Goal: Task Accomplishment & Management: Manage account settings

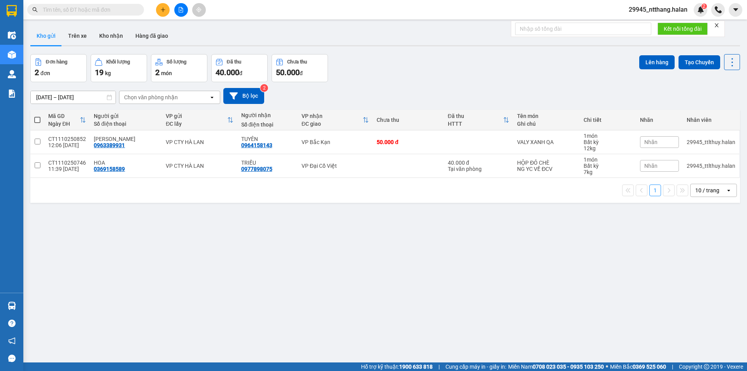
click at [78, 7] on input "text" at bounding box center [89, 9] width 92 height 9
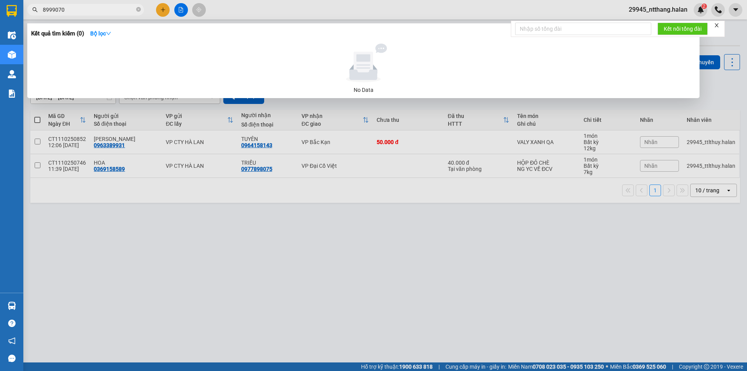
click at [46, 9] on input "8999070" at bounding box center [89, 9] width 92 height 9
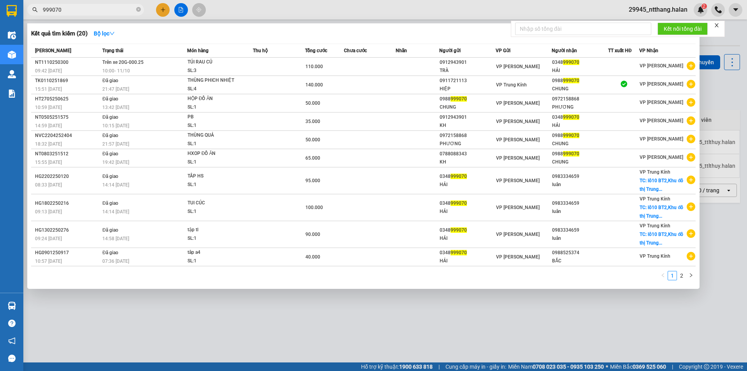
click at [102, 9] on input "999070" at bounding box center [89, 9] width 92 height 9
paste input "0810250302"
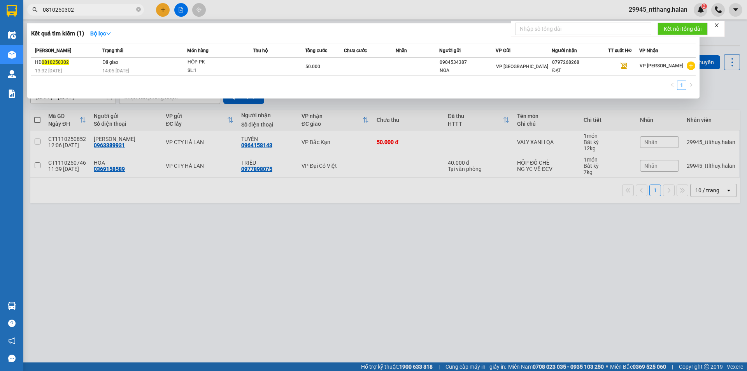
type input "0810250302"
click at [99, 10] on input "0810250302" at bounding box center [89, 9] width 92 height 9
drag, startPoint x: 99, startPoint y: 10, endPoint x: 94, endPoint y: 9, distance: 4.7
click at [96, 10] on input "0810250302" at bounding box center [89, 9] width 92 height 9
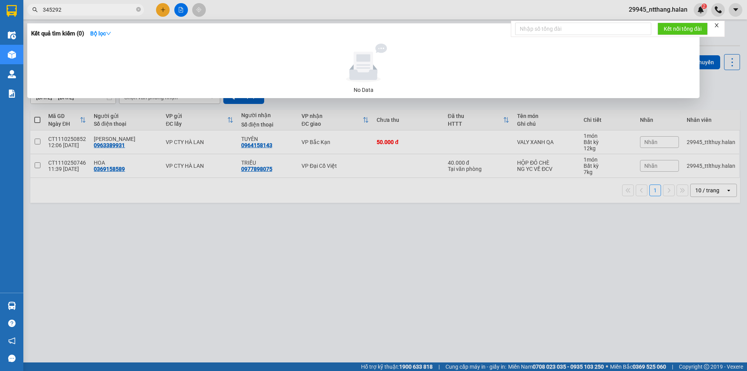
click at [86, 12] on input "345292" at bounding box center [89, 9] width 92 height 9
click at [86, 10] on input "345292" at bounding box center [89, 9] width 92 height 9
paste input "TK0610251876"
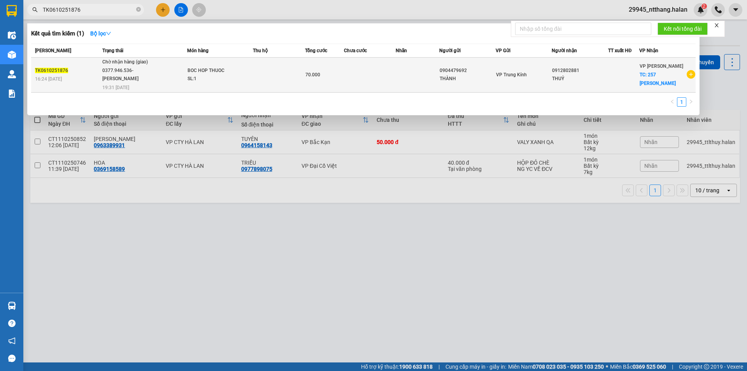
type input "TK0610251876"
click at [346, 73] on td at bounding box center [370, 75] width 52 height 35
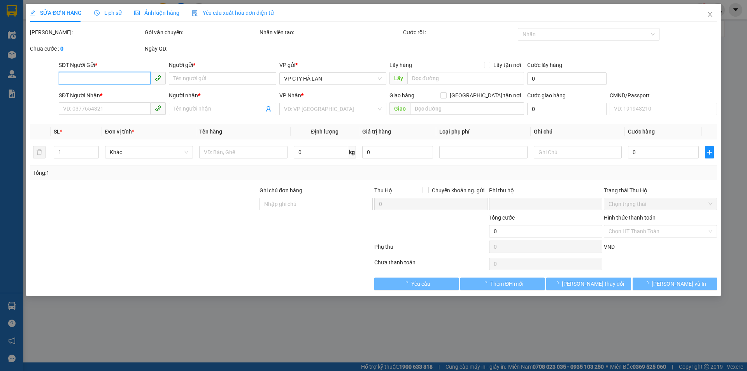
type input "0904479692"
type input "THÀNH"
type input "0912802881"
type input "THUỶ"
checkbox input "true"
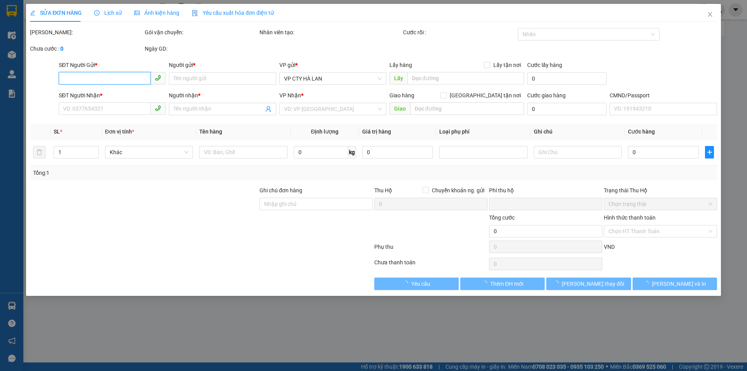
type input "257 LƯƠNG NGỌC QUYẾN"
type input "0"
type input "70.000"
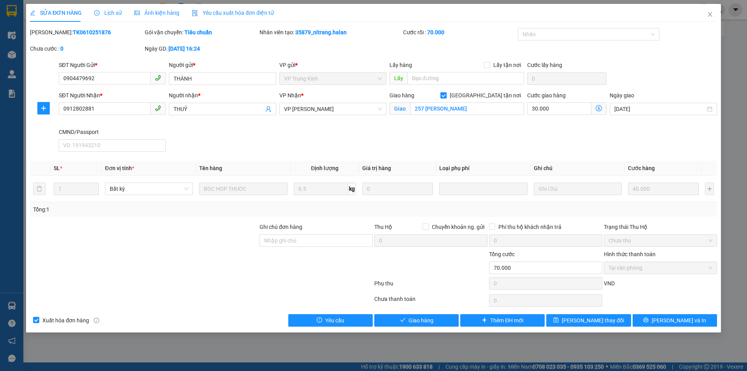
click at [446, 96] on input "[GEOGRAPHIC_DATA] tận nơi" at bounding box center [442, 94] width 5 height 5
checkbox input "false"
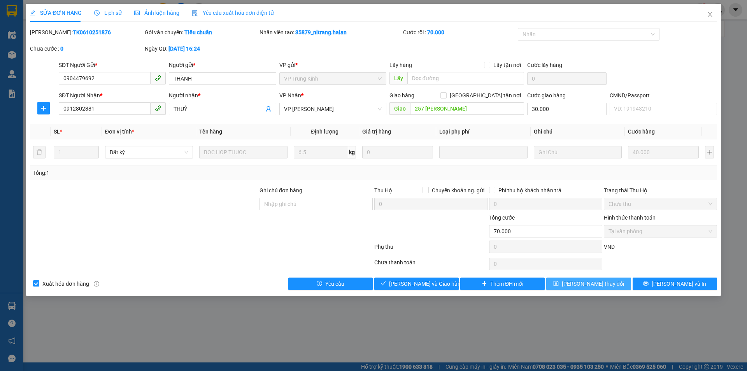
click at [591, 285] on span "[PERSON_NAME] thay đổi" at bounding box center [593, 283] width 62 height 9
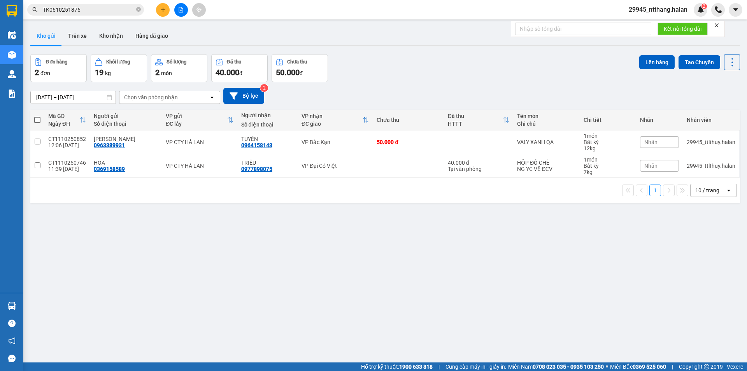
click at [99, 5] on input "TK0610251876" at bounding box center [89, 9] width 92 height 9
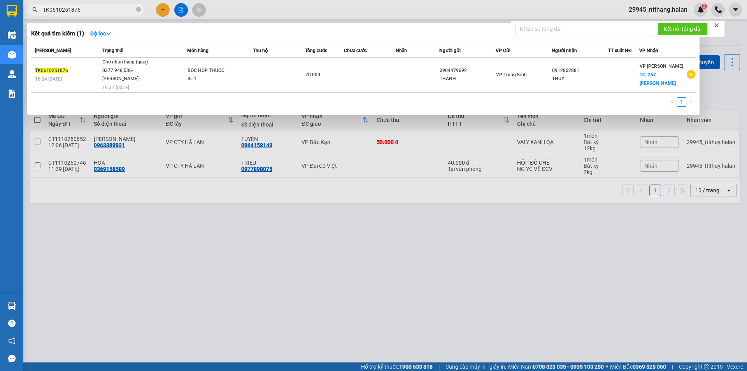
click at [99, 5] on input "TK0610251876" at bounding box center [89, 9] width 92 height 9
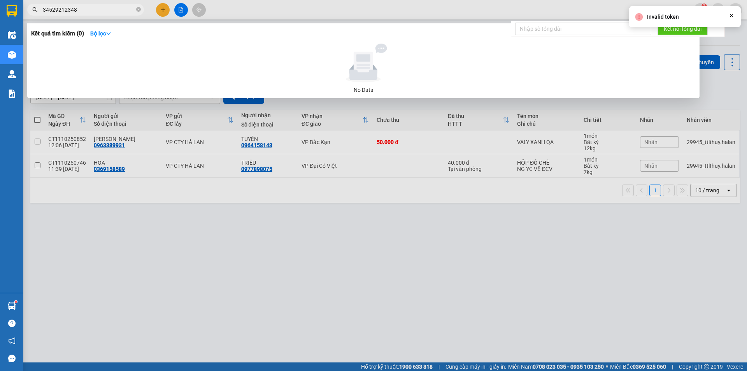
type input "345292123481"
click at [100, 11] on input "345292123481" at bounding box center [89, 9] width 92 height 9
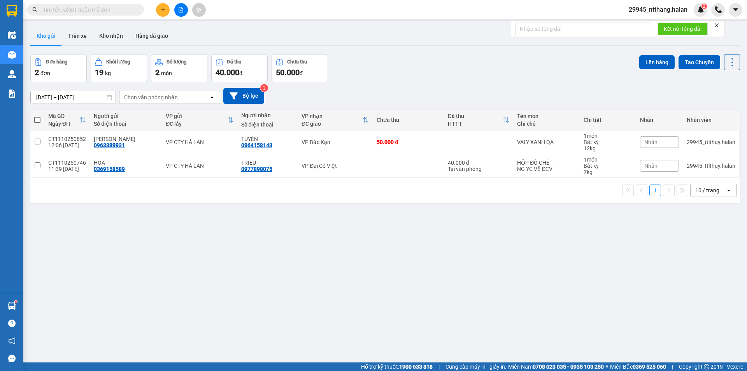
click at [116, 6] on input "text" at bounding box center [89, 9] width 92 height 9
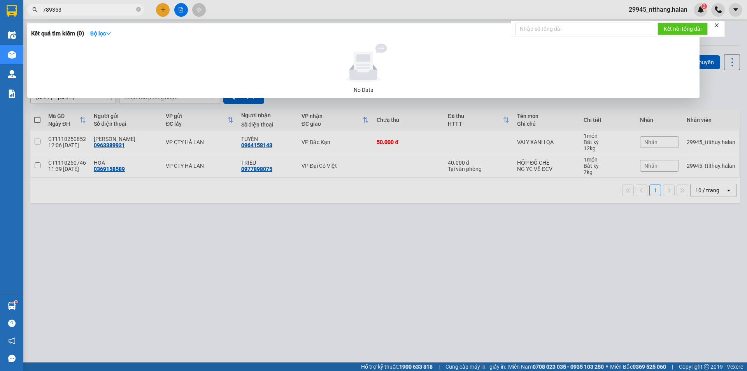
type input "789353"
click at [664, 10] on div at bounding box center [373, 185] width 747 height 371
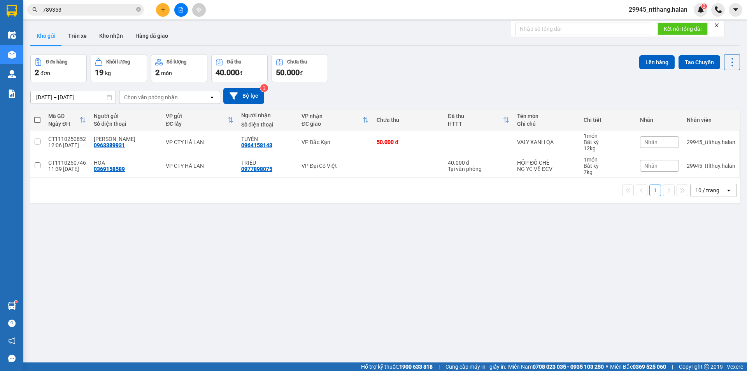
click at [664, 10] on span "29945_ntthang.halan" at bounding box center [657, 10] width 71 height 10
click at [651, 22] on span "Đăng xuất" at bounding box center [661, 24] width 54 height 9
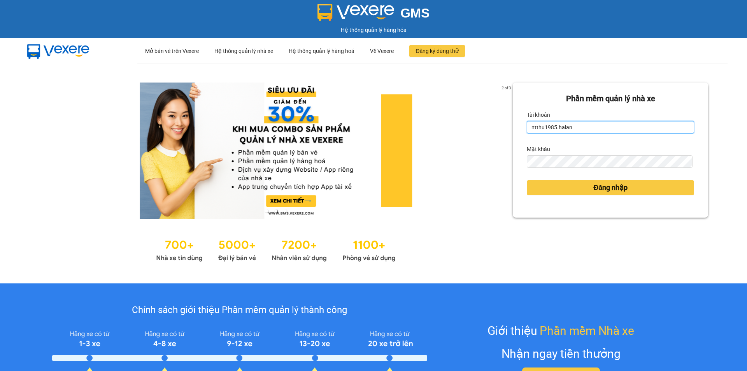
click at [592, 126] on input "ntthu1985.halan" at bounding box center [610, 127] width 167 height 12
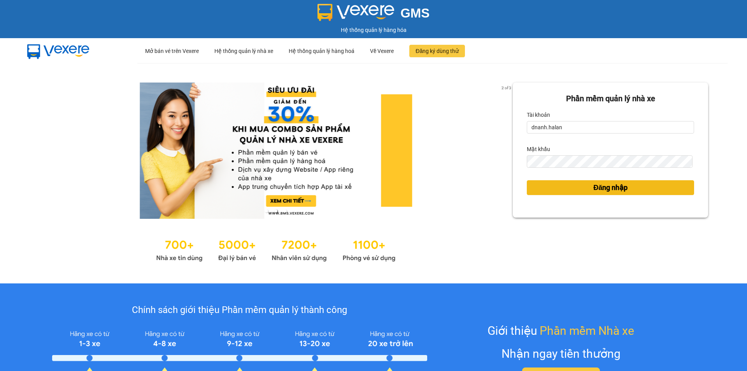
click at [579, 189] on button "Đăng nhập" at bounding box center [610, 187] width 167 height 15
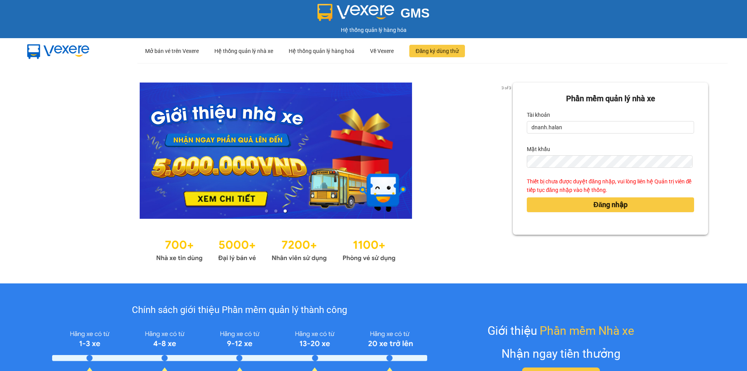
click at [566, 120] on div "Tài khoản" at bounding box center [610, 115] width 167 height 12
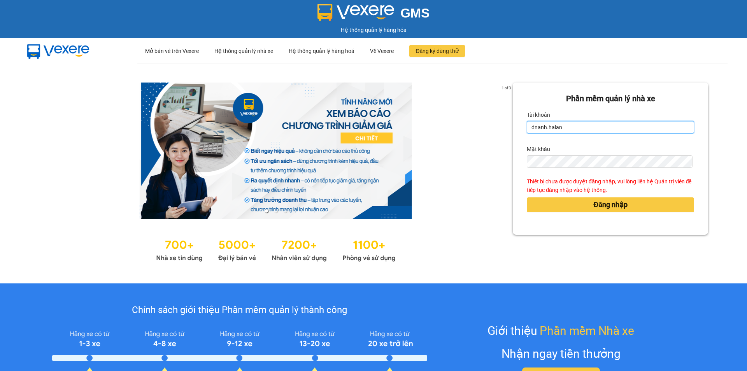
click at [564, 126] on input "dnanh.halan" at bounding box center [610, 127] width 167 height 12
type input "ntthu1985.halan"
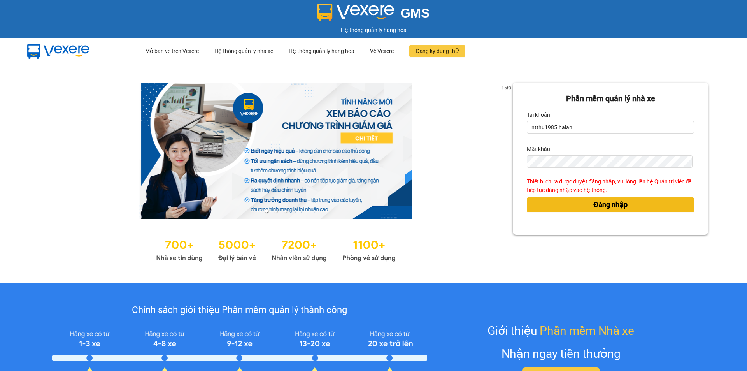
click at [581, 205] on button "Đăng nhập" at bounding box center [610, 204] width 167 height 15
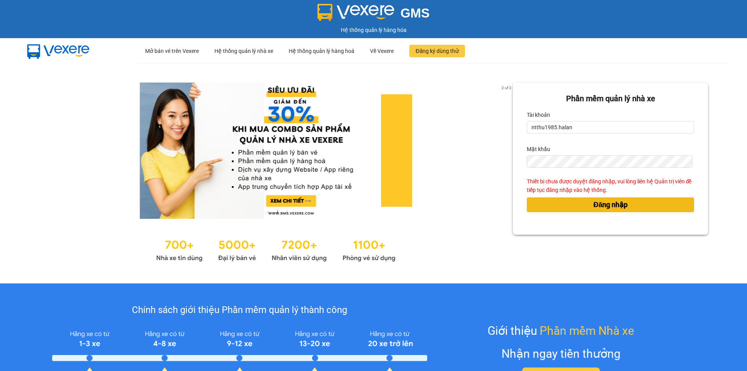
click at [609, 207] on span "Đăng nhập" at bounding box center [610, 204] width 34 height 11
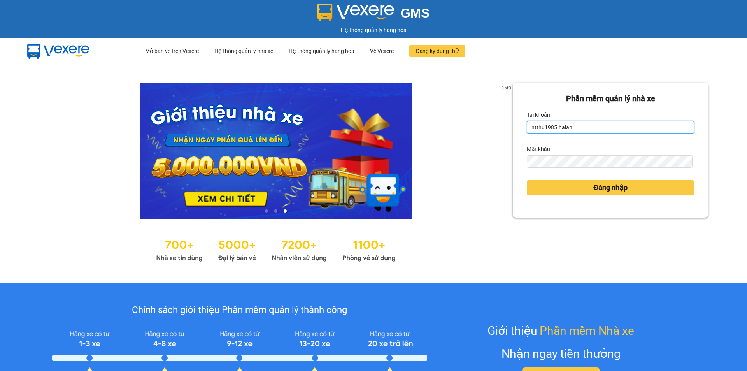
click at [589, 126] on input "ntthu1985.halan" at bounding box center [610, 127] width 167 height 12
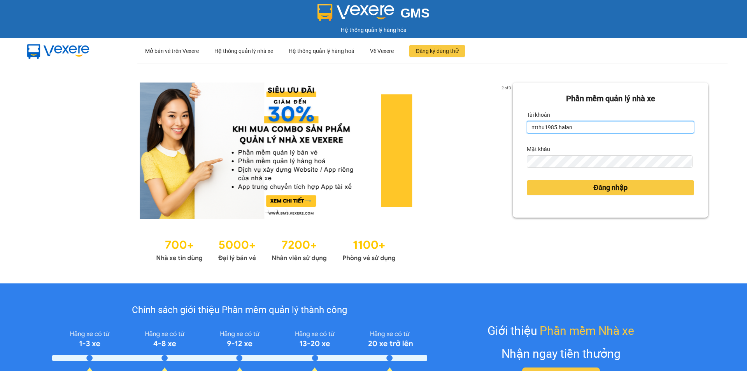
click at [587, 128] on input "ntthu1985.halan" at bounding box center [610, 127] width 167 height 12
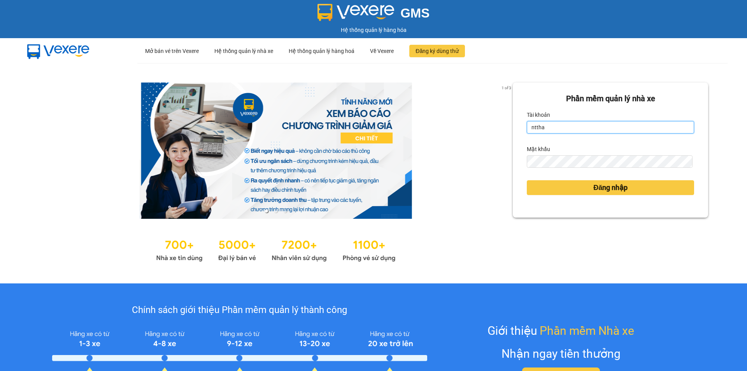
type input "ntthang.halan"
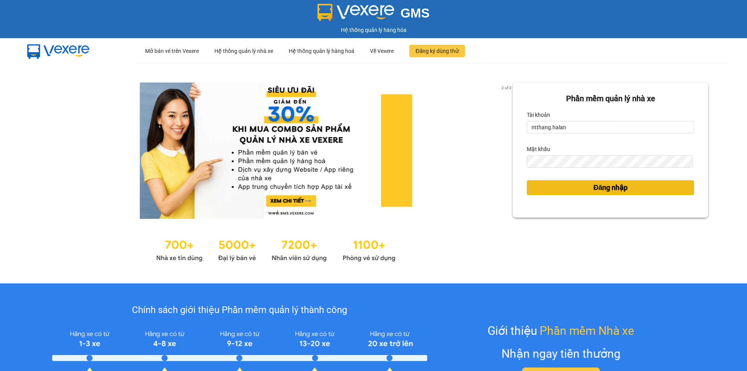
click at [593, 186] on span "Đăng nhập" at bounding box center [610, 187] width 34 height 11
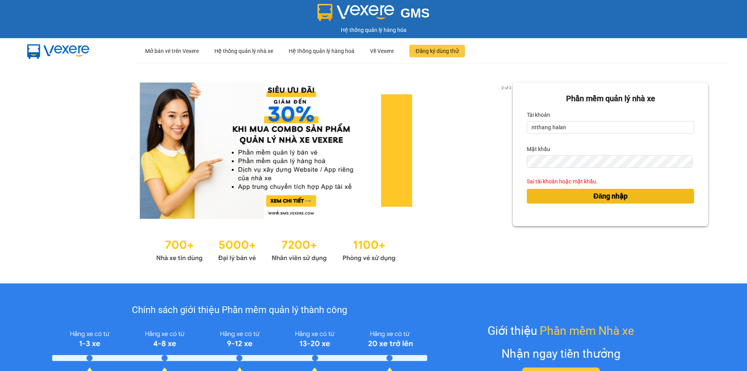
click at [593, 194] on span "Đăng nhập" at bounding box center [610, 196] width 34 height 11
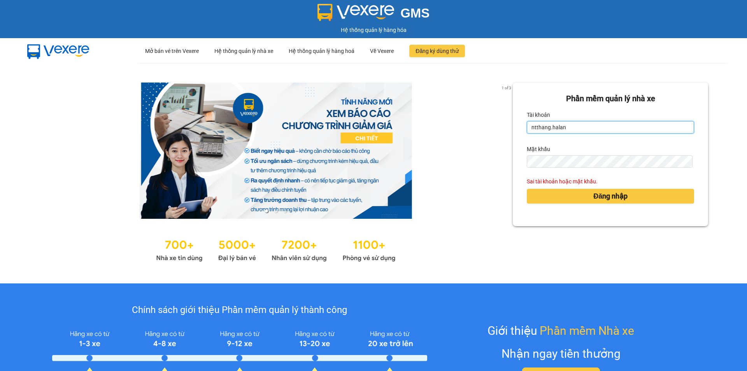
click at [576, 124] on input "ntthang.halan" at bounding box center [610, 127] width 167 height 12
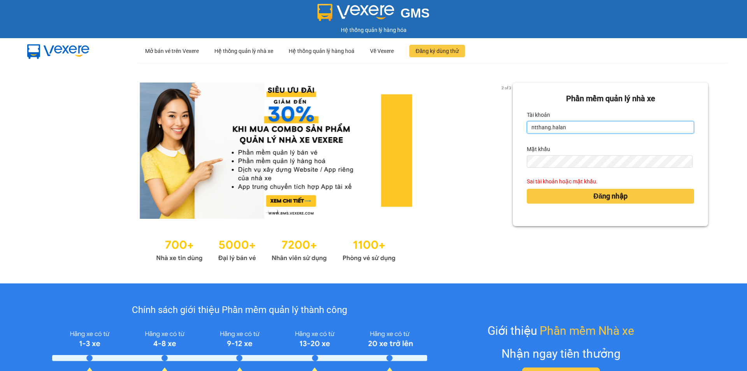
click at [576, 124] on input "ntthang.halan" at bounding box center [610, 127] width 167 height 12
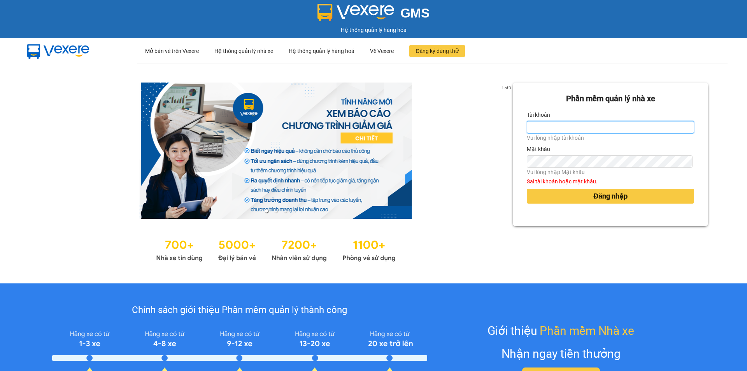
click at [541, 132] on input "Tài khoản" at bounding box center [610, 127] width 167 height 12
click at [452, 196] on div at bounding box center [276, 150] width 474 height 136
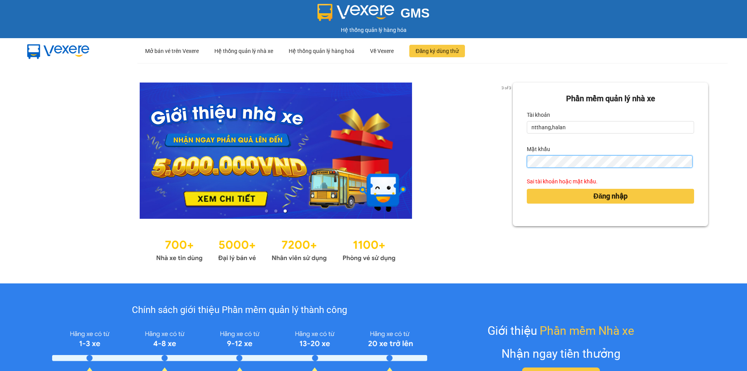
click at [527, 189] on button "Đăng nhập" at bounding box center [610, 196] width 167 height 15
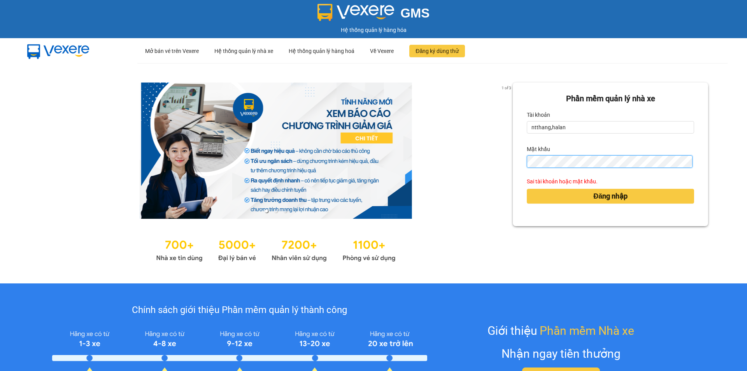
click at [527, 189] on button "Đăng nhập" at bounding box center [610, 196] width 167 height 15
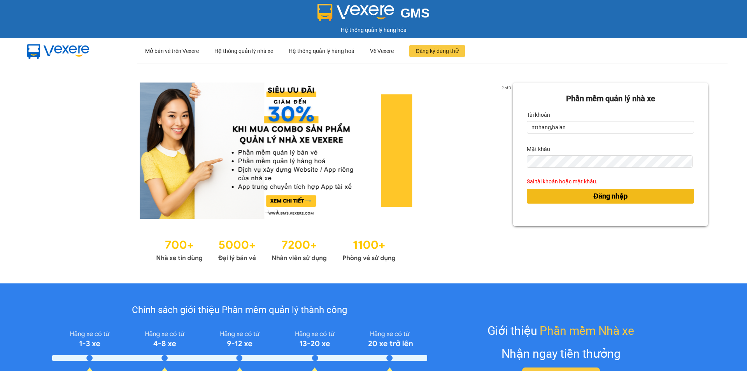
click at [533, 191] on button "Đăng nhập" at bounding box center [610, 196] width 167 height 15
click at [555, 195] on button "Đăng nhập" at bounding box center [610, 196] width 167 height 15
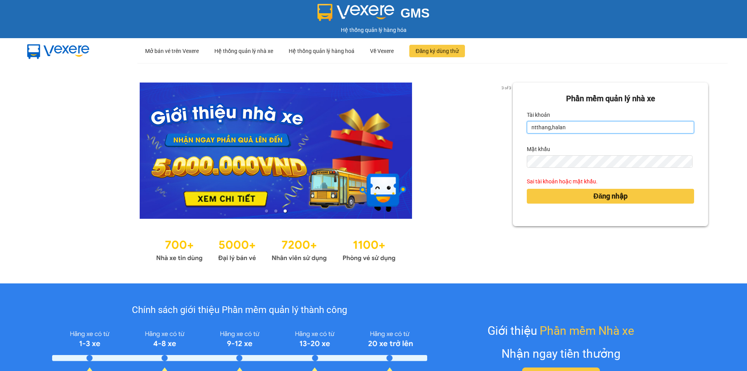
click at [556, 126] on input "ntthang,halan" at bounding box center [610, 127] width 167 height 12
drag, startPoint x: 556, startPoint y: 126, endPoint x: 565, endPoint y: 126, distance: 8.9
click at [564, 126] on input "ntthang,halan" at bounding box center [610, 127] width 167 height 12
click at [567, 126] on input "ntthang,halan" at bounding box center [610, 127] width 167 height 12
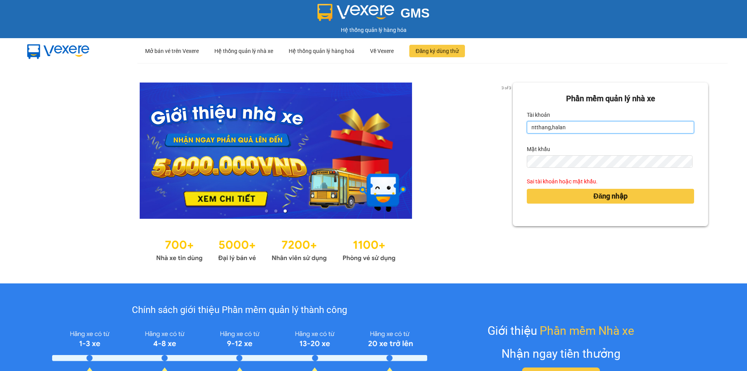
click at [567, 126] on input "ntthang,halan" at bounding box center [610, 127] width 167 height 12
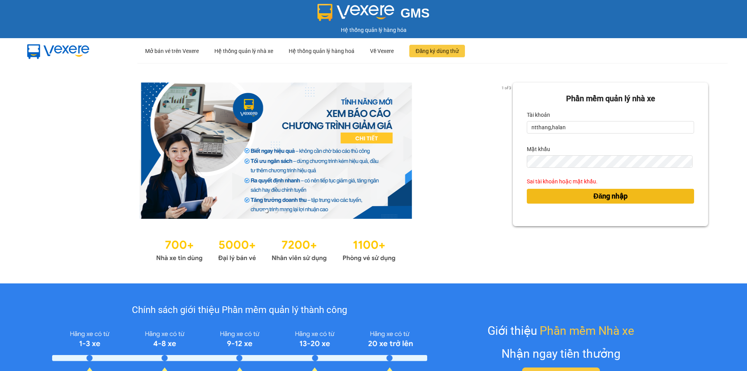
click at [536, 197] on button "Đăng nhập" at bounding box center [610, 196] width 167 height 15
click at [594, 200] on span "Đăng nhập" at bounding box center [610, 196] width 34 height 11
click at [594, 199] on span "Đăng nhập" at bounding box center [610, 196] width 34 height 11
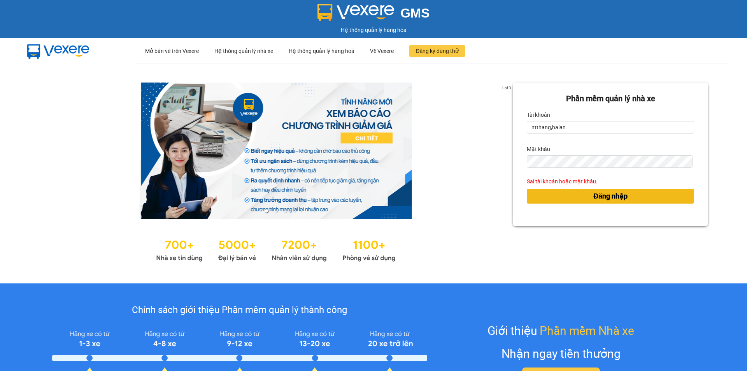
click at [594, 199] on span "Đăng nhập" at bounding box center [610, 196] width 34 height 11
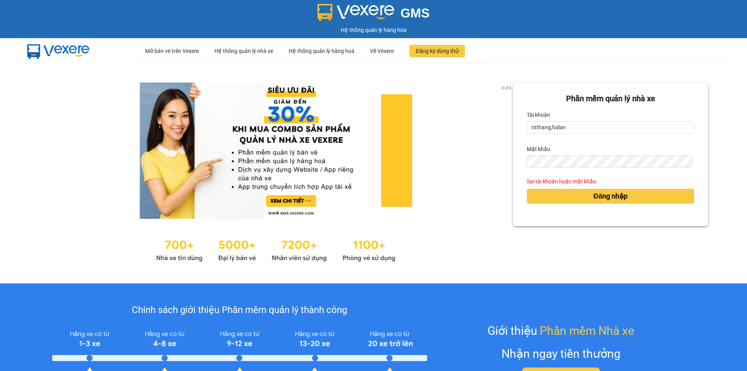
click at [466, 240] on div at bounding box center [276, 249] width 474 height 30
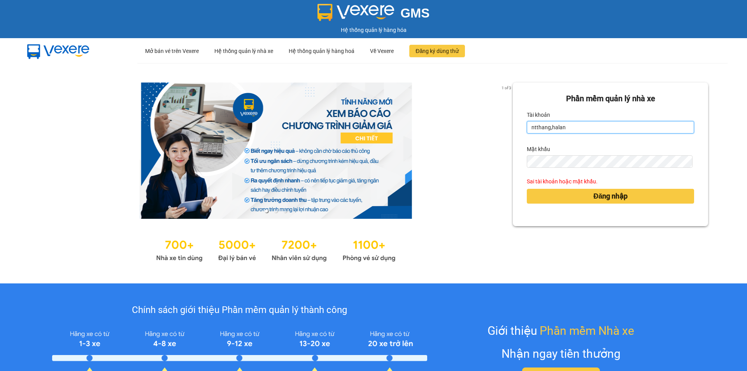
click at [547, 128] on input "ntthang,halan" at bounding box center [610, 127] width 167 height 12
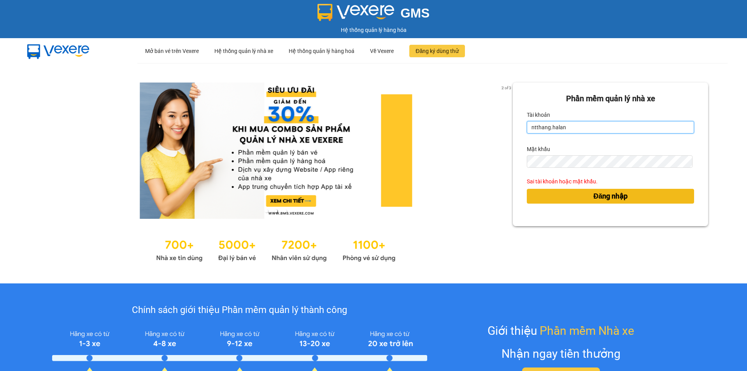
type input "ntthang.halan"
click at [559, 201] on button "Đăng nhập" at bounding box center [610, 196] width 167 height 15
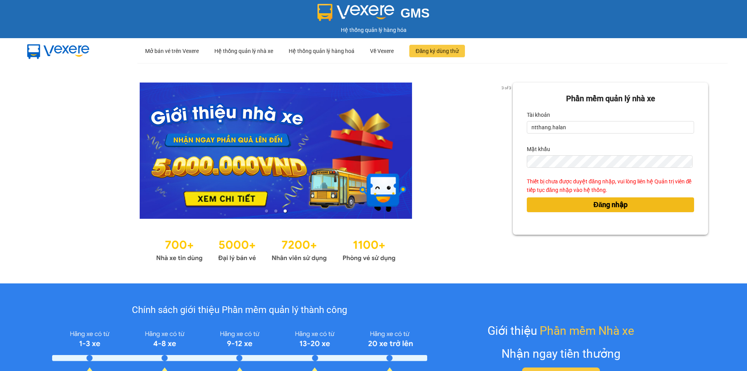
click at [559, 204] on button "Đăng nhập" at bounding box center [610, 204] width 167 height 15
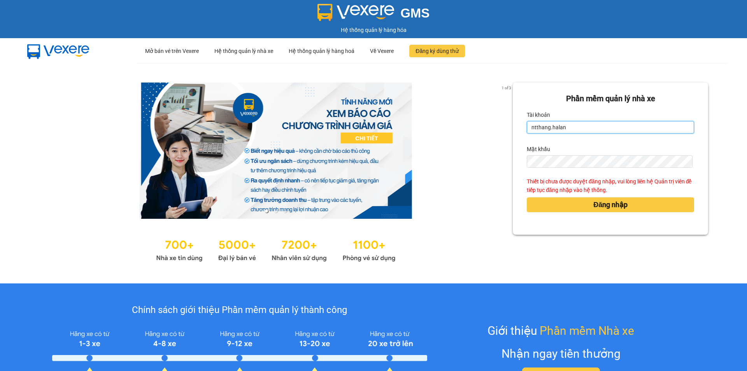
click at [558, 126] on input "ntthang.halan" at bounding box center [610, 127] width 167 height 12
click at [568, 122] on input "ntthang.halan" at bounding box center [610, 127] width 167 height 12
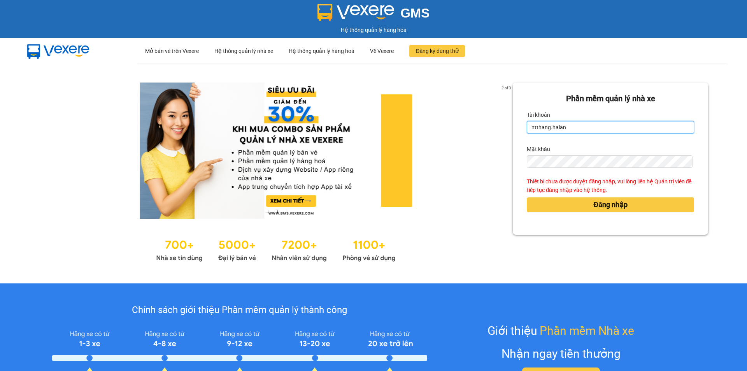
click at [568, 122] on input "ntthang.halan" at bounding box center [610, 127] width 167 height 12
click at [568, 122] on input "Tài khoản" at bounding box center [610, 127] width 167 height 12
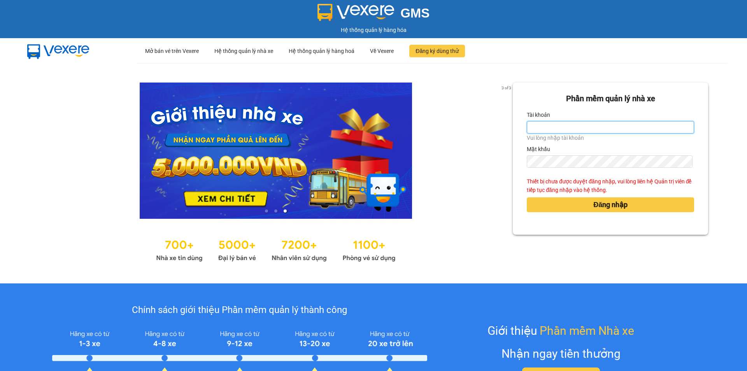
type input "dnanh.halan"
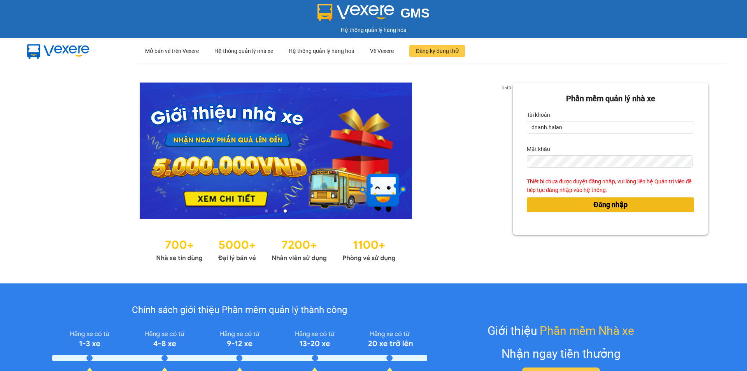
click at [605, 205] on span "Đăng nhập" at bounding box center [610, 204] width 34 height 11
click at [571, 206] on button "Đăng nhập" at bounding box center [610, 204] width 167 height 15
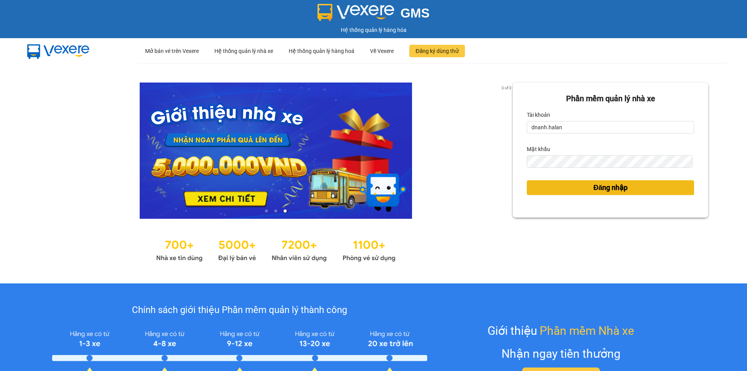
click at [571, 206] on form "Phần mềm quản lý nhà xe Tài khoản dnanh.halan Mật khẩu Đăng nhập" at bounding box center [610, 150] width 167 height 115
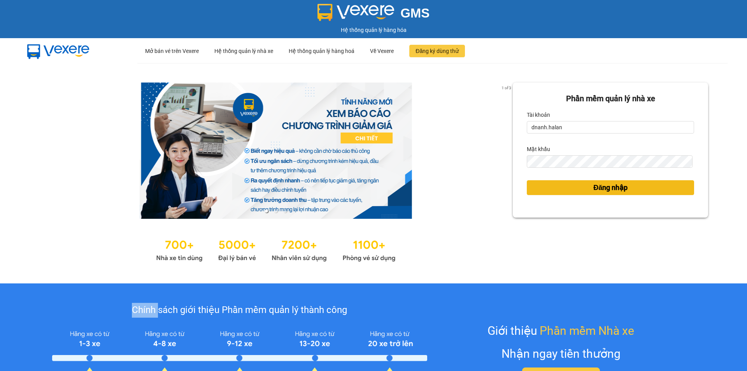
click at [571, 206] on form "Phần mềm quản lý nhà xe Tài khoản dnanh.halan Mật khẩu Đăng nhập" at bounding box center [610, 150] width 167 height 115
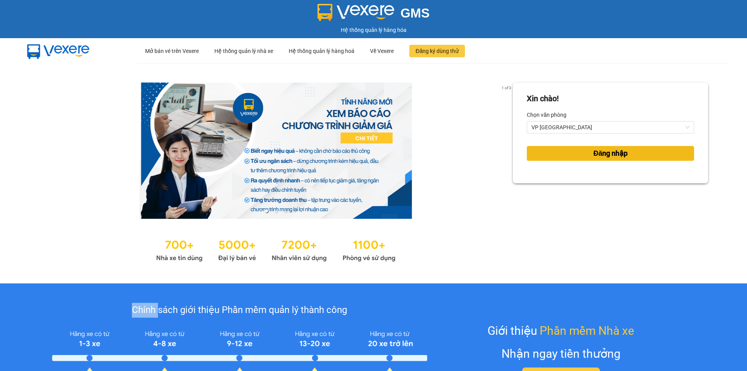
click at [574, 151] on button "Đăng nhập" at bounding box center [610, 153] width 167 height 15
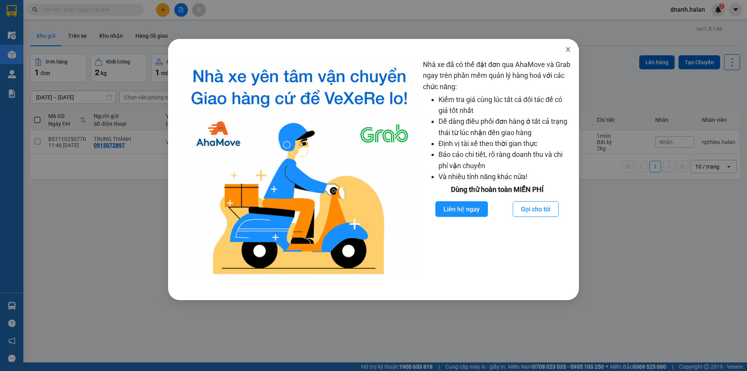
click at [572, 51] on span "Close" at bounding box center [568, 50] width 22 height 22
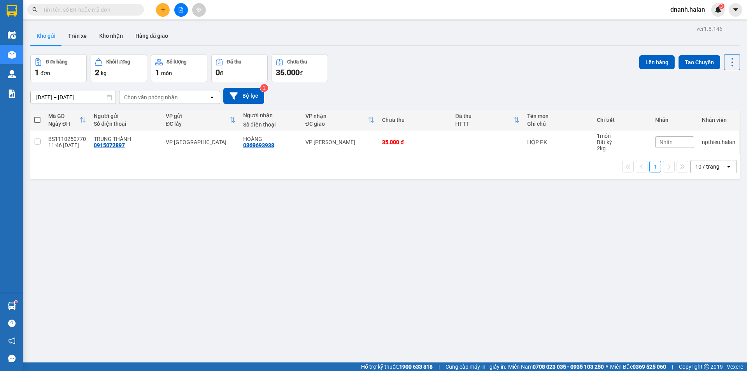
click at [108, 9] on input "text" at bounding box center [89, 9] width 92 height 9
paste input "0976292566"
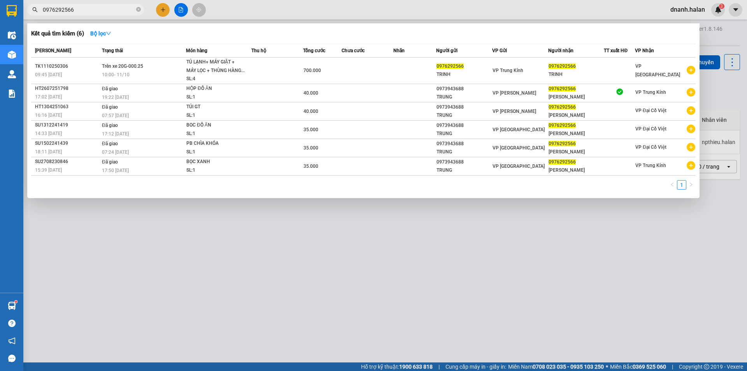
click at [107, 14] on span "0976292566" at bounding box center [85, 10] width 117 height 12
click at [110, 8] on input "0976292566" at bounding box center [89, 9] width 92 height 9
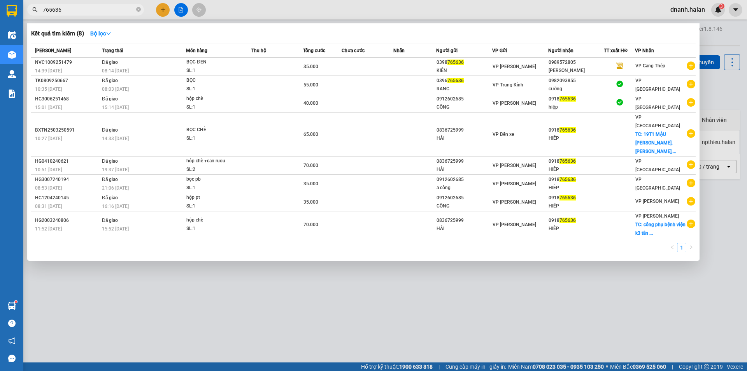
click at [123, 2] on div at bounding box center [373, 185] width 747 height 371
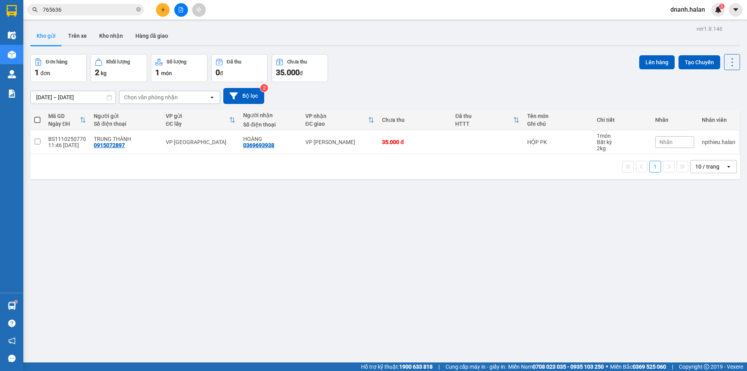
click at [123, 2] on div "Kết quả tìm kiếm ( 8 ) Bộ lọc Mã ĐH Trạng thái Món hàng Thu hộ Tổng cước Chưa c…" at bounding box center [373, 9] width 747 height 19
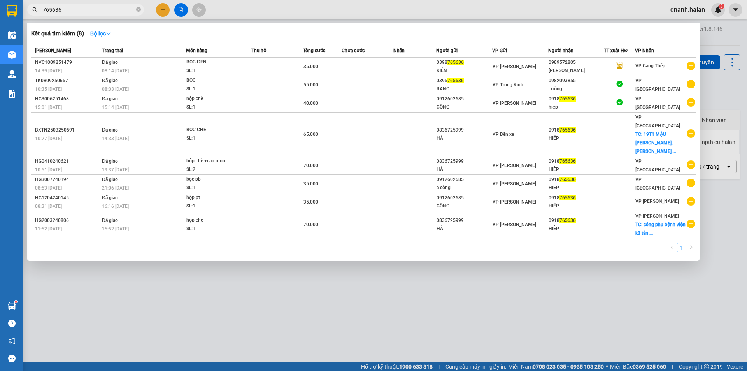
click at [121, 7] on input "765636" at bounding box center [89, 9] width 92 height 9
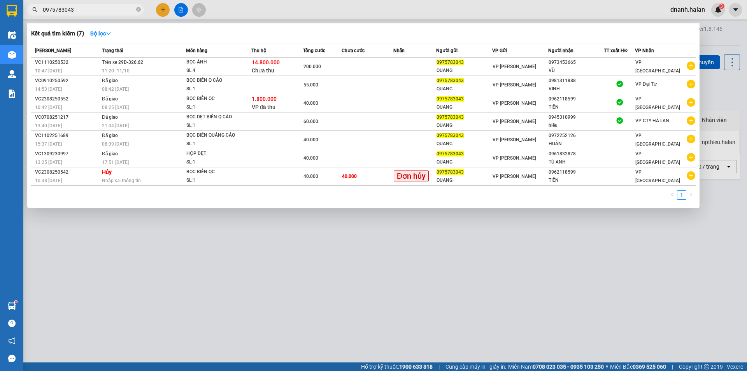
type input "0975783043"
click at [213, 252] on div at bounding box center [373, 185] width 747 height 371
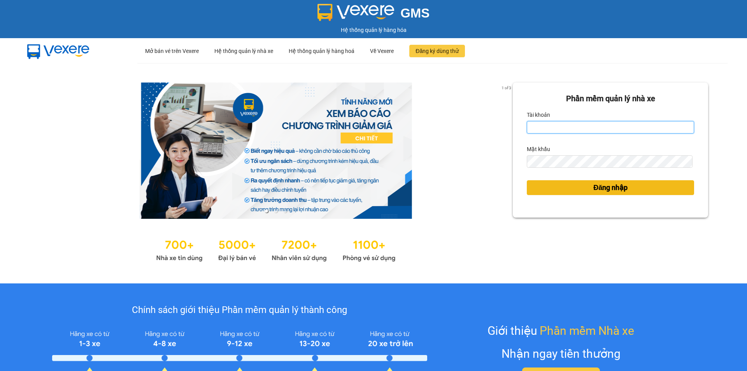
type input "dnanh.halan"
click at [576, 193] on button "Đăng nhập" at bounding box center [610, 187] width 167 height 15
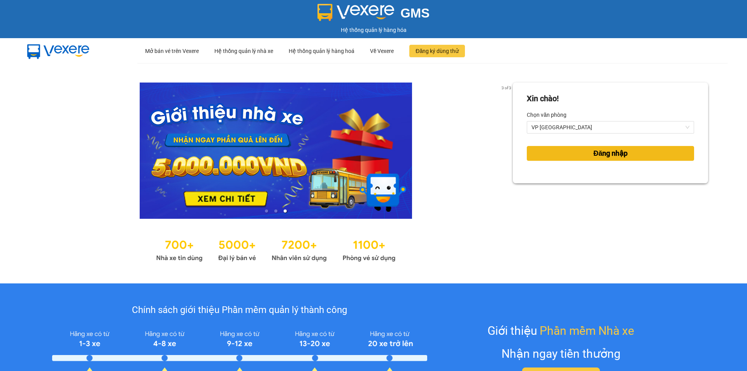
click at [615, 154] on span "Đăng nhập" at bounding box center [610, 153] width 34 height 11
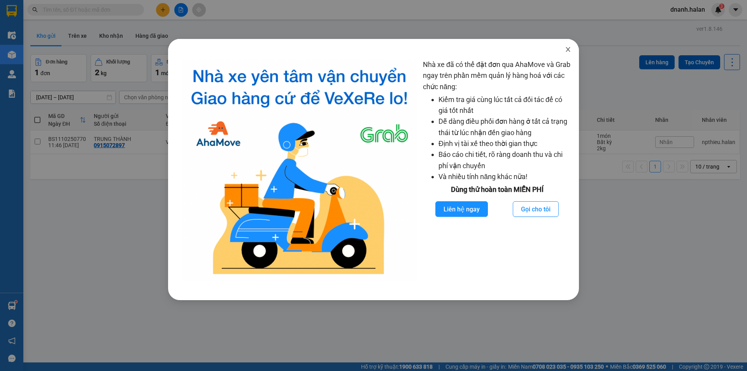
click at [562, 46] on span "Close" at bounding box center [568, 50] width 22 height 22
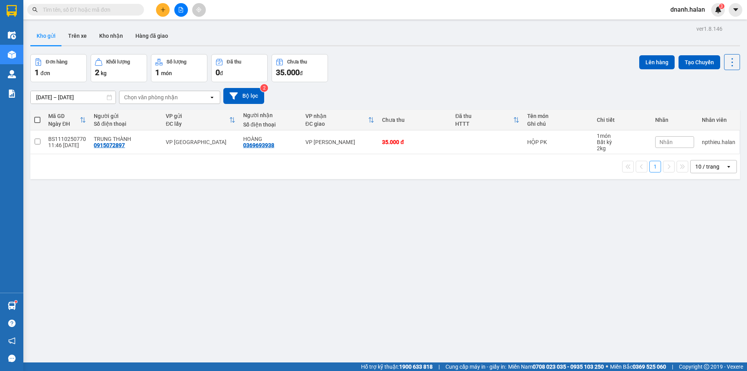
click at [81, 11] on input "text" at bounding box center [89, 9] width 92 height 9
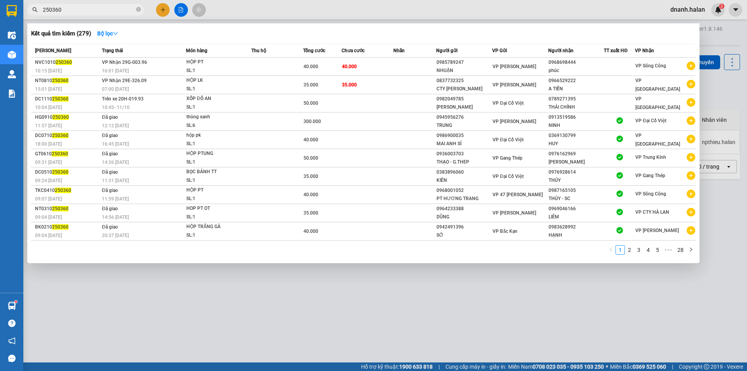
click at [69, 9] on input "250360" at bounding box center [89, 9] width 92 height 9
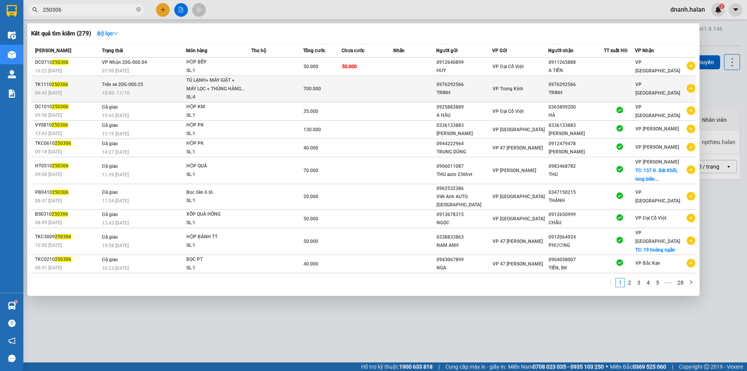
type input "250306"
click at [482, 90] on div "TRINH" at bounding box center [463, 93] width 55 height 8
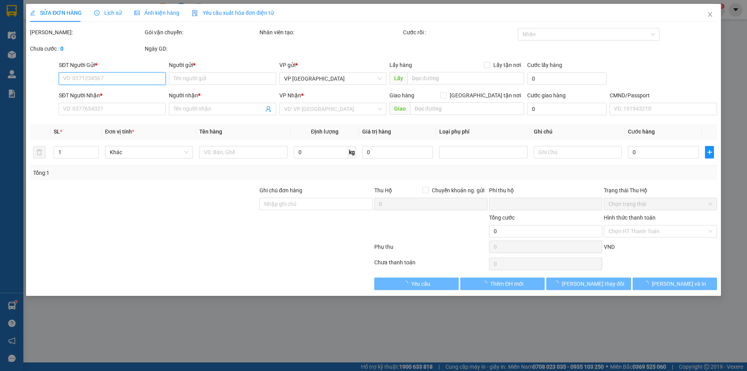
type input "0976292566"
type input "TRINH"
type input "0976292566"
type input "TRINH"
type input "0"
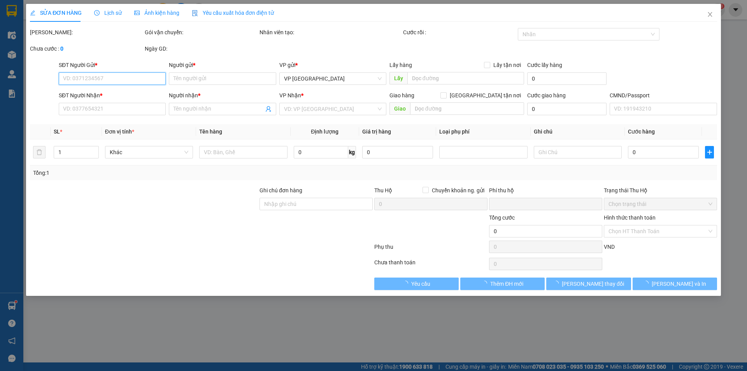
type input "700.000"
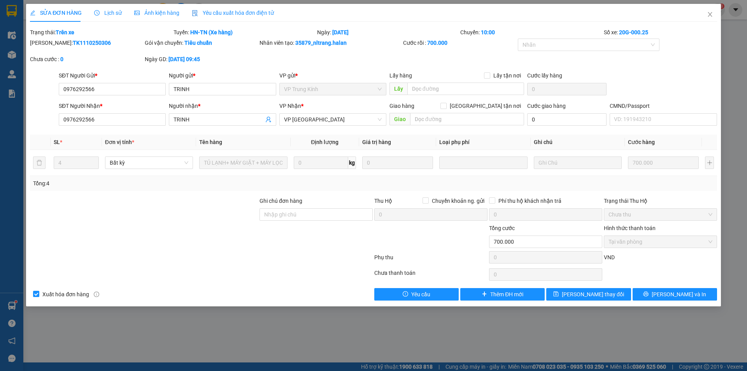
click at [219, 278] on div at bounding box center [201, 274] width 344 height 16
click at [205, 240] on div at bounding box center [144, 237] width 230 height 27
click at [683, 293] on span "[PERSON_NAME] và In" at bounding box center [679, 294] width 54 height 9
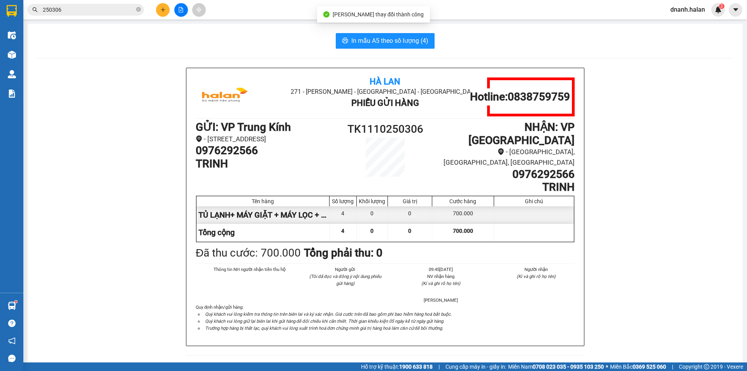
scroll to position [4, 0]
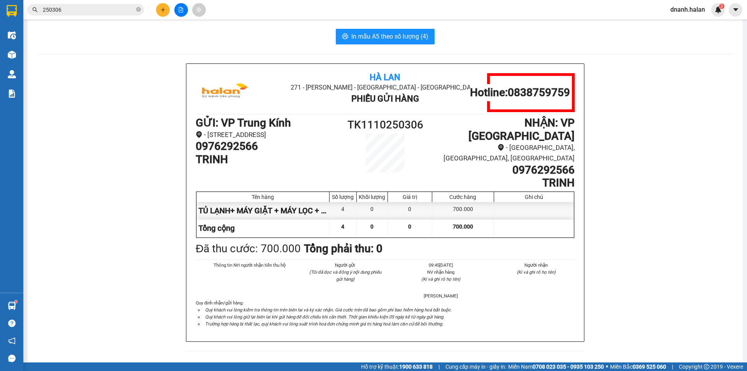
click at [155, 187] on div "Hà Lan 271 - Dương Tự Minh - Phường Tân Long - Thái Nguyên Phiếu Gửi Hàng Hotli…" at bounding box center [385, 211] width 696 height 297
click at [540, 163] on h1 "0976292566" at bounding box center [504, 169] width 142 height 13
copy h1 "0976292566"
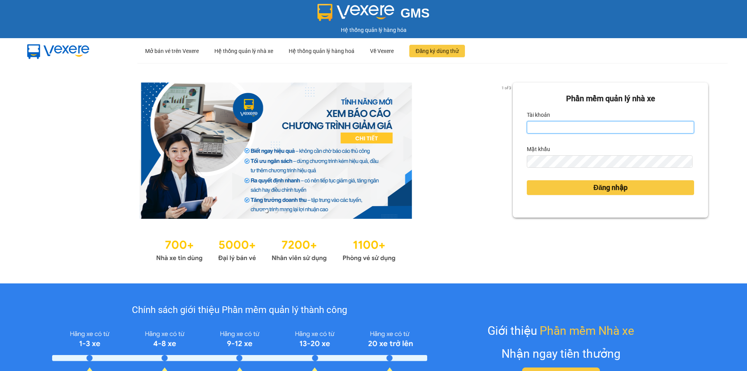
type input "dnanh.halan"
click at [572, 201] on form "Phần mềm quản lý nhà xe Tài khoản dnanh.halan Mật khẩu Đăng nhập" at bounding box center [610, 150] width 167 height 115
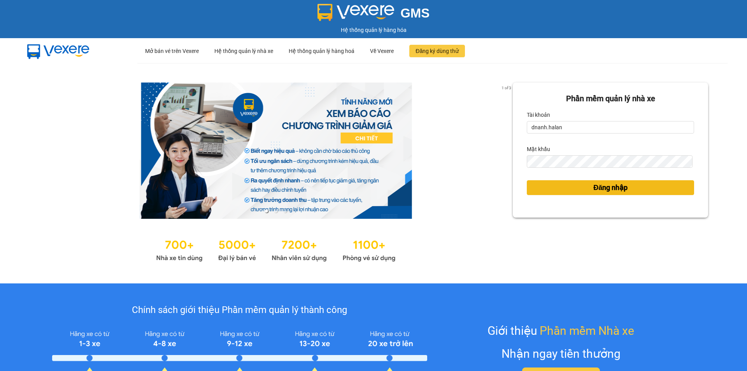
click at [575, 192] on button "Đăng nhập" at bounding box center [610, 187] width 167 height 15
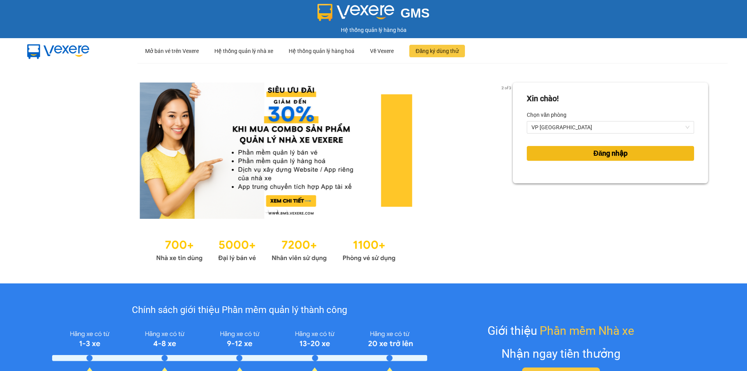
click at [572, 153] on button "Đăng nhập" at bounding box center [610, 153] width 167 height 15
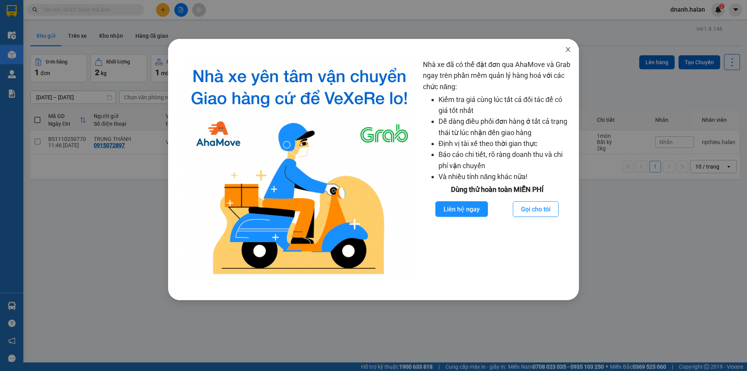
click at [566, 48] on icon "close" at bounding box center [568, 49] width 4 height 5
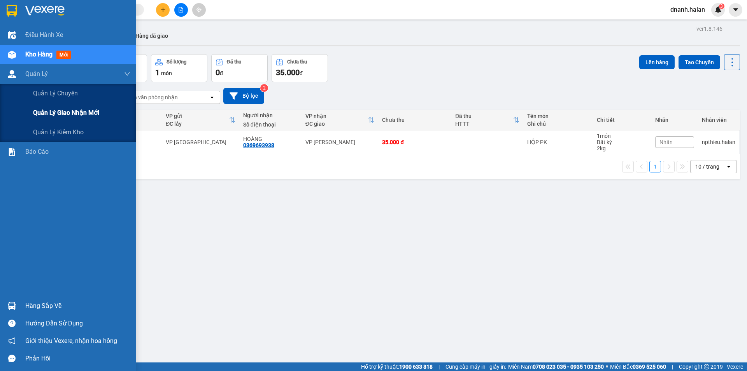
drag, startPoint x: 40, startPoint y: 112, endPoint x: 45, endPoint y: 109, distance: 5.7
click at [40, 112] on span "Quản lý giao nhận mới" at bounding box center [66, 113] width 66 height 10
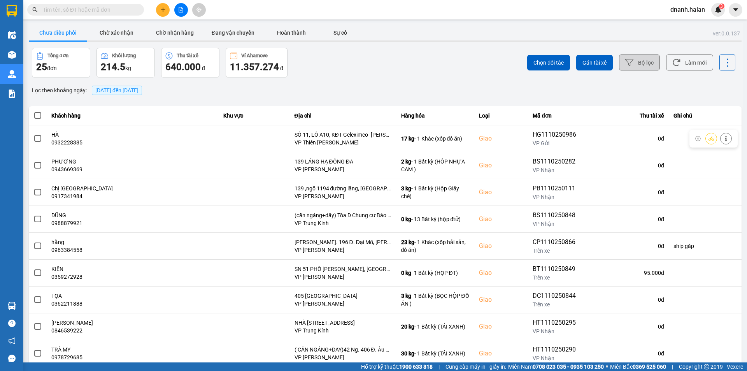
click at [633, 62] on button "Bộ lọc" at bounding box center [639, 62] width 41 height 16
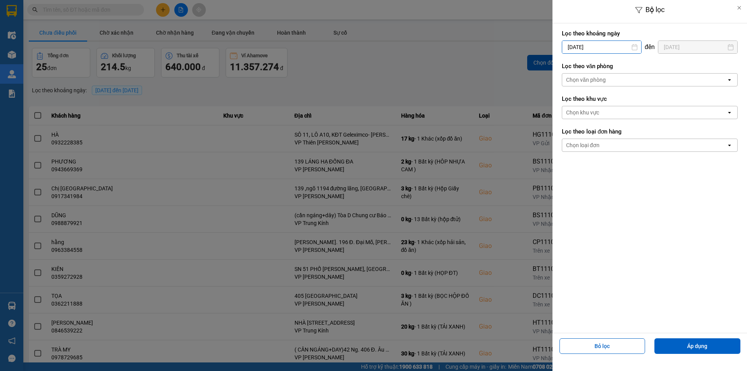
click at [607, 46] on input "[DATE]" at bounding box center [601, 47] width 79 height 12
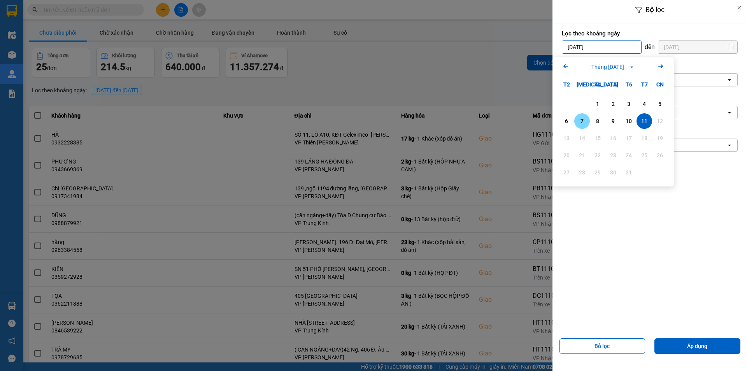
drag, startPoint x: 583, startPoint y: 125, endPoint x: 639, endPoint y: 160, distance: 65.9
click at [584, 125] on div "7" at bounding box center [581, 120] width 11 height 9
type input "07/10/2025"
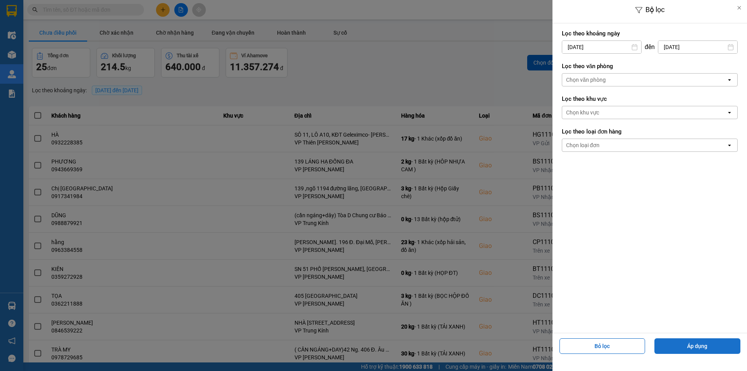
click at [708, 351] on button "Áp dụng" at bounding box center [697, 346] width 86 height 16
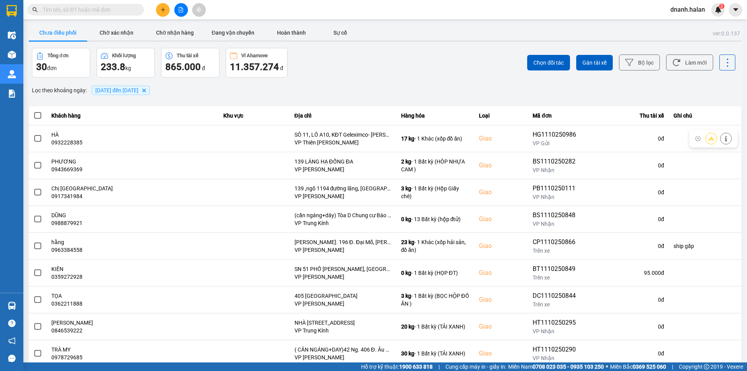
click at [472, 98] on div "ver: 0.0.137 Chưa điều phối Chờ xác nhận Chờ nhận hàng Đang vận chuyển Hoàn thà…" at bounding box center [385, 215] width 716 height 384
click at [112, 10] on input "text" at bounding box center [89, 9] width 92 height 9
click at [111, 10] on input "text" at bounding box center [89, 9] width 92 height 9
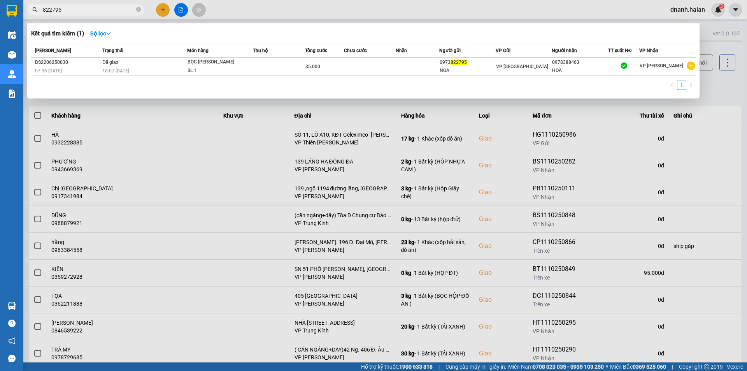
type input "822795"
click at [88, 10] on input "822795" at bounding box center [89, 9] width 92 height 9
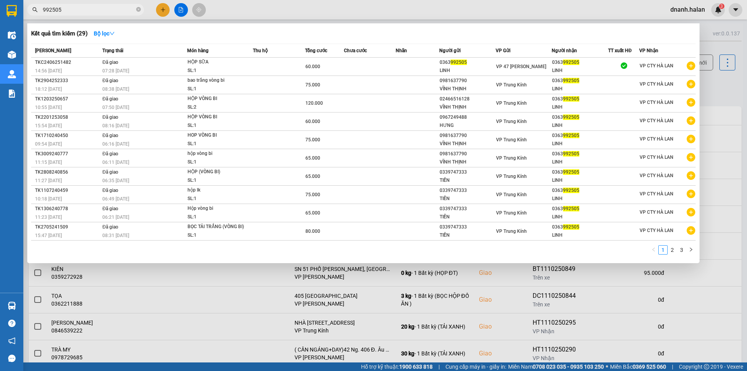
click at [84, 10] on input "992505" at bounding box center [89, 9] width 92 height 9
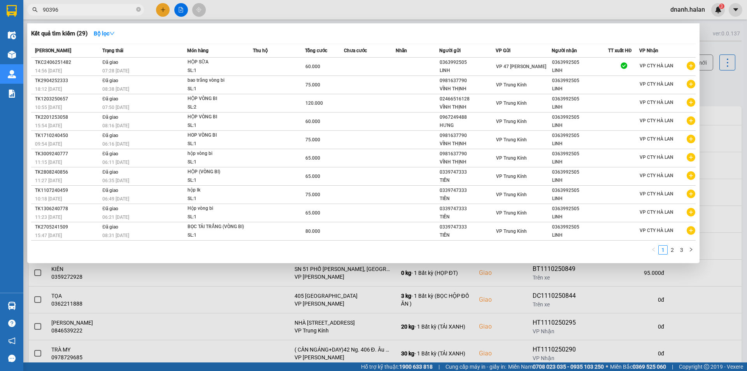
type input "903965"
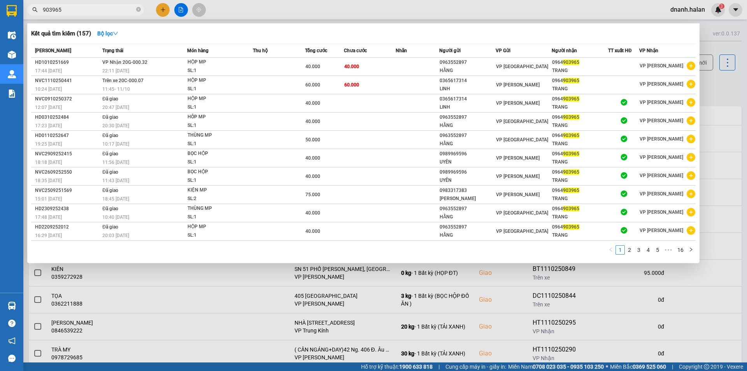
click at [112, 12] on input "903965" at bounding box center [89, 9] width 92 height 9
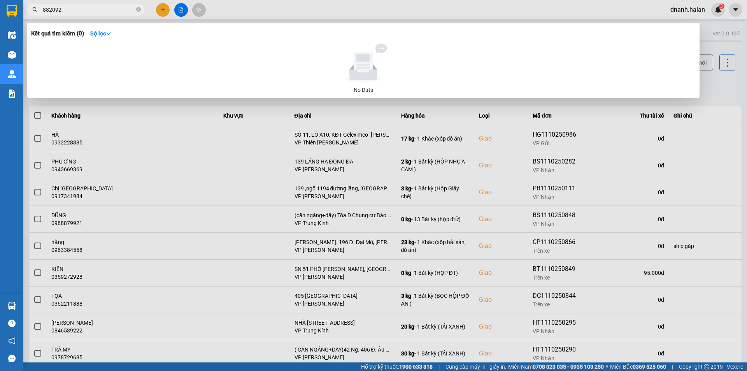
click at [49, 9] on input "882092" at bounding box center [89, 9] width 92 height 9
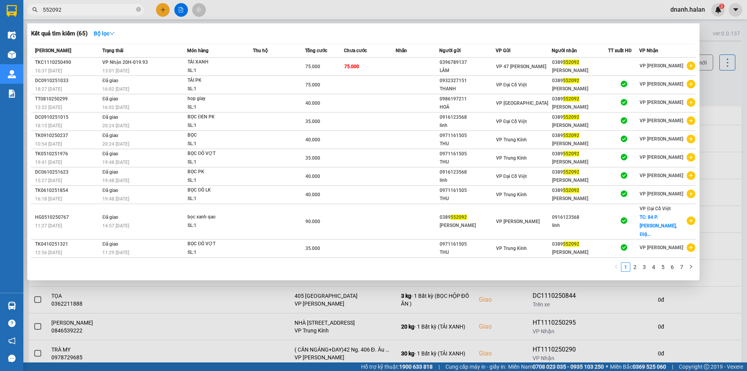
click at [429, 8] on div at bounding box center [373, 185] width 747 height 371
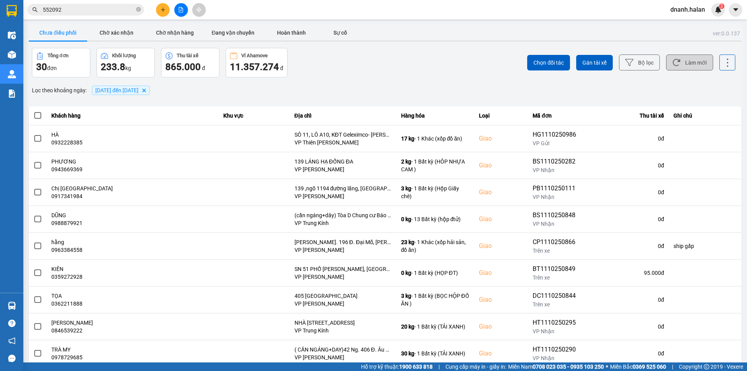
click at [675, 60] on icon at bounding box center [676, 62] width 8 height 8
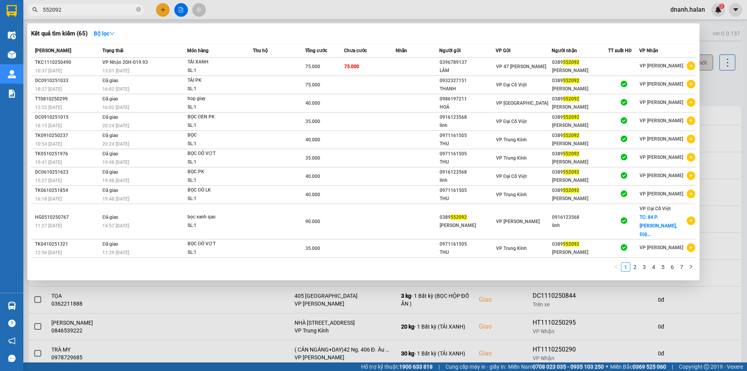
click at [95, 12] on input "552092" at bounding box center [89, 9] width 92 height 9
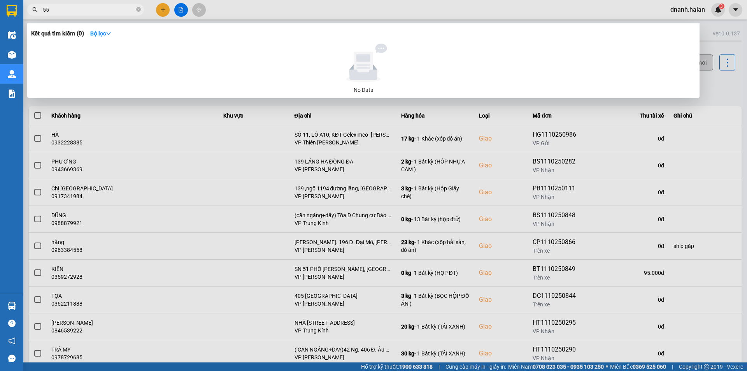
type input "5"
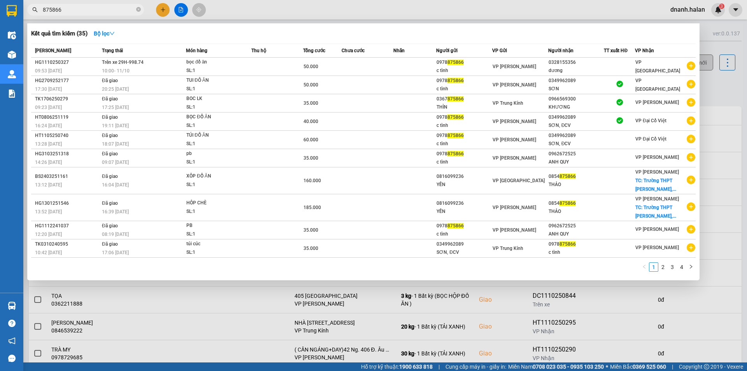
type input "875866"
click at [87, 9] on input "875866" at bounding box center [89, 9] width 92 height 9
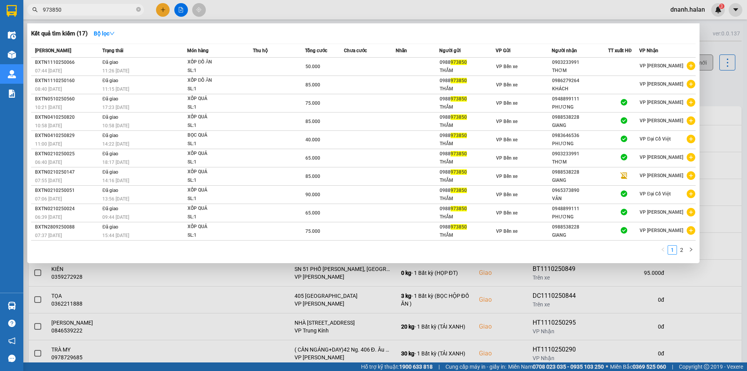
type input "973850"
click at [112, 13] on input "973850" at bounding box center [89, 9] width 92 height 9
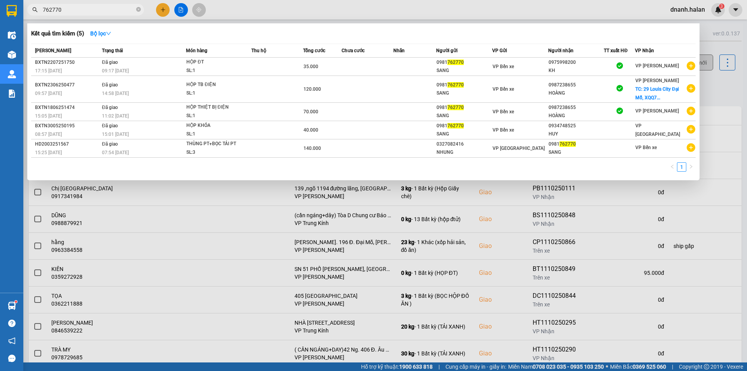
click at [92, 9] on input "762770" at bounding box center [89, 9] width 92 height 9
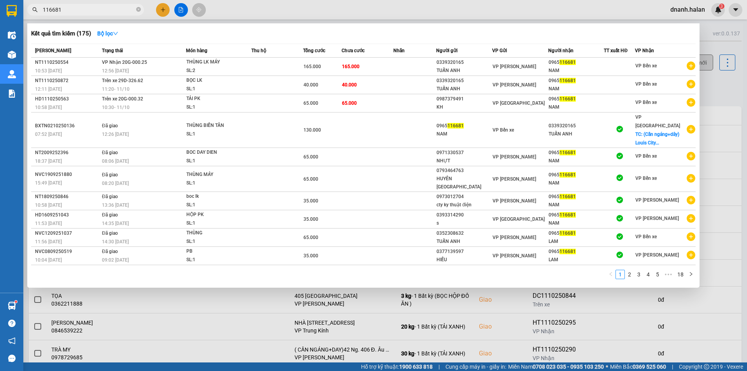
type input "116681"
click at [210, 26] on div "Kết quả tìm kiếm ( 175 ) Bộ lọc Mã ĐH Trạng thái Món hàng Thu hộ Tổng cước Chưa…" at bounding box center [363, 155] width 672 height 264
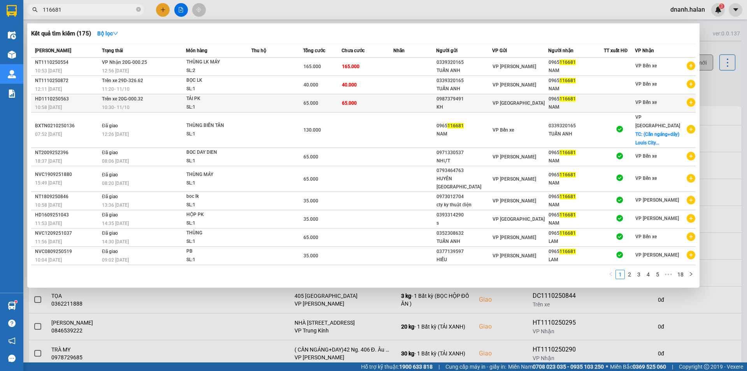
click at [575, 105] on div "NAM" at bounding box center [575, 107] width 55 height 8
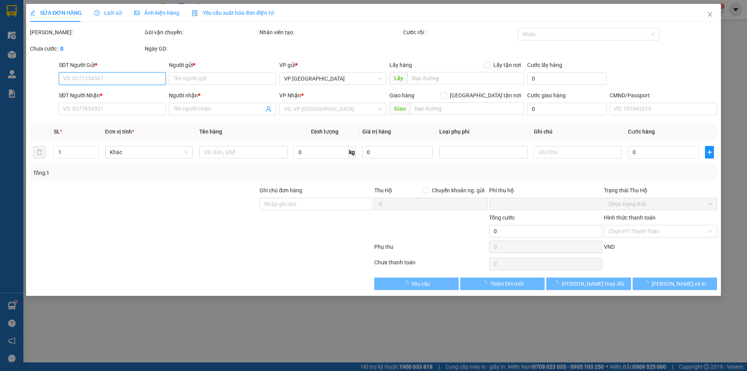
type input "0987379491"
type input "KH"
type input "0965116681"
type input "NAM"
type input "0"
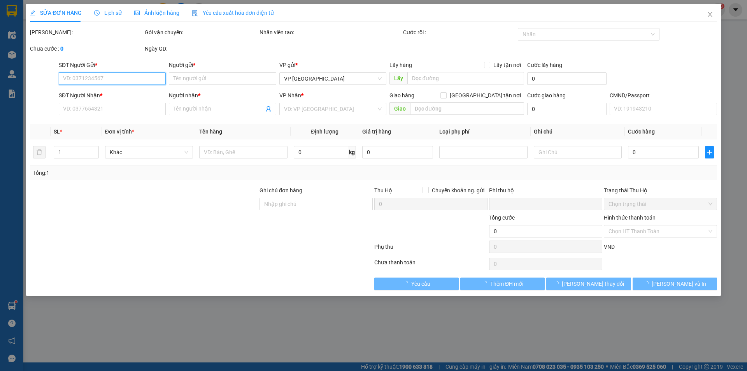
type input "65.000"
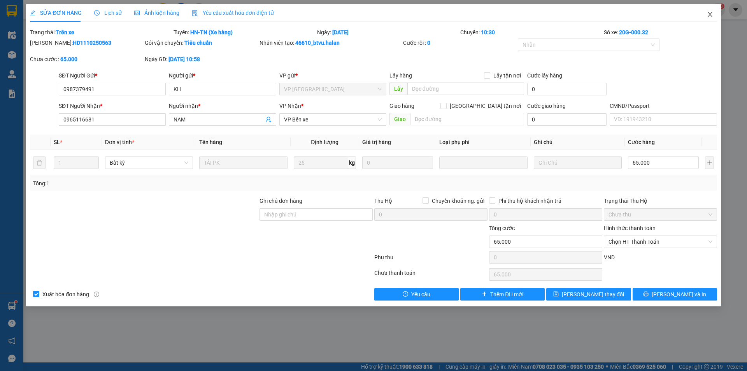
click at [709, 18] on span "Close" at bounding box center [710, 15] width 22 height 22
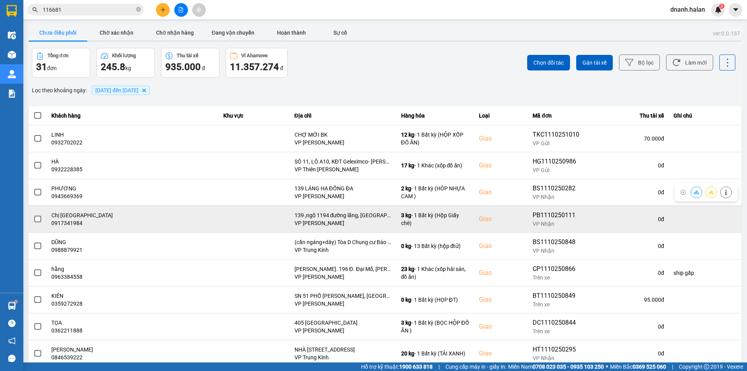
scroll to position [49, 0]
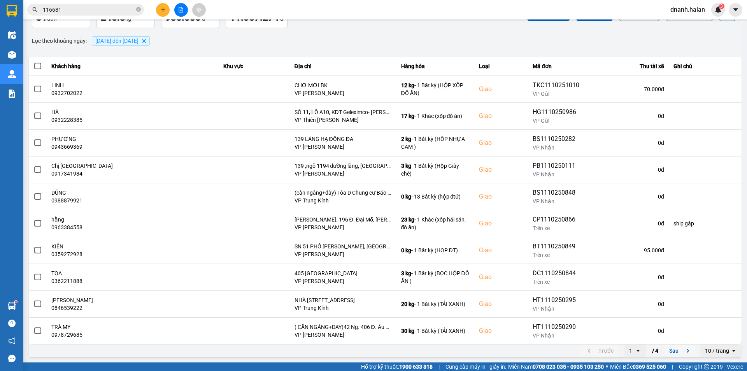
click at [670, 351] on button "Sau" at bounding box center [680, 351] width 33 height 12
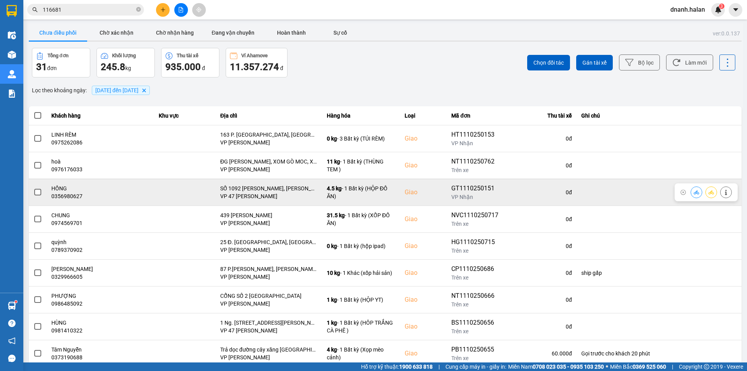
click at [694, 192] on icon at bounding box center [696, 191] width 5 height 5
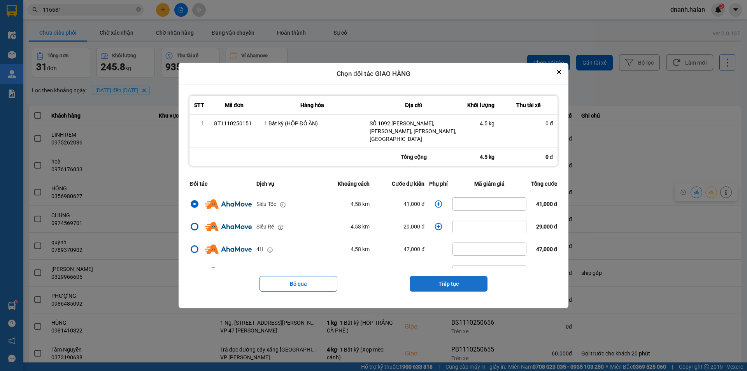
click at [468, 280] on button "Tiếp tục" at bounding box center [449, 284] width 78 height 16
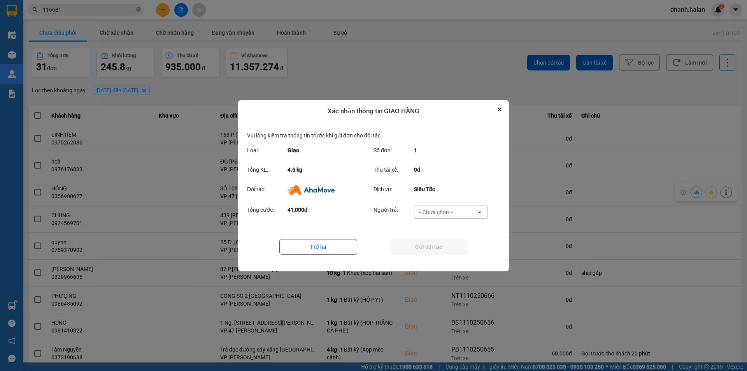
click at [445, 207] on div "-- Chưa chọn --" at bounding box center [445, 212] width 62 height 12
click at [443, 258] on span "Ví Ahamove" at bounding box center [436, 256] width 32 height 8
click at [450, 249] on button "Gửi đối tác" at bounding box center [429, 247] width 78 height 16
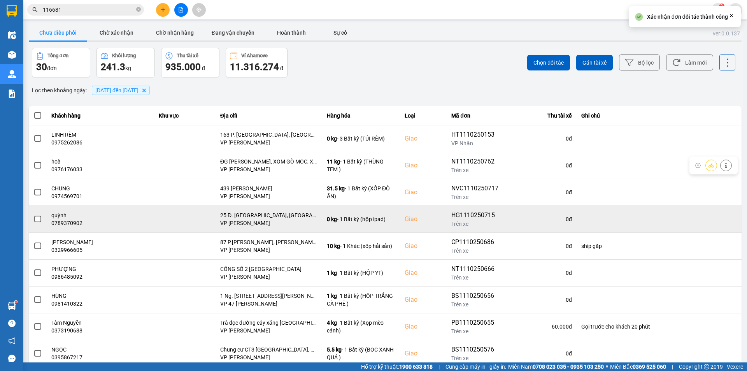
scroll to position [49, 0]
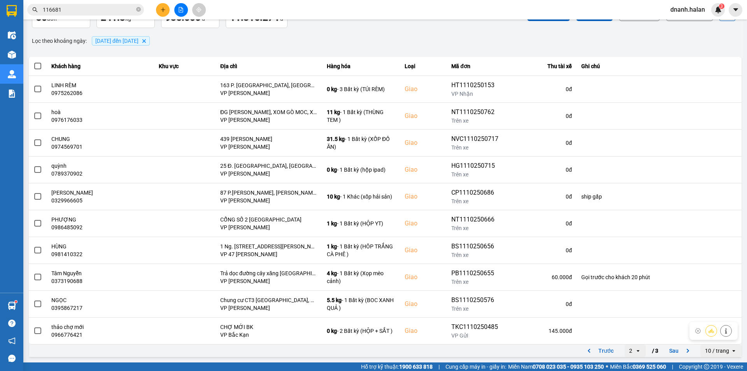
click at [671, 353] on button "Sau" at bounding box center [680, 351] width 33 height 12
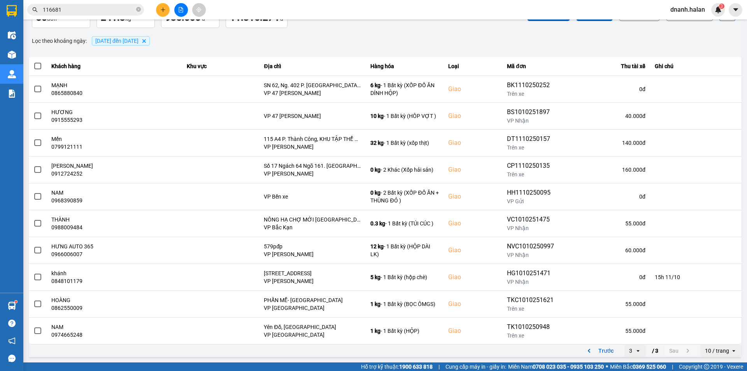
click at [635, 352] on icon "open" at bounding box center [638, 350] width 6 height 6
click at [627, 303] on div "1" at bounding box center [629, 306] width 9 height 8
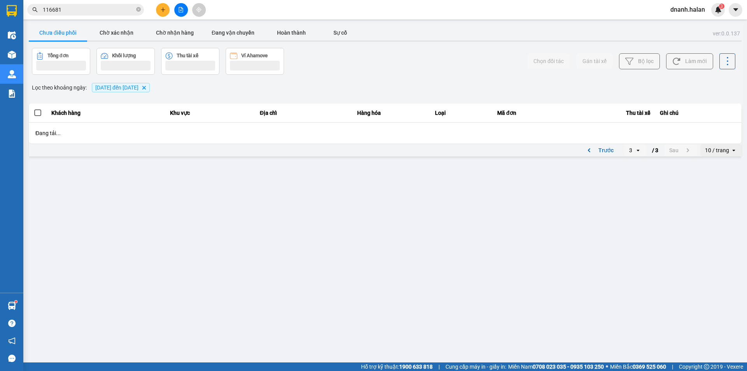
scroll to position [0, 0]
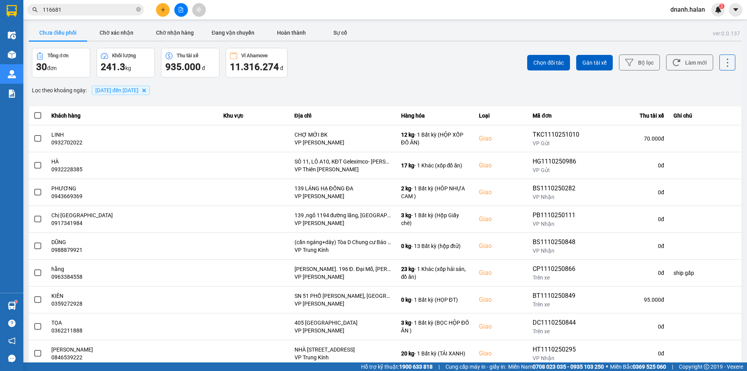
click at [253, 99] on div "ver: 0.0.137 Chưa điều phối Chờ xác nhận Chờ nhận hàng Đang vận chuyển Hoàn thà…" at bounding box center [385, 215] width 716 height 384
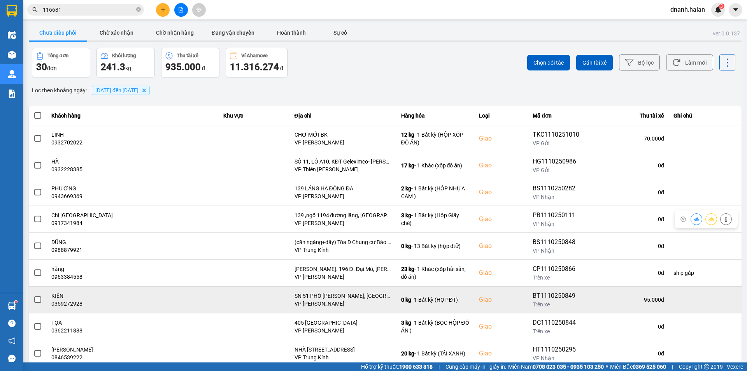
scroll to position [49, 0]
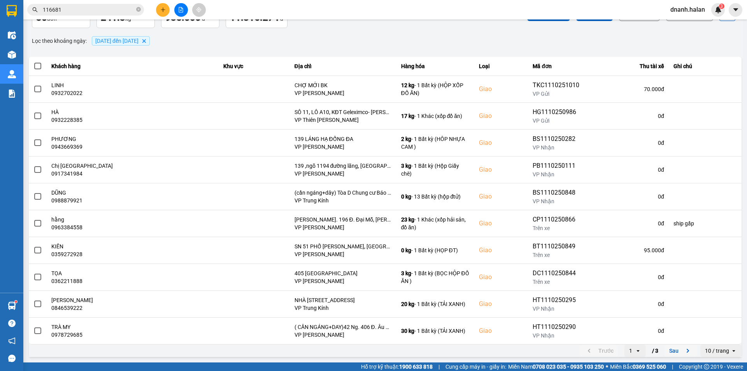
click at [671, 350] on button "Sau" at bounding box center [680, 351] width 33 height 12
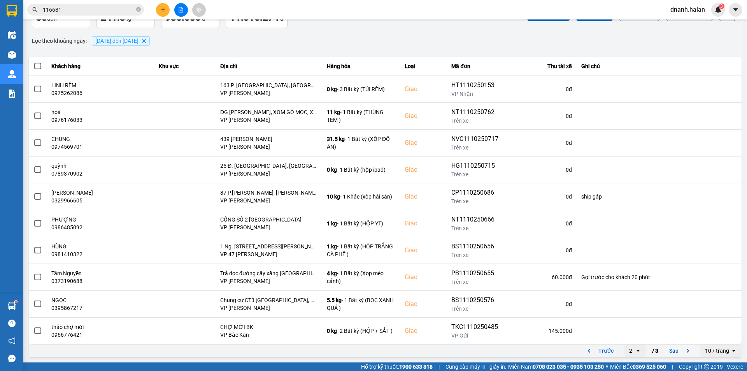
drag, startPoint x: 664, startPoint y: 350, endPoint x: 566, endPoint y: 317, distance: 103.5
click at [664, 350] on button "Sau" at bounding box center [680, 351] width 33 height 12
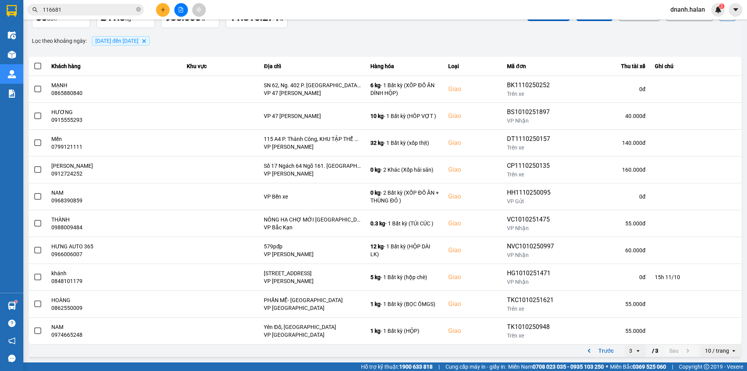
click at [124, 10] on input "116681" at bounding box center [89, 9] width 92 height 9
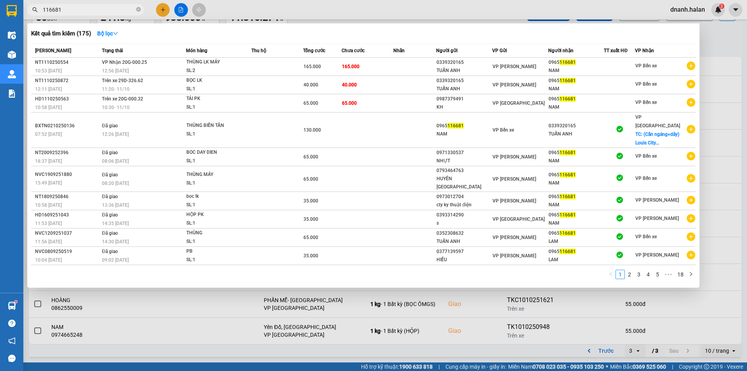
click at [124, 10] on input "116681" at bounding box center [89, 9] width 92 height 9
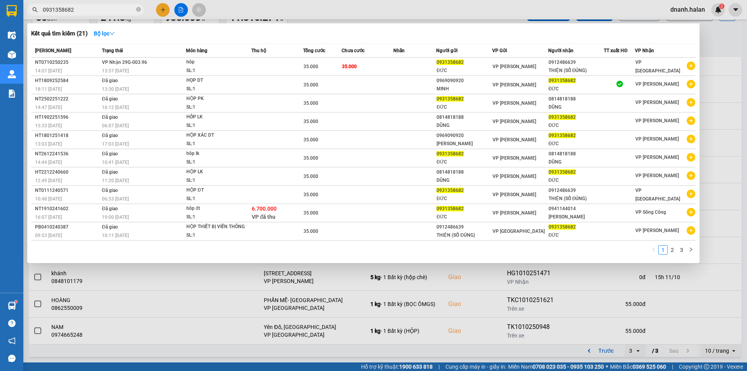
type input "0931358682"
click at [336, 15] on div at bounding box center [373, 185] width 747 height 371
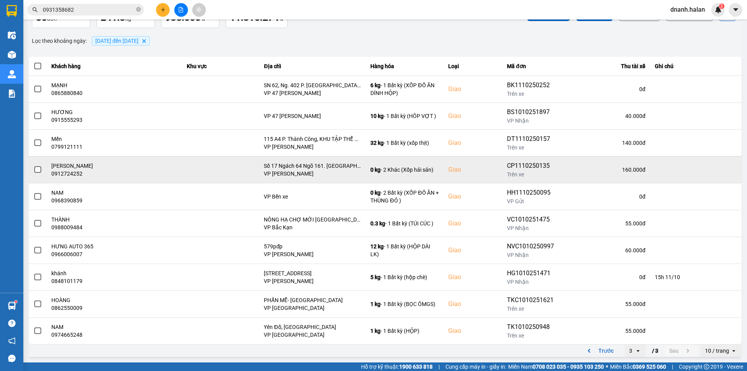
scroll to position [11, 0]
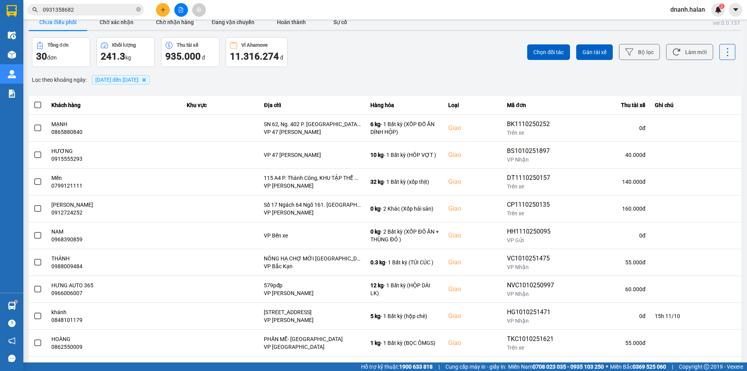
click at [105, 14] on span "0931358682" at bounding box center [85, 10] width 117 height 12
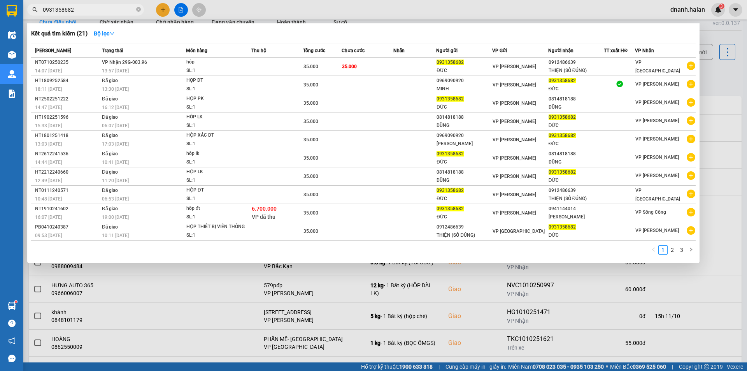
click at [104, 7] on input "0931358682" at bounding box center [89, 9] width 92 height 9
click at [103, 7] on input "0931358682" at bounding box center [89, 9] width 92 height 9
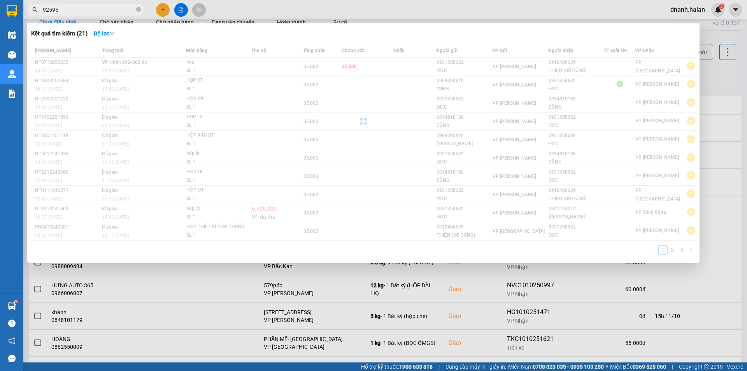
type input "925952"
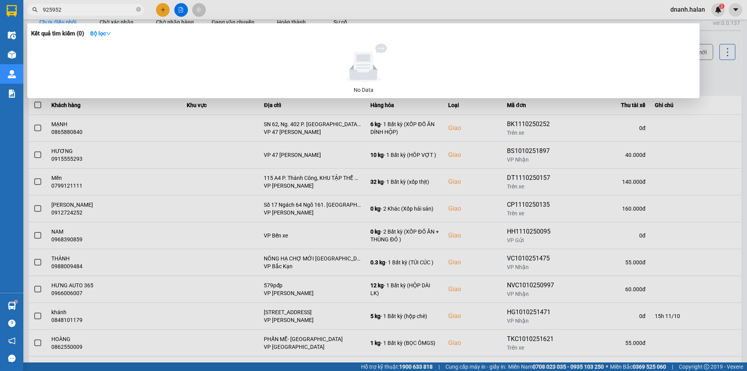
click at [79, 8] on input "925952" at bounding box center [89, 9] width 92 height 9
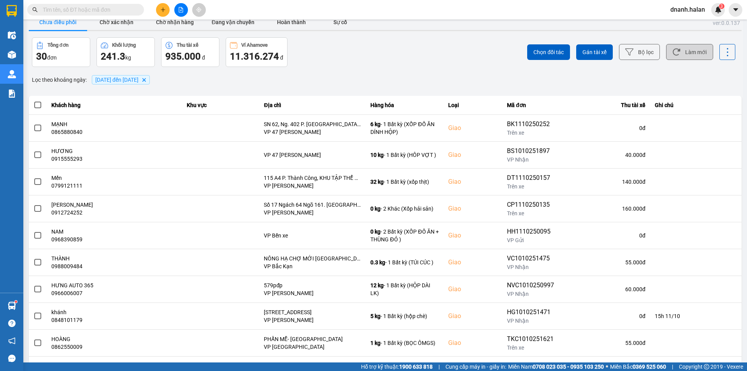
click at [680, 57] on button "Làm mới" at bounding box center [689, 52] width 47 height 16
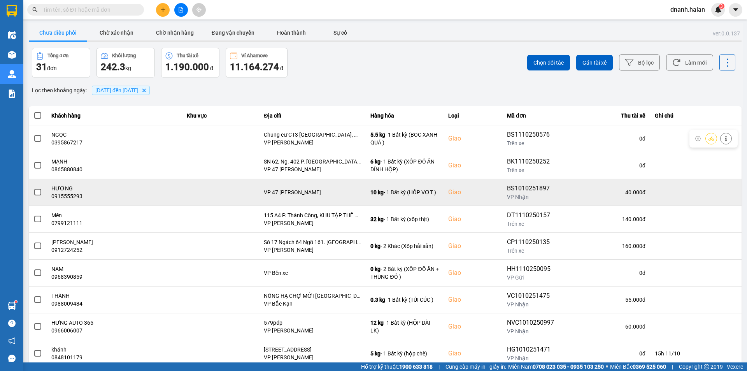
scroll to position [49, 0]
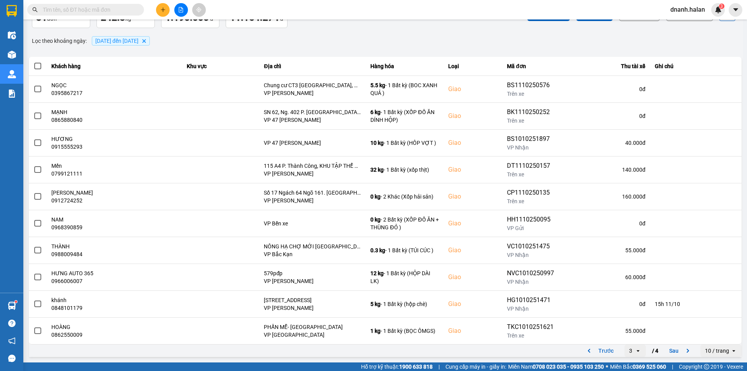
click at [635, 350] on icon "open" at bounding box center [638, 350] width 6 height 6
click at [629, 333] on div "4" at bounding box center [629, 334] width 9 height 8
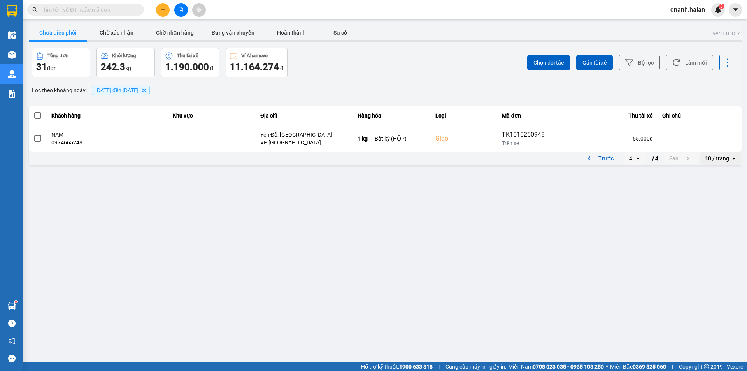
click at [638, 160] on icon "open" at bounding box center [638, 158] width 6 height 6
click at [629, 172] on div "1" at bounding box center [629, 174] width 9 height 8
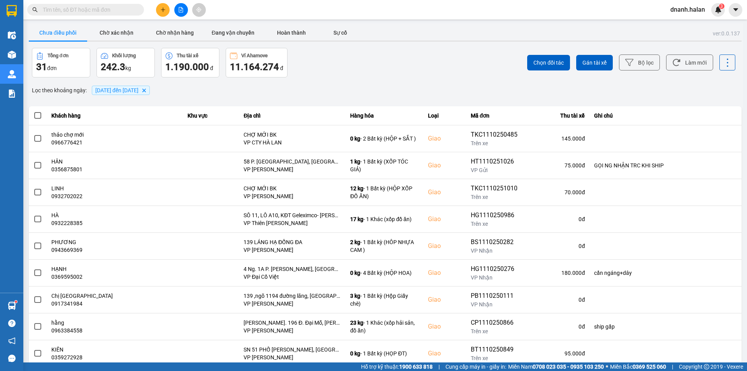
click at [88, 11] on input "text" at bounding box center [89, 9] width 92 height 9
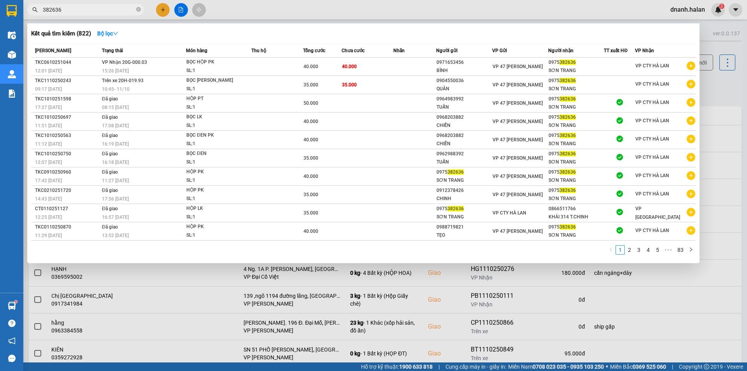
type input "382636"
click at [94, 10] on input "382636" at bounding box center [89, 9] width 92 height 9
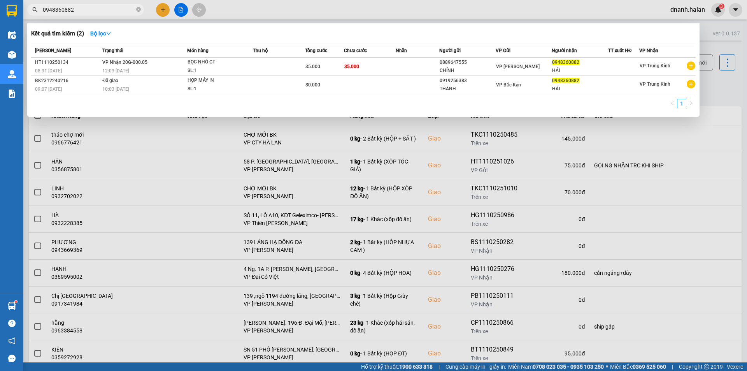
click at [79, 9] on input "0948360882" at bounding box center [89, 9] width 92 height 9
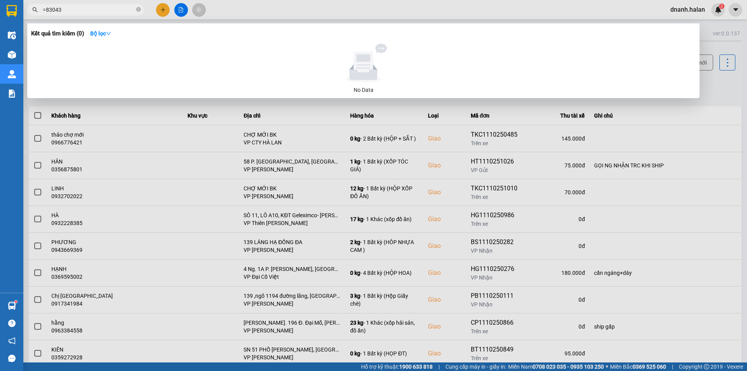
click at [46, 9] on input "=83043" at bounding box center [89, 9] width 92 height 9
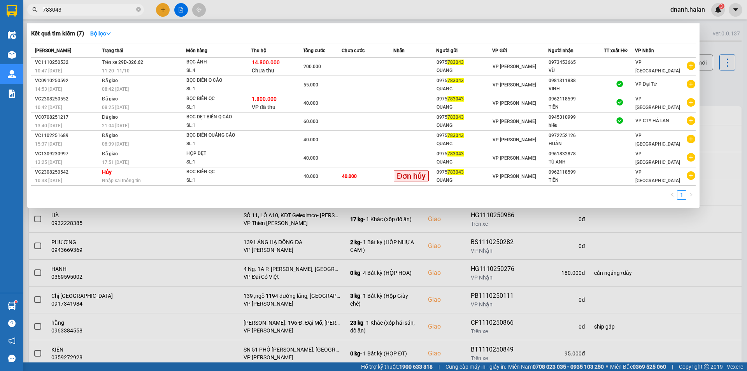
type input "783043"
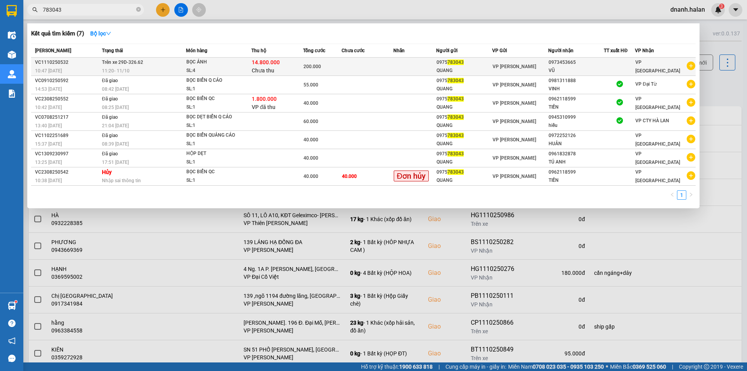
click at [347, 66] on td at bounding box center [368, 67] width 52 height 18
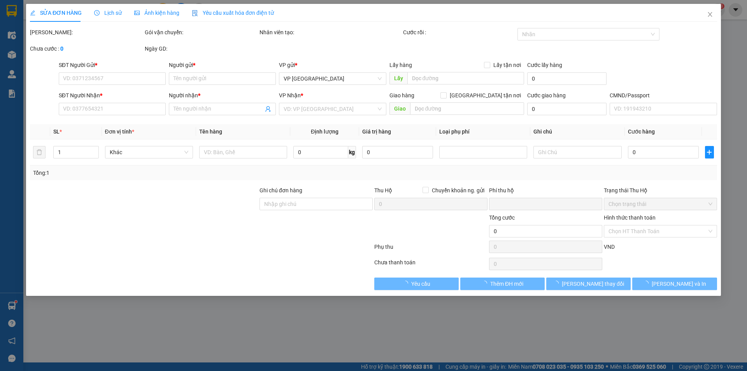
type input "0975783043"
type input "QUANG"
type input "0973453665"
type input "VŨ"
checkbox input "true"
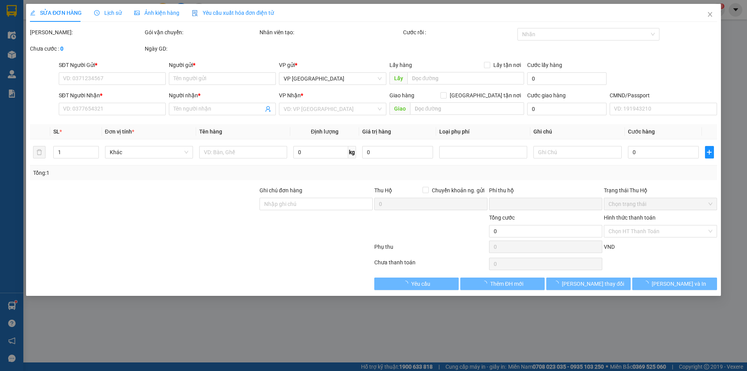
type input "14.800.000"
type input "80.000"
type input "200.000"
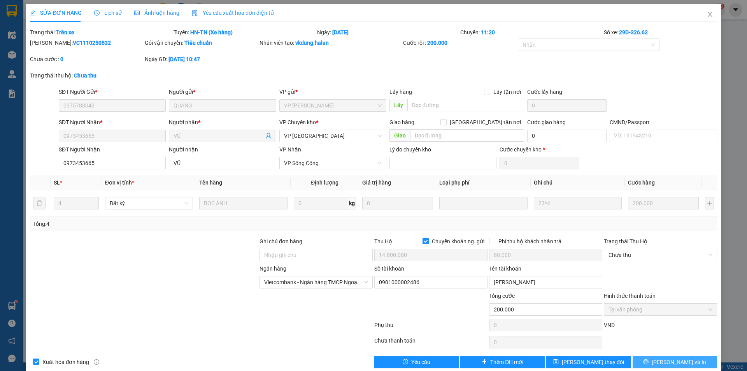
click at [678, 366] on span "[PERSON_NAME] và In" at bounding box center [679, 361] width 54 height 9
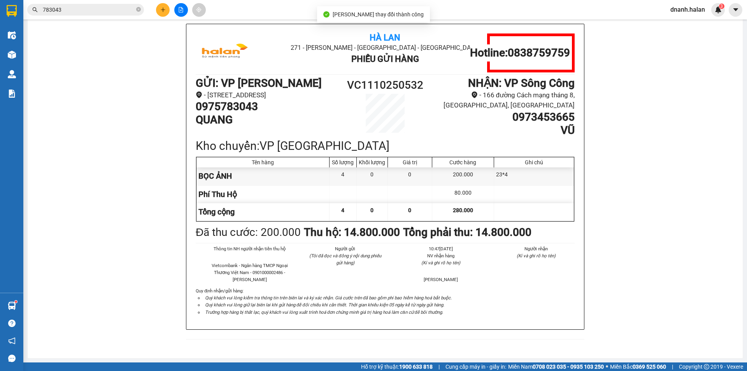
scroll to position [13, 0]
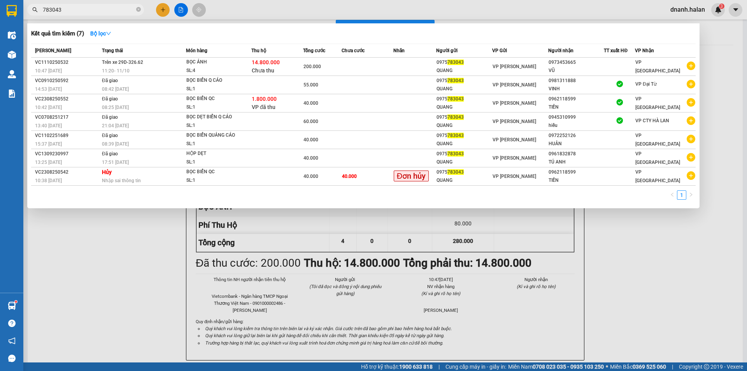
click at [89, 9] on input "783043" at bounding box center [89, 9] width 92 height 9
click at [306, 194] on div "1" at bounding box center [363, 197] width 664 height 14
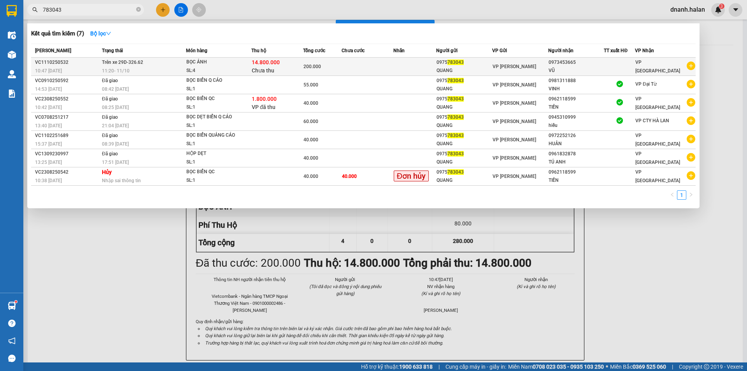
click at [404, 66] on td at bounding box center [414, 67] width 43 height 18
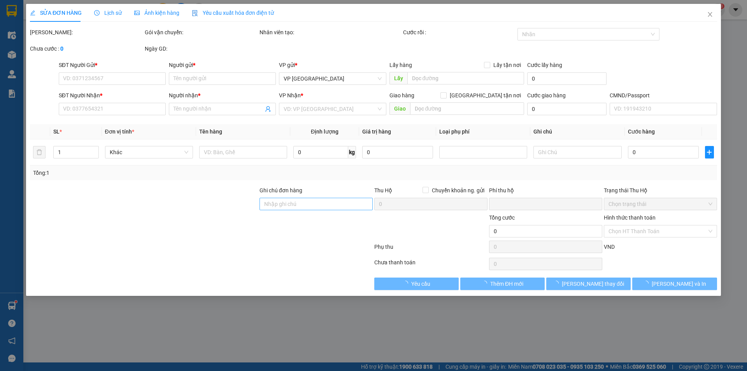
type input "0975783043"
type input "QUANG"
type input "0973453665"
type input "VŨ"
checkbox input "true"
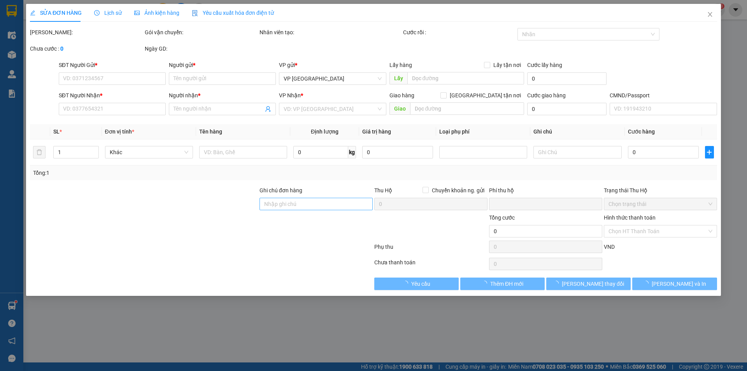
type input "14.800.000"
type input "80.000"
type input "200.000"
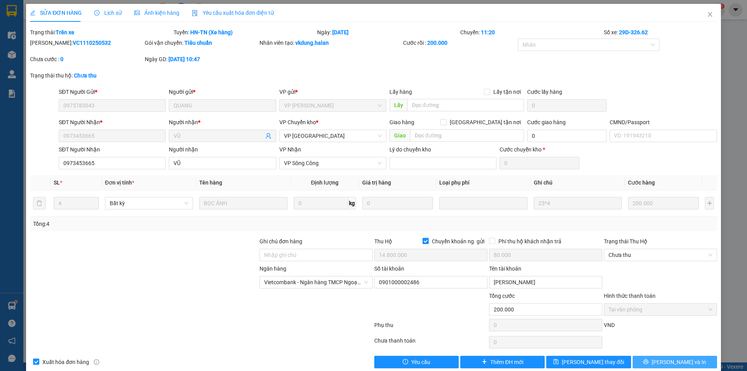
click at [668, 363] on span "Lưu và In" at bounding box center [679, 361] width 54 height 9
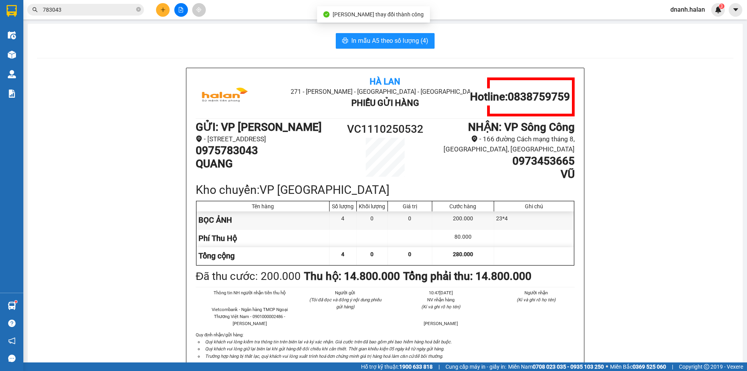
scroll to position [39, 0]
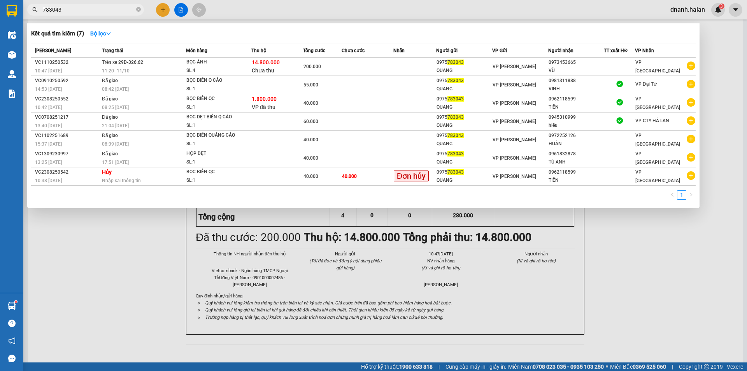
click at [102, 6] on input "783043" at bounding box center [89, 9] width 92 height 9
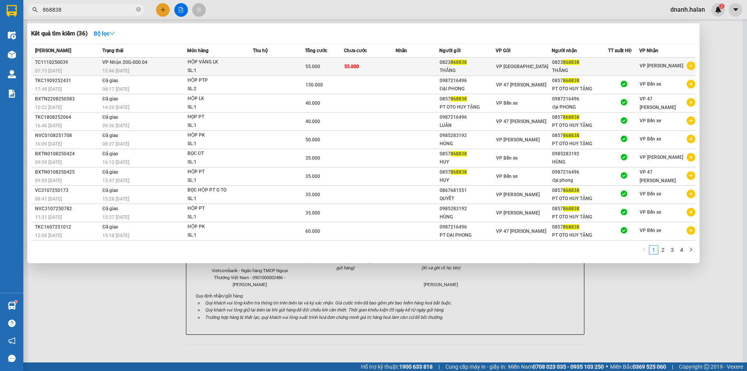
type input "868838"
click at [534, 72] on td "VP Trường Chinh" at bounding box center [524, 67] width 56 height 18
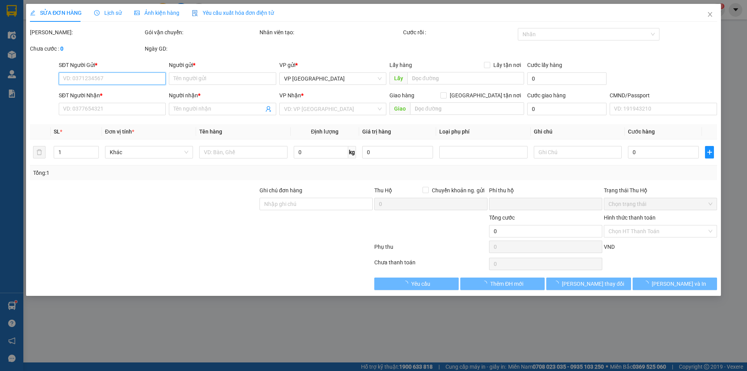
type input "0823868838"
type input "THẮNG"
type input "0823868838"
type input "THẮNG"
type input "0"
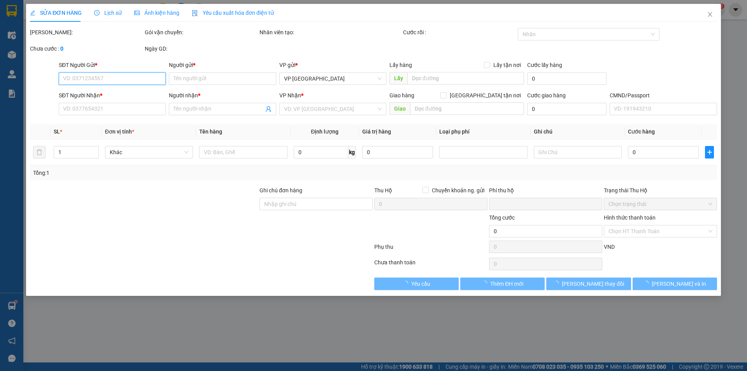
type input "55.000"
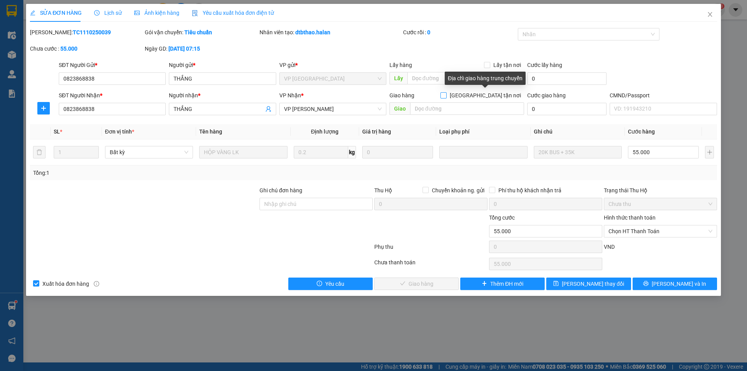
click at [446, 95] on input "Giao tận nơi" at bounding box center [442, 94] width 5 height 5
checkbox input "true"
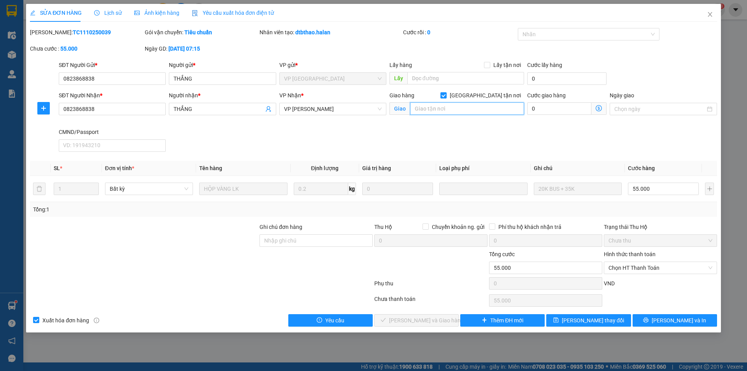
click at [474, 108] on input "text" at bounding box center [467, 108] width 114 height 12
paste input "Ngõ 292 Hà Huy Tập, Gia Lâm, Hà Nội, Việt Nam"
type input "55 Ngõ 292 Hà Huy Tập, Gia Lâm, Hà Nội, Việt Nam"
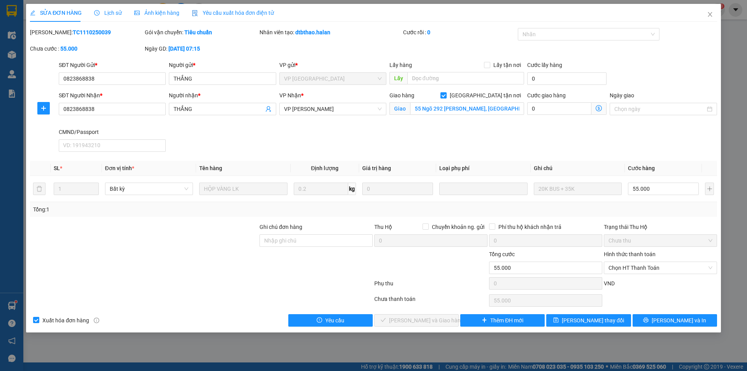
click at [599, 107] on icon "dollar-circle" at bounding box center [599, 108] width 6 height 6
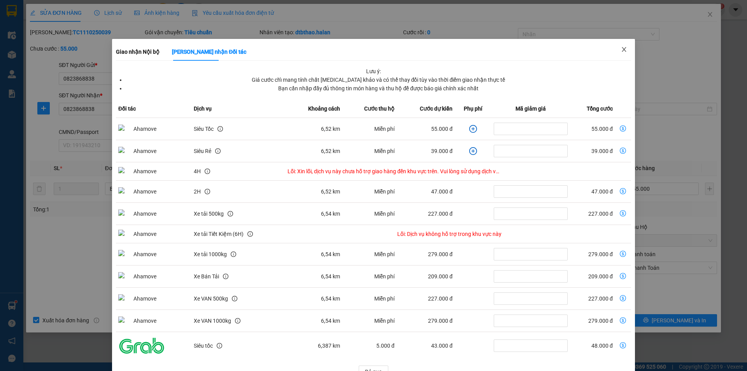
click at [623, 51] on span "Close" at bounding box center [624, 50] width 22 height 22
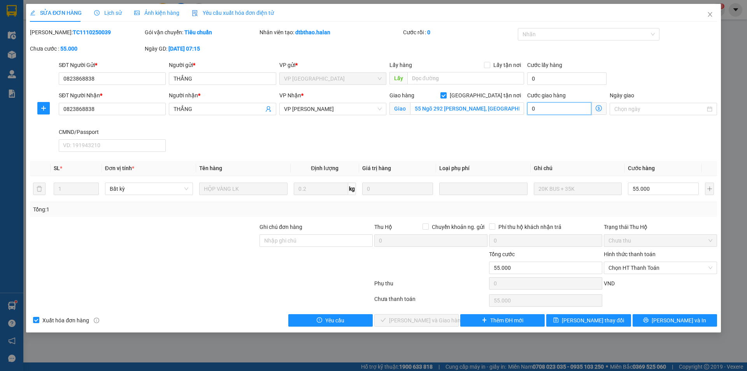
click at [566, 109] on input "0" at bounding box center [559, 108] width 64 height 12
type input "6"
type input "55.006"
type input "55.065"
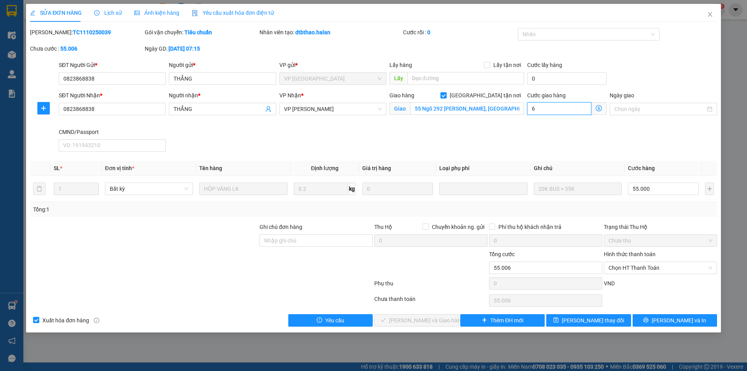
type input "55.065"
type input "65"
type input "120.000"
type input "65.000"
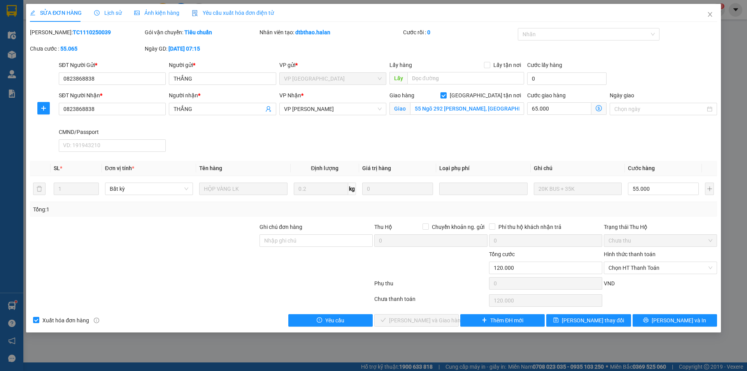
click at [470, 133] on div "SĐT Người Nhận * 0823868838 Người nhận * THẮNG VP Nhận * VP Nguyễn Văn Cừ Giao …" at bounding box center [387, 123] width 661 height 64
click at [588, 322] on span "Lưu thay đổi" at bounding box center [593, 320] width 62 height 9
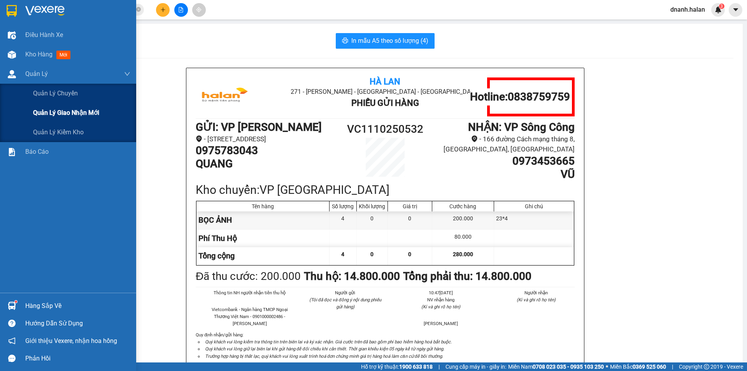
drag, startPoint x: 63, startPoint y: 110, endPoint x: 64, endPoint y: 105, distance: 5.2
click at [64, 105] on div "Quản lý giao nhận mới" at bounding box center [81, 112] width 97 height 19
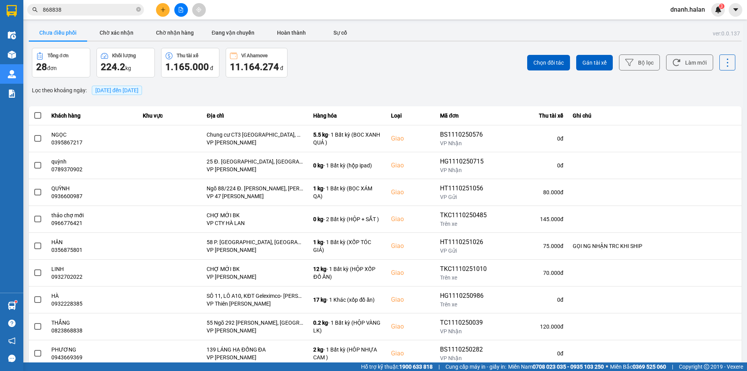
scroll to position [49, 0]
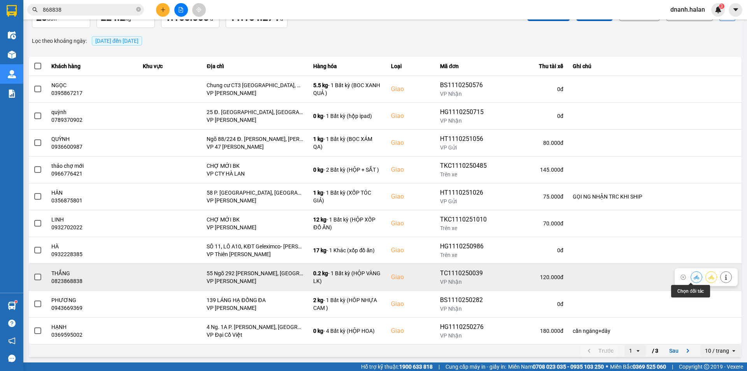
click at [694, 279] on icon at bounding box center [696, 276] width 5 height 5
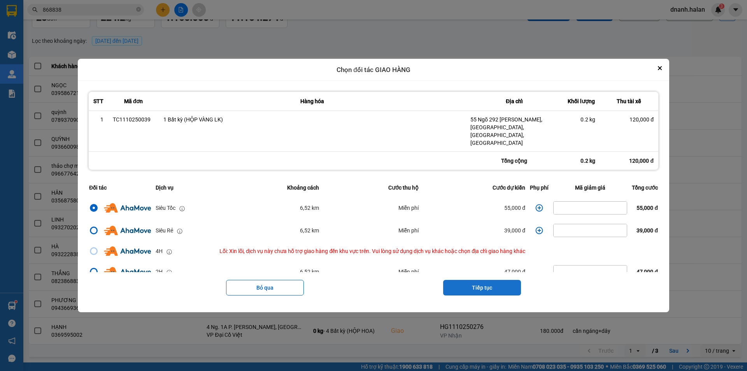
click at [490, 280] on button "Tiếp tục" at bounding box center [482, 288] width 78 height 16
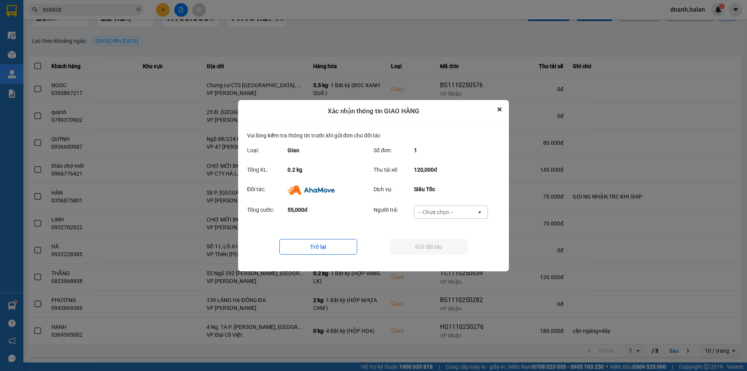
click at [461, 210] on div "-- Chưa chọn --" at bounding box center [445, 212] width 62 height 12
click at [438, 255] on span "Ví Ahamove" at bounding box center [436, 256] width 32 height 8
click at [441, 251] on button "Gửi đối tác" at bounding box center [429, 247] width 78 height 16
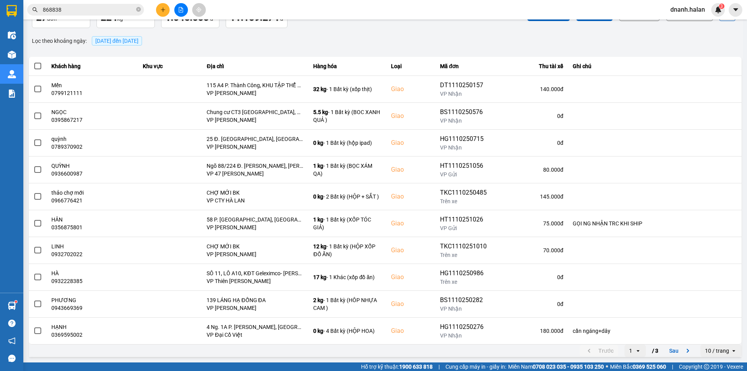
click at [95, 13] on input "868838" at bounding box center [89, 9] width 92 height 9
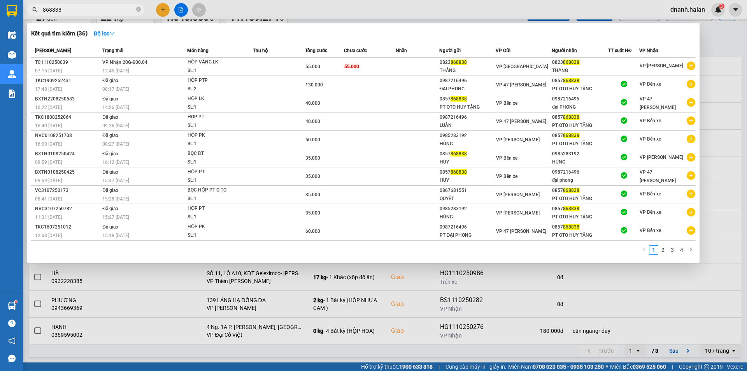
click at [95, 13] on input "868838" at bounding box center [89, 9] width 92 height 9
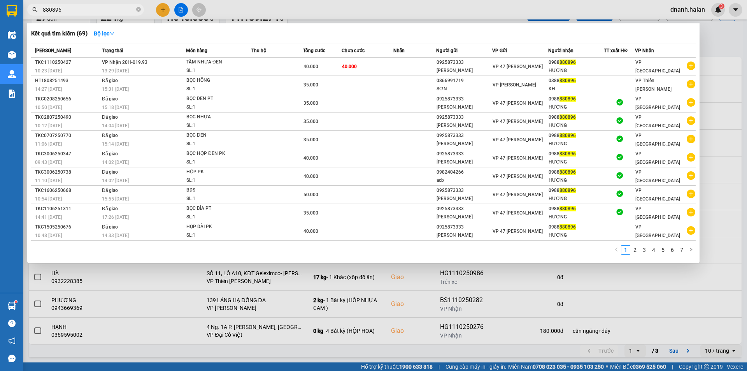
type input "880896"
click at [275, 13] on div at bounding box center [373, 185] width 747 height 371
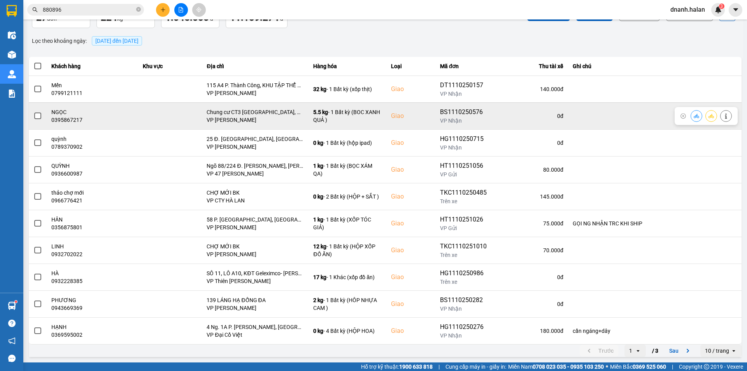
scroll to position [0, 0]
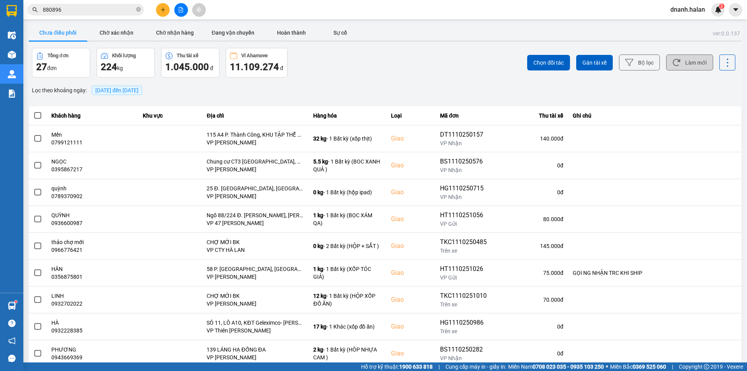
click at [694, 58] on button "Làm mới" at bounding box center [689, 62] width 47 height 16
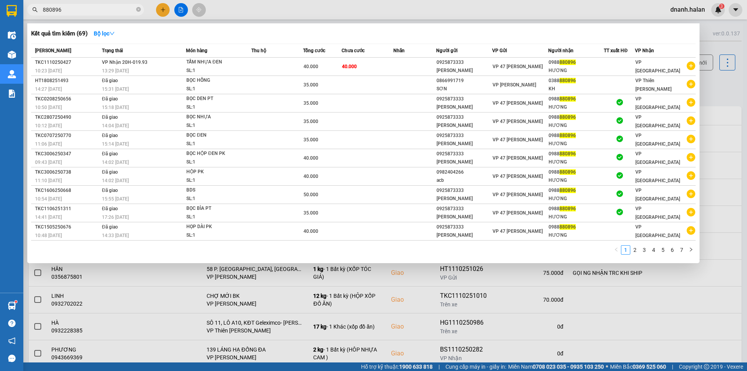
click at [94, 9] on input "880896" at bounding box center [89, 9] width 92 height 9
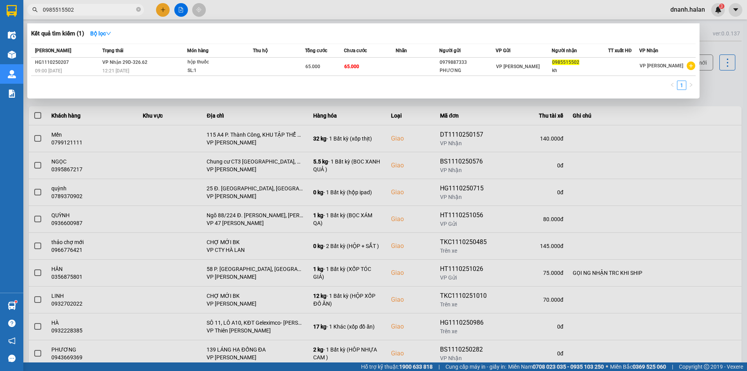
type input "0985515502"
click at [256, 14] on div at bounding box center [373, 185] width 747 height 371
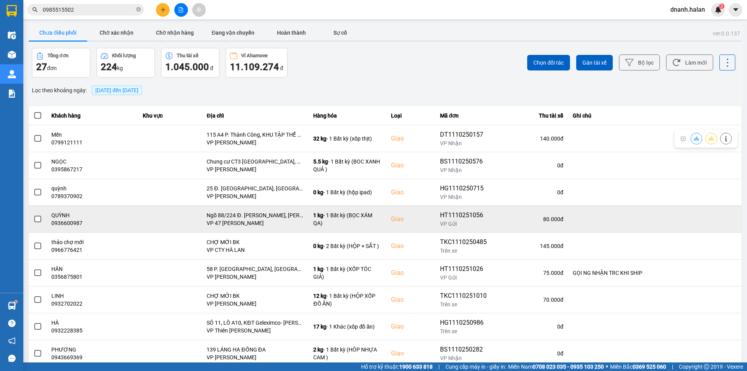
scroll to position [49, 0]
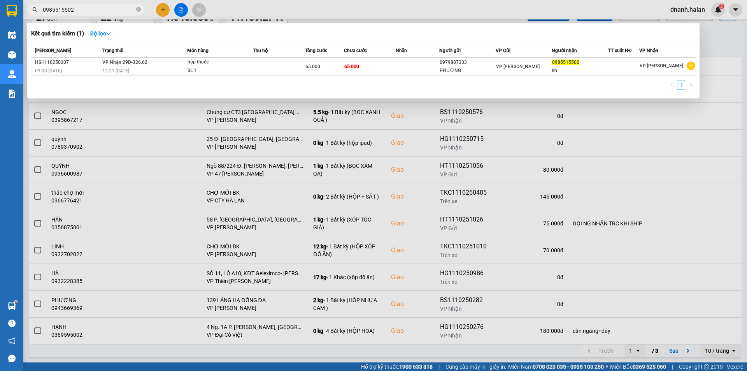
click at [98, 7] on input "0985515502" at bounding box center [89, 9] width 92 height 9
type input "0915965867"
click at [117, 8] on input "0915965867" at bounding box center [89, 9] width 92 height 9
drag, startPoint x: 117, startPoint y: 8, endPoint x: 114, endPoint y: 11, distance: 4.4
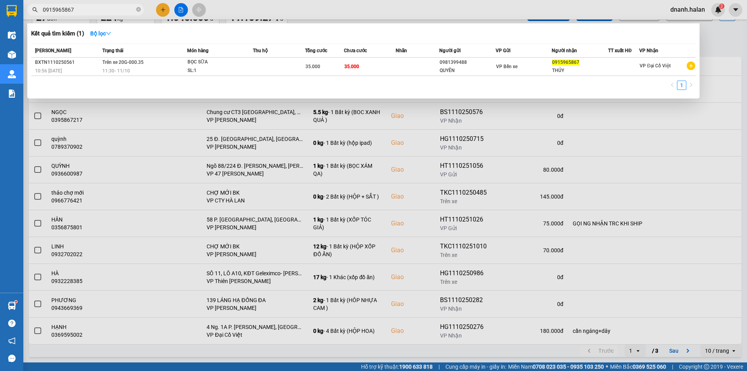
click at [117, 9] on input "0915965867" at bounding box center [89, 9] width 92 height 9
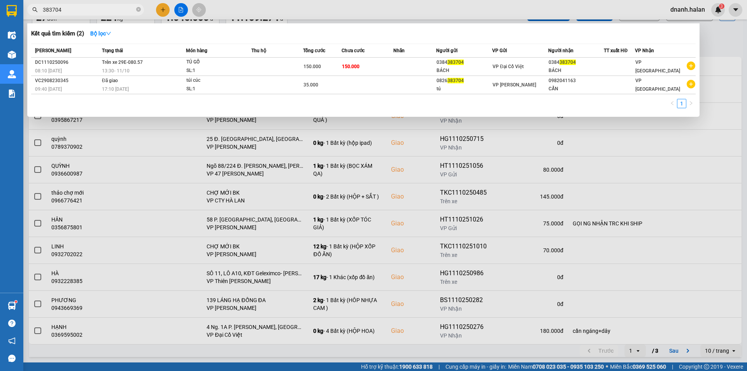
click at [114, 10] on input "383704" at bounding box center [89, 9] width 92 height 9
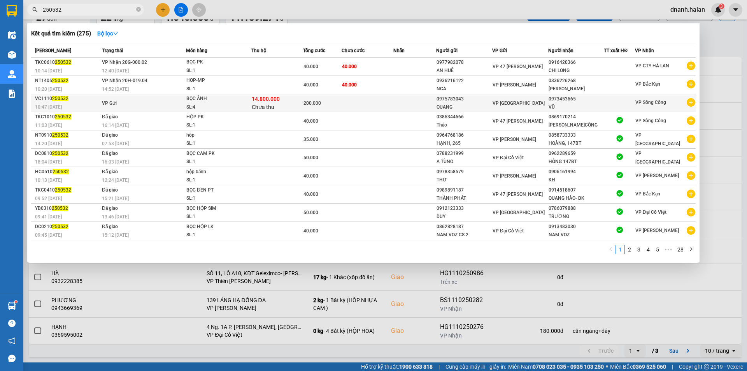
type input "250532"
click at [596, 104] on div "VŨ" at bounding box center [575, 107] width 55 height 8
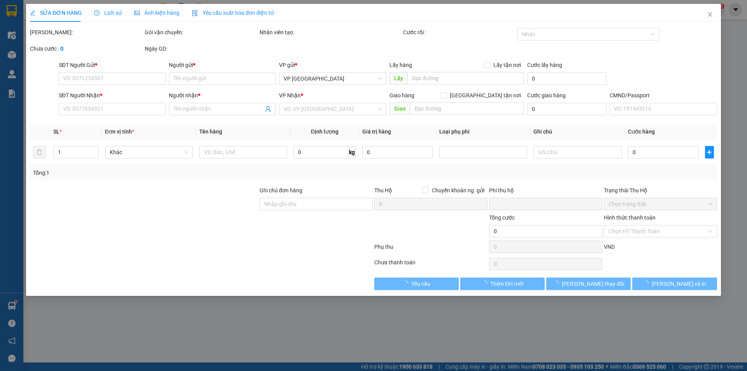
type input "0975783043"
type input "QUANG"
type input "0973453665"
type input "VŨ"
checkbox input "true"
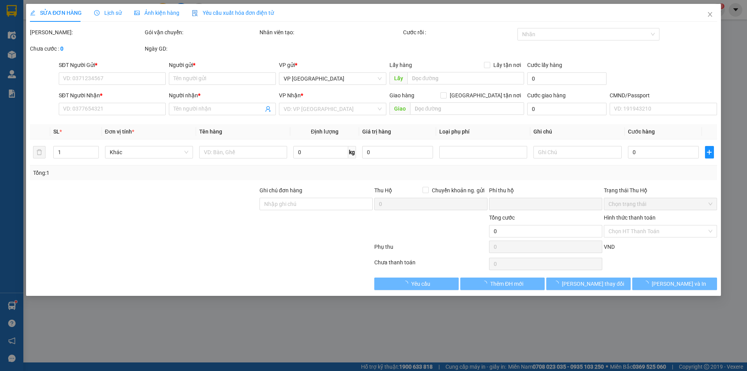
type input "14.800.000"
type input "80.000"
type input "200.000"
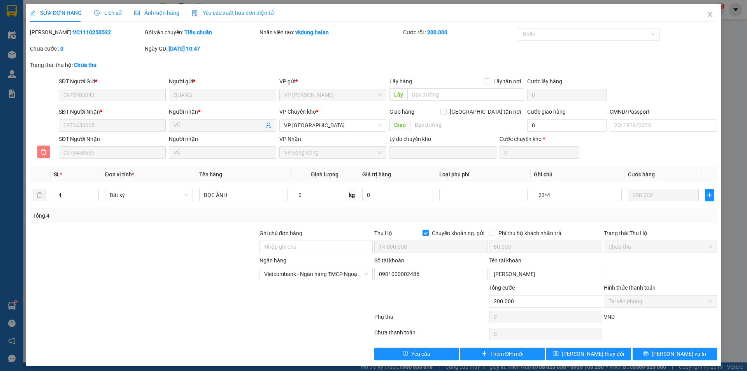
click at [43, 149] on icon "delete" at bounding box center [43, 151] width 5 height 5
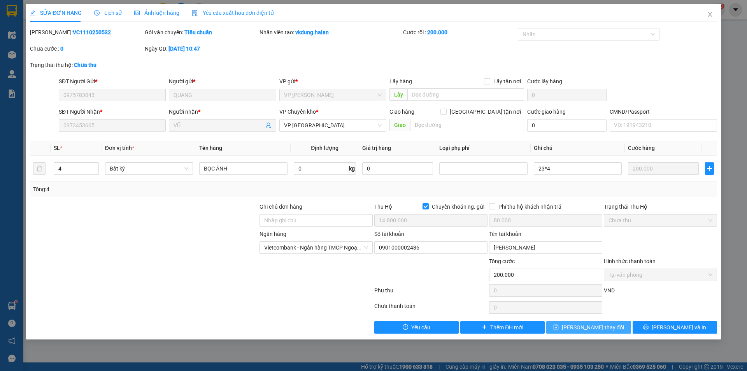
click at [583, 327] on span "Lưu thay đổi" at bounding box center [593, 327] width 62 height 9
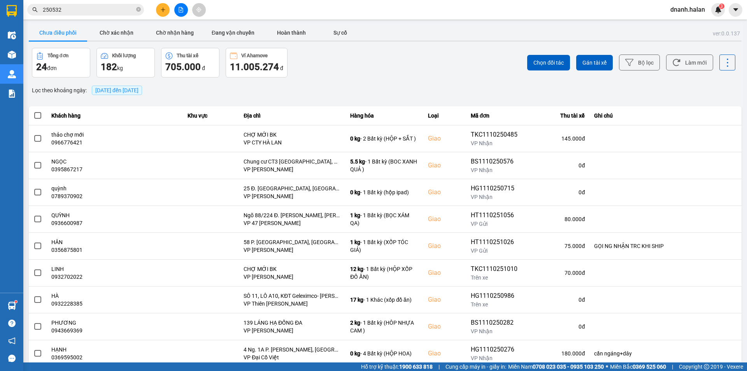
click at [83, 12] on input "250532" at bounding box center [89, 9] width 92 height 9
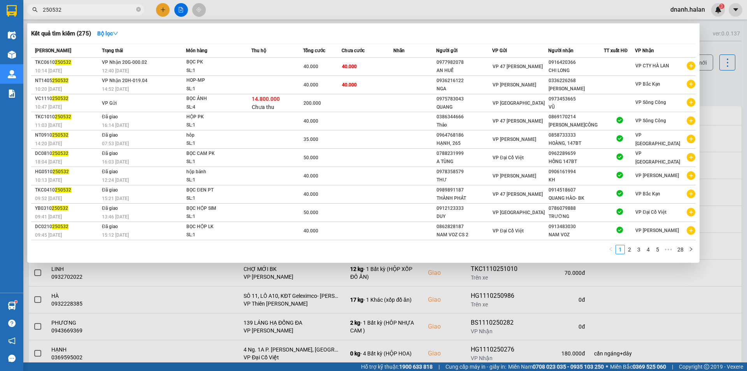
click at [83, 12] on input "250532" at bounding box center [89, 9] width 92 height 9
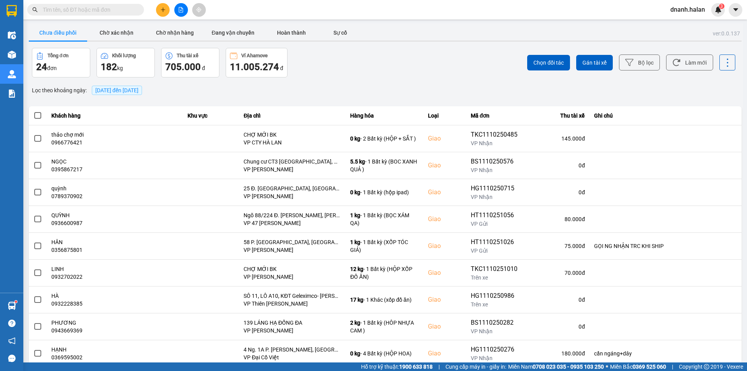
click at [123, 10] on input "text" at bounding box center [89, 9] width 92 height 9
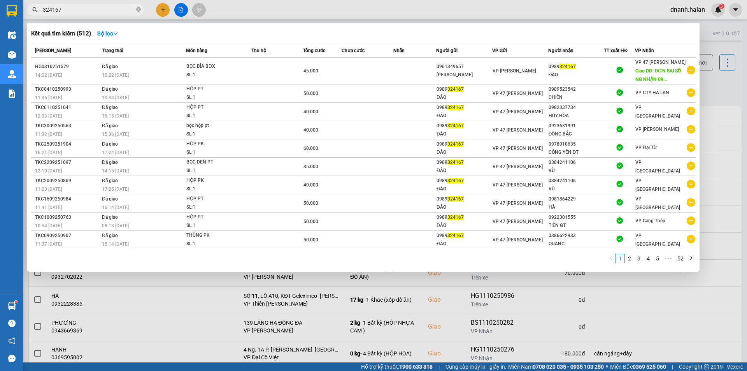
type input "324167"
click at [88, 10] on input "324167" at bounding box center [89, 9] width 92 height 9
click at [88, 11] on input "324167" at bounding box center [89, 9] width 92 height 9
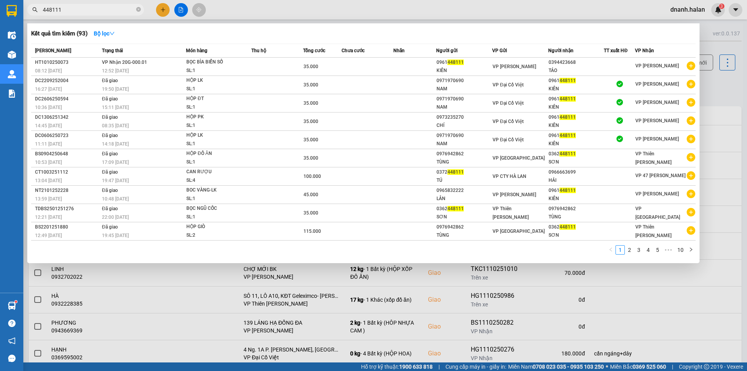
type input "448111"
click at [100, 7] on input "448111" at bounding box center [89, 9] width 92 height 9
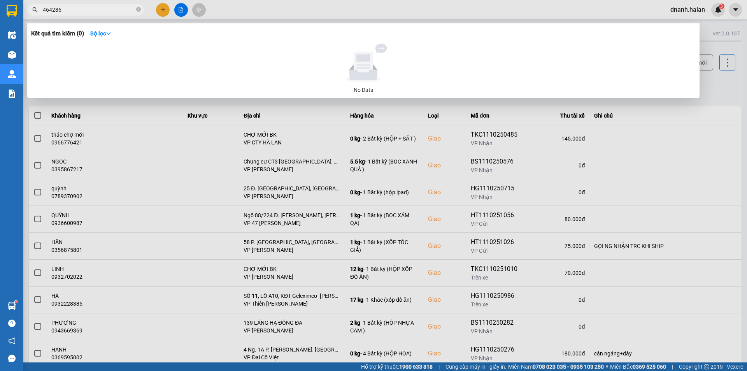
type input "464286"
click at [433, 10] on div at bounding box center [373, 185] width 747 height 371
click at [88, 7] on input "464286" at bounding box center [89, 9] width 92 height 9
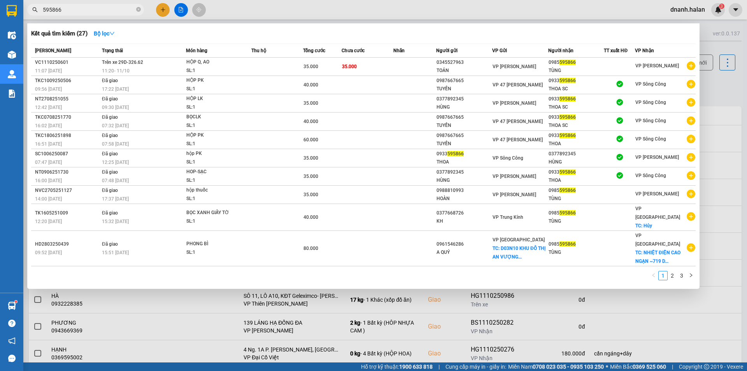
type input "595866"
click at [266, 15] on div at bounding box center [373, 185] width 747 height 371
click at [104, 11] on input "595866" at bounding box center [89, 9] width 92 height 9
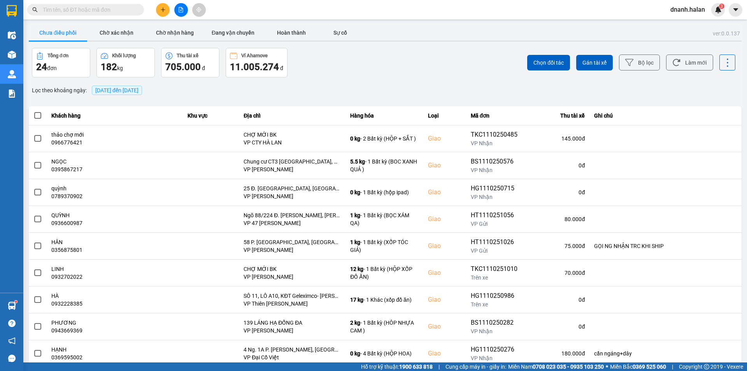
type input "6"
click at [78, 12] on input "text" at bounding box center [89, 9] width 92 height 9
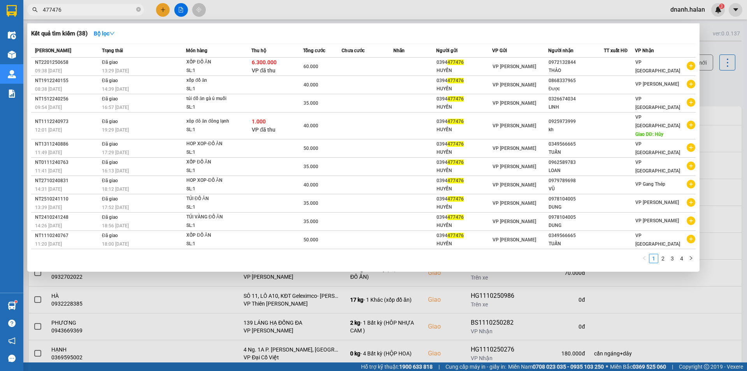
type input "477476"
click at [242, 14] on div at bounding box center [373, 185] width 747 height 371
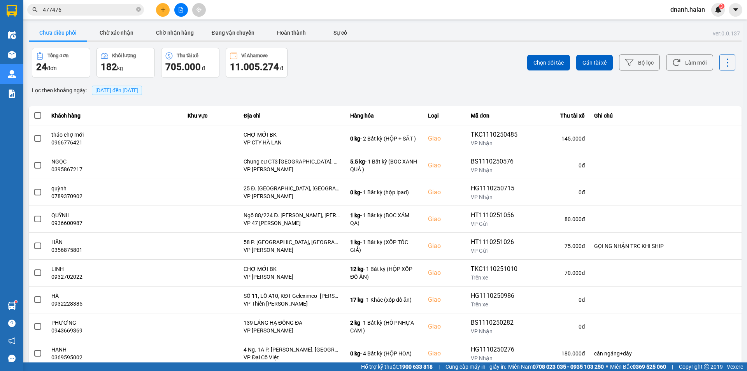
click at [89, 11] on input "477476" at bounding box center [89, 9] width 92 height 9
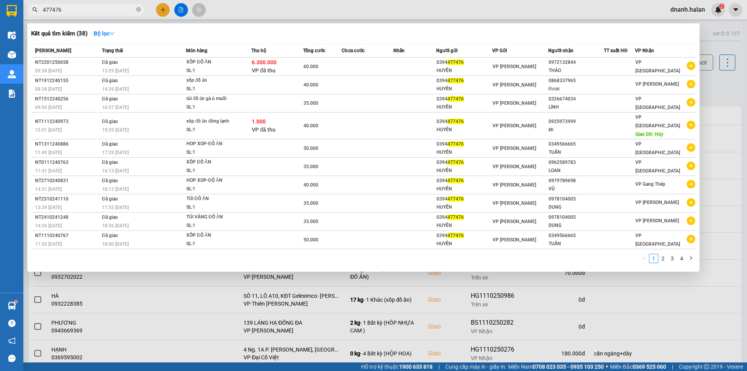
click at [89, 11] on input "477476" at bounding box center [89, 9] width 92 height 9
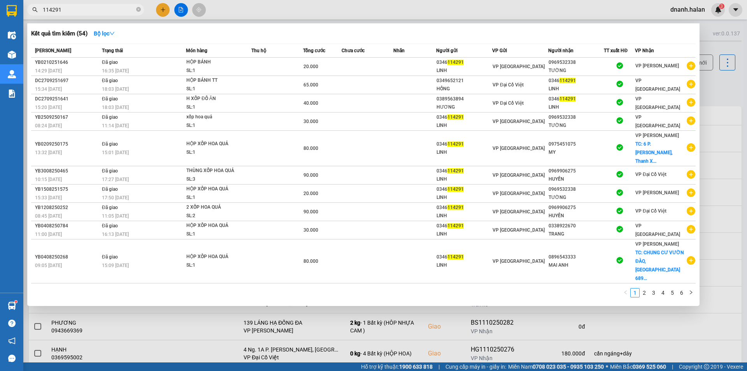
type input "114291"
click at [406, 11] on div at bounding box center [373, 185] width 747 height 371
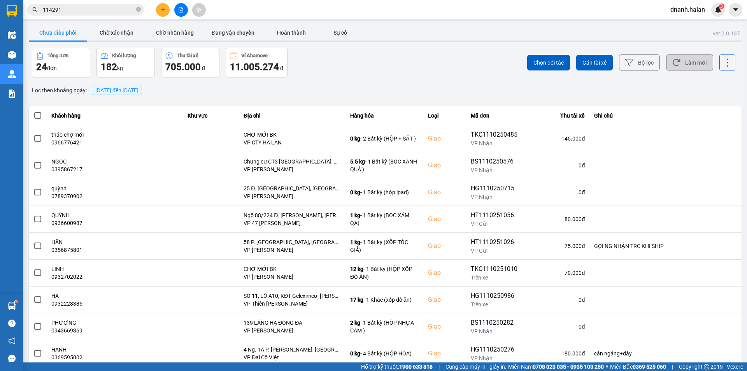
click at [678, 61] on button "Làm mới" at bounding box center [689, 62] width 47 height 16
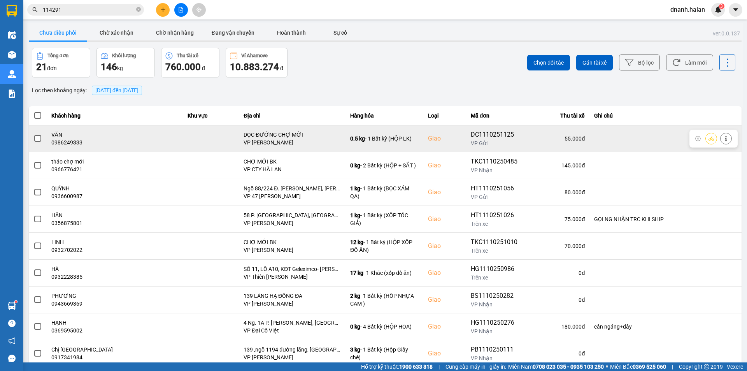
scroll to position [49, 0]
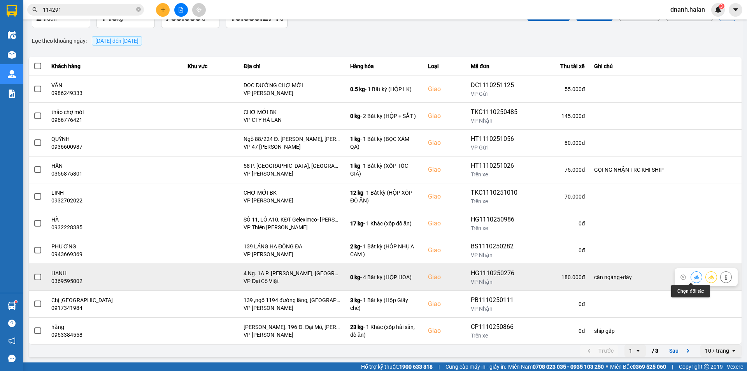
click at [694, 277] on icon at bounding box center [696, 276] width 5 height 5
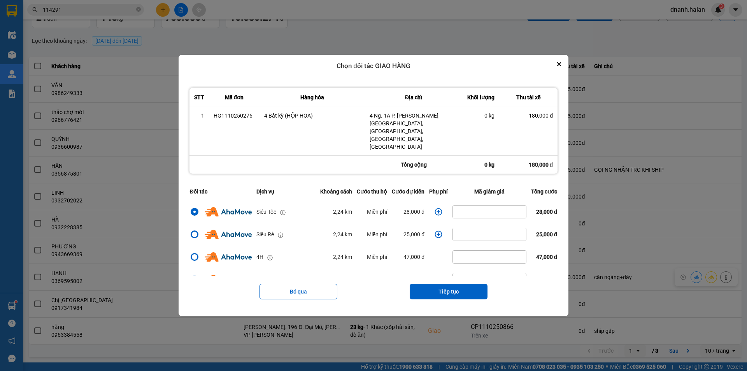
click at [435, 208] on icon "dialog" at bounding box center [439, 212] width 8 height 8
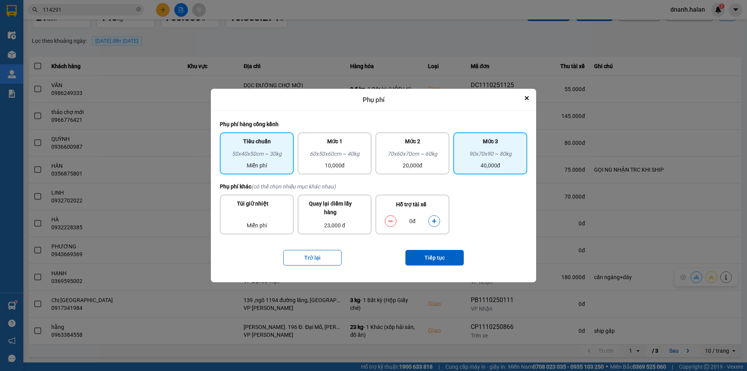
click at [476, 159] on div "90x70x90 ~ 80kg" at bounding box center [490, 155] width 65 height 12
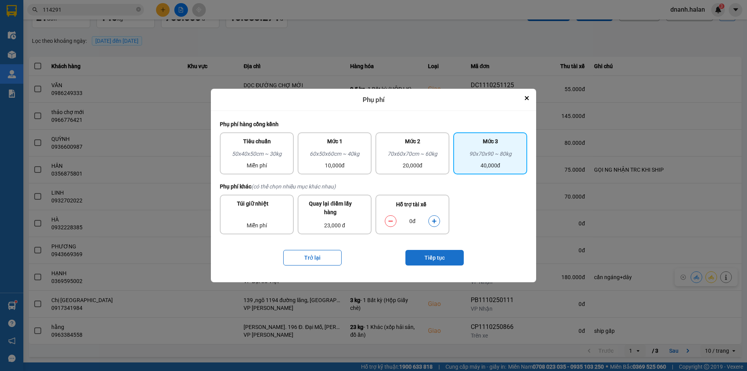
click at [449, 257] on button "Tiếp tục" at bounding box center [434, 258] width 58 height 16
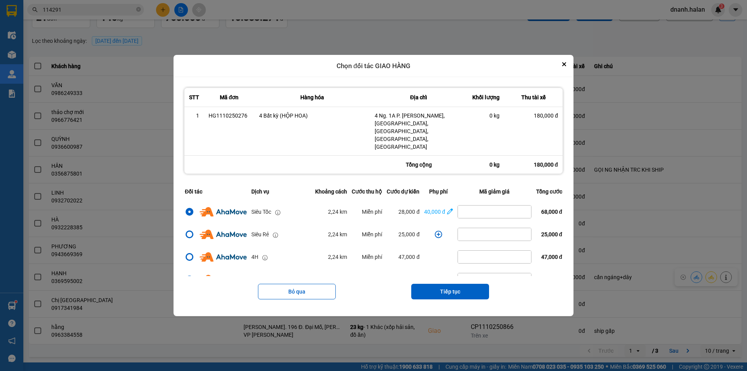
click at [435, 288] on div "Bỏ qua Tiếp tục" at bounding box center [373, 291] width 382 height 31
click at [438, 284] on button "Tiếp tục" at bounding box center [450, 292] width 78 height 16
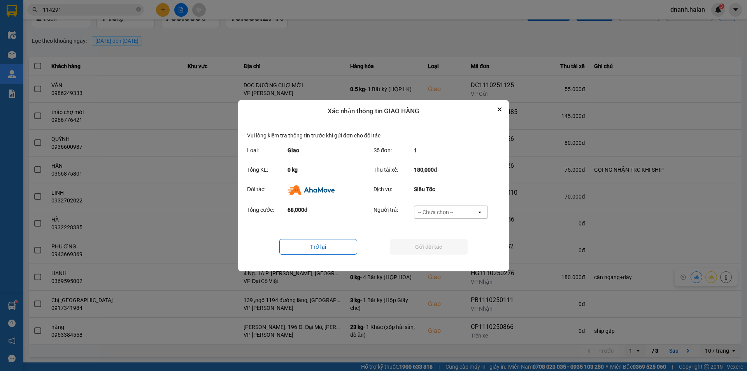
click at [436, 216] on div "-- Chưa chọn --" at bounding box center [445, 212] width 62 height 12
click at [435, 249] on div "Nhà xe trả tiền mặt" at bounding box center [451, 242] width 74 height 14
click at [442, 210] on div "Nhà xe trả tiền mặt" at bounding box center [442, 212] width 46 height 8
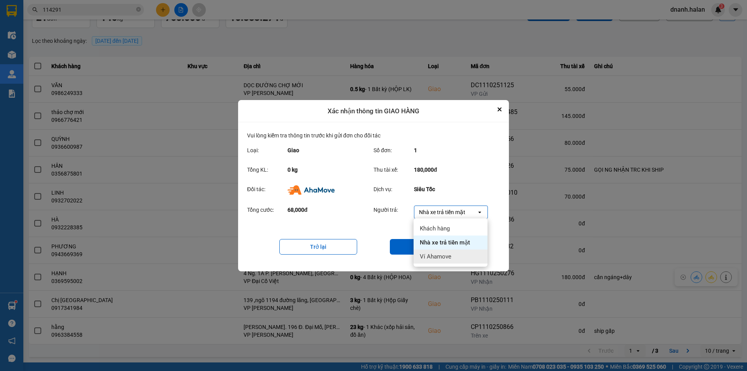
click at [438, 249] on div "Ví Ahamove" at bounding box center [451, 256] width 74 height 14
click at [440, 249] on button "Gửi đối tác" at bounding box center [429, 247] width 78 height 16
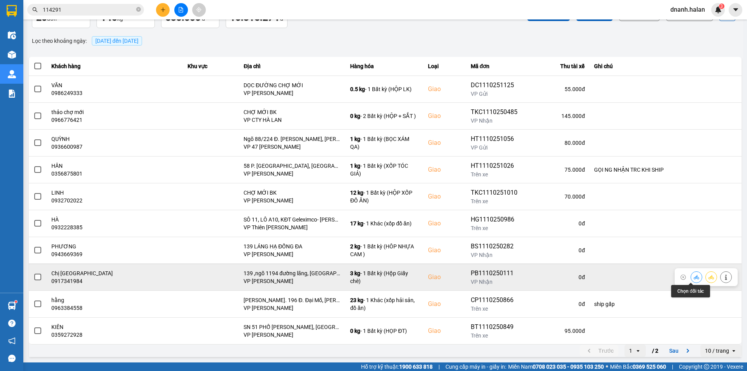
click at [694, 277] on icon at bounding box center [696, 276] width 5 height 5
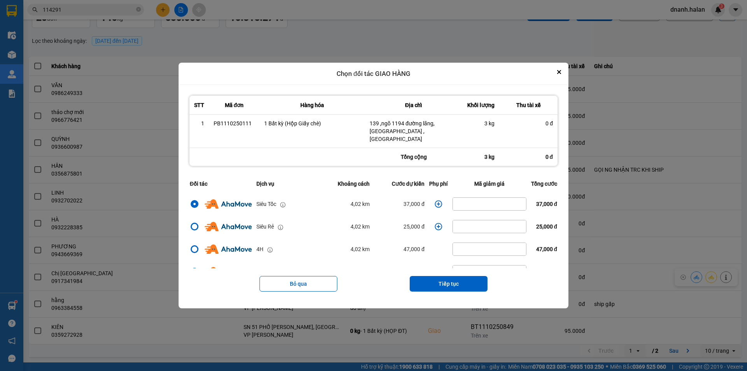
click at [451, 272] on div "Bỏ qua Tiếp tục" at bounding box center [373, 283] width 372 height 31
click at [451, 277] on button "Tiếp tục" at bounding box center [449, 284] width 78 height 16
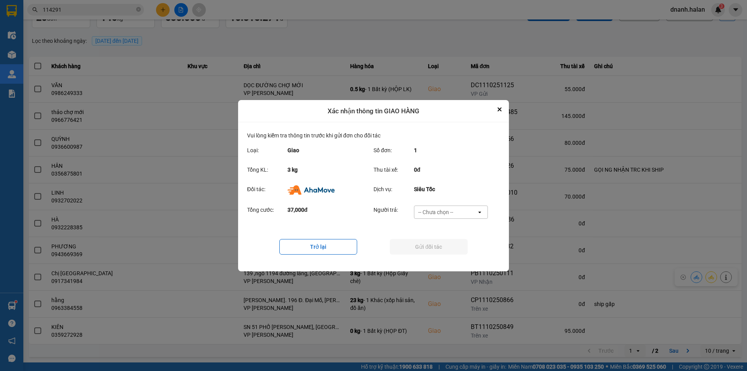
click at [445, 218] on div "-- Chưa chọn -- open" at bounding box center [451, 211] width 74 height 13
drag, startPoint x: 445, startPoint y: 252, endPoint x: 448, endPoint y: 249, distance: 4.4
click at [445, 252] on div "Ví Ahamove" at bounding box center [451, 256] width 74 height 14
click at [449, 249] on button "Gửi đối tác" at bounding box center [429, 247] width 78 height 16
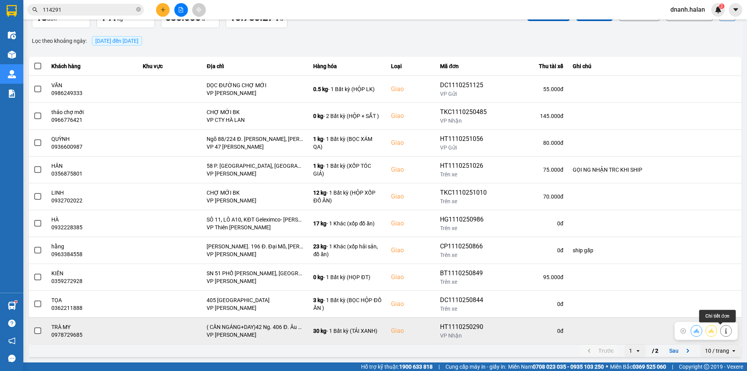
click at [723, 331] on icon at bounding box center [725, 330] width 5 height 5
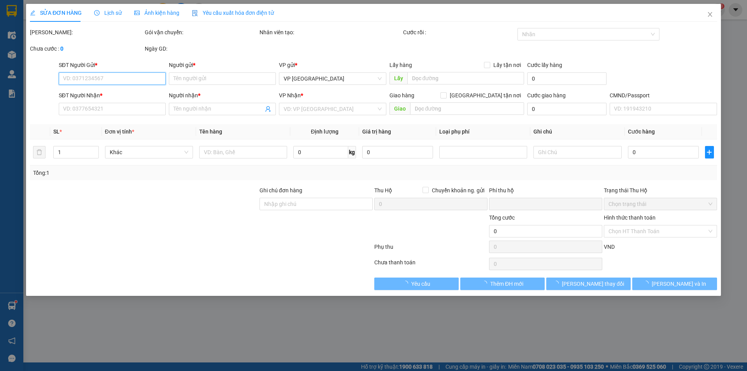
type input "0963029580"
type input "LINH"
type input "0978729685"
type input "TRÀ MY"
checkbox input "true"
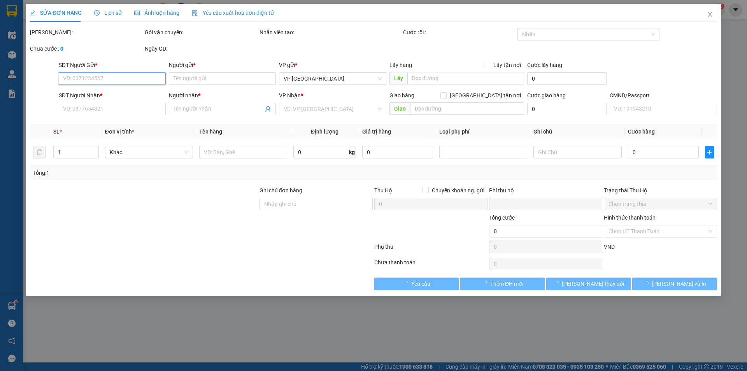
type input "( CẦN NGÁNG+DAY)42 Ng. 406 Đ. Âu Cơ, Nhật Tân, Tây Hồ, Hà Nội, Việt Nam"
type input "0"
type input "125.000"
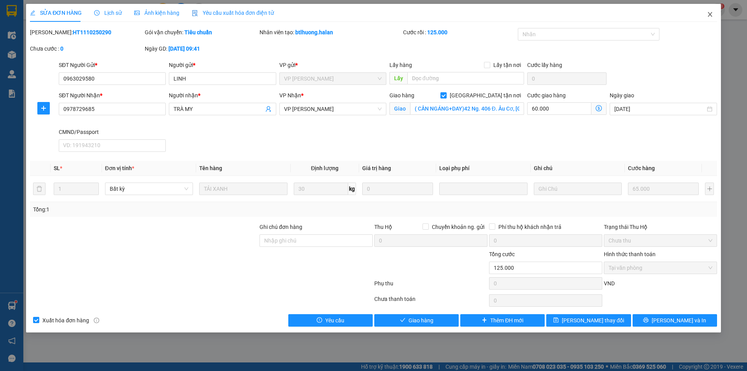
click at [711, 15] on icon "close" at bounding box center [710, 14] width 6 height 6
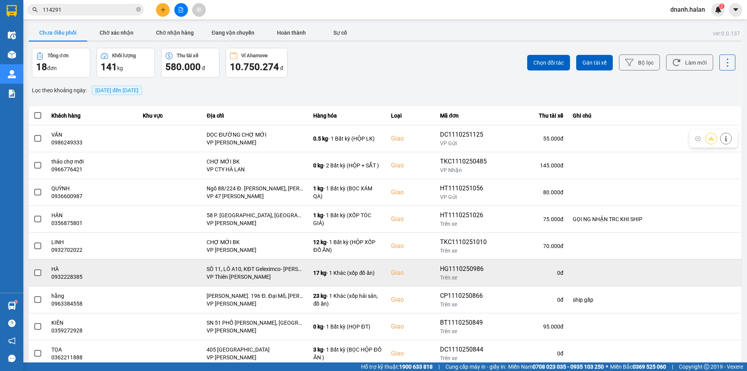
scroll to position [49, 0]
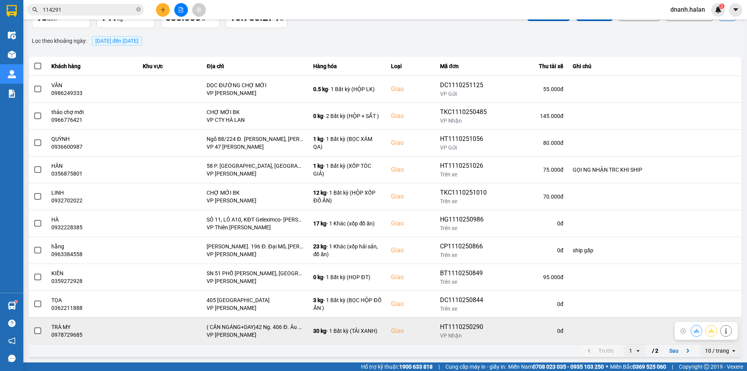
click at [694, 329] on icon at bounding box center [696, 330] width 5 height 5
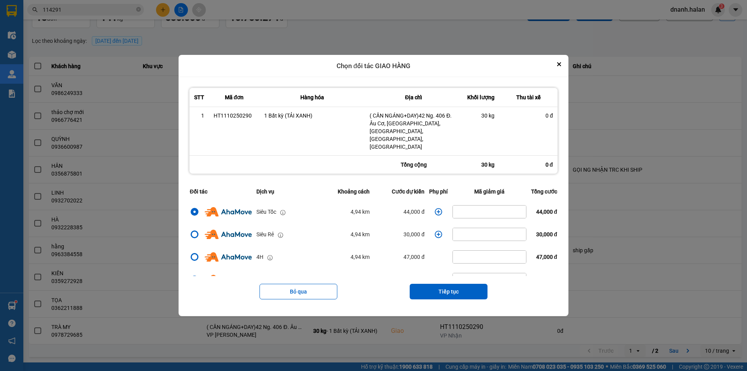
click at [435, 208] on icon "dialog" at bounding box center [439, 212] width 8 height 8
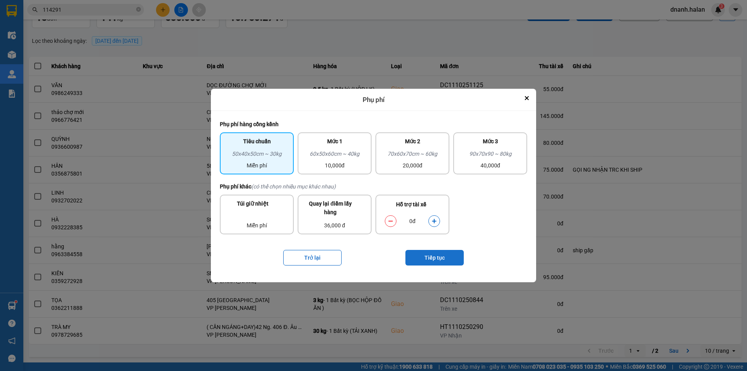
drag, startPoint x: 347, startPoint y: 161, endPoint x: 429, endPoint y: 264, distance: 131.7
click at [348, 163] on div "10,000đ" at bounding box center [334, 165] width 65 height 9
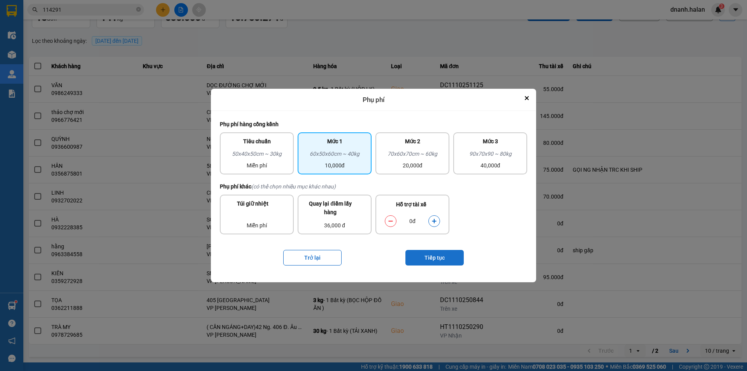
click at [431, 256] on button "Tiếp tục" at bounding box center [434, 258] width 58 height 16
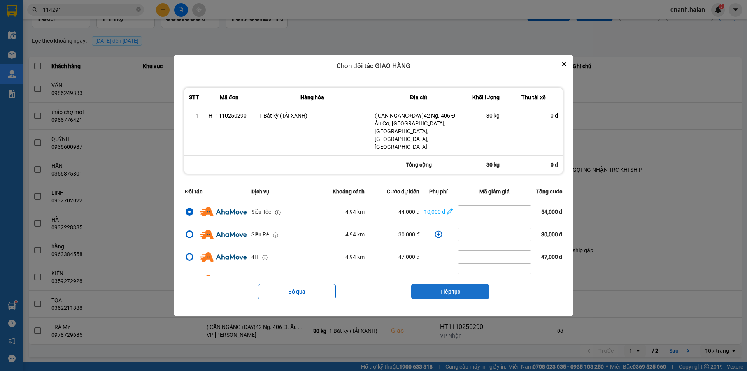
click at [456, 288] on button "Tiếp tục" at bounding box center [450, 292] width 78 height 16
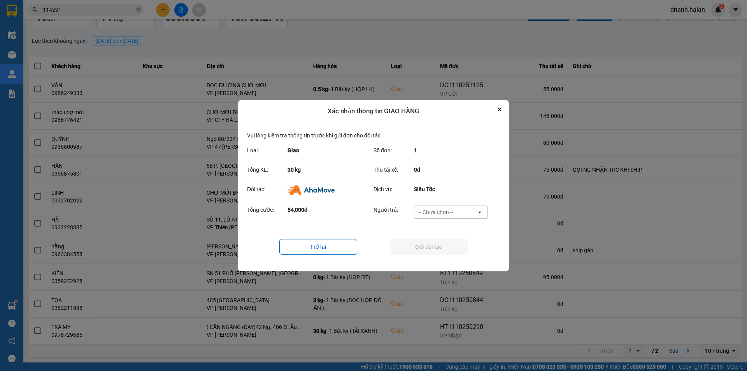
click at [452, 213] on div "-- Chưa chọn --" at bounding box center [435, 212] width 35 height 8
click at [443, 259] on span "Ví Ahamove" at bounding box center [436, 256] width 32 height 8
click at [445, 250] on button "Gửi đối tác" at bounding box center [429, 247] width 78 height 16
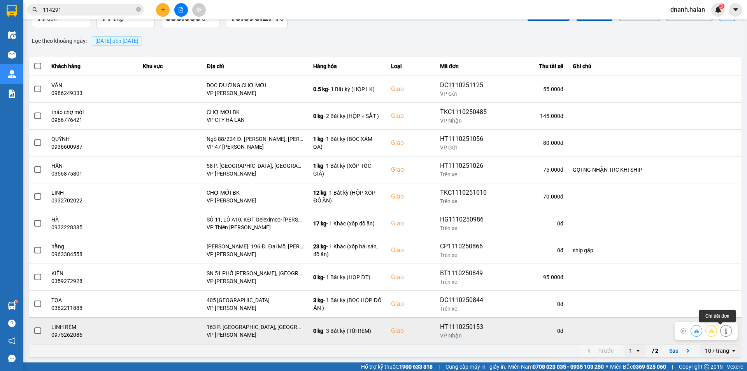
click at [723, 331] on icon at bounding box center [725, 330] width 5 height 5
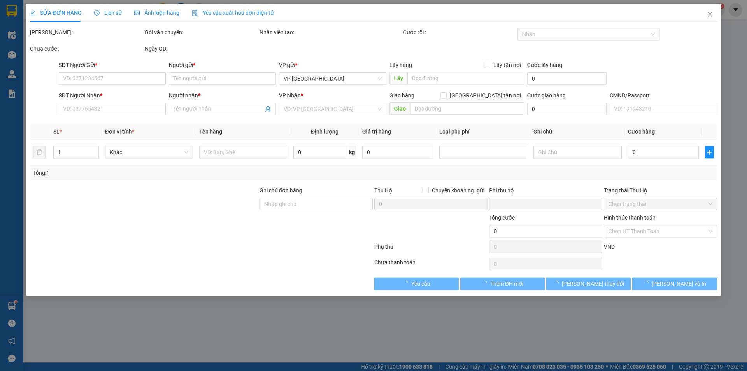
type input "0853828828"
type input "HÀO"
type input "0975262086"
type input "LINH RÈM"
checkbox input "true"
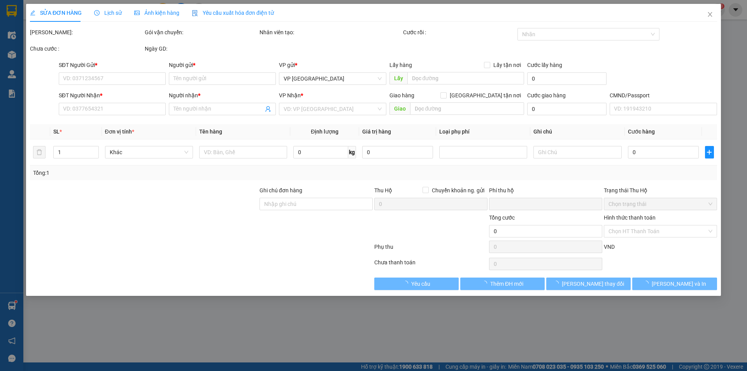
type input "163 P. Quan Hoa, Quan Hoa, Cầu Giấy, Hà Nội, Vietnam"
type input "0"
type input "130.000"
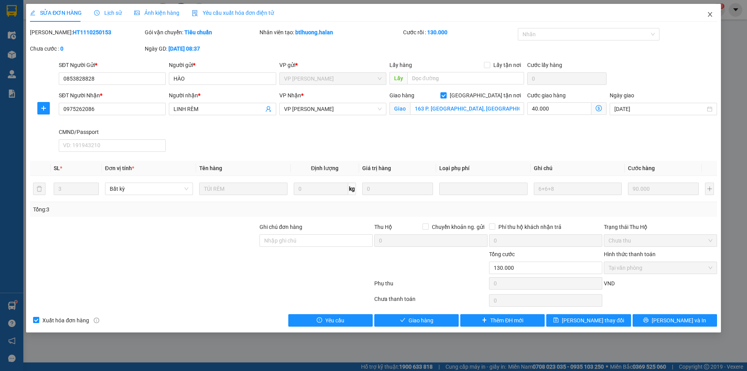
click at [710, 14] on icon "close" at bounding box center [710, 14] width 4 height 5
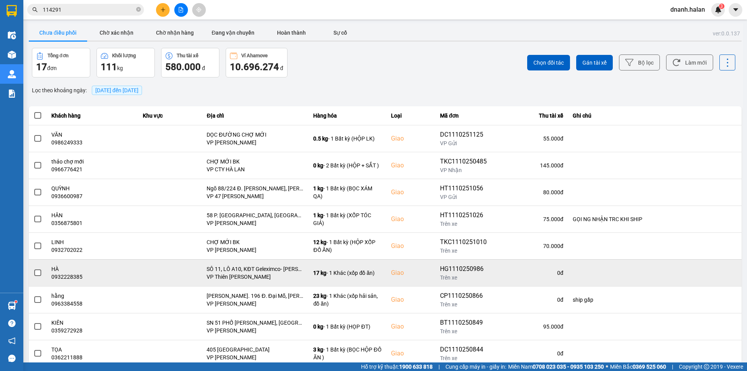
scroll to position [49, 0]
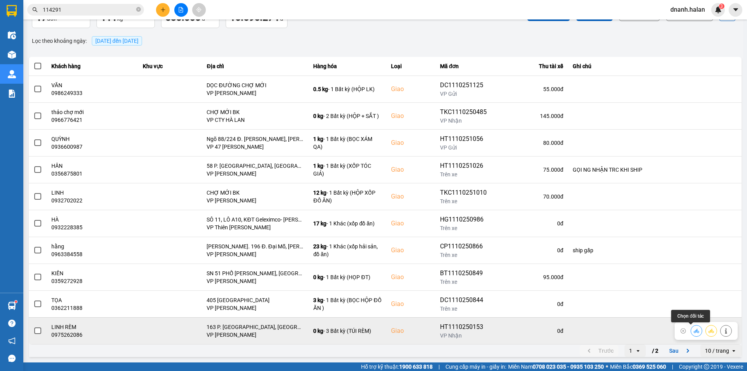
click at [694, 330] on icon at bounding box center [696, 330] width 5 height 5
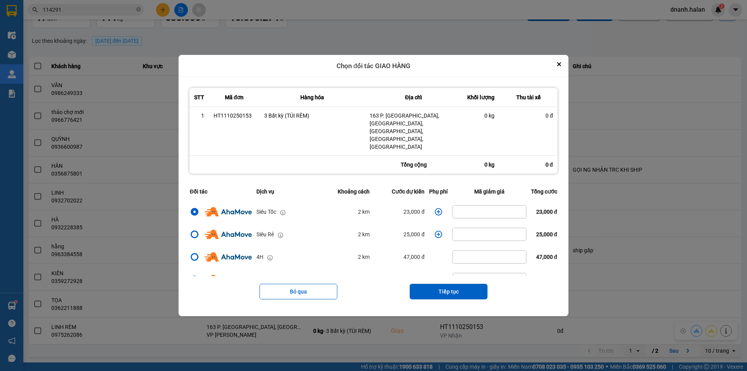
click at [435, 208] on icon "dialog" at bounding box center [439, 212] width 8 height 8
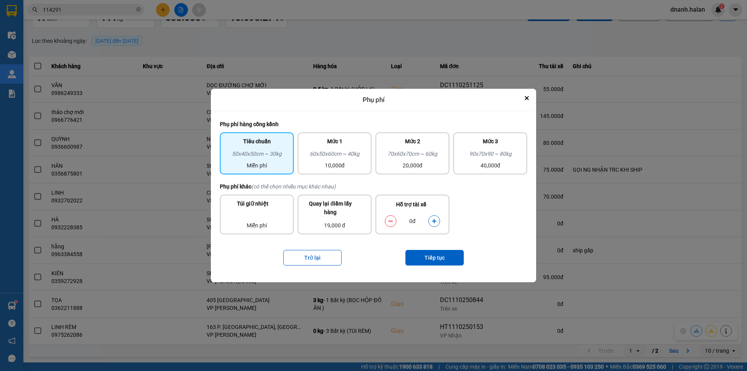
drag, startPoint x: 346, startPoint y: 161, endPoint x: 376, endPoint y: 175, distance: 32.9
click at [349, 162] on div "10,000đ" at bounding box center [334, 165] width 65 height 9
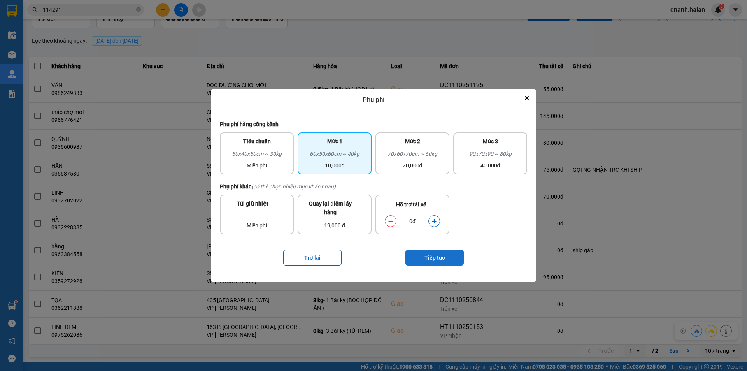
click at [459, 258] on button "Tiếp tục" at bounding box center [434, 258] width 58 height 16
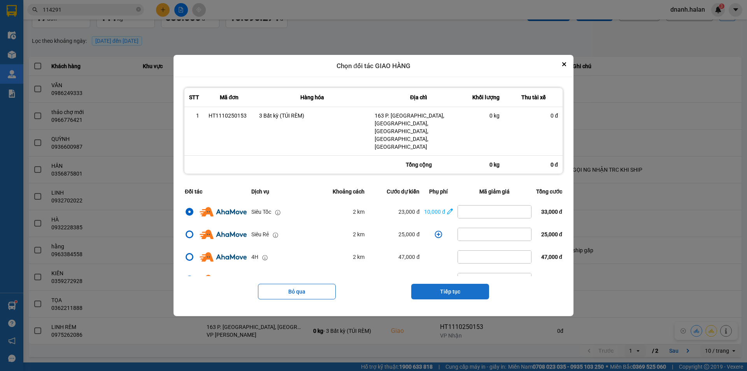
click at [472, 284] on button "Tiếp tục" at bounding box center [450, 292] width 78 height 16
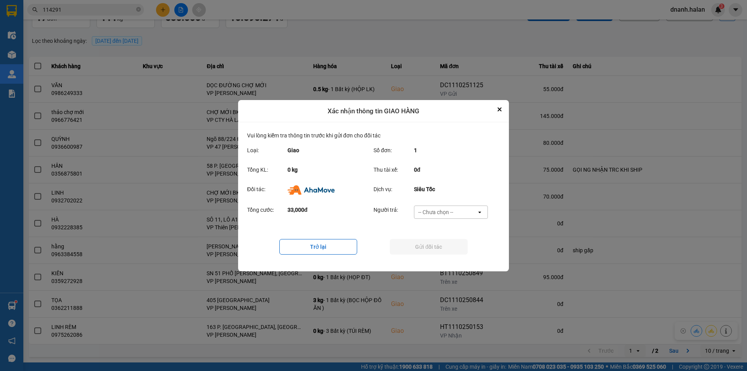
click at [464, 210] on div "-- Chưa chọn --" at bounding box center [445, 212] width 62 height 12
drag, startPoint x: 451, startPoint y: 258, endPoint x: 452, endPoint y: 251, distance: 7.1
click at [451, 258] on div "Ví Ahamove" at bounding box center [451, 256] width 74 height 14
click at [453, 245] on button "Gửi đối tác" at bounding box center [429, 247] width 78 height 16
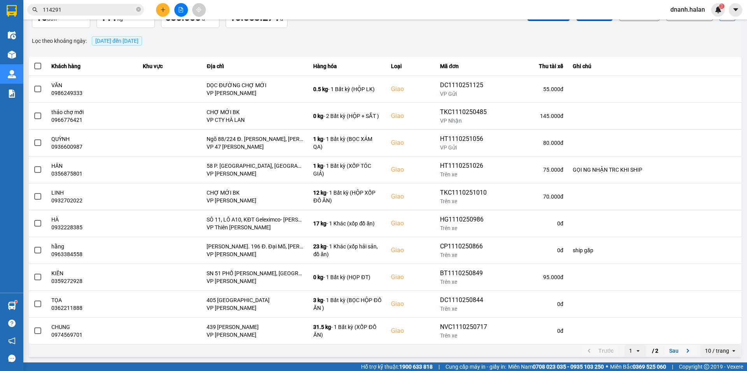
click at [673, 351] on button "Sau" at bounding box center [680, 351] width 33 height 12
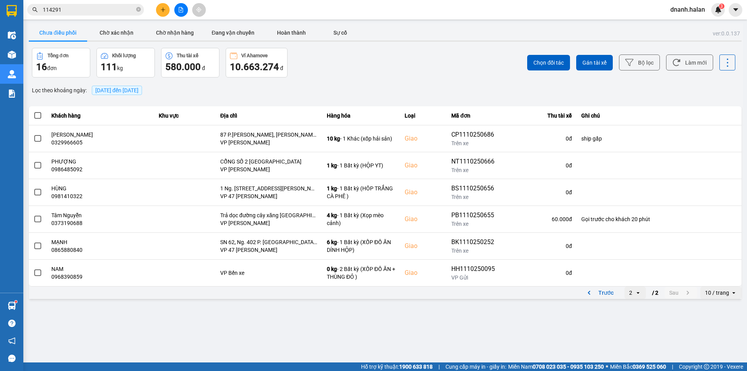
scroll to position [0, 0]
click at [633, 63] on icon at bounding box center [629, 62] width 8 height 8
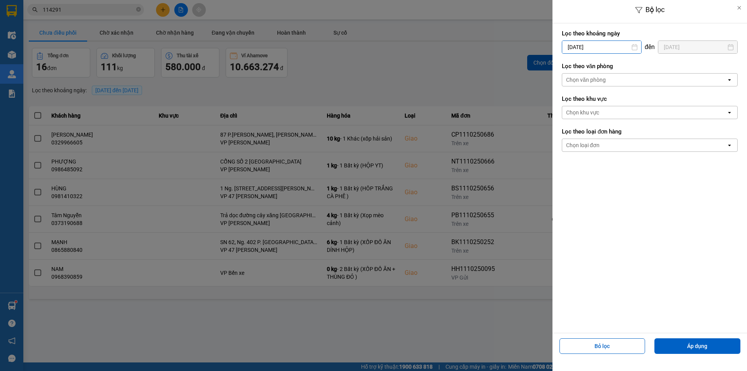
click at [586, 48] on input "11/10/2025" at bounding box center [601, 47] width 79 height 12
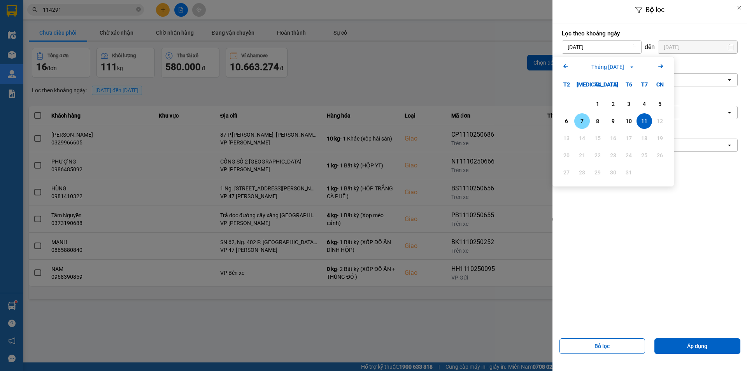
click at [579, 123] on div "7" at bounding box center [581, 120] width 11 height 9
type input "07/10/2025"
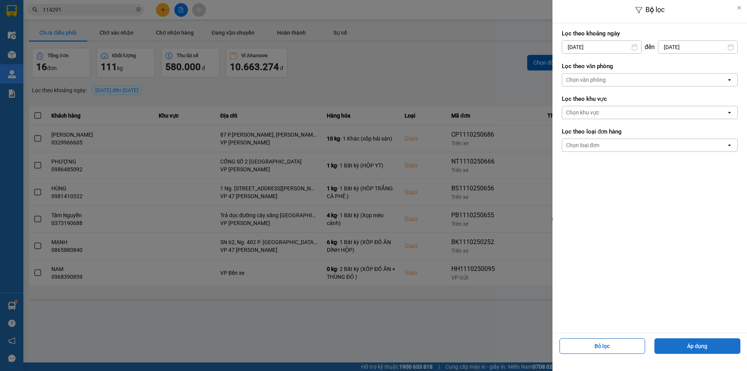
click at [699, 346] on button "Áp dụng" at bounding box center [697, 346] width 86 height 16
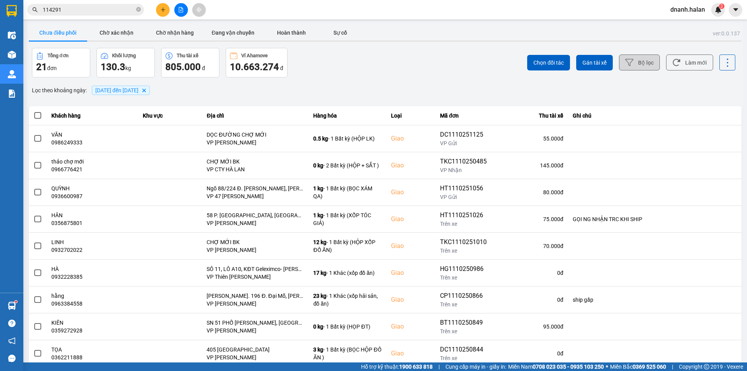
scroll to position [49, 0]
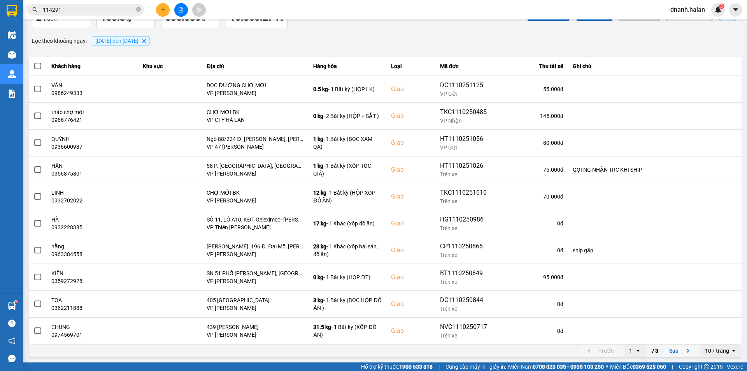
click at [669, 350] on button "Sau" at bounding box center [680, 351] width 33 height 12
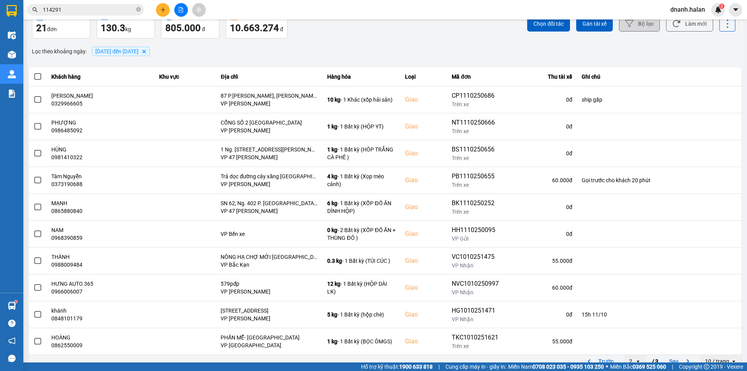
scroll to position [0, 0]
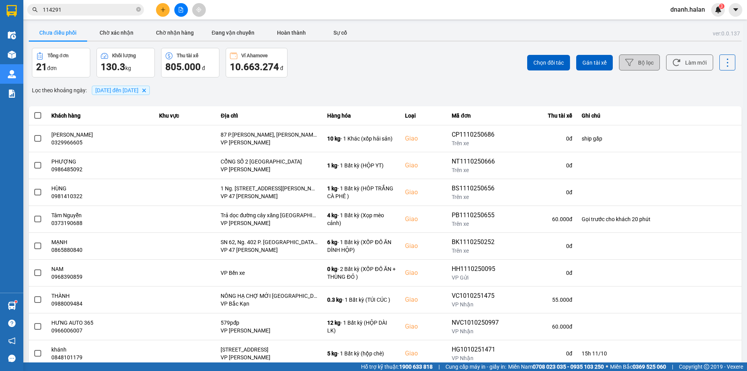
click at [96, 7] on input "114291" at bounding box center [89, 9] width 92 height 9
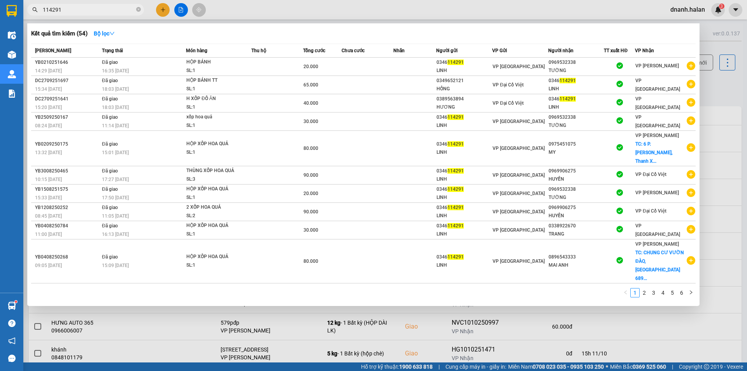
click at [96, 7] on input "114291" at bounding box center [89, 9] width 92 height 9
click at [252, 16] on div at bounding box center [373, 185] width 747 height 371
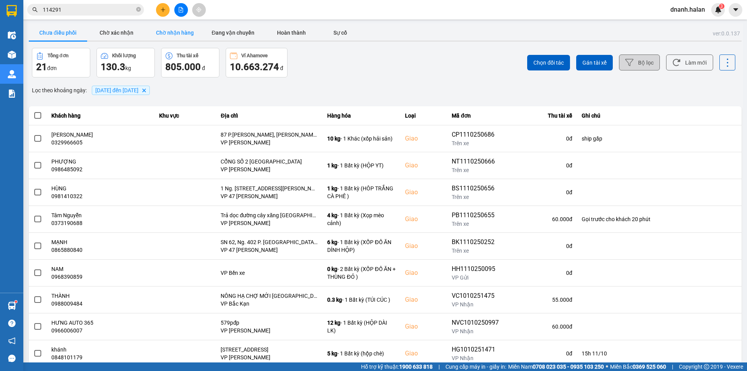
click at [168, 30] on button "Chờ nhận hàng" at bounding box center [174, 33] width 58 height 16
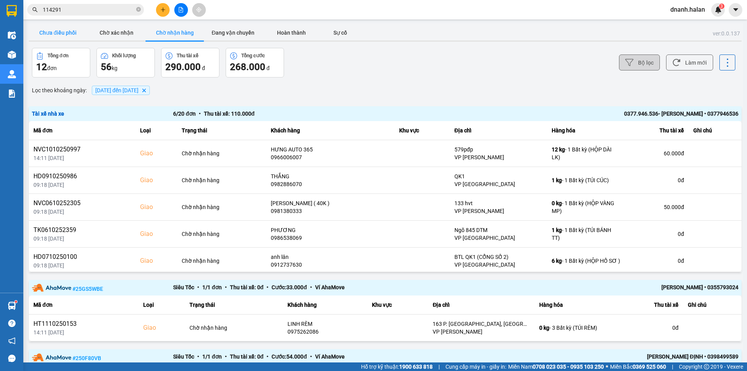
click at [57, 30] on button "Chưa điều phối" at bounding box center [58, 33] width 58 height 16
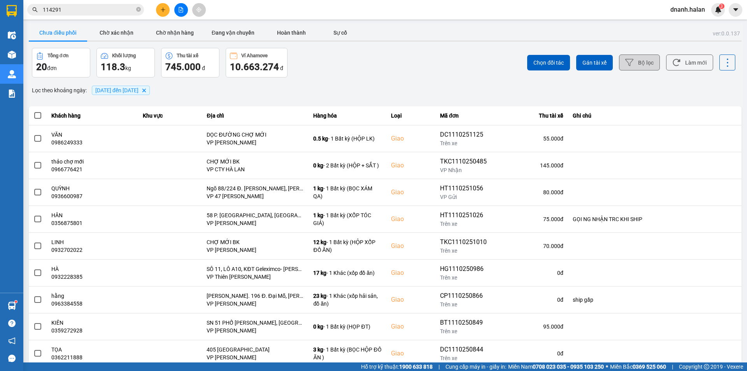
click at [97, 10] on input "114291" at bounding box center [89, 9] width 92 height 9
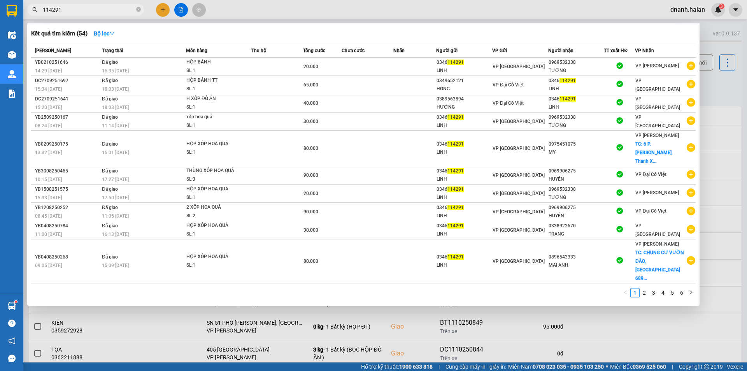
click at [97, 10] on input "114291" at bounding box center [89, 9] width 92 height 9
click at [274, 12] on div at bounding box center [373, 185] width 747 height 371
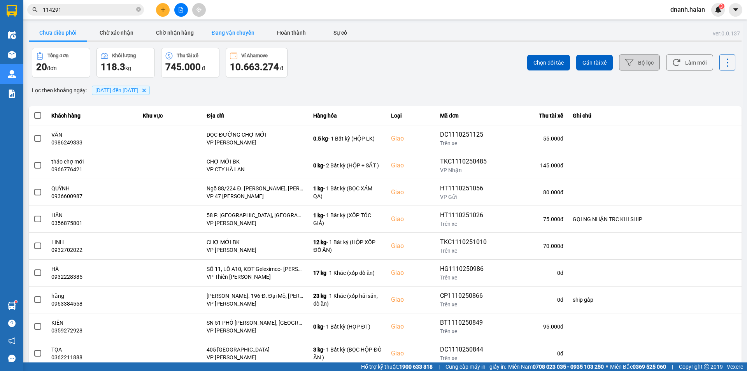
click at [237, 33] on button "Đang vận chuyển" at bounding box center [233, 33] width 58 height 16
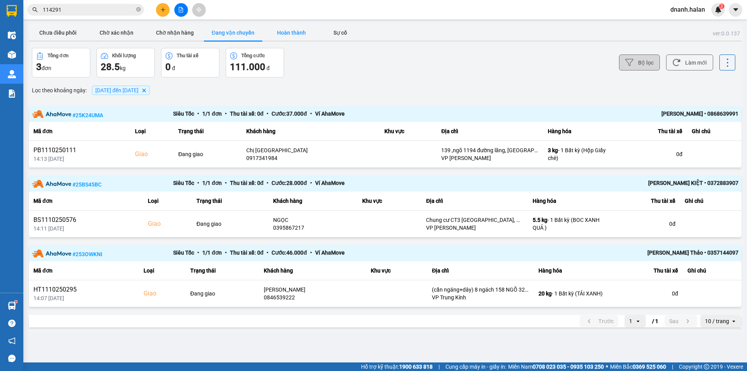
click at [281, 31] on button "Hoàn thành" at bounding box center [291, 33] width 58 height 16
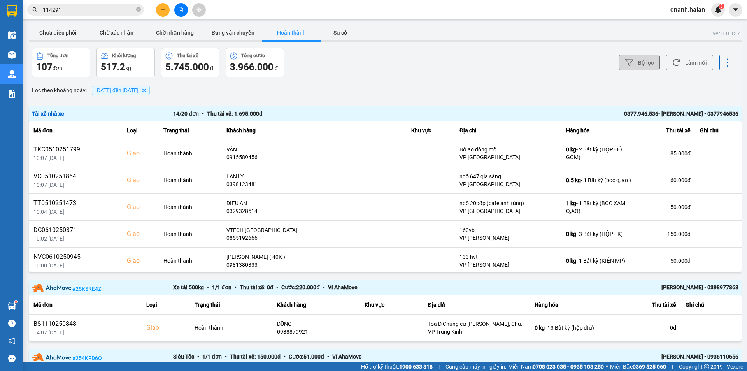
scroll to position [117, 0]
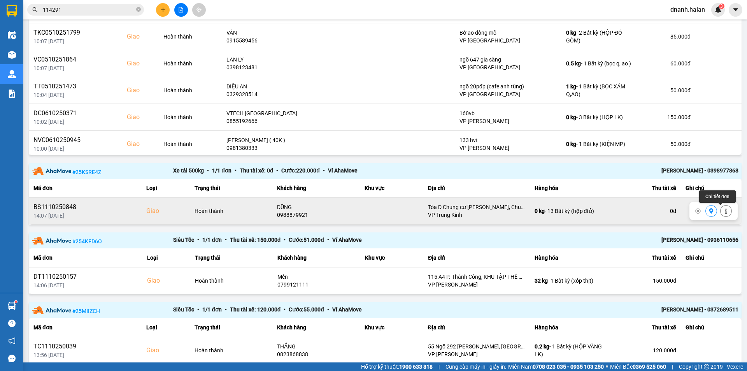
click at [724, 210] on button at bounding box center [725, 211] width 11 height 14
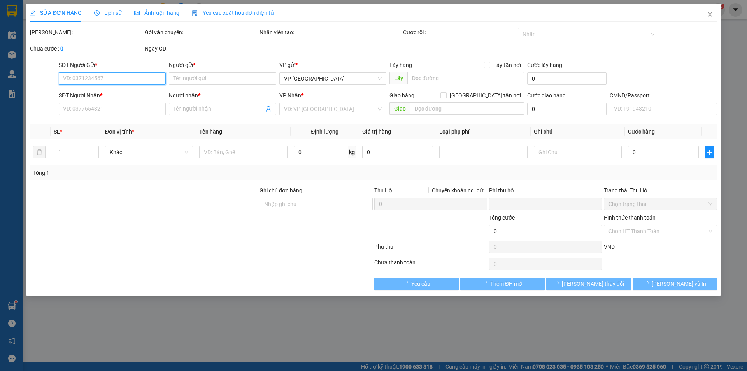
type input "0972487525"
type input "HẰNG"
type input "lấy 162 pđp"
type input "50.000"
type input "0988879921"
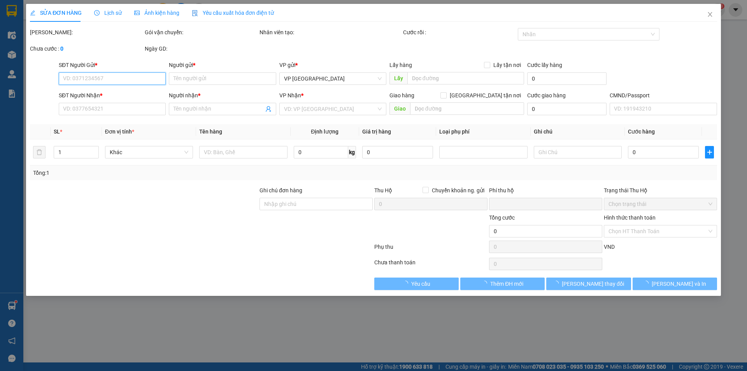
type input "DŨNG"
checkbox input "true"
type input "Tòa D Chung cư Báo Nhân Dân Xuân Phương, Chung cư Báo Nhân dân, Xuân, Nam Từ Li…"
type input "230.000"
type input "0"
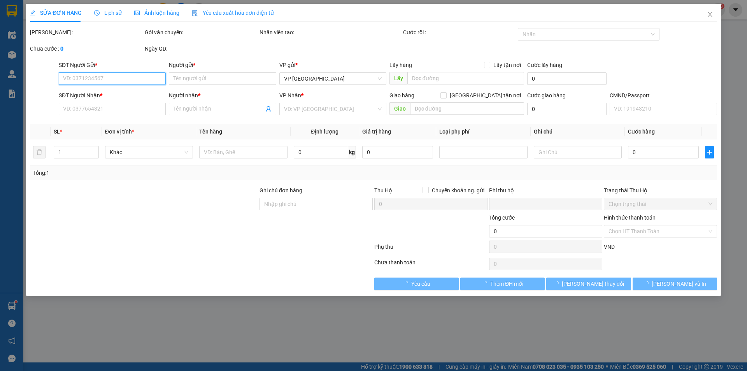
type input "735.000"
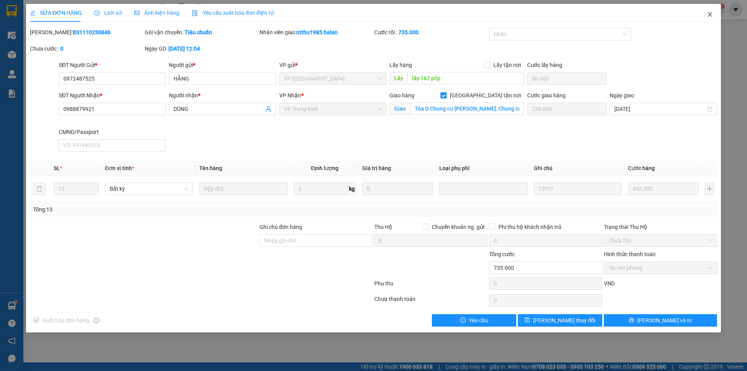
click at [711, 18] on icon "close" at bounding box center [710, 14] width 6 height 6
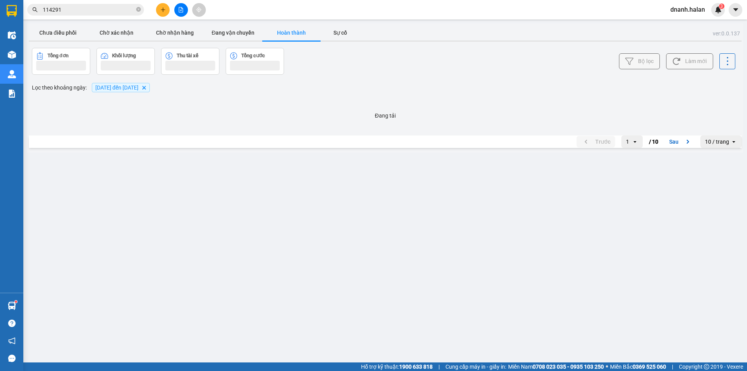
click at [256, 10] on div "Kết quả tìm kiếm ( 54 ) Bộ lọc Mã ĐH Trạng thái Món hàng Thu hộ Tổng cước Chưa …" at bounding box center [373, 9] width 747 height 19
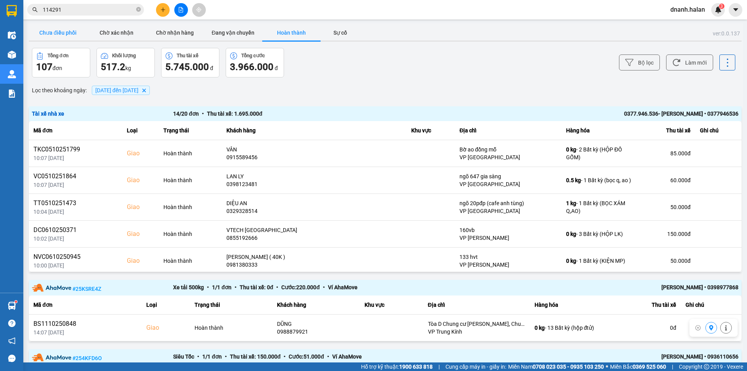
click at [67, 31] on button "Chưa điều phối" at bounding box center [58, 33] width 58 height 16
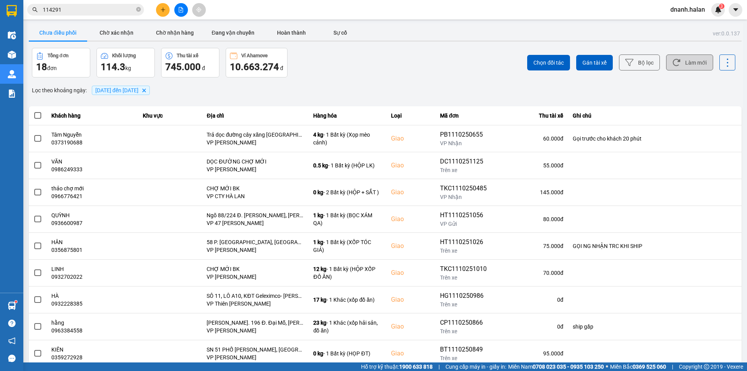
click at [687, 63] on button "Làm mới" at bounding box center [689, 62] width 47 height 16
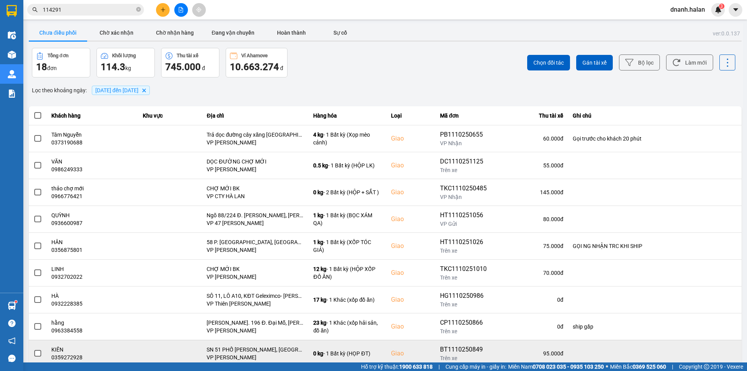
click at [225, 352] on div "SN 51 PHỐ [PERSON_NAME], [GEOGRAPHIC_DATA],[GEOGRAPHIC_DATA]" at bounding box center [255, 349] width 97 height 8
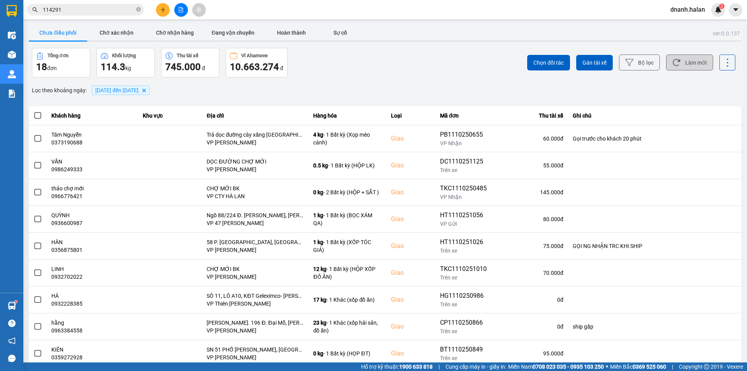
click at [689, 58] on button "Làm mới" at bounding box center [689, 62] width 47 height 16
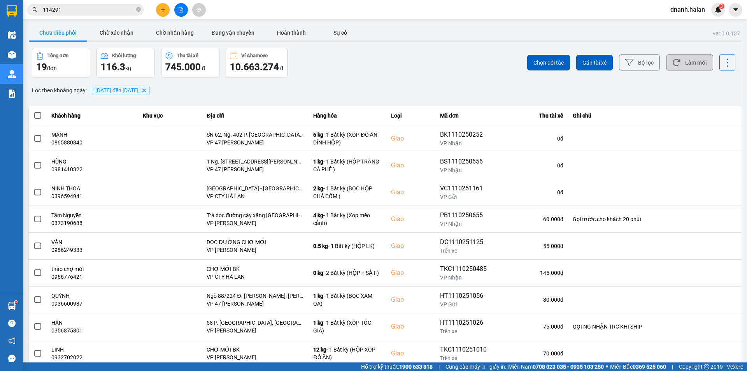
click at [692, 65] on button "Làm mới" at bounding box center [689, 62] width 47 height 16
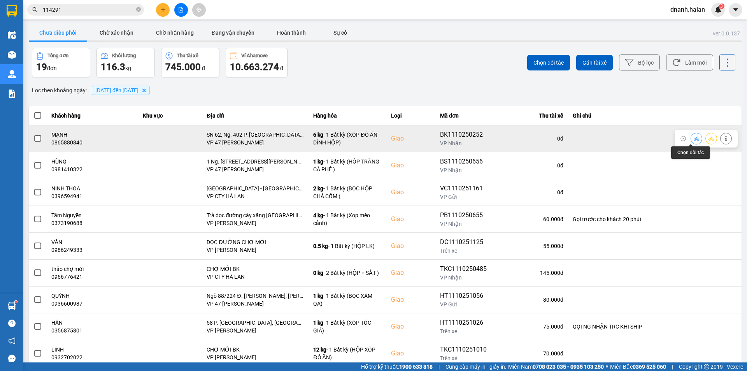
click at [694, 137] on icon at bounding box center [696, 138] width 5 height 5
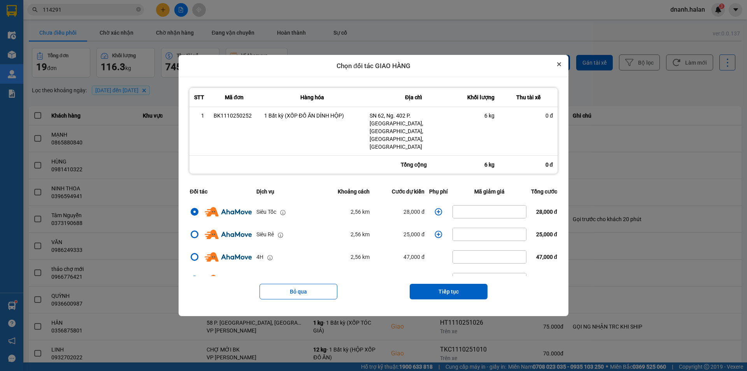
drag, startPoint x: 562, startPoint y: 75, endPoint x: 568, endPoint y: 75, distance: 5.5
click at [561, 66] on icon "Close" at bounding box center [558, 64] width 3 height 3
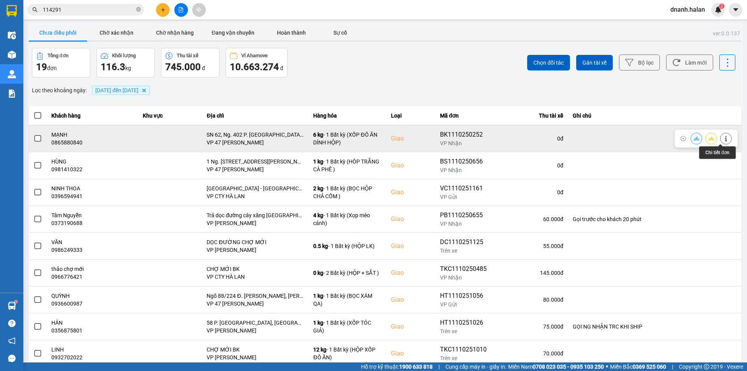
click at [723, 139] on icon at bounding box center [725, 138] width 5 height 5
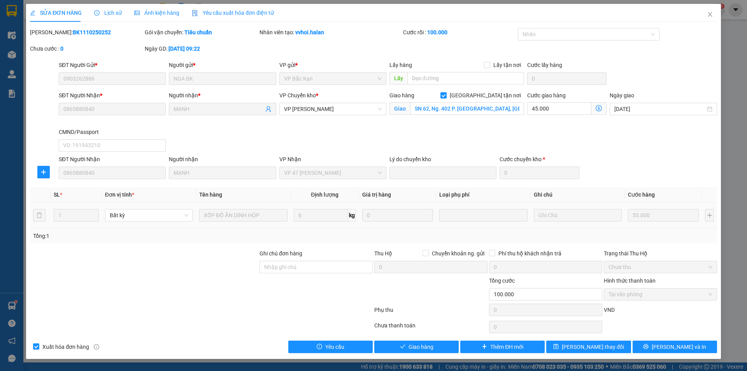
type input "0903262886"
type input "NGA BK"
type input "0865880840"
type input "MẠNH"
checkbox input "true"
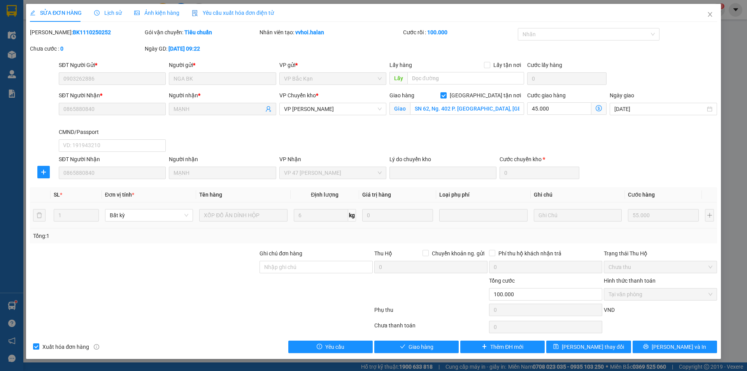
type input "SN 62, Ng. 402 P. Bạch Mai, Bạch Mai, Hai Bà Trưng, Hà Nội"
type input "0"
type input "100.000"
click at [711, 13] on icon "close" at bounding box center [710, 14] width 4 height 5
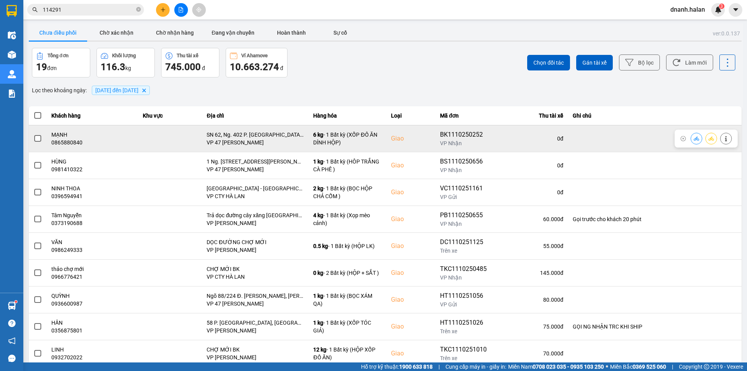
click at [694, 140] on icon at bounding box center [696, 138] width 5 height 5
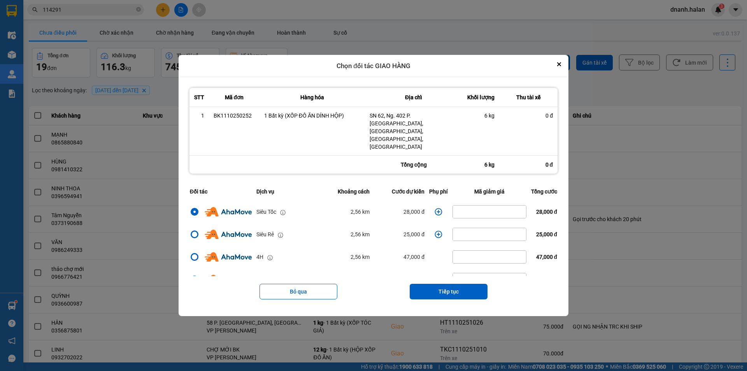
click at [438, 208] on icon "dialog" at bounding box center [439, 212] width 8 height 8
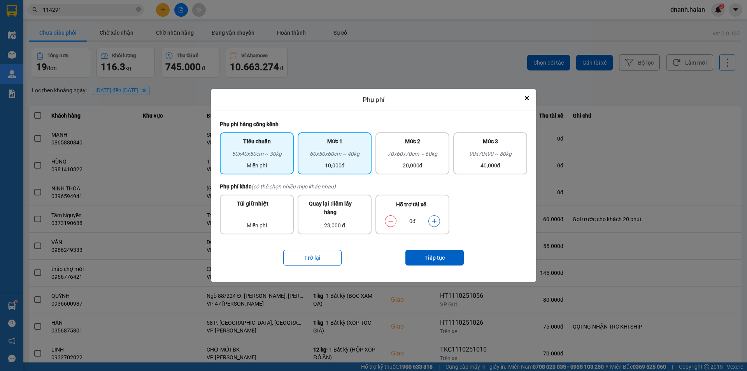
drag, startPoint x: 345, startPoint y: 148, endPoint x: 420, endPoint y: 223, distance: 106.4
click at [345, 148] on div "Mức 1" at bounding box center [334, 143] width 65 height 12
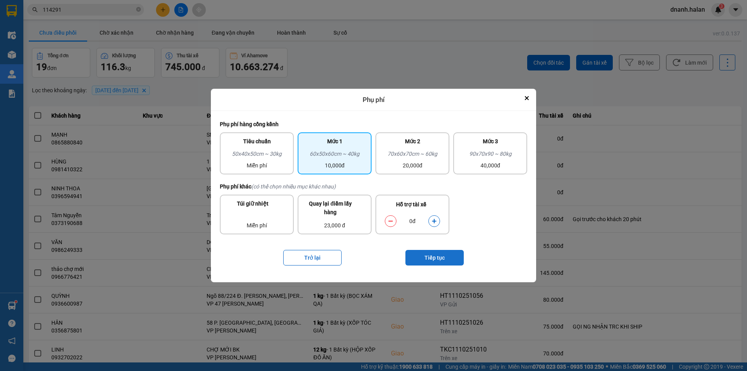
click at [445, 251] on button "Tiếp tục" at bounding box center [434, 258] width 58 height 16
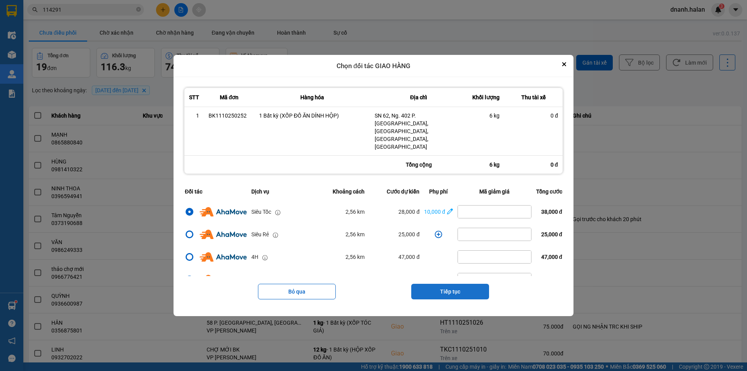
click at [457, 284] on button "Tiếp tục" at bounding box center [450, 292] width 78 height 16
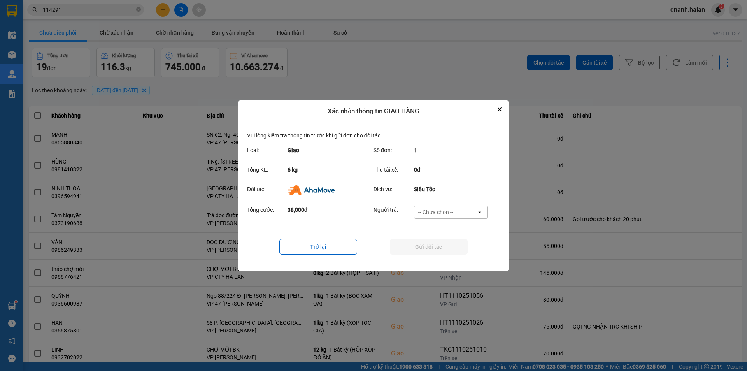
click at [455, 214] on div "-- Chưa chọn --" at bounding box center [445, 212] width 62 height 12
drag, startPoint x: 452, startPoint y: 256, endPoint x: 454, endPoint y: 252, distance: 4.9
click at [452, 256] on div "Ví Ahamove" at bounding box center [451, 256] width 74 height 14
drag, startPoint x: 455, startPoint y: 248, endPoint x: 455, endPoint y: 243, distance: 5.1
click at [455, 246] on button "Gửi đối tác" at bounding box center [429, 247] width 78 height 16
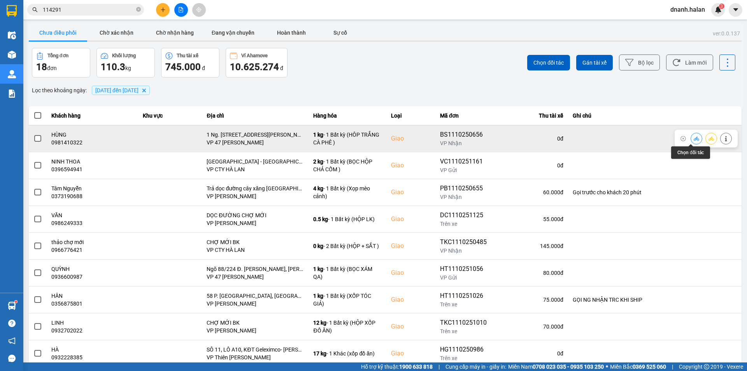
click at [694, 140] on icon at bounding box center [696, 138] width 5 height 4
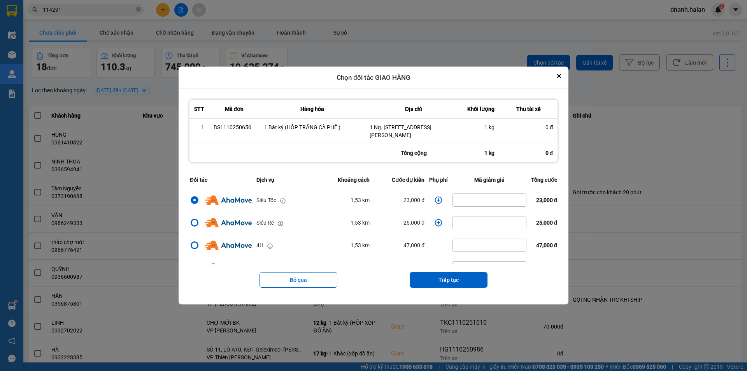
drag, startPoint x: 459, startPoint y: 276, endPoint x: 454, endPoint y: 263, distance: 13.2
click at [458, 276] on button "Tiếp tục" at bounding box center [449, 280] width 78 height 16
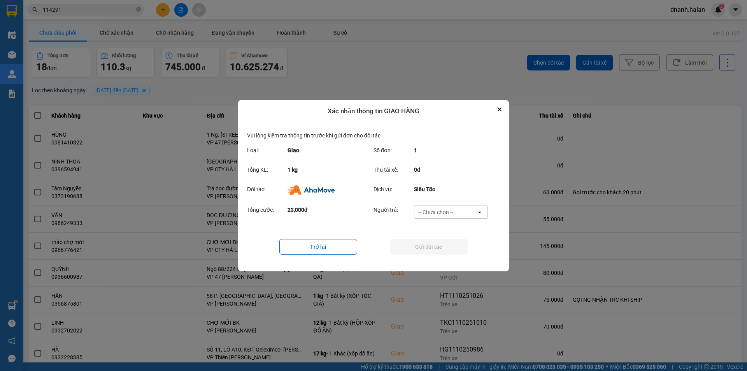
click at [444, 215] on div "-- Chưa chọn --" at bounding box center [435, 212] width 35 height 8
drag, startPoint x: 450, startPoint y: 259, endPoint x: 450, endPoint y: 254, distance: 5.1
click at [449, 258] on span "Ví Ahamove" at bounding box center [436, 256] width 32 height 8
click at [451, 248] on button "Gửi đối tác" at bounding box center [429, 247] width 78 height 16
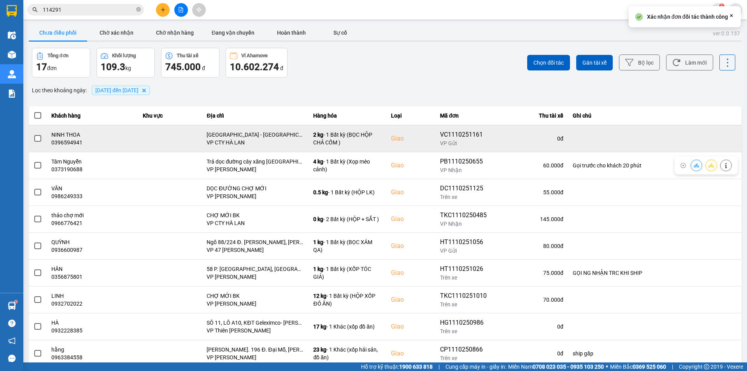
scroll to position [49, 0]
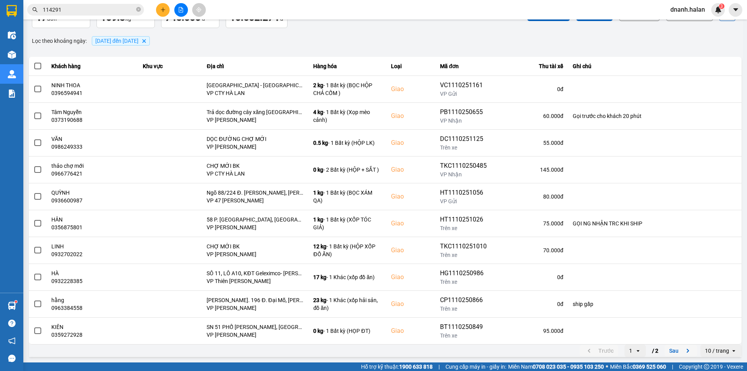
click at [672, 350] on button "Sau" at bounding box center [680, 351] width 33 height 12
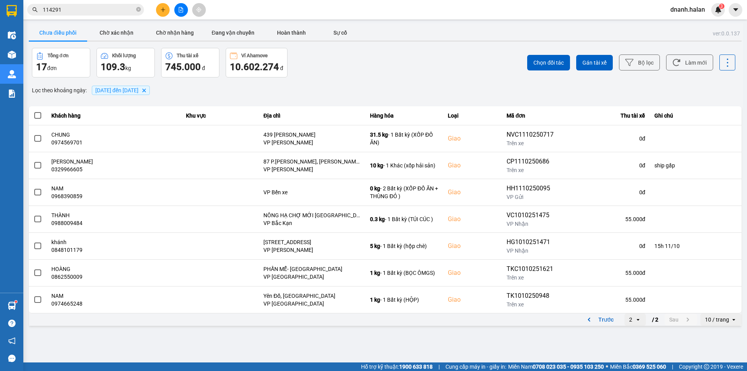
scroll to position [0, 0]
click at [123, 33] on button "Chờ xác nhận" at bounding box center [116, 33] width 58 height 16
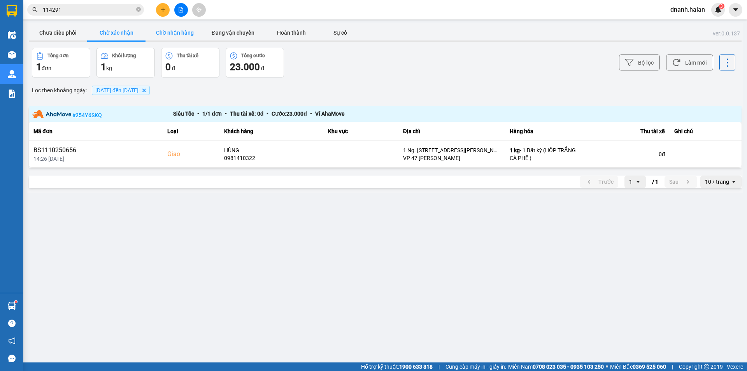
click at [187, 35] on button "Chờ nhận hàng" at bounding box center [174, 33] width 58 height 16
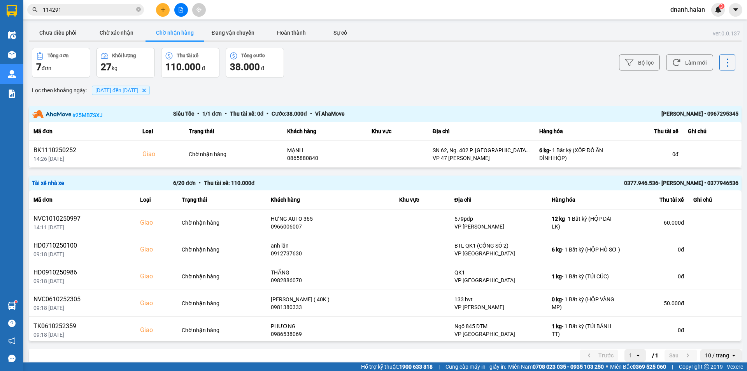
scroll to position [8, 0]
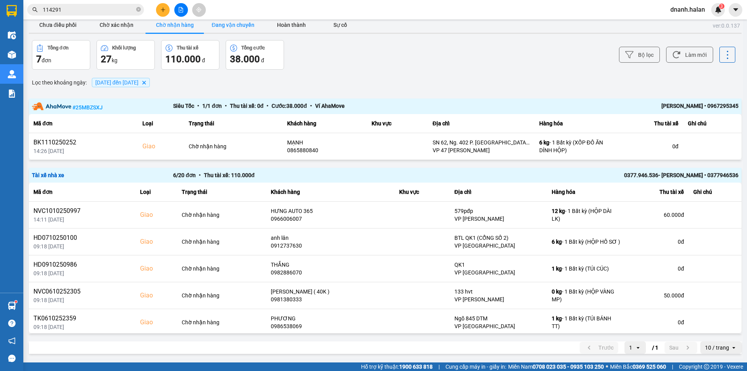
click at [226, 28] on button "Đang vận chuyển" at bounding box center [233, 25] width 58 height 16
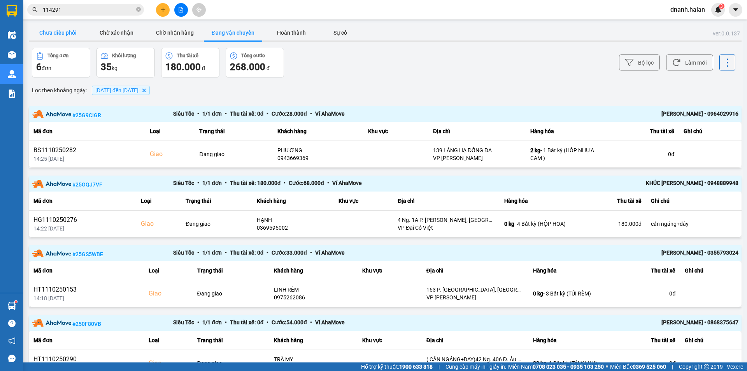
click at [68, 36] on button "Chưa điều phối" at bounding box center [58, 33] width 58 height 16
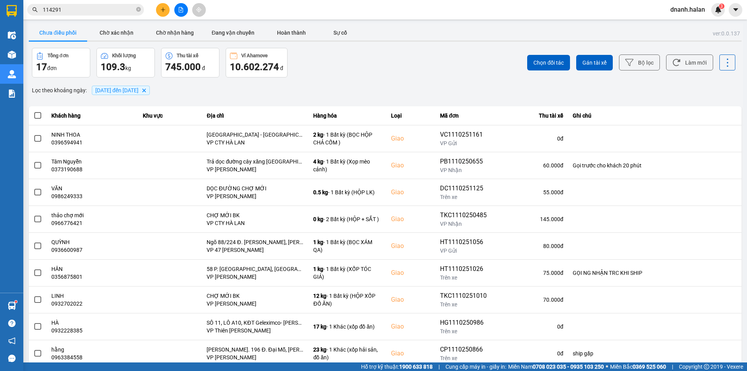
click at [91, 14] on span "114291" at bounding box center [85, 10] width 117 height 12
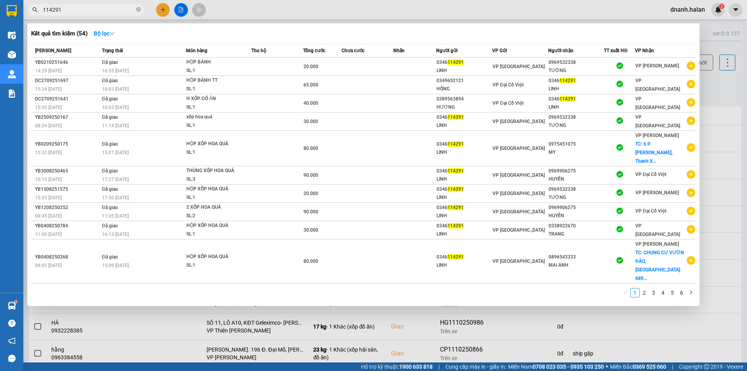
click at [91, 14] on span "114291" at bounding box center [85, 10] width 117 height 12
click at [89, 7] on input "114291" at bounding box center [89, 9] width 92 height 9
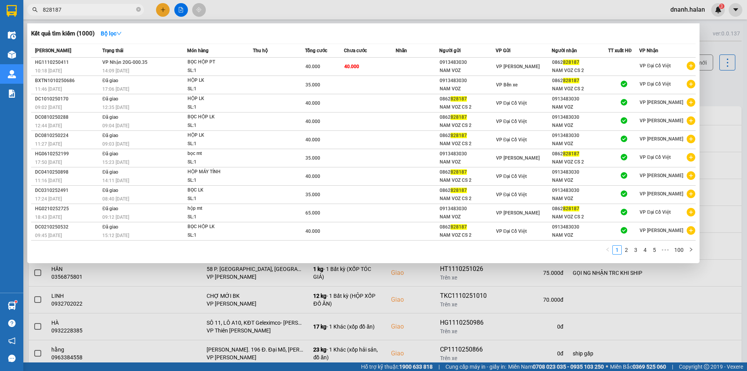
click at [242, 10] on div at bounding box center [373, 185] width 747 height 371
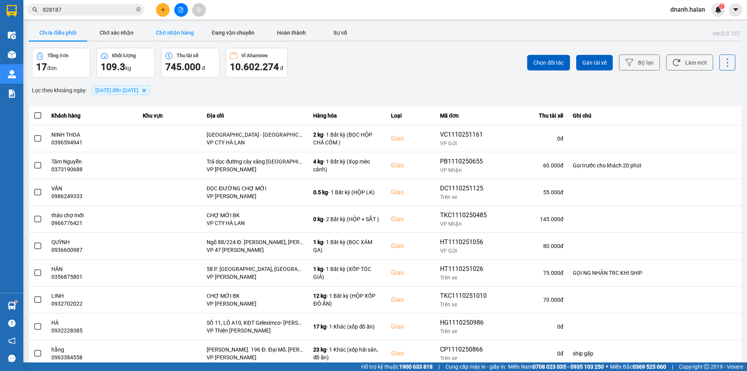
click at [178, 35] on button "Chờ nhận hàng" at bounding box center [174, 33] width 58 height 16
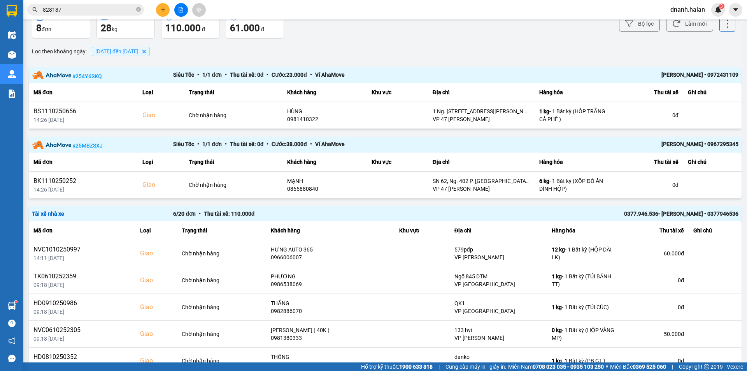
scroll to position [77, 0]
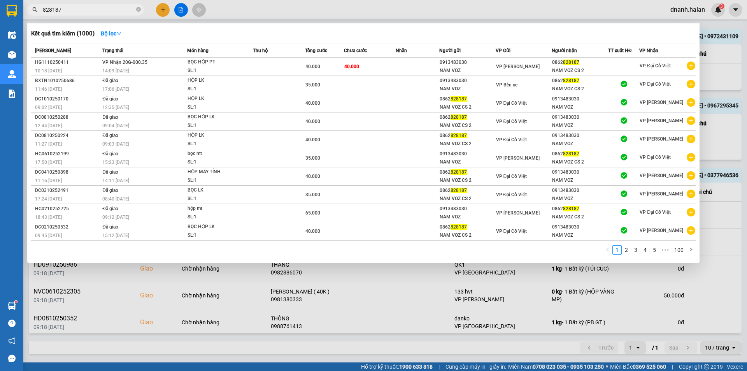
click at [100, 12] on input "828187" at bounding box center [89, 9] width 92 height 9
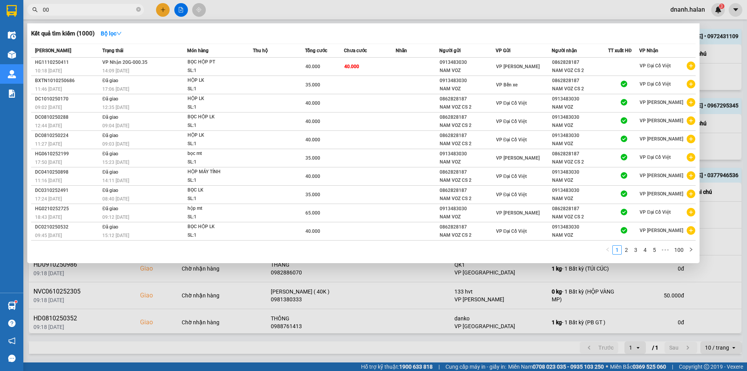
type input "0"
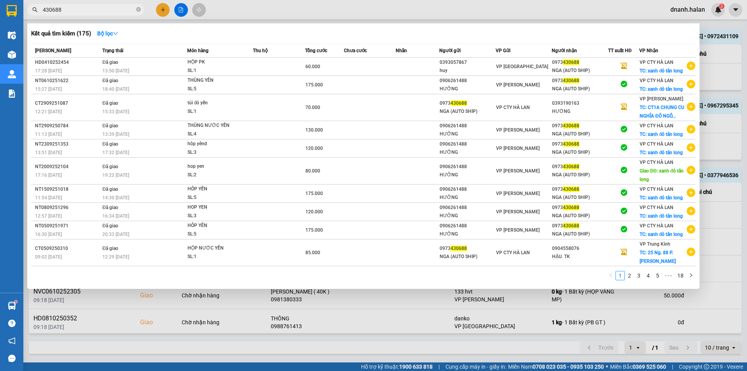
click at [121, 7] on input "430688" at bounding box center [89, 9] width 92 height 9
type input "130688"
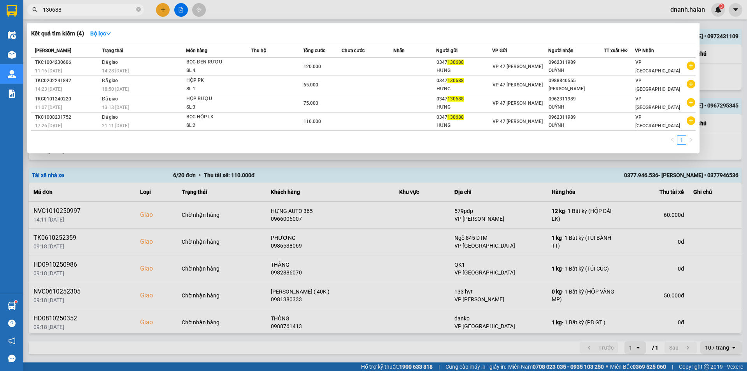
click at [121, 7] on input "130688" at bounding box center [89, 9] width 92 height 9
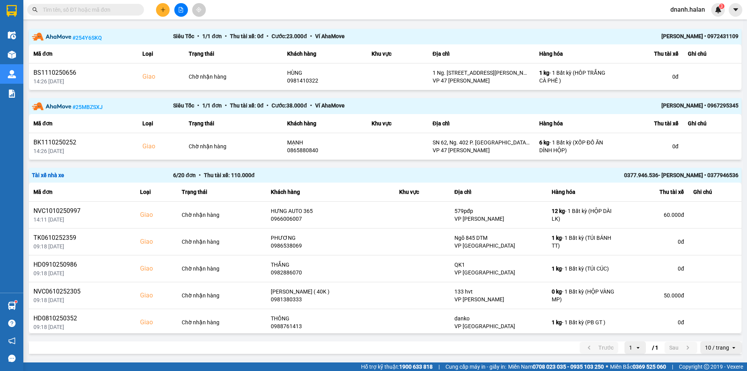
click at [340, 165] on div "# 254Y6SKQ Siêu Tốc • 1 / 1 đơn • Thu tài xế: 0 đ • Cước: 23.000 đ • Ví AhaMove…" at bounding box center [385, 181] width 713 height 305
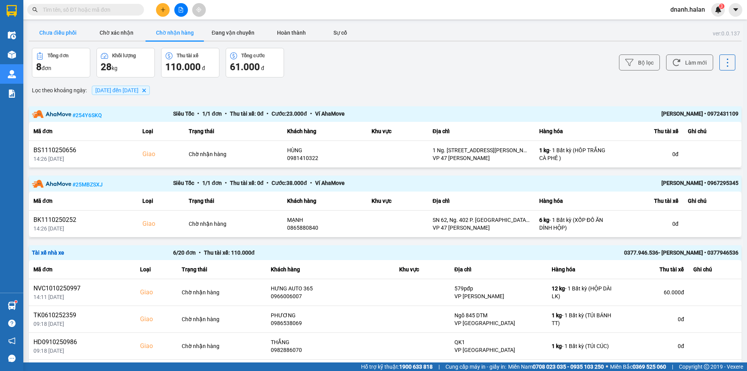
click at [63, 33] on button "Chưa điều phối" at bounding box center [58, 33] width 58 height 16
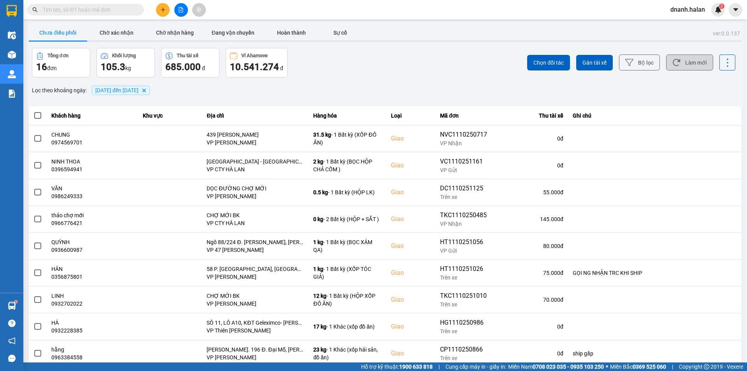
click at [690, 65] on button "Làm mới" at bounding box center [689, 62] width 47 height 16
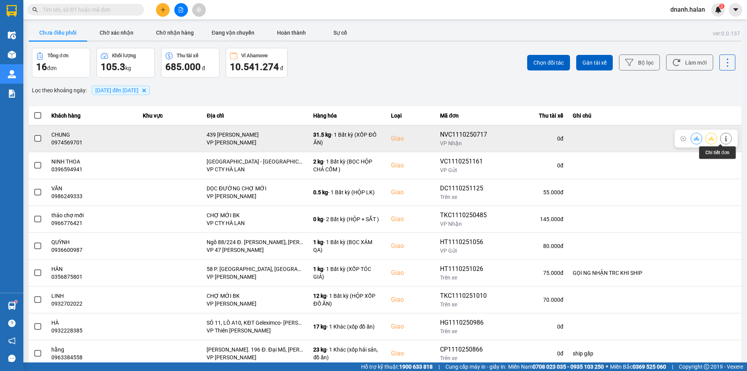
click at [723, 138] on icon at bounding box center [725, 138] width 5 height 5
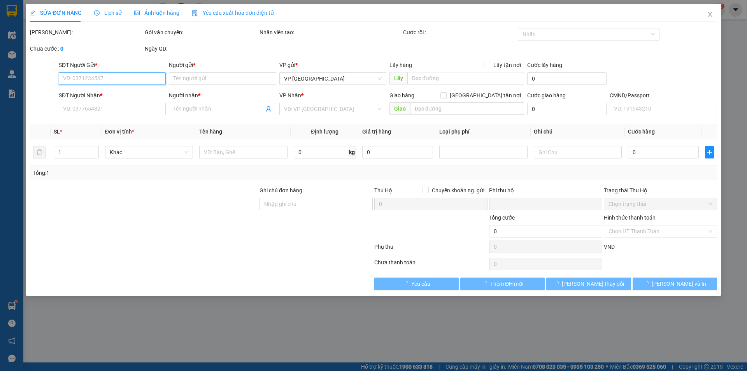
type input "0978166039"
type input "NGA"
type input "0974569701"
type input "CHUNG"
checkbox input "true"
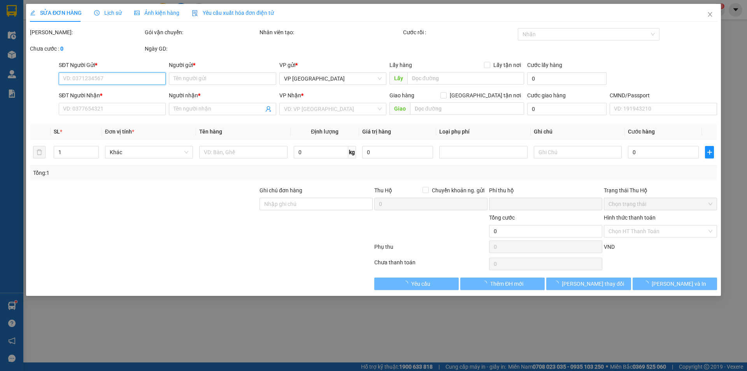
type input "439 LƯƠNG NGỌC QUYẾN"
type input "0"
type input "125.000"
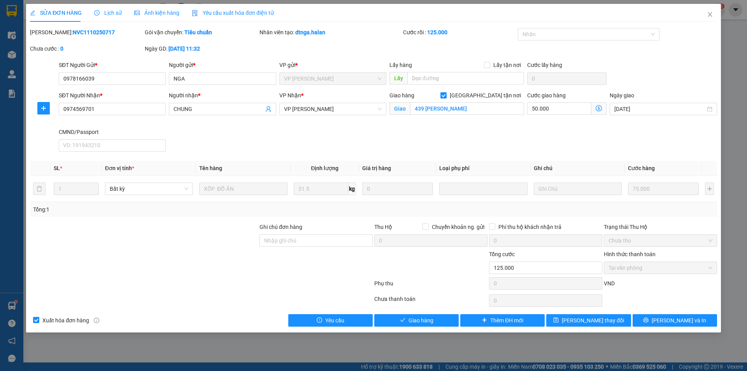
click at [489, 98] on span "Giao tận nơi" at bounding box center [485, 95] width 77 height 9
click at [446, 98] on input "Giao tận nơi" at bounding box center [442, 94] width 5 height 5
checkbox input "false"
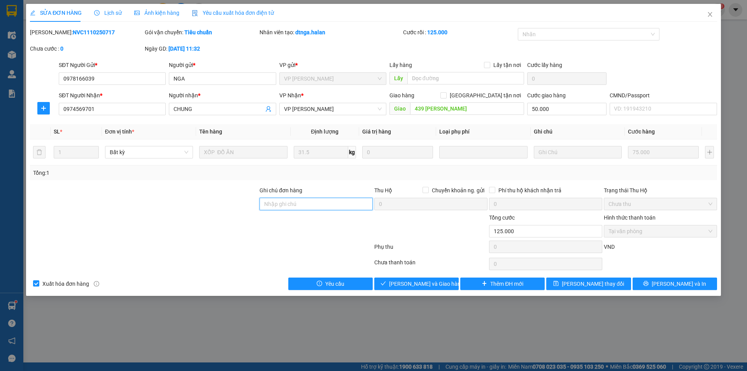
click at [322, 207] on input "Ghi chú đơn hàng" at bounding box center [315, 204] width 113 height 12
type input "vp"
click at [261, 230] on div at bounding box center [316, 226] width 115 height 27
click at [610, 282] on button "Lưu thay đổi" at bounding box center [588, 283] width 84 height 12
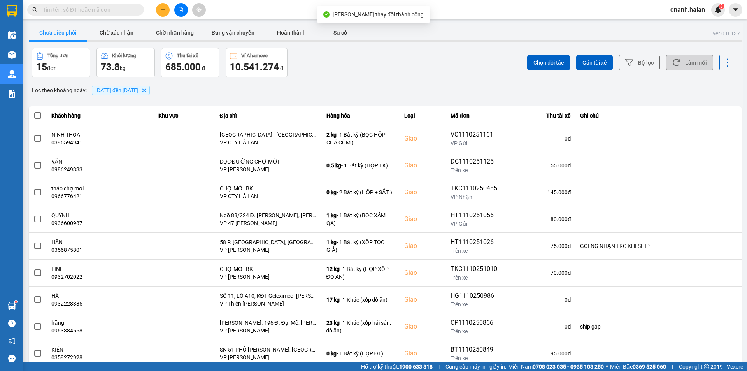
click at [690, 59] on button "Làm mới" at bounding box center [689, 62] width 47 height 16
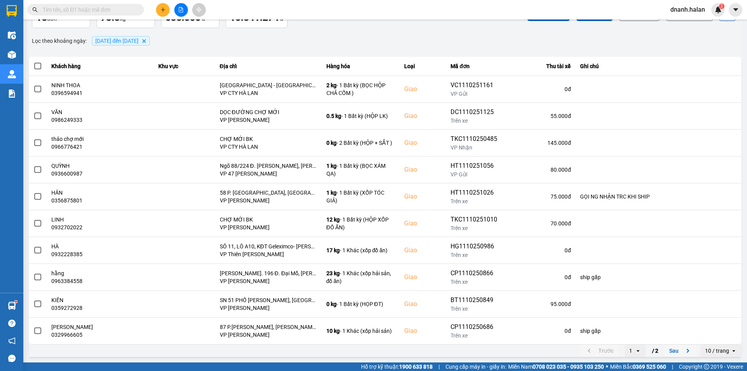
click at [675, 353] on button "Sau" at bounding box center [680, 351] width 33 height 12
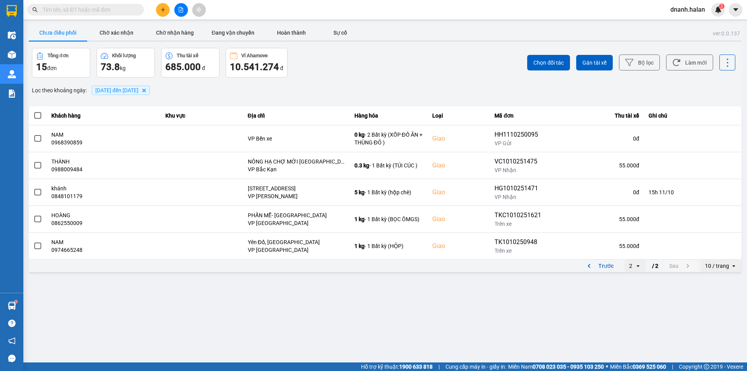
click at [76, 9] on input "text" at bounding box center [89, 9] width 92 height 9
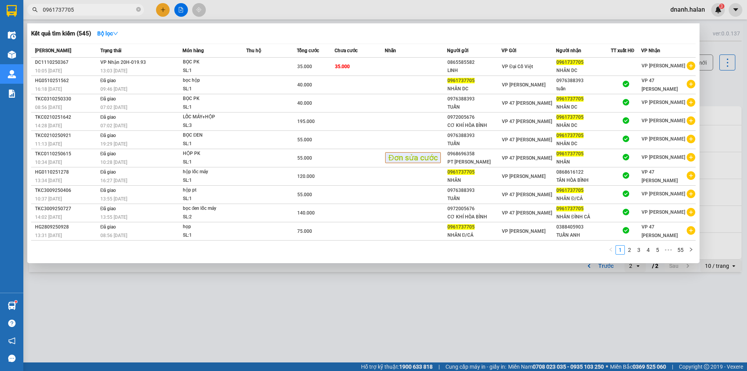
type input "0961737705"
click at [95, 10] on input "0961737705" at bounding box center [89, 9] width 92 height 9
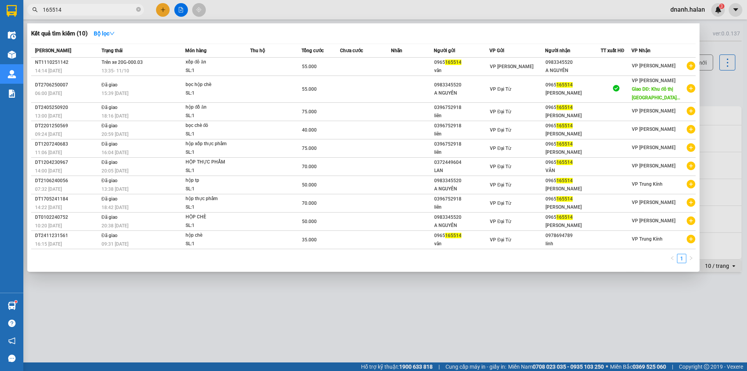
type input "165514"
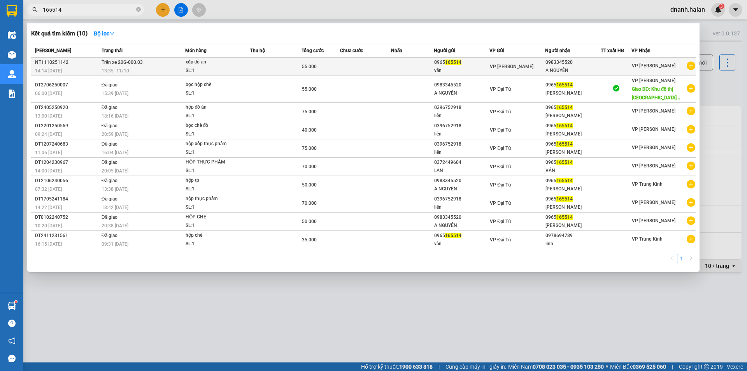
click at [560, 65] on div "0983345520" at bounding box center [572, 62] width 55 height 8
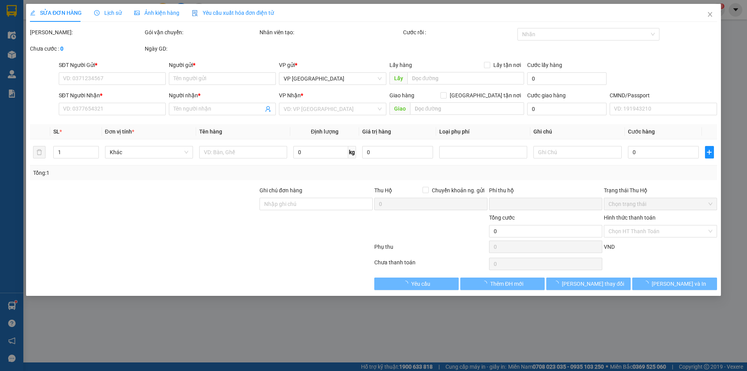
type input "0965165514"
type input "vân"
type input "0983345520"
type input "A NGUYÊN"
type input "0"
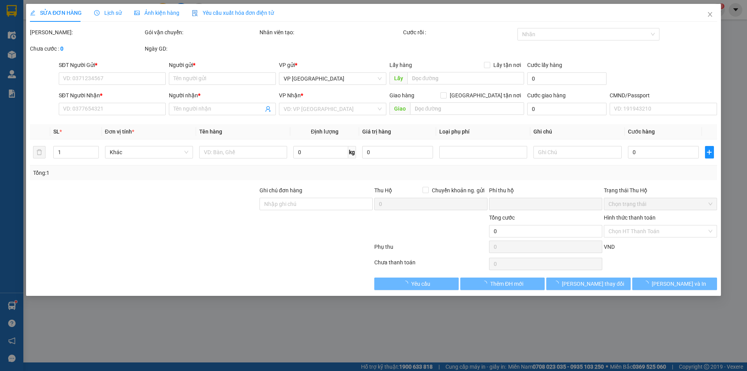
type input "55.000"
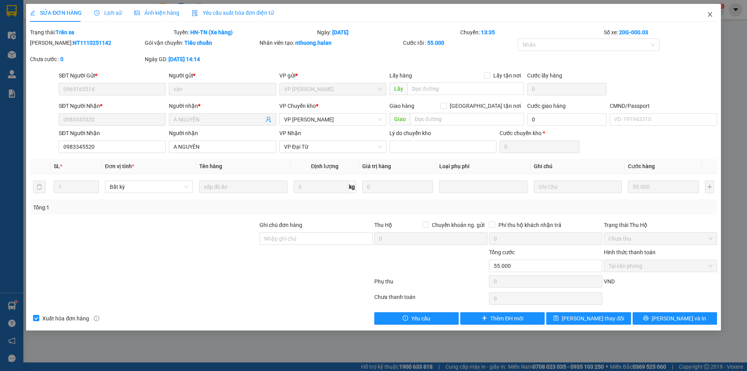
click at [707, 15] on icon "close" at bounding box center [710, 14] width 6 height 6
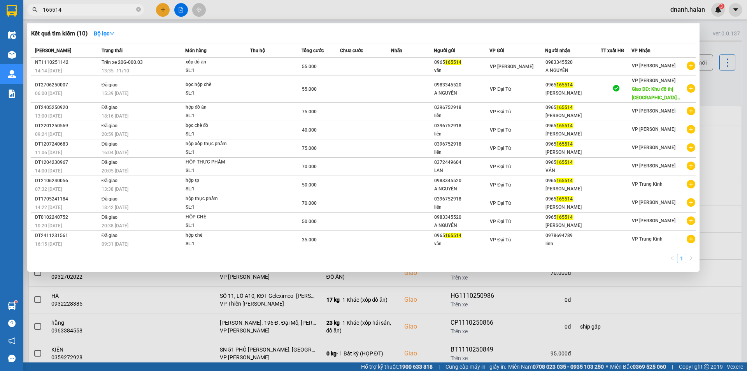
click at [101, 12] on input "165514" at bounding box center [89, 9] width 92 height 9
click at [106, 11] on input "165514" at bounding box center [89, 9] width 92 height 9
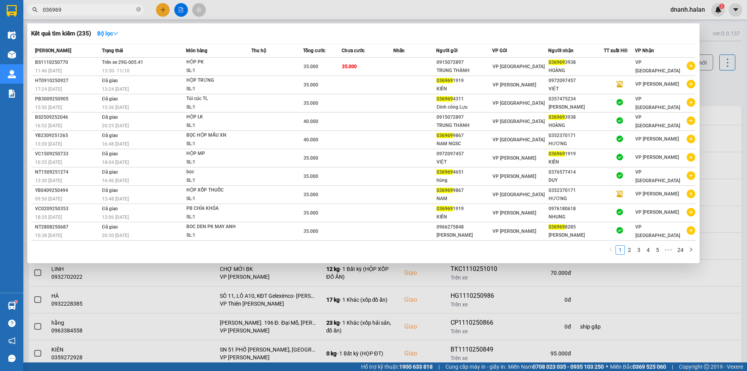
click at [44, 9] on input "036969" at bounding box center [89, 9] width 92 height 9
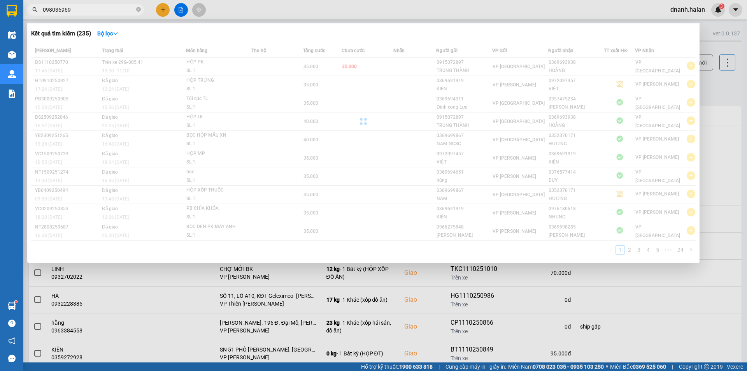
type input "0983036969"
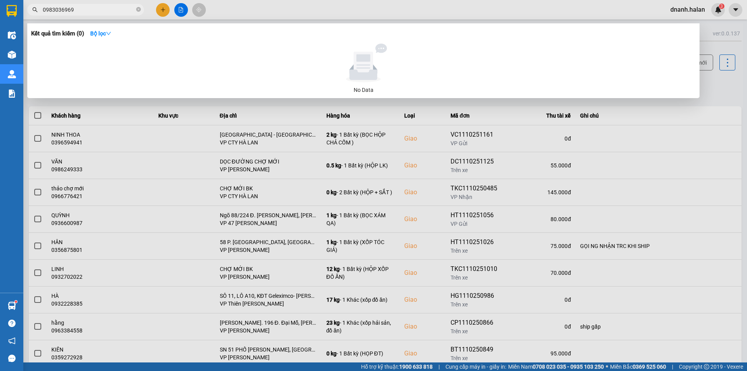
click at [63, 8] on input "0983036969" at bounding box center [89, 9] width 92 height 9
click at [96, 10] on input "0983036969" at bounding box center [89, 9] width 92 height 9
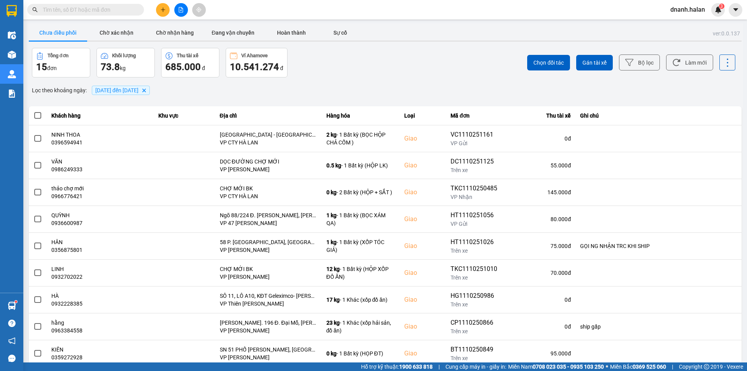
click at [419, 75] on div "Chọn đối tác Gán tài xế Bộ lọc Làm mới" at bounding box center [560, 63] width 352 height 30
click at [124, 11] on input "text" at bounding box center [89, 9] width 92 height 9
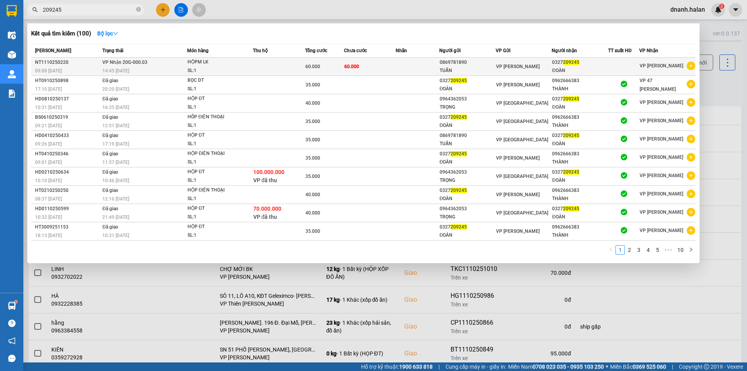
type input "209245"
click at [393, 68] on td "60.000" at bounding box center [370, 67] width 52 height 18
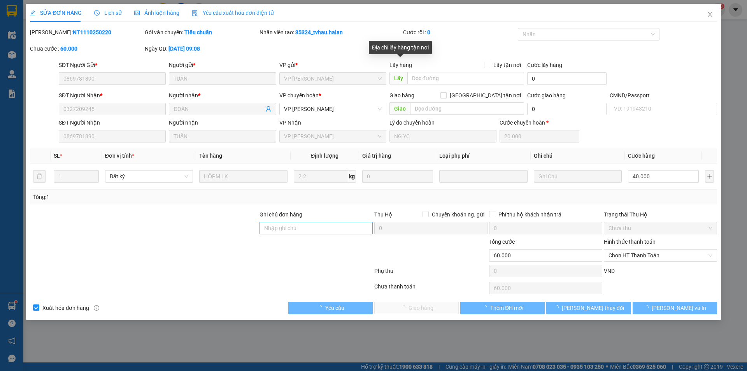
type input "0869781890"
type input "TUẤN"
type input "0327209245"
type input "ĐOÀN"
type input "0"
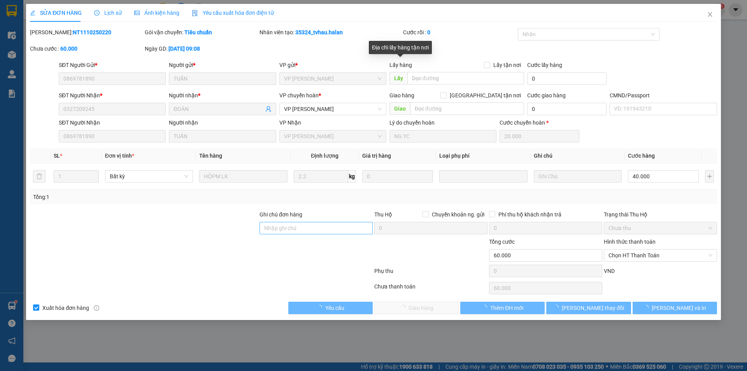
type input "60.000"
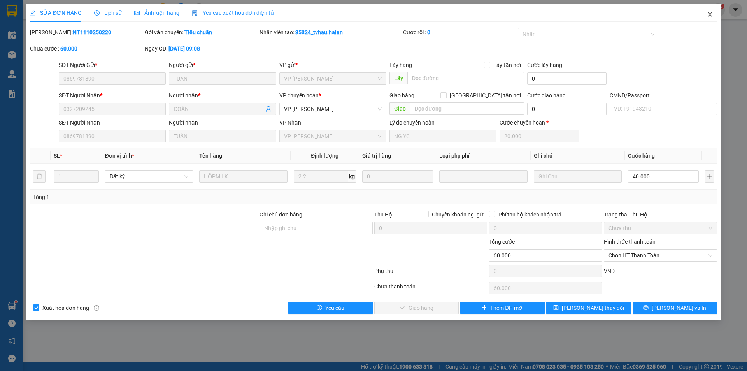
click at [712, 12] on icon "close" at bounding box center [710, 14] width 6 height 6
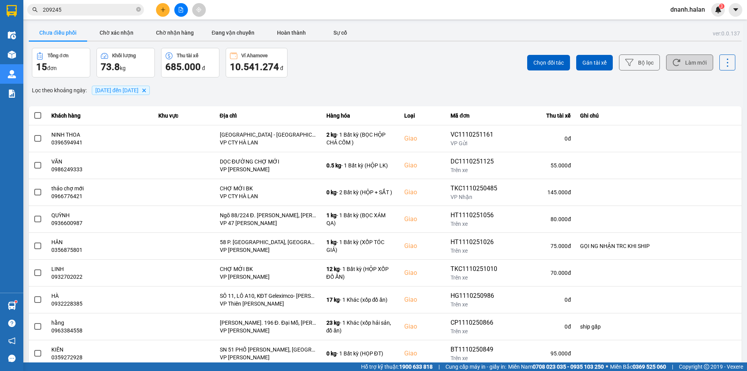
click at [693, 63] on button "Làm mới" at bounding box center [689, 62] width 47 height 16
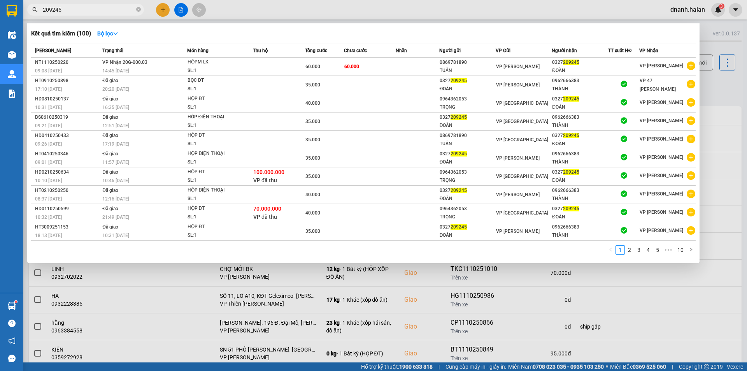
click at [74, 13] on input "209245" at bounding box center [89, 9] width 92 height 9
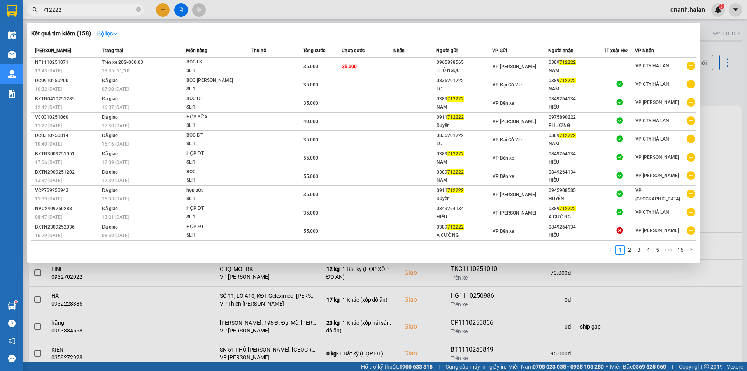
type input "712222"
click at [91, 6] on input "712222" at bounding box center [89, 9] width 92 height 9
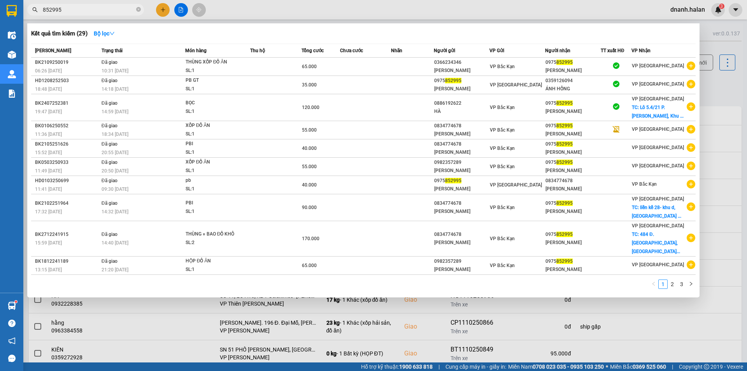
click at [105, 11] on input "852995" at bounding box center [89, 9] width 92 height 9
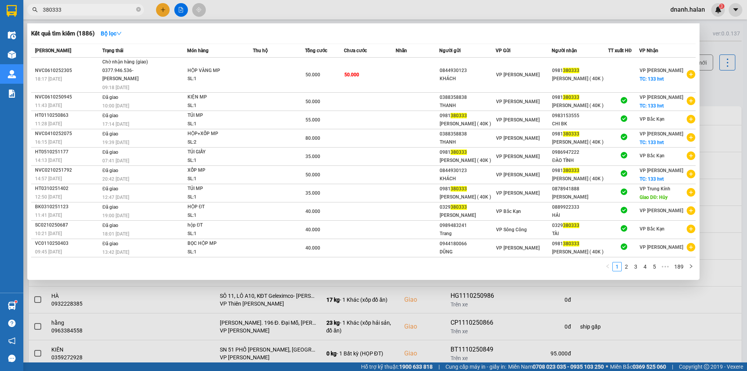
click at [327, 15] on div at bounding box center [373, 185] width 747 height 371
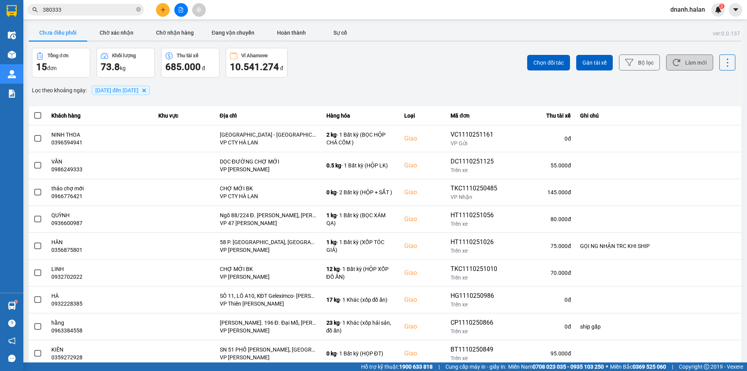
click at [693, 62] on button "Làm mới" at bounding box center [689, 62] width 47 height 16
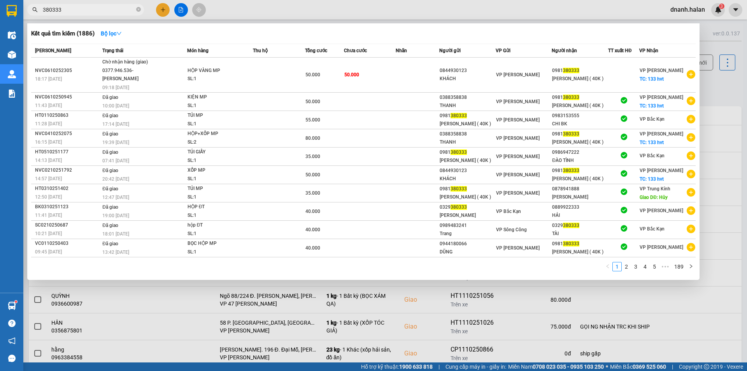
click at [119, 13] on input "380333" at bounding box center [89, 9] width 92 height 9
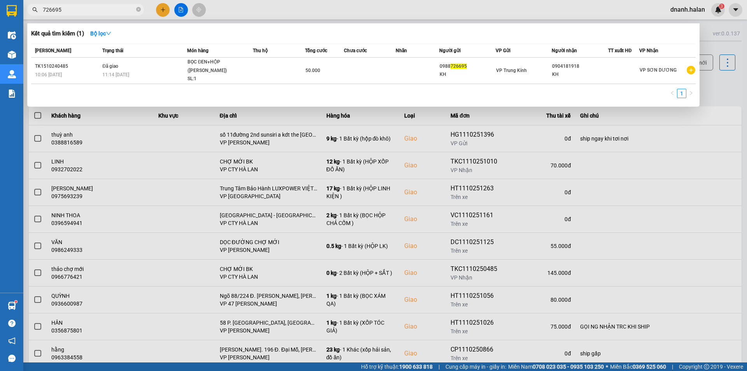
type input "726695"
click at [312, 10] on div at bounding box center [373, 185] width 747 height 371
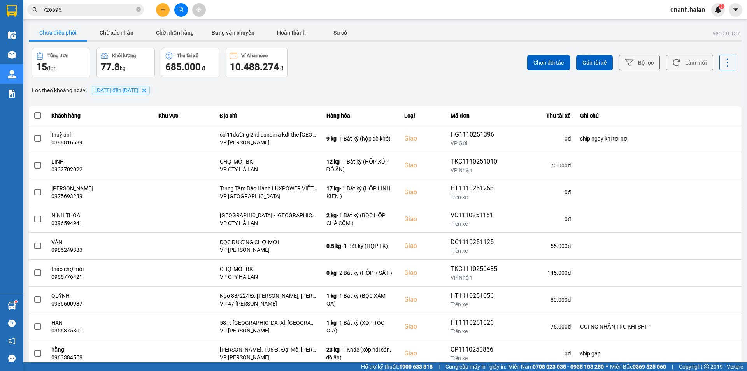
click at [81, 10] on input "726695" at bounding box center [89, 9] width 92 height 9
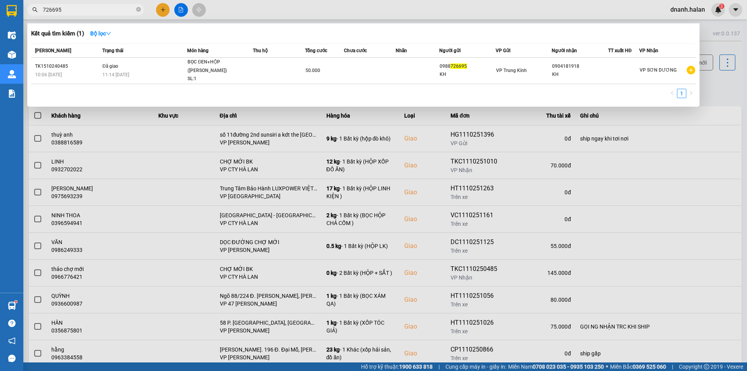
click at [81, 10] on input "726695" at bounding box center [89, 9] width 92 height 9
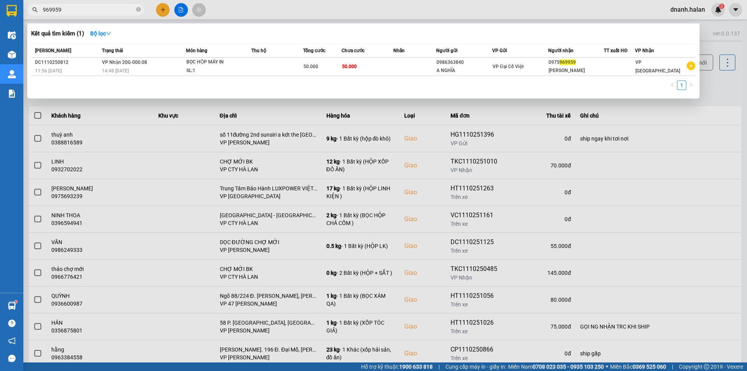
click at [90, 4] on span "969959" at bounding box center [85, 10] width 117 height 12
click at [88, 9] on input "969959" at bounding box center [89, 9] width 92 height 9
type input "0924410555"
click at [102, 9] on input "0924410555" at bounding box center [89, 9] width 92 height 9
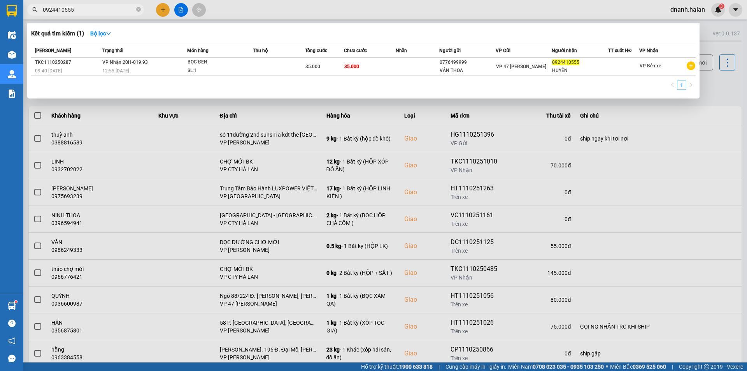
click at [102, 9] on input "0924410555" at bounding box center [89, 9] width 92 height 9
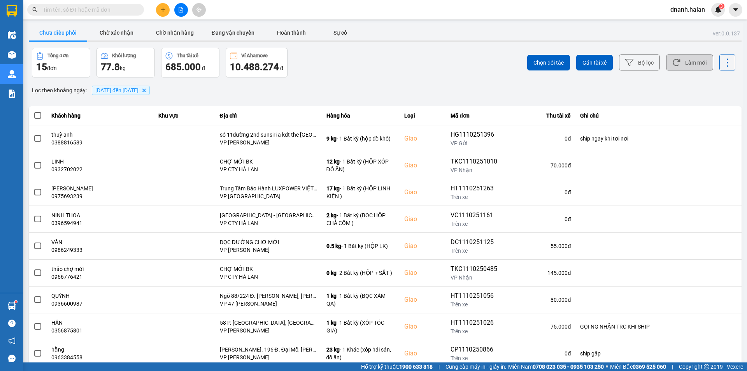
click at [687, 68] on button "Làm mới" at bounding box center [689, 62] width 47 height 16
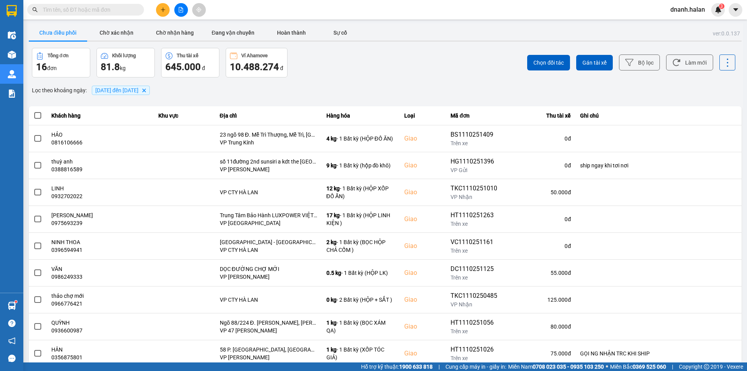
click at [110, 12] on input "text" at bounding box center [89, 9] width 92 height 9
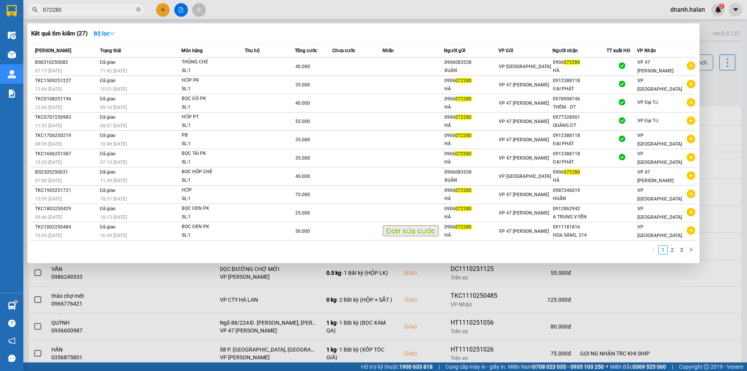
type input "072280"
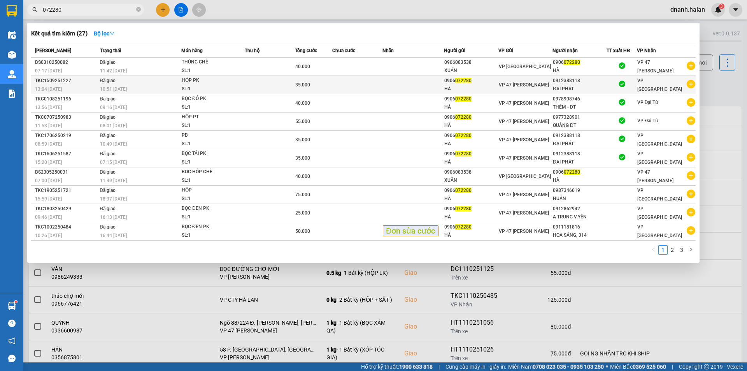
click at [525, 77] on td "VP 47 [PERSON_NAME]" at bounding box center [525, 85] width 54 height 18
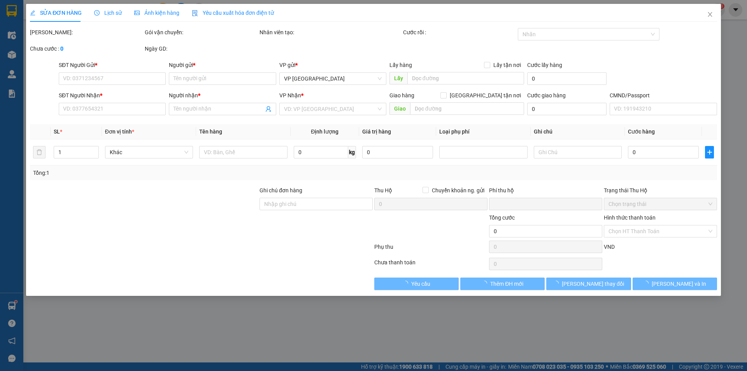
type input "0906072280"
type input "HÀ"
type input "0912388118"
type input "ĐẠI PHÁT"
type input "0"
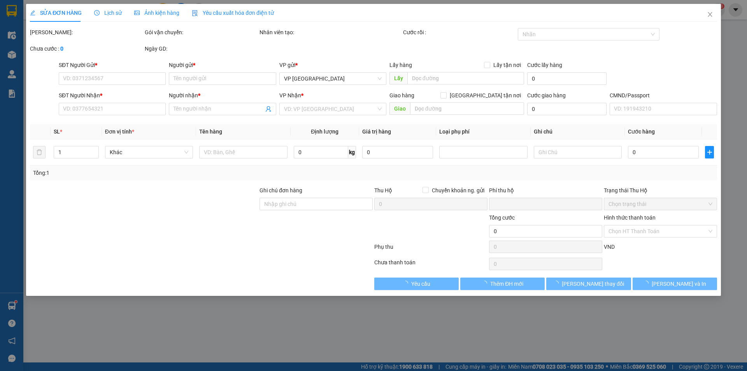
type input "35.000"
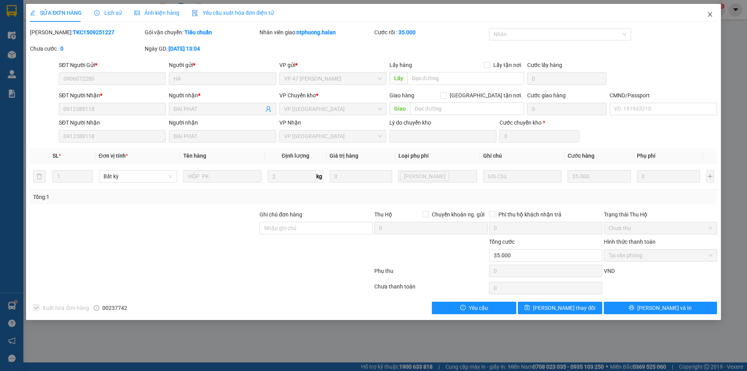
click at [708, 14] on icon "close" at bounding box center [710, 14] width 6 height 6
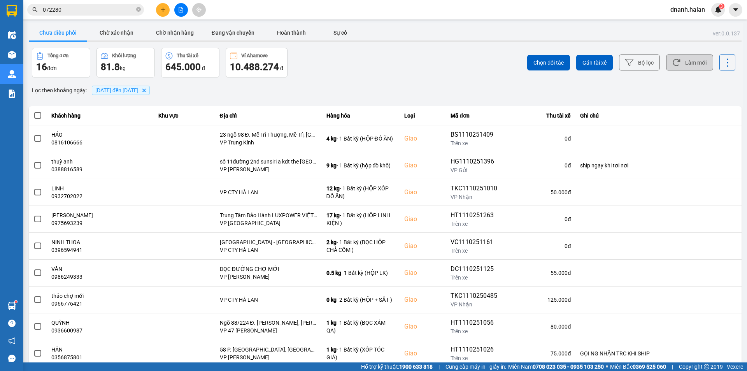
click at [697, 68] on button "Làm mới" at bounding box center [689, 62] width 47 height 16
click at [457, 65] on div "Chọn đối tác Gán tài xế Bộ lọc Làm mới" at bounding box center [560, 63] width 352 height 30
drag, startPoint x: 397, startPoint y: 72, endPoint x: 394, endPoint y: 69, distance: 4.1
click at [397, 72] on div "Chọn đối tác Gán tài xế Bộ lọc Làm mới" at bounding box center [560, 63] width 352 height 30
click at [684, 65] on button "Làm mới" at bounding box center [689, 62] width 47 height 16
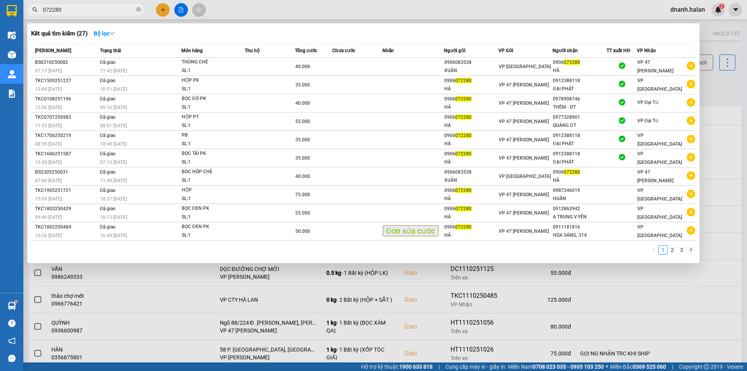
click at [87, 9] on input "072280" at bounding box center [89, 9] width 92 height 9
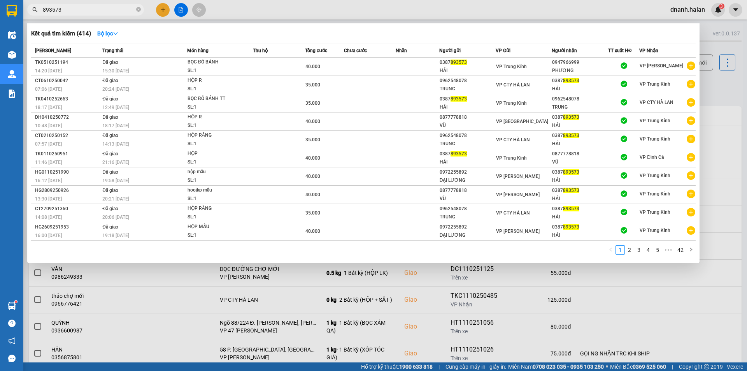
type input "893573"
click at [472, 15] on div at bounding box center [373, 185] width 747 height 371
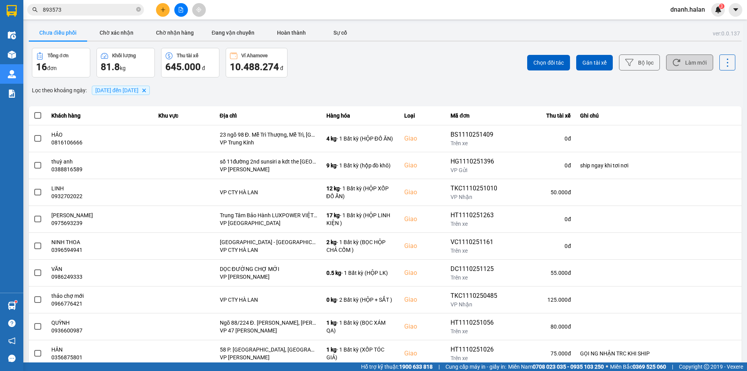
click at [684, 65] on button "Làm mới" at bounding box center [689, 62] width 47 height 16
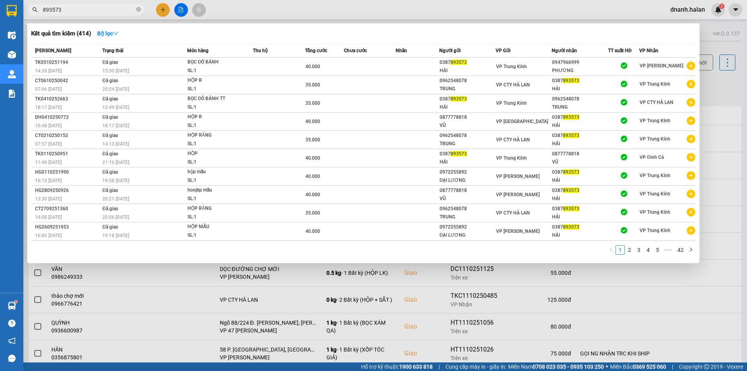
click at [102, 7] on input "893573" at bounding box center [89, 9] width 92 height 9
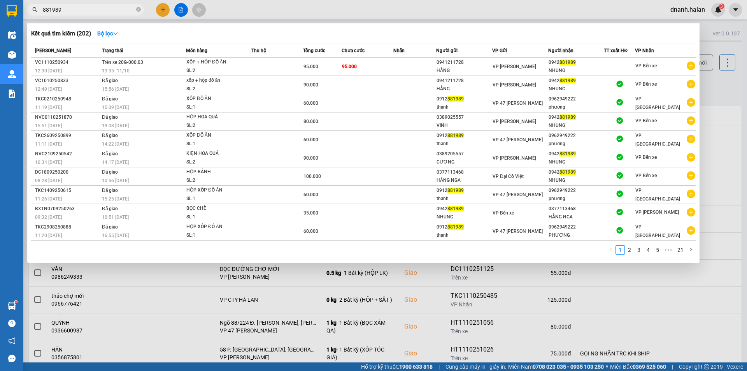
type input "881989"
click at [456, 11] on div at bounding box center [373, 185] width 747 height 371
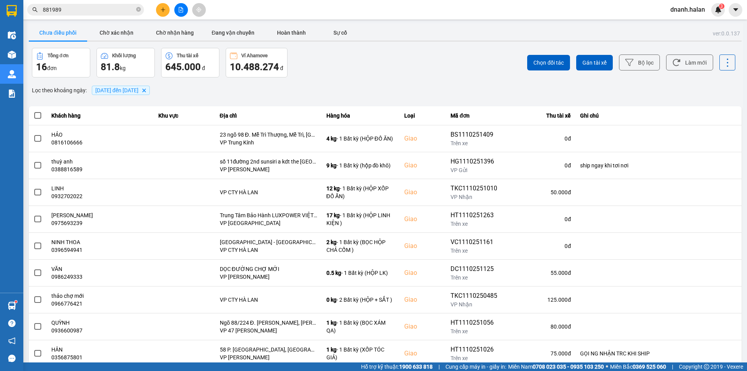
scroll to position [39, 0]
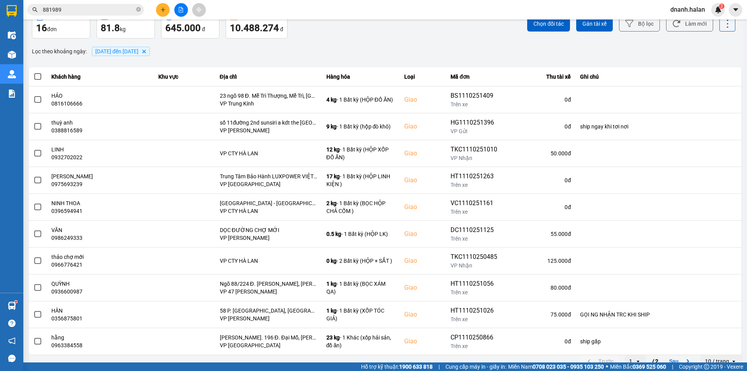
click at [84, 9] on input "881989" at bounding box center [89, 9] width 92 height 9
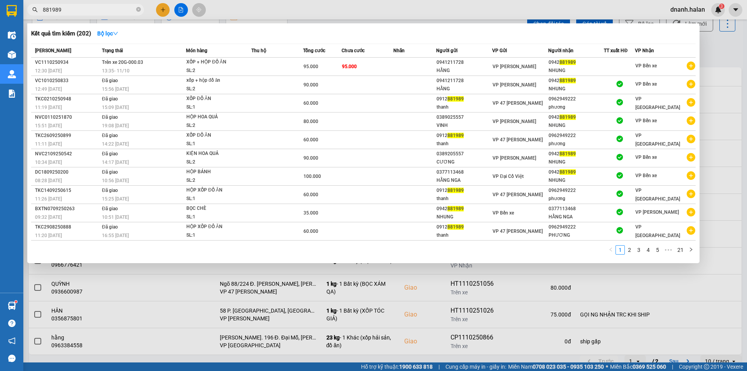
click at [84, 9] on input "881989" at bounding box center [89, 9] width 92 height 9
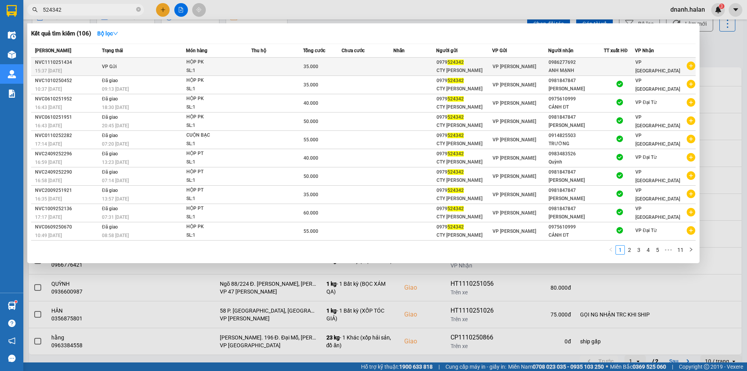
type input "524342"
click at [357, 63] on td at bounding box center [368, 67] width 52 height 18
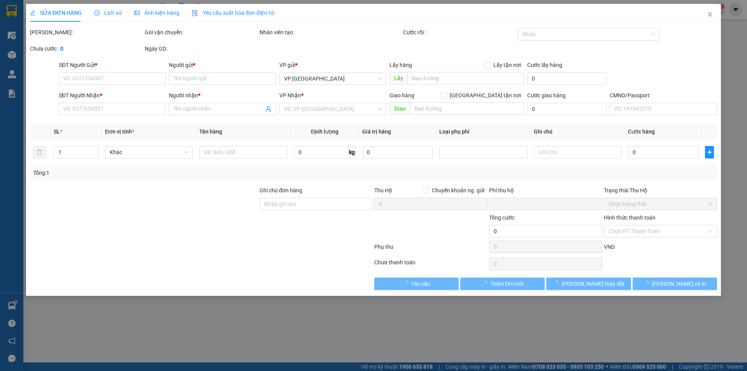
type input "0979524342"
type input "CTY TRẦN LỰC"
type input "0986277692"
type input "ANH MẠNH"
type input "0"
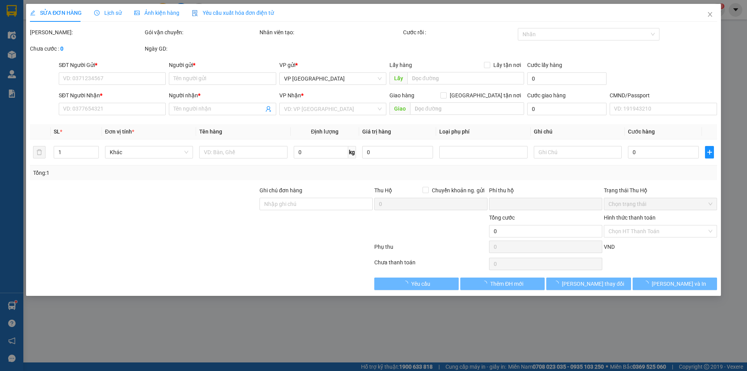
type input "35.000"
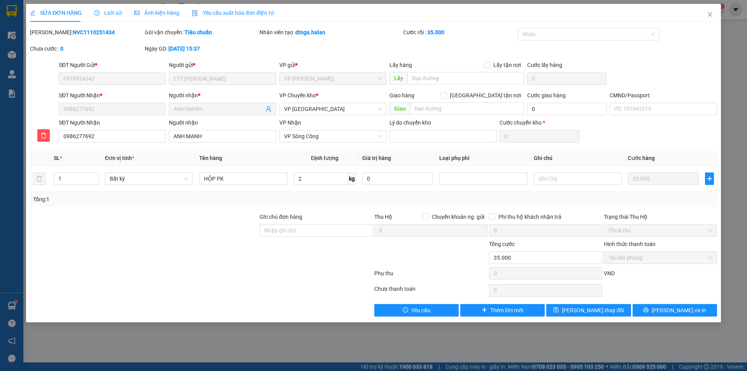
click at [685, 41] on div "Mã ĐH: NVC1110251434 Gói vận chuyển: Tiêu chuẩn Nhân viên tạo: dtnga.halan Cước…" at bounding box center [373, 44] width 689 height 33
click at [710, 16] on icon "close" at bounding box center [710, 14] width 6 height 6
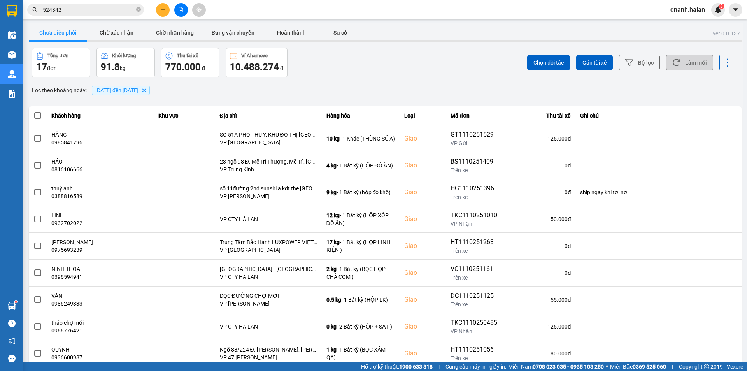
click at [685, 59] on button "Làm mới" at bounding box center [689, 62] width 47 height 16
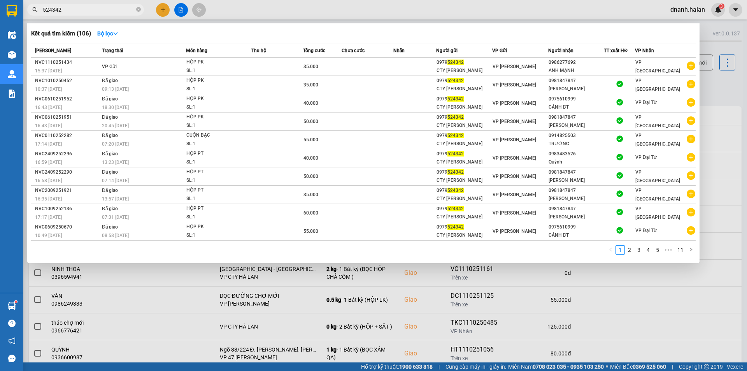
click at [86, 12] on input "524342" at bounding box center [89, 9] width 92 height 9
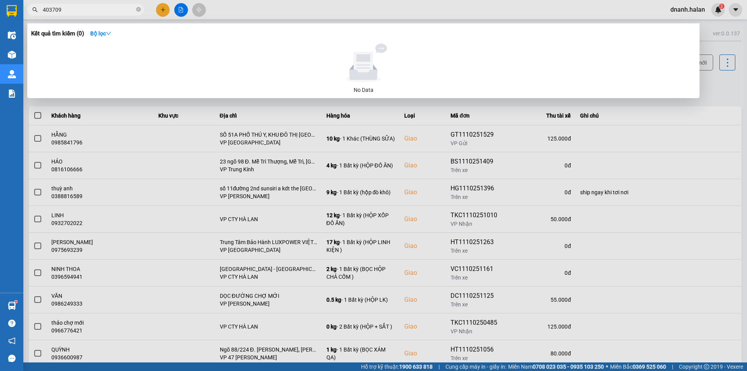
type input "403709"
click at [107, 8] on input "403709" at bounding box center [89, 9] width 92 height 9
click at [329, 4] on div at bounding box center [373, 185] width 747 height 371
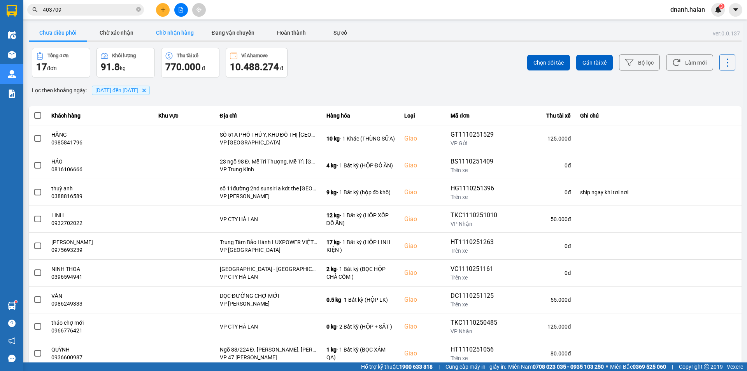
click at [185, 31] on button "Chờ nhận hàng" at bounding box center [174, 33] width 58 height 16
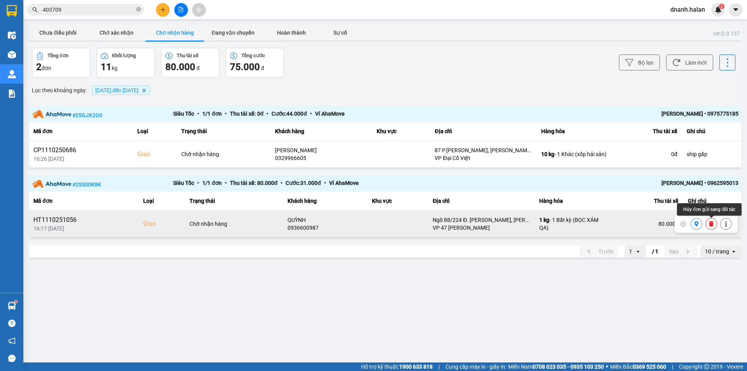
click at [713, 225] on icon at bounding box center [710, 223] width 5 height 5
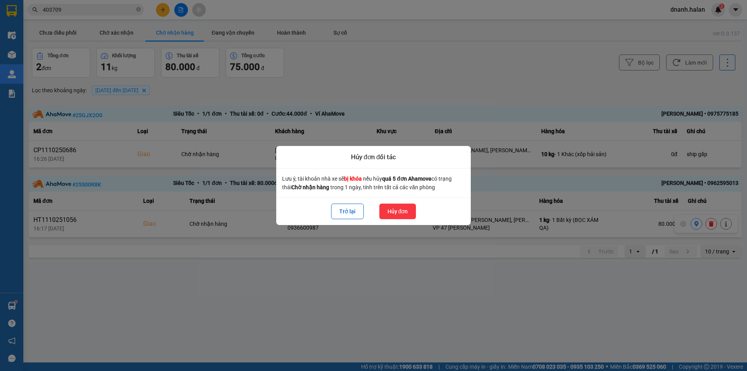
click at [401, 209] on button "Hủy đơn" at bounding box center [397, 211] width 37 height 16
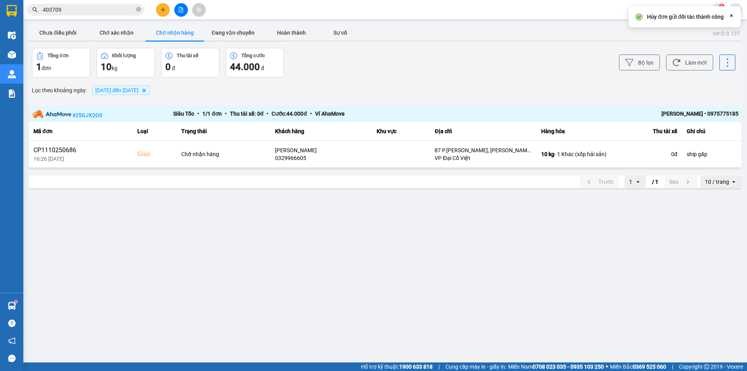
click at [95, 6] on input "403709" at bounding box center [89, 9] width 92 height 9
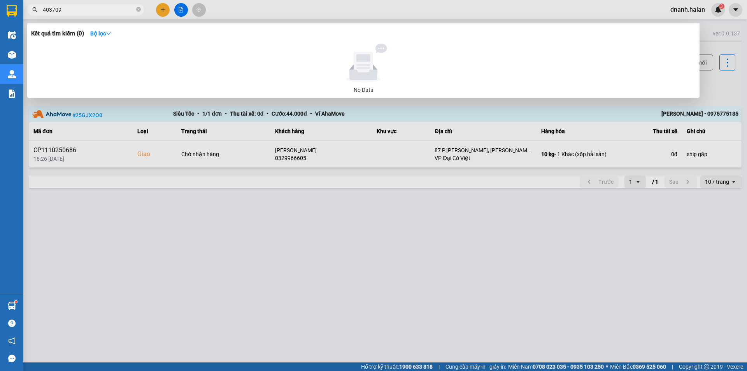
click at [248, 12] on div at bounding box center [373, 185] width 747 height 371
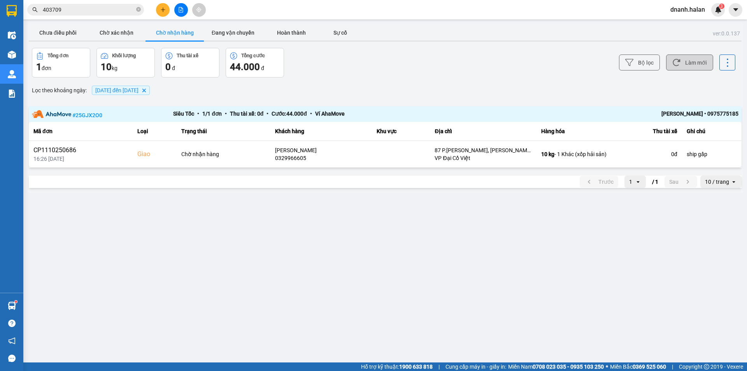
click at [699, 60] on button "Làm mới" at bounding box center [689, 62] width 47 height 16
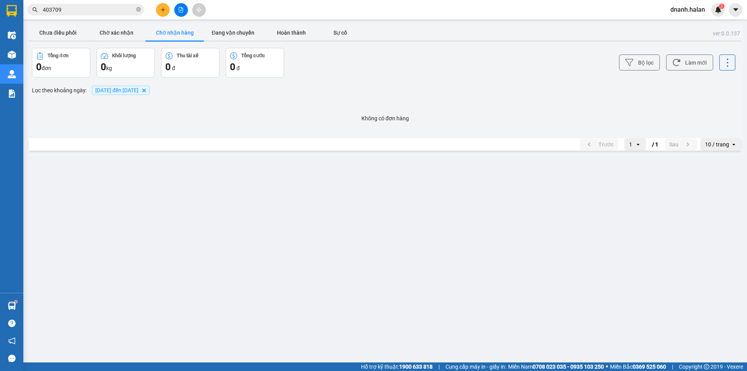
click at [88, 9] on input "403709" at bounding box center [89, 9] width 92 height 9
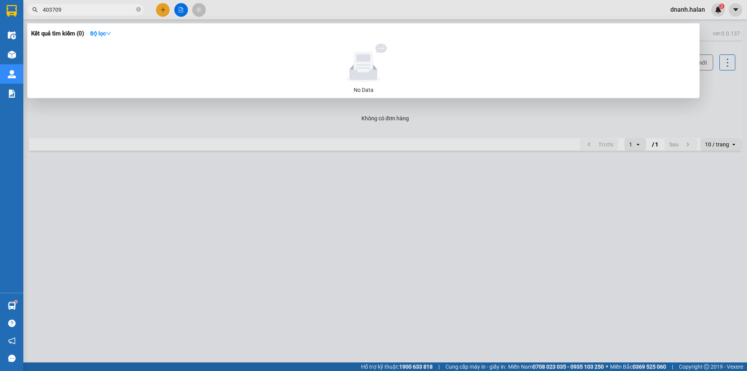
click at [88, 9] on input "403709" at bounding box center [89, 9] width 92 height 9
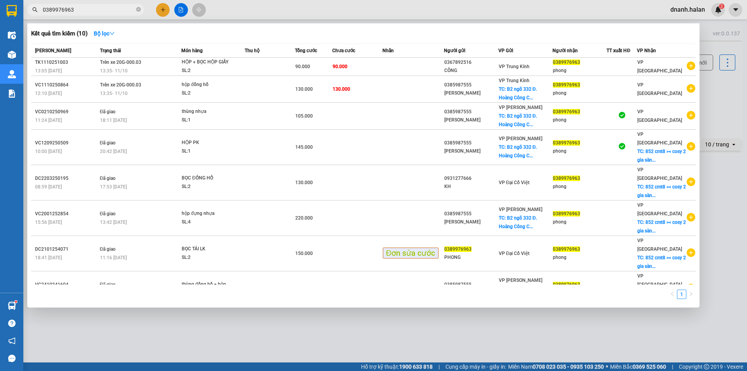
type input "0389976963"
click at [410, 12] on div at bounding box center [373, 185] width 747 height 371
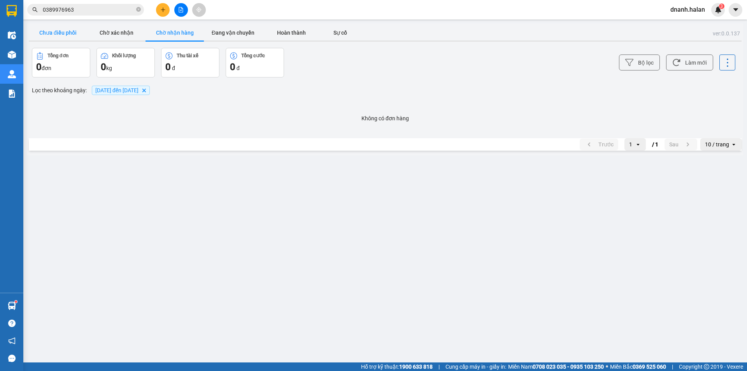
click at [58, 35] on button "Chưa điều phối" at bounding box center [58, 33] width 58 height 16
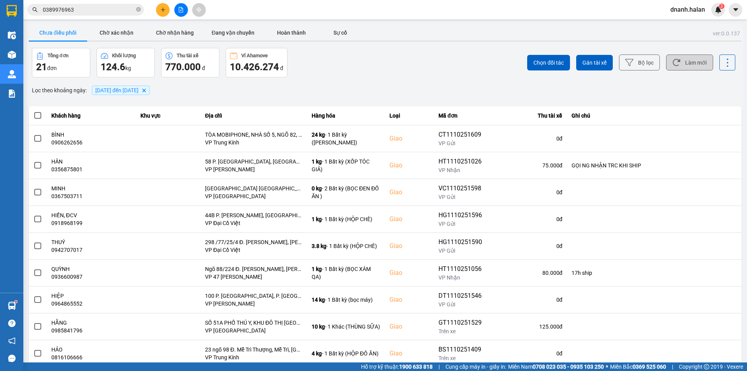
click at [682, 65] on button "Làm mới" at bounding box center [689, 62] width 47 height 16
click at [315, 76] on div "Tổng đơn 21 đơn Khối lượng 124.6 kg Thu tài xế 770.000 đ Ví Ahamove 10.426.274 đ" at bounding box center [208, 63] width 352 height 30
click at [686, 65] on button "Làm mới" at bounding box center [689, 62] width 47 height 16
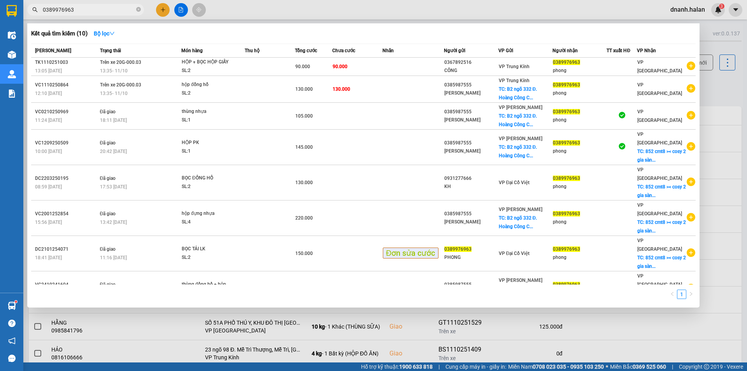
click at [90, 14] on span "0389976963" at bounding box center [85, 10] width 117 height 12
click at [90, 13] on input "0389976963" at bounding box center [89, 9] width 92 height 9
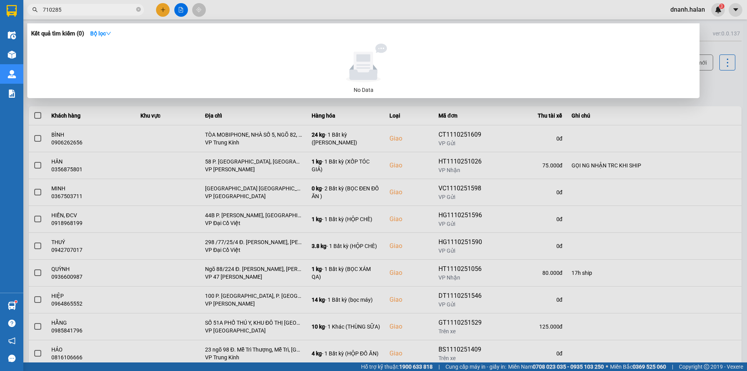
click at [431, 13] on div at bounding box center [373, 185] width 747 height 371
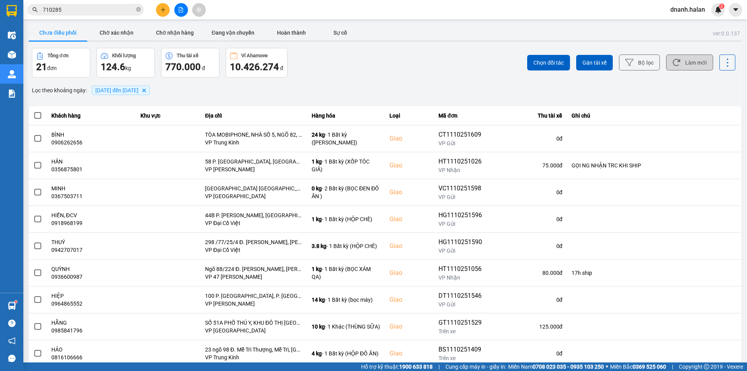
click at [684, 57] on button "Làm mới" at bounding box center [689, 62] width 47 height 16
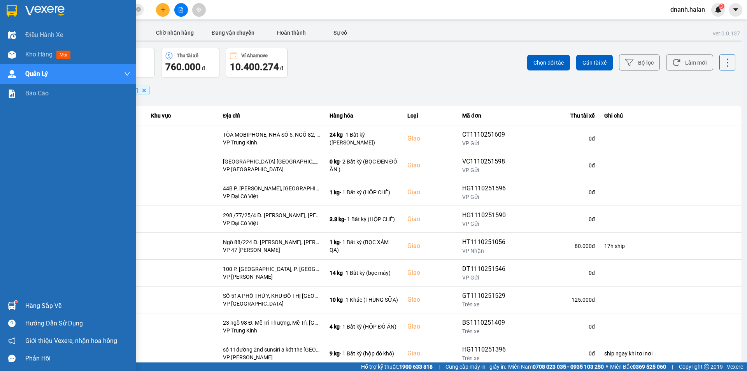
click at [16, 302] on sup at bounding box center [16, 301] width 2 height 2
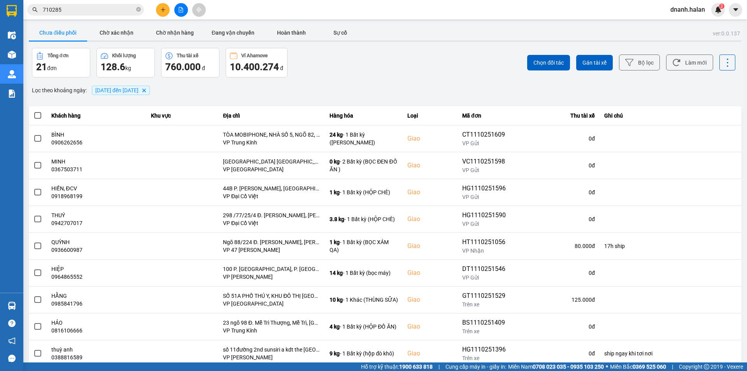
click at [97, 8] on section "Kết quả tìm kiếm ( 0 ) Bộ lọc No Data 710285 dnanh.halan 3 Điều hành xe Kho hàn…" at bounding box center [373, 185] width 747 height 371
click at [96, 8] on input "710285" at bounding box center [89, 9] width 92 height 9
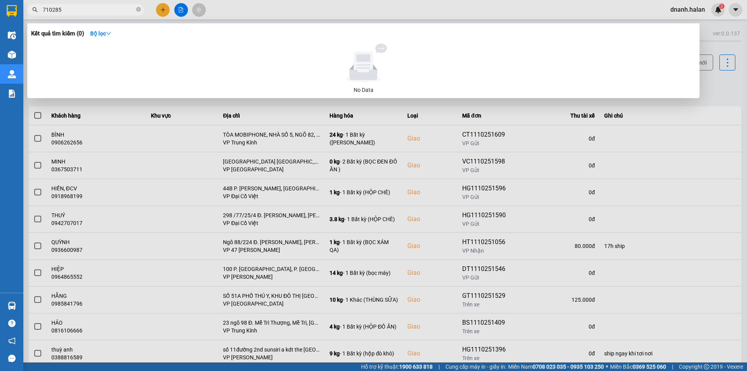
click at [96, 8] on input "710285" at bounding box center [89, 9] width 92 height 9
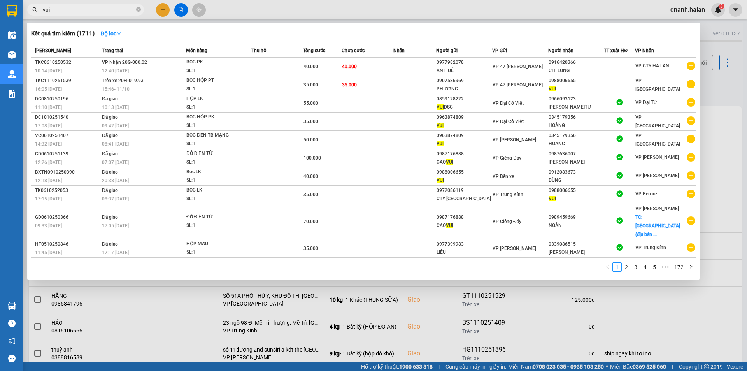
type input "vui"
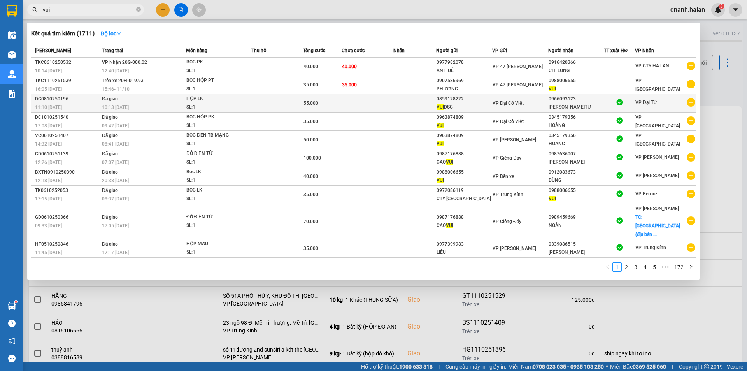
click at [345, 95] on td at bounding box center [368, 103] width 52 height 18
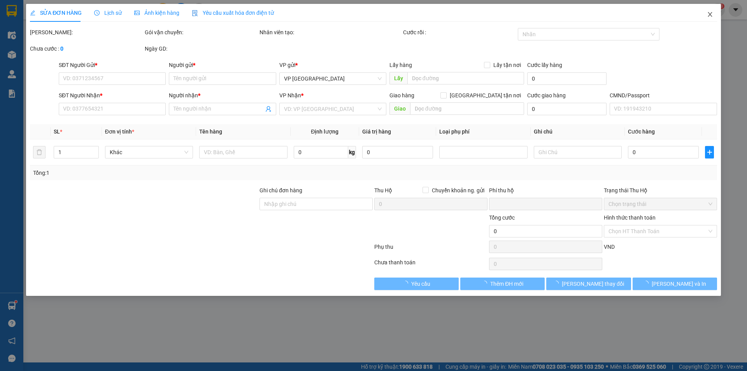
type input "0859128222"
type input "VUI DSC"
type input "0966093123"
type input "DƯƠNG, Đ.TỪ"
type input "0"
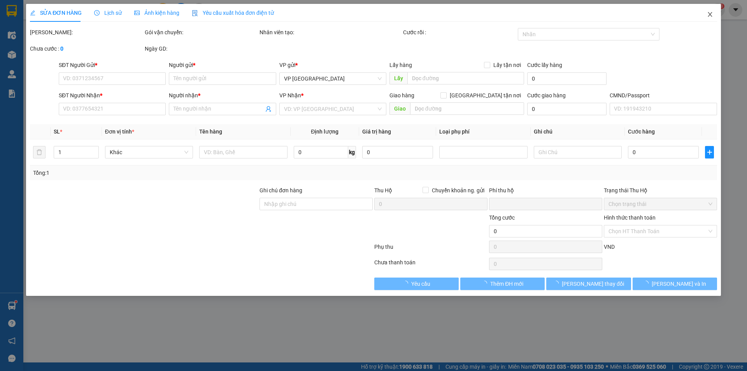
type input "55.000"
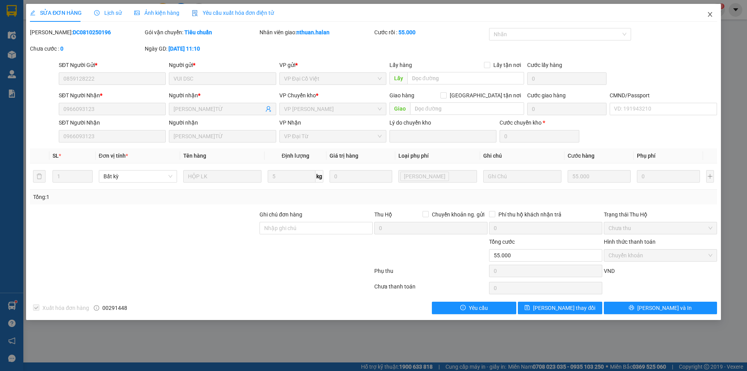
click at [712, 15] on icon "close" at bounding box center [710, 14] width 6 height 6
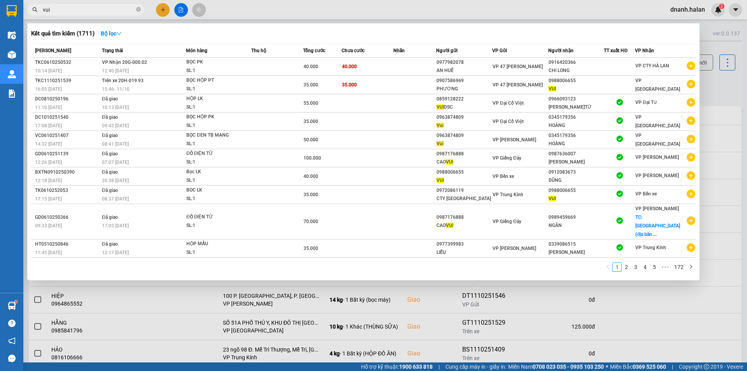
click at [115, 7] on input "vui" at bounding box center [89, 9] width 92 height 9
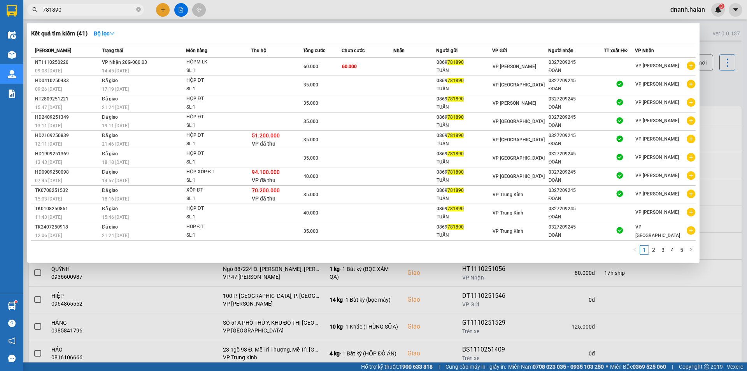
type input "781890"
click at [99, 11] on input "781890" at bounding box center [89, 9] width 92 height 9
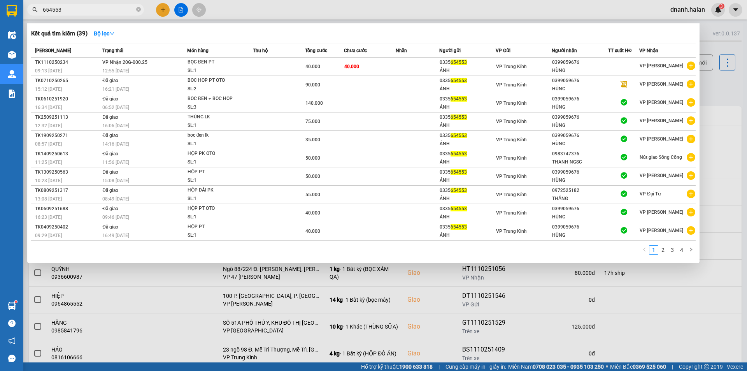
type input "654553"
click at [96, 12] on input "654553" at bounding box center [89, 9] width 92 height 9
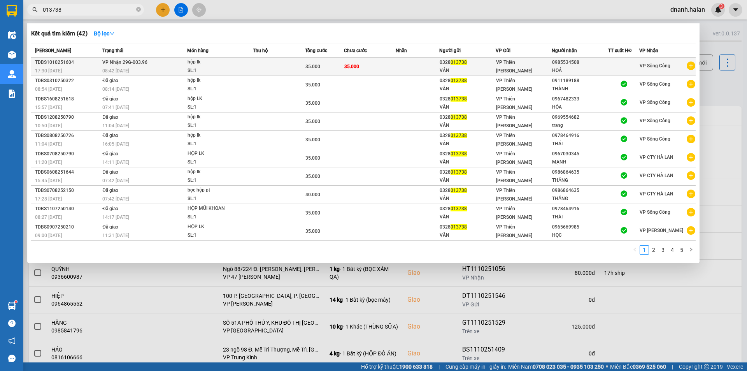
type input "013738"
click at [543, 63] on div "VP Thiên Đường Bảo Sơn" at bounding box center [524, 66] width 56 height 17
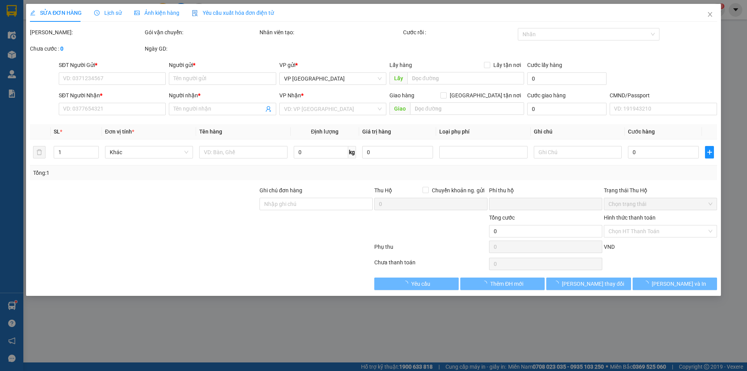
type input "0328013738"
type input "VÂN"
type input "0985534508"
type input "HOÁ"
type input "0"
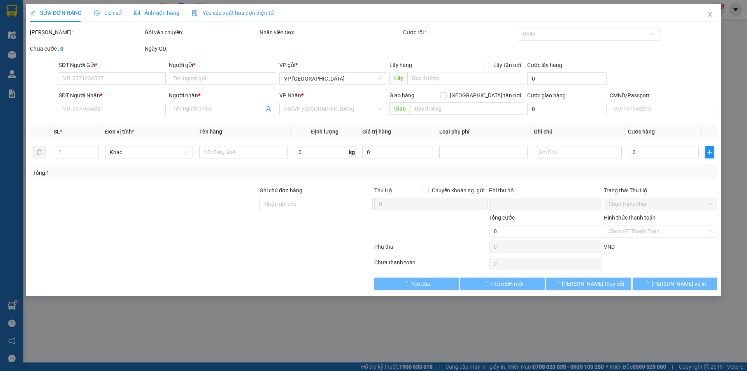
type input "35.000"
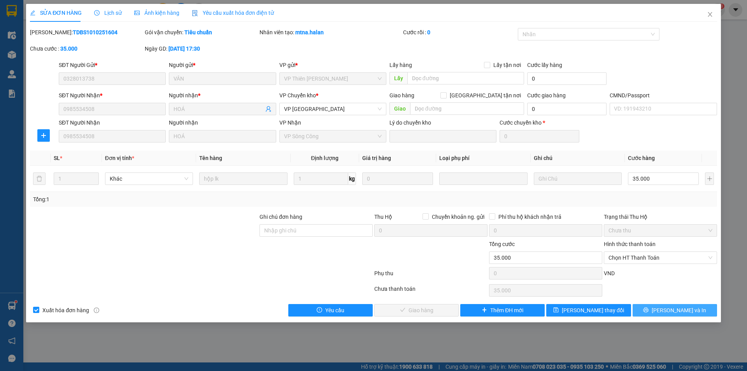
click at [668, 310] on span "Lưu và In" at bounding box center [679, 310] width 54 height 9
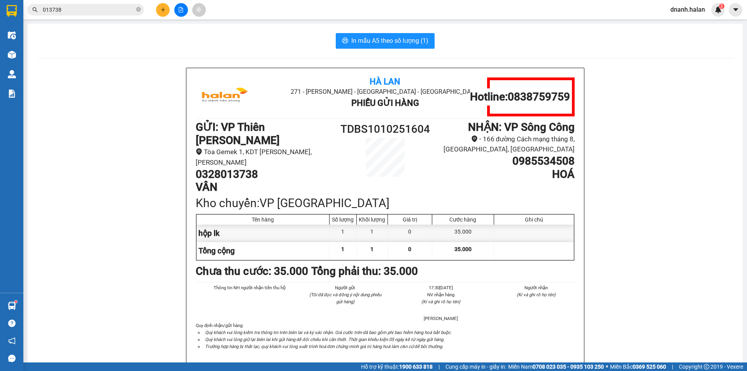
click at [237, 168] on h1 "0328013738" at bounding box center [267, 174] width 142 height 13
copy h1 "0328013738"
click at [103, 7] on input "013738" at bounding box center [89, 9] width 92 height 9
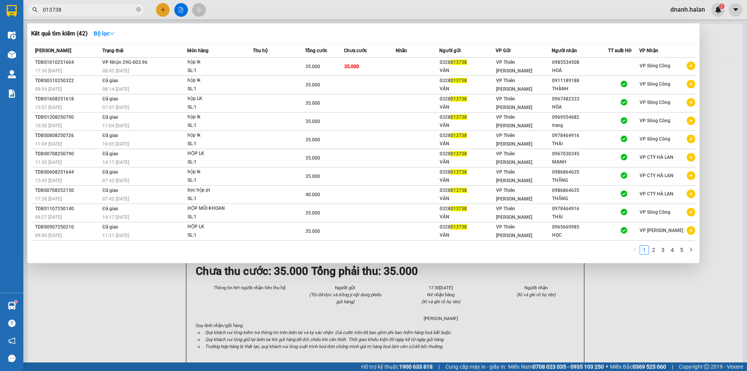
click at [103, 7] on input "013738" at bounding box center [89, 9] width 92 height 9
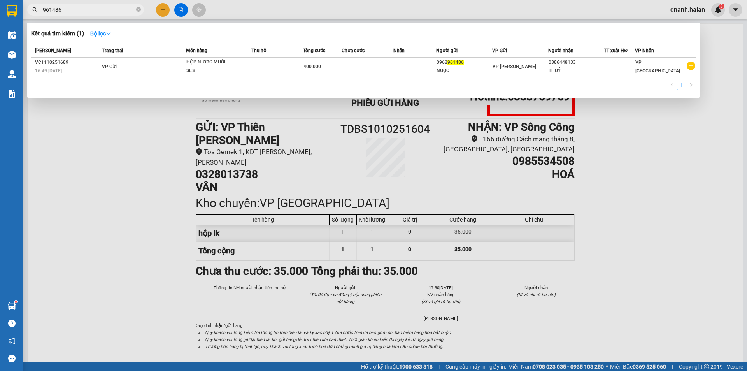
type input "961486"
click at [95, 6] on input "961486" at bounding box center [89, 9] width 92 height 9
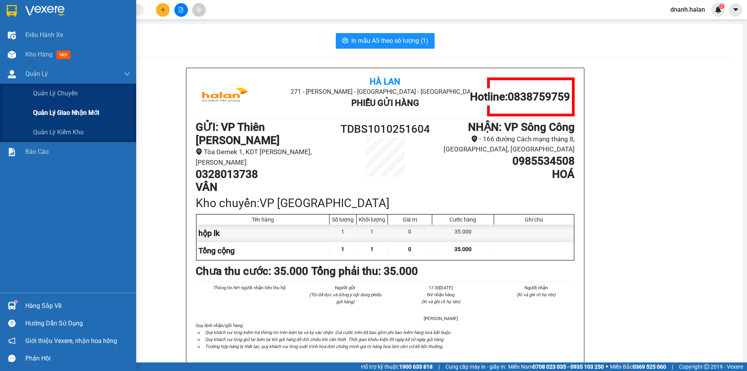
click at [64, 114] on span "Quản lý giao nhận mới" at bounding box center [66, 113] width 66 height 10
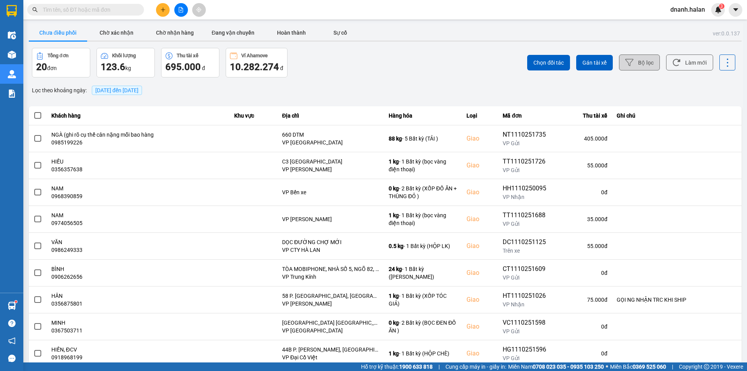
click at [650, 62] on button "Bộ lọc" at bounding box center [639, 62] width 41 height 16
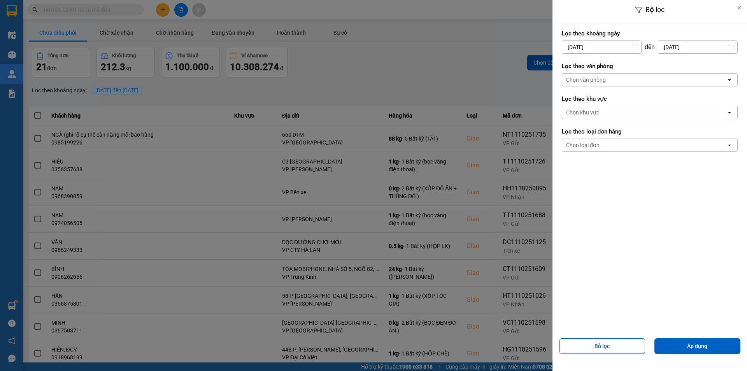
click at [610, 48] on input "11/10/2025" at bounding box center [601, 47] width 79 height 12
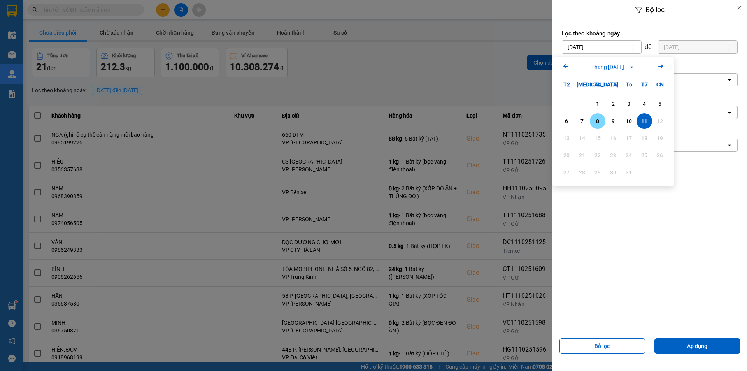
click at [600, 122] on div "8" at bounding box center [597, 120] width 11 height 9
type input "08/10/2025"
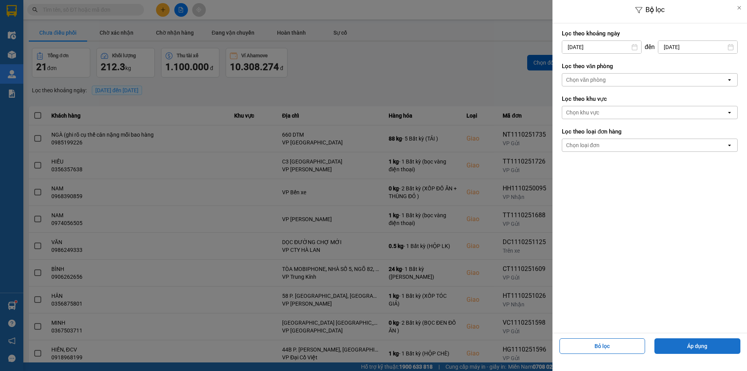
click at [713, 345] on button "Áp dụng" at bounding box center [697, 346] width 86 height 16
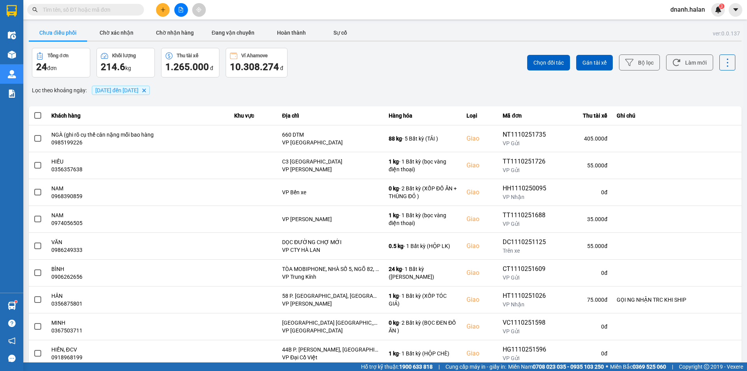
click at [428, 72] on div "Chọn đối tác Gán tài xế Bộ lọc Làm mới" at bounding box center [560, 63] width 352 height 30
click at [676, 64] on button "Làm mới" at bounding box center [689, 62] width 47 height 16
click at [378, 65] on div "Tổng đơn 24 đơn Khối lượng 214.6 kg Thu tài xế 1.265.000 đ Ví Ahamove 10.308.27…" at bounding box center [208, 63] width 352 height 30
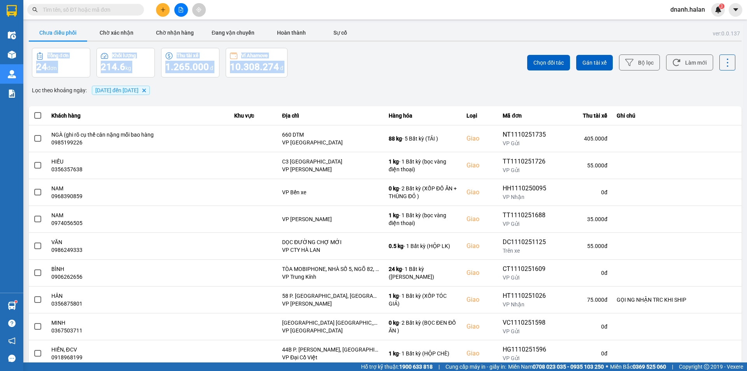
drag, startPoint x: 414, startPoint y: 42, endPoint x: 415, endPoint y: 39, distance: 3.9
click at [415, 40] on div "ver: 0.0.137 Chưa điều phối Chờ xác nhận Chờ nhận hàng Đang vận chuyển Hoàn thà…" at bounding box center [385, 215] width 716 height 384
click at [456, 70] on div "Chọn đối tác Gán tài xế Bộ lọc Làm mới" at bounding box center [560, 63] width 352 height 30
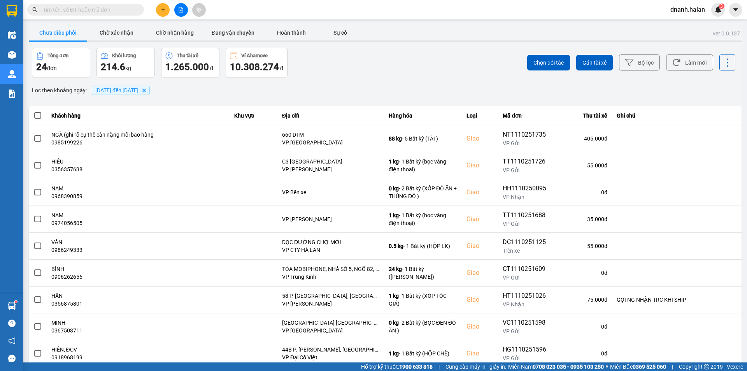
click at [113, 11] on input "text" at bounding box center [89, 9] width 92 height 9
click at [112, 11] on input "text" at bounding box center [89, 9] width 92 height 9
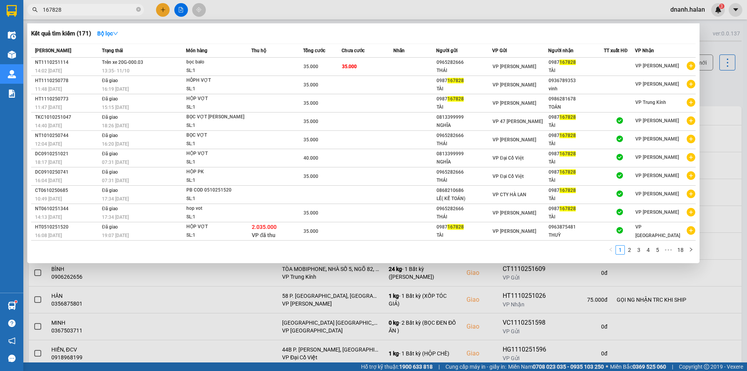
type input "167828"
click at [73, 12] on input "167828" at bounding box center [89, 9] width 92 height 9
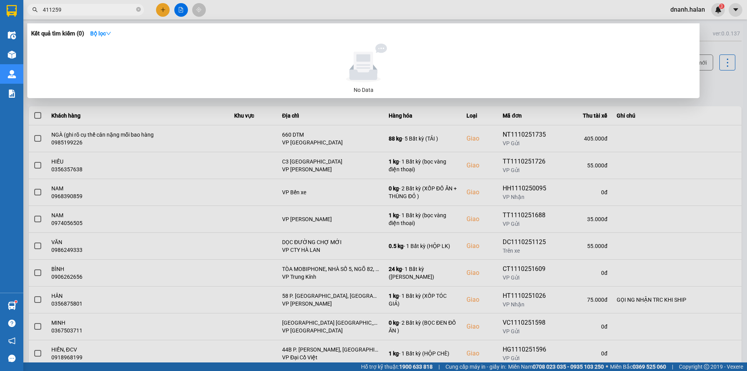
type input "411259"
click at [123, 10] on input "411259" at bounding box center [89, 9] width 92 height 9
click at [123, 8] on input "411259" at bounding box center [89, 9] width 92 height 9
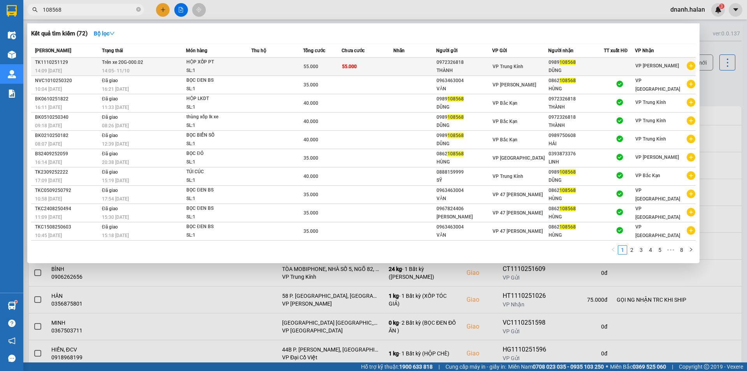
type input "108568"
click at [519, 70] on div "VP Trung Kính" at bounding box center [519, 66] width 55 height 9
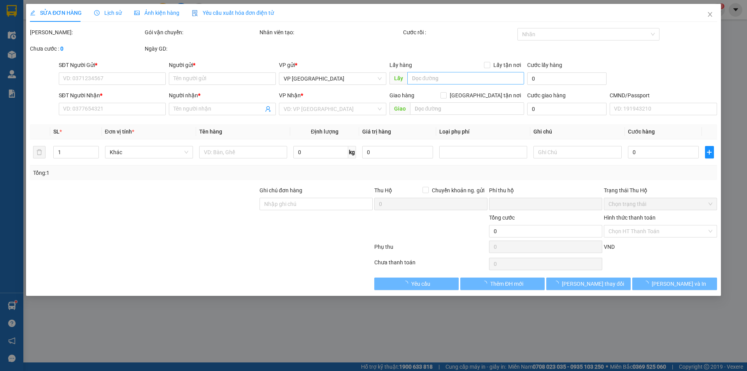
type input "0972326818"
type input "THÀNH"
type input "0989108568"
type input "DŨNG"
type input "0"
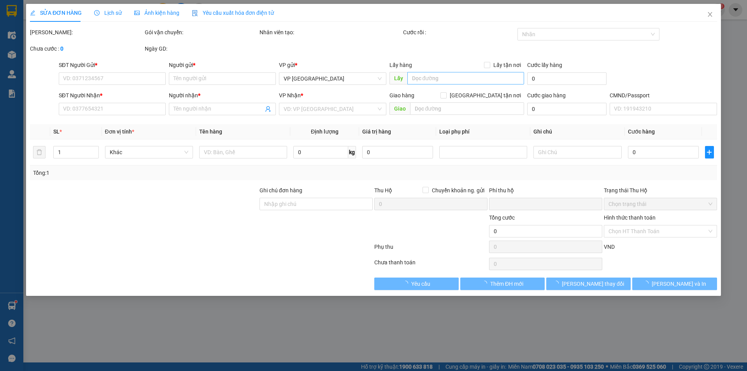
type input "55.000"
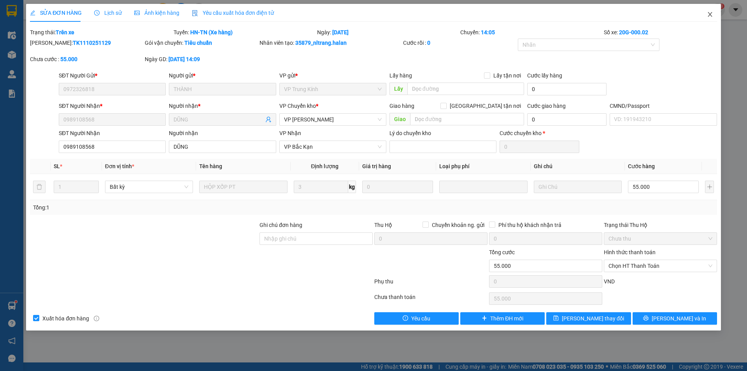
click at [706, 12] on span "Close" at bounding box center [710, 15] width 22 height 22
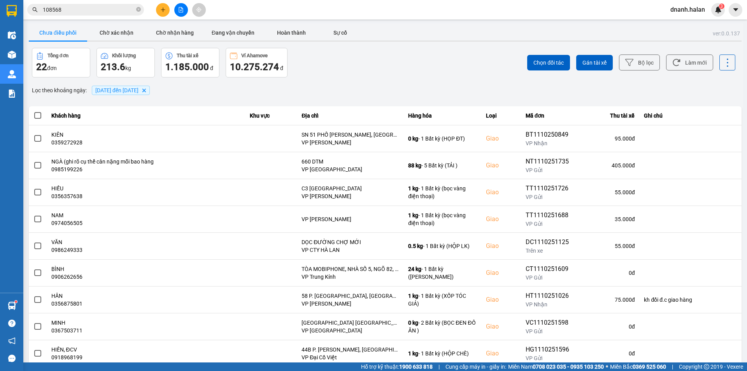
click at [78, 12] on input "108568" at bounding box center [89, 9] width 92 height 9
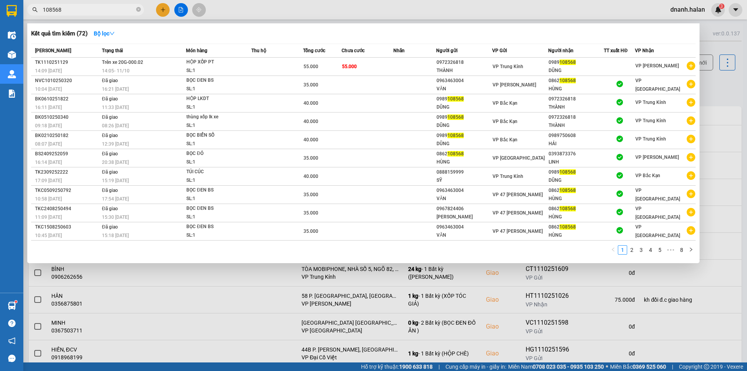
click at [112, 8] on input "108568" at bounding box center [89, 9] width 92 height 9
drag, startPoint x: 112, startPoint y: 8, endPoint x: 107, endPoint y: 5, distance: 6.5
click at [110, 7] on input "108568" at bounding box center [89, 9] width 92 height 9
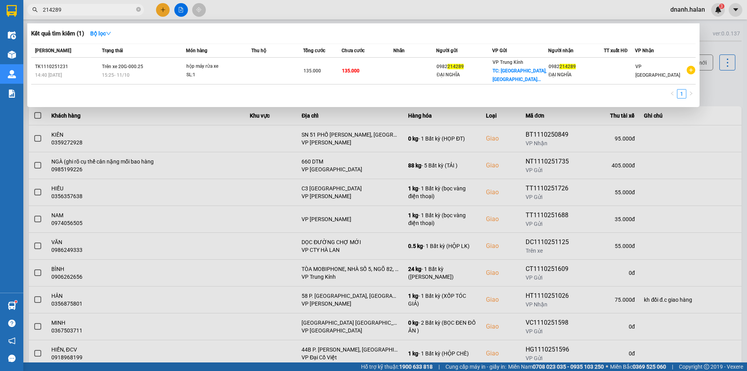
type input "214289"
click at [85, 9] on input "214289" at bounding box center [89, 9] width 92 height 9
drag, startPoint x: 85, startPoint y: 9, endPoint x: 67, endPoint y: 14, distance: 19.3
click at [85, 10] on input "214289" at bounding box center [89, 9] width 92 height 9
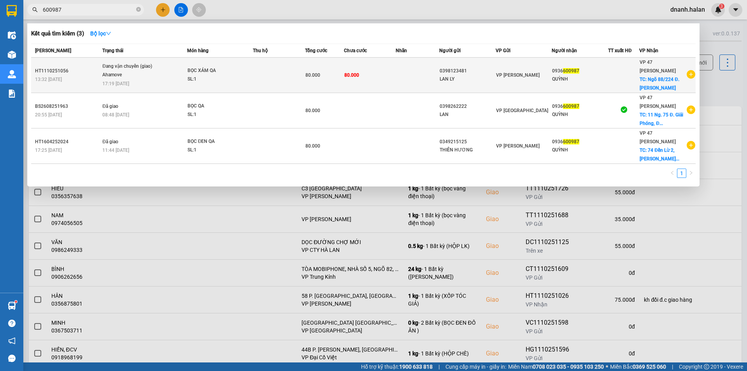
type input "600987"
click at [534, 73] on span "VP Hoàng Văn Thụ" at bounding box center [518, 74] width 44 height 5
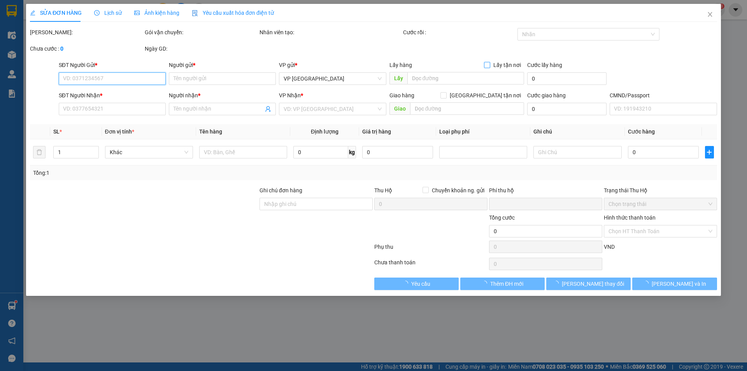
type input "0398123481"
type input "LAN LY"
type input "0936600987"
type input "QUỲNH"
checkbox input "true"
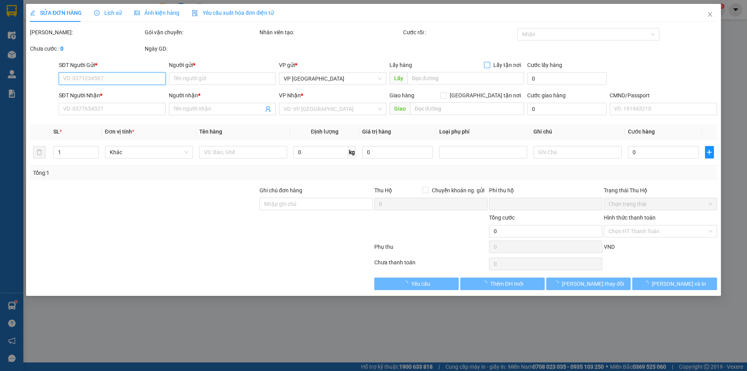
type input "Ngõ 88/224 Đ. Hoàng Mai, Hoàng Văn Thụ, Hoàng Mai, Hà Nội, Vietnam"
type input "17h ship"
type input "0"
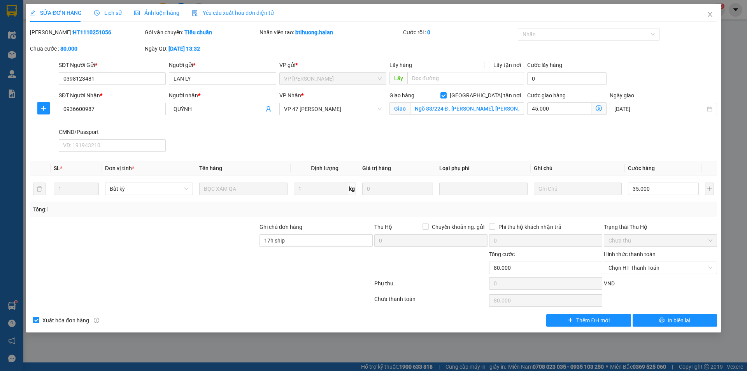
click at [110, 13] on span "Lịch sử" at bounding box center [108, 13] width 28 height 6
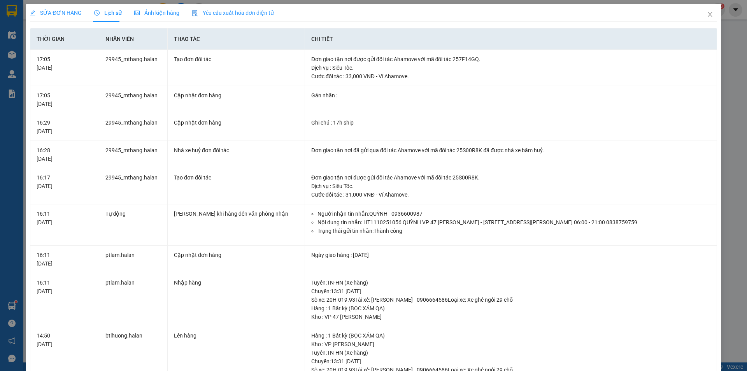
click at [70, 14] on span "SỬA ĐƠN HÀNG" at bounding box center [56, 13] width 52 height 6
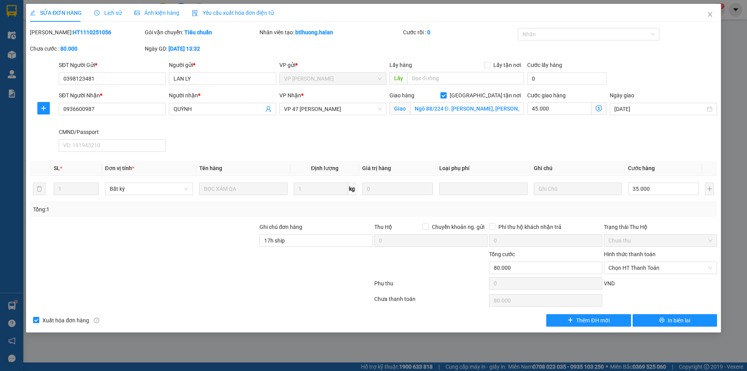
click at [114, 12] on span "Lịch sử" at bounding box center [108, 13] width 28 height 6
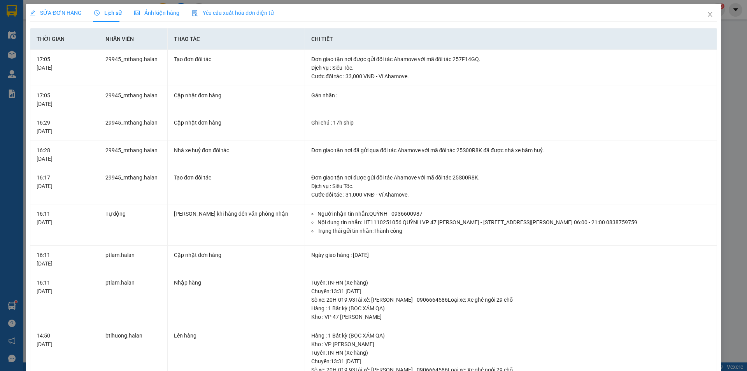
click at [65, 17] on div "SỬA ĐƠN HÀNG" at bounding box center [56, 13] width 52 height 9
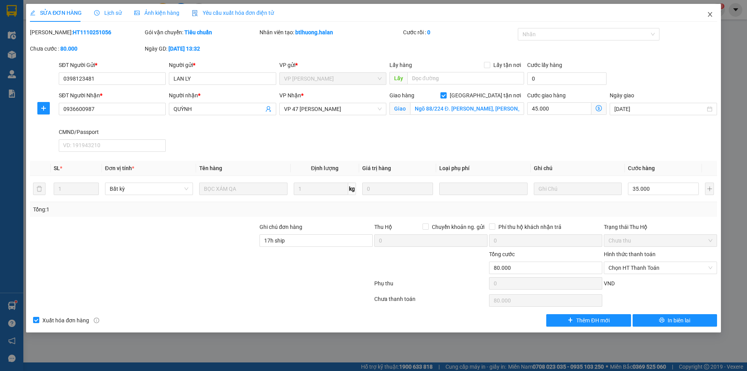
click at [708, 16] on icon "close" at bounding box center [710, 14] width 6 height 6
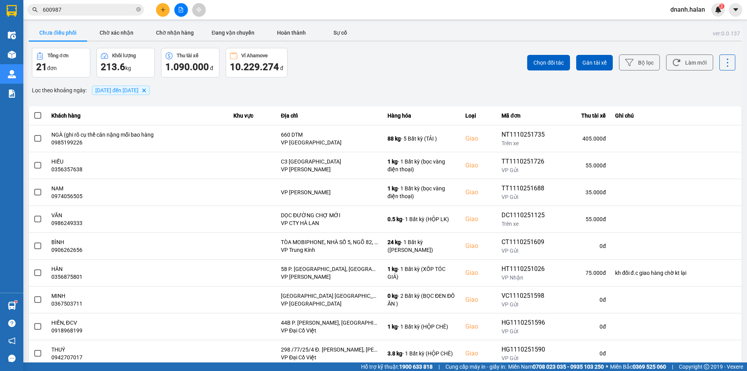
click at [103, 9] on input "600987" at bounding box center [89, 9] width 92 height 9
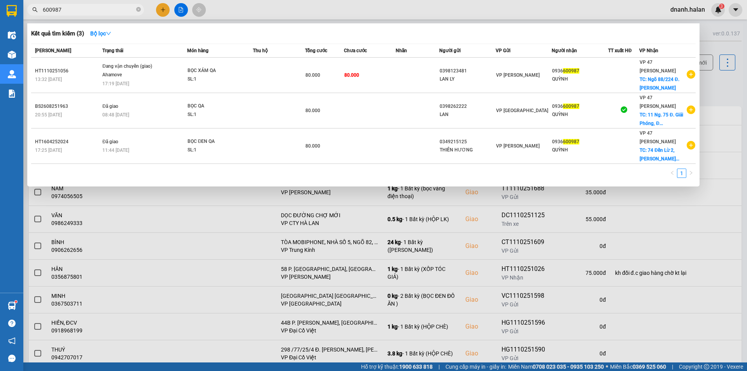
click at [375, 18] on div at bounding box center [373, 185] width 747 height 371
click at [82, 10] on input "600987" at bounding box center [89, 9] width 92 height 9
click at [103, 6] on input "600987" at bounding box center [89, 9] width 92 height 9
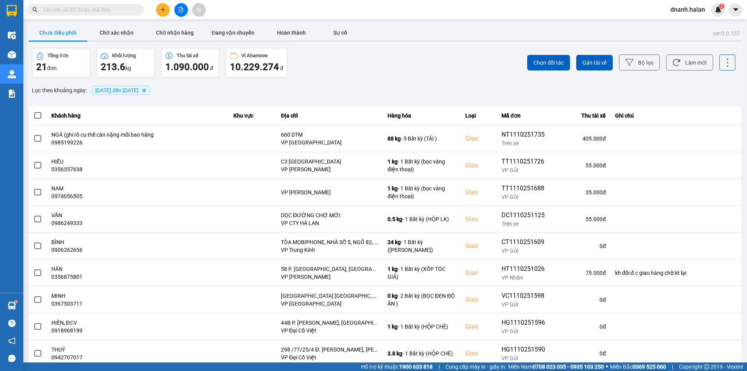
click at [340, 89] on div "Lọc theo khoảng ngày : 08/10/2025 đến 11/10/2025 Delete" at bounding box center [385, 90] width 713 height 13
click at [433, 56] on div "Chọn đối tác Gán tài xế Bộ lọc Làm mới" at bounding box center [560, 63] width 352 height 30
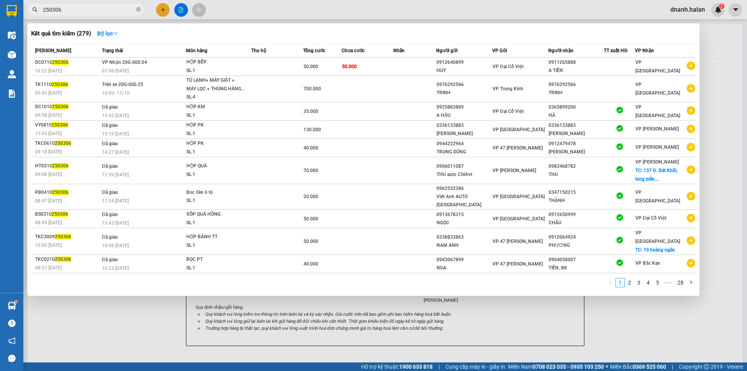
scroll to position [4, 0]
click at [98, 8] on input "250306" at bounding box center [89, 9] width 92 height 9
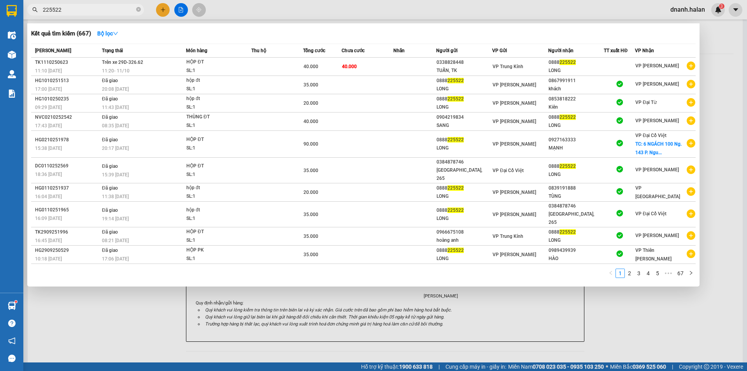
type input "225522"
click at [100, 11] on input "225522" at bounding box center [89, 9] width 92 height 9
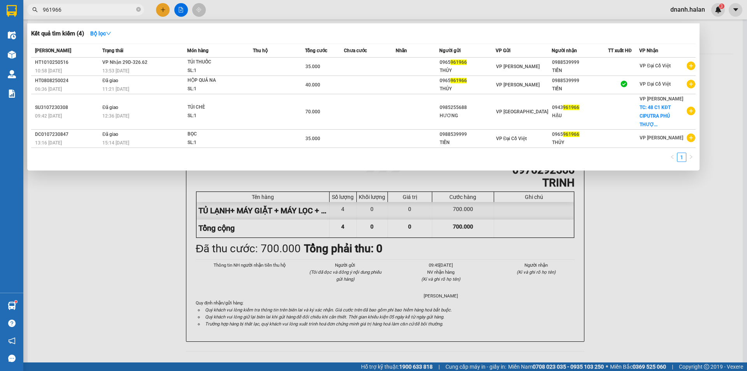
click at [114, 11] on input "961966" at bounding box center [89, 9] width 92 height 9
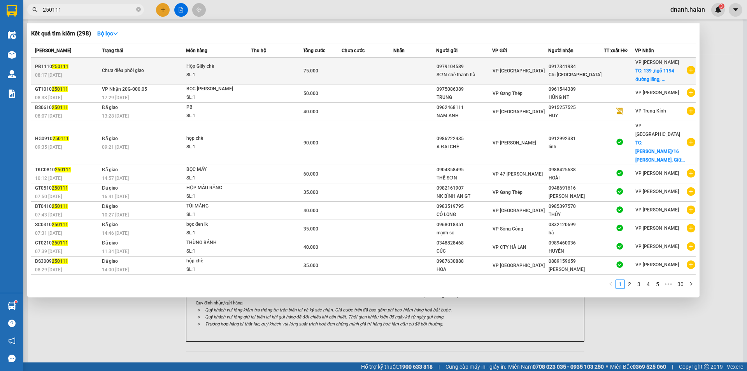
type input "250111"
click at [610, 73] on div at bounding box center [619, 71] width 30 height 8
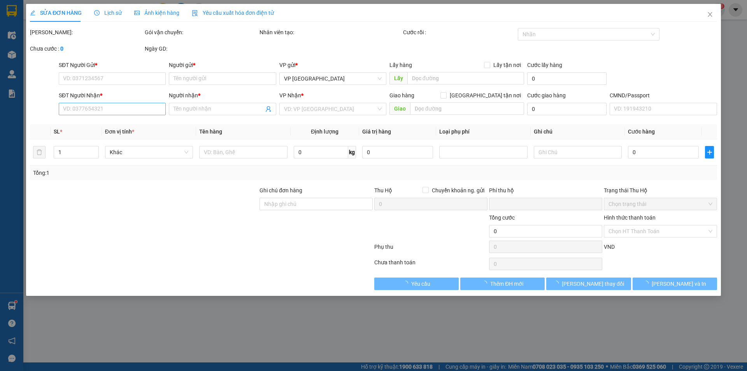
type input "0979104589"
type input "SƠN chè thanh hà"
type input "0917341984"
type input "Chị Thu Giang"
checkbox input "true"
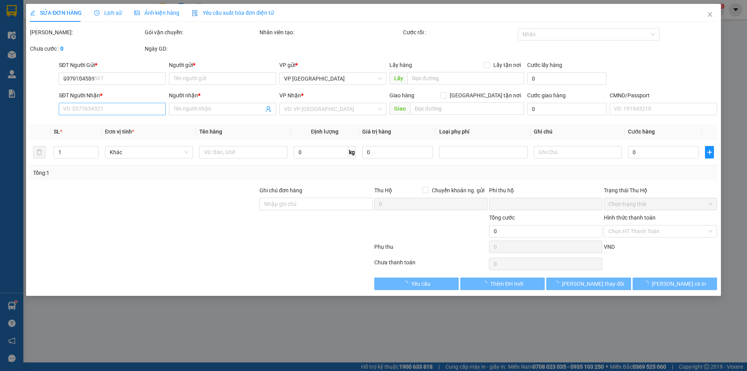
type input "139 ,ngõ 1194 đường lãng, đống đa ,hà nội"
type input "0"
type input "75.000"
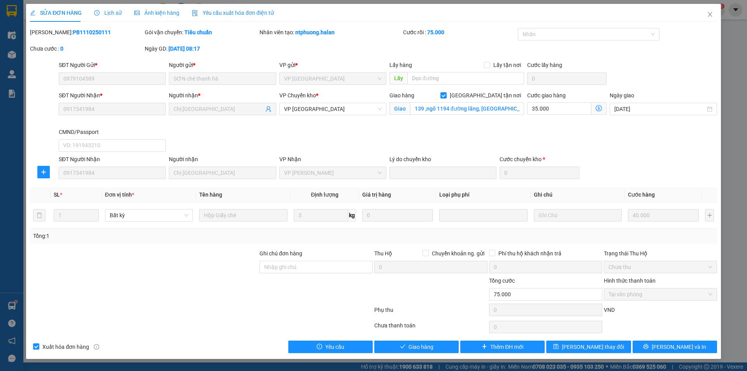
click at [107, 15] on span "Lịch sử" at bounding box center [108, 13] width 28 height 6
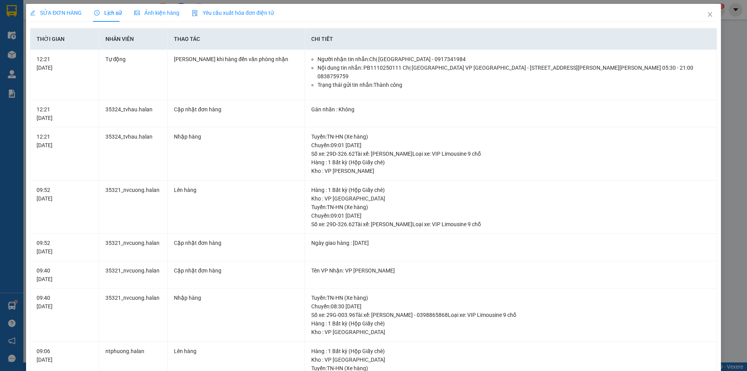
click at [58, 14] on span "SỬA ĐƠN HÀNG" at bounding box center [56, 13] width 52 height 6
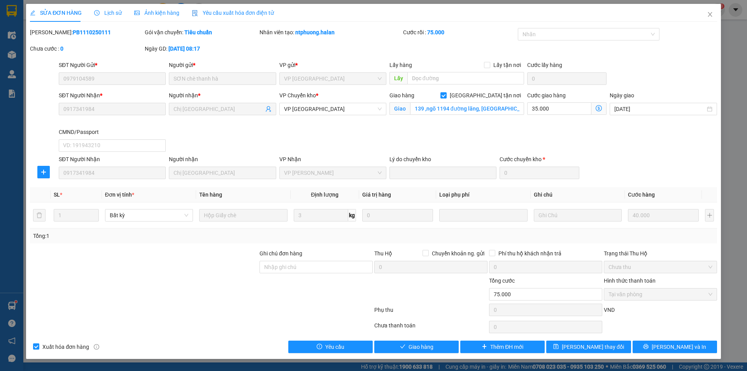
click at [371, 30] on div "Nhân viên tạo: ntphuong.halan" at bounding box center [330, 32] width 142 height 9
click at [711, 16] on icon "close" at bounding box center [710, 14] width 6 height 6
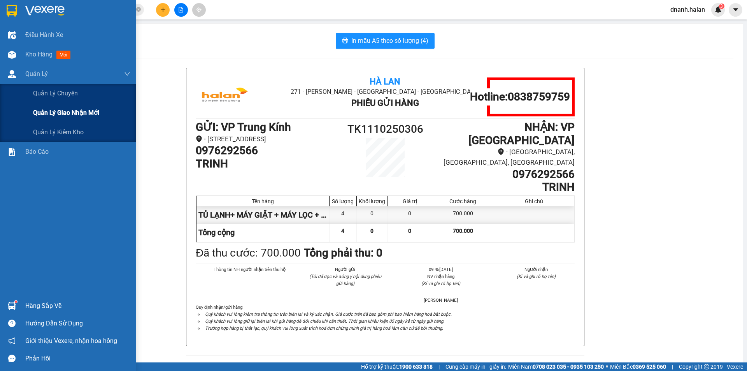
drag, startPoint x: 80, startPoint y: 115, endPoint x: 72, endPoint y: 109, distance: 10.5
click at [80, 114] on span "Quản lý giao nhận mới" at bounding box center [66, 113] width 66 height 10
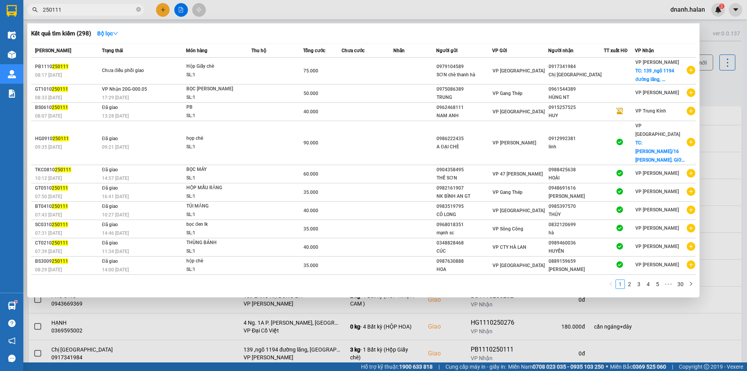
click at [102, 5] on input "250111" at bounding box center [89, 9] width 92 height 9
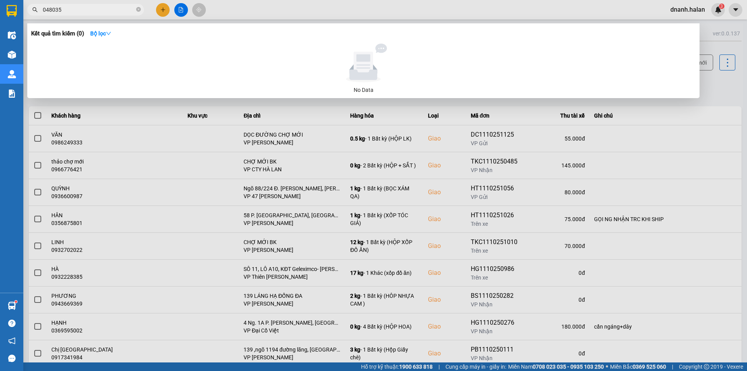
click at [103, 8] on input "048035" at bounding box center [89, 9] width 92 height 9
click at [102, 8] on input "048035" at bounding box center [89, 9] width 92 height 9
click at [78, 10] on input "04803494021" at bounding box center [89, 9] width 92 height 9
type input "4902"
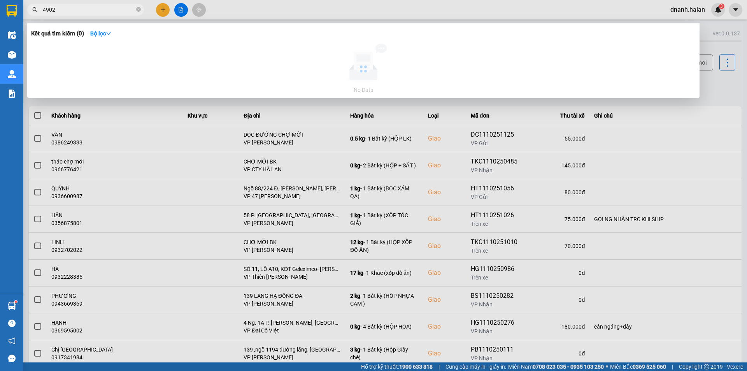
click at [78, 10] on input "4902" at bounding box center [89, 9] width 92 height 9
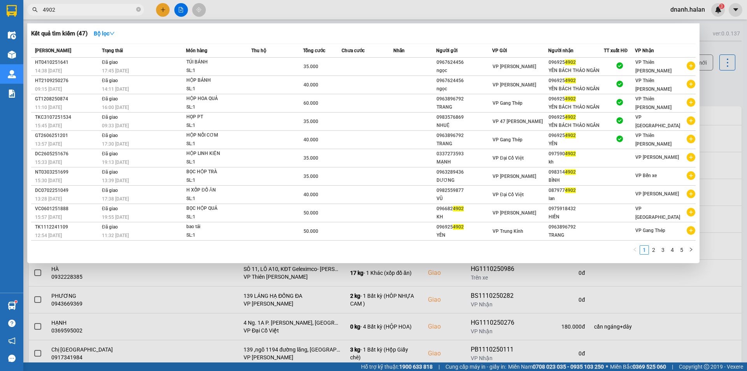
click at [78, 10] on input "4902" at bounding box center [89, 9] width 92 height 9
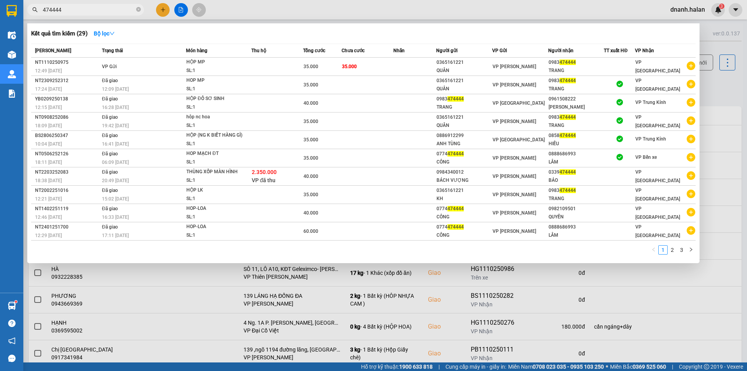
type input "474444"
click at [100, 8] on input "474444" at bounding box center [89, 9] width 92 height 9
click at [100, 9] on input "474444" at bounding box center [89, 9] width 92 height 9
click at [85, 12] on input "474444" at bounding box center [89, 9] width 92 height 9
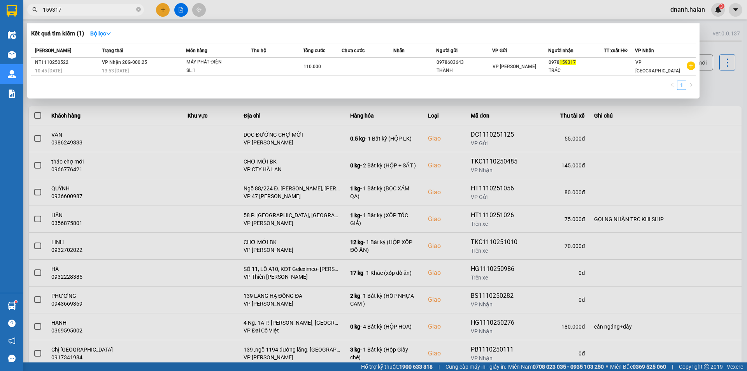
click at [534, 15] on div at bounding box center [373, 185] width 747 height 371
click at [74, 6] on input "159317" at bounding box center [89, 9] width 92 height 9
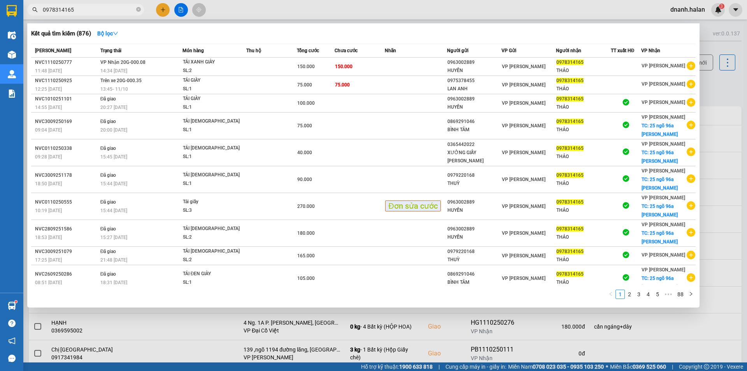
type input "0978314165"
click at [98, 9] on input "0978314165" at bounding box center [89, 9] width 92 height 9
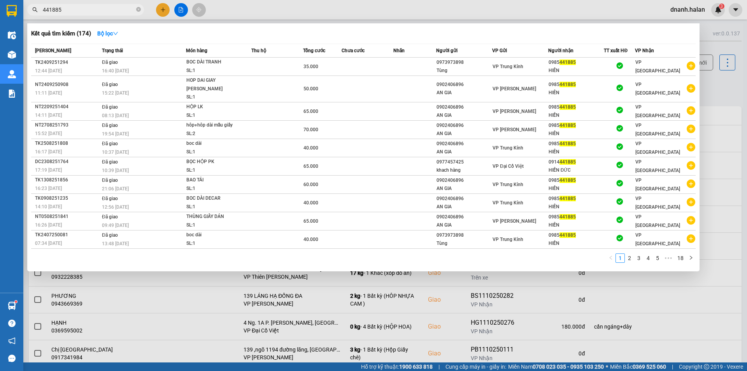
type input "441885"
click at [96, 11] on input "441885" at bounding box center [89, 9] width 92 height 9
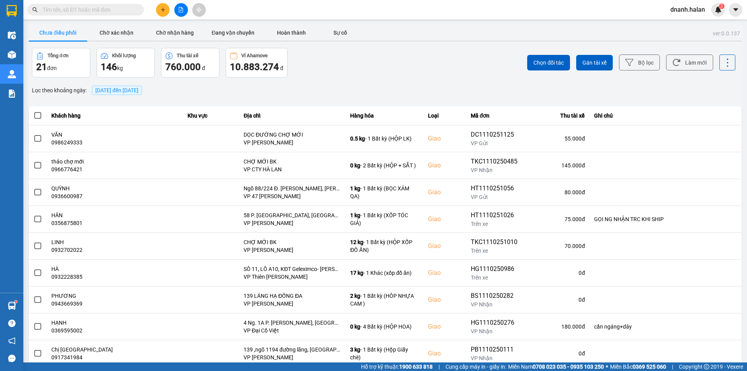
click at [101, 9] on input "text" at bounding box center [89, 9] width 92 height 9
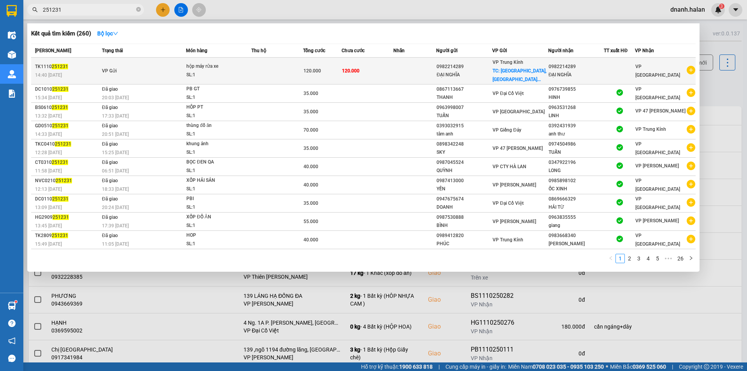
type input "251231"
click at [538, 72] on span "TC: 113 đường đại mỗ, phường đ..." at bounding box center [519, 75] width 54 height 14
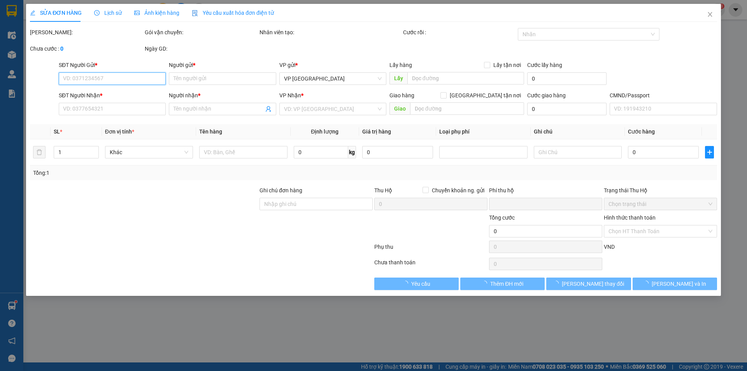
type input "0982214289"
type input "ĐẠI NGHĨA"
checkbox input "true"
type input "113 đường đại mỗ, phường đại mỗ, quận nam từ liêm, hà nội"
type input "0982214289"
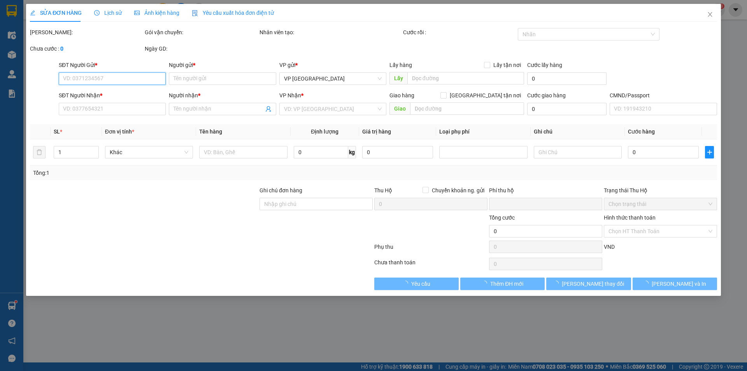
type input "ĐẠI NGHĨA"
type input "0"
type input "120.000"
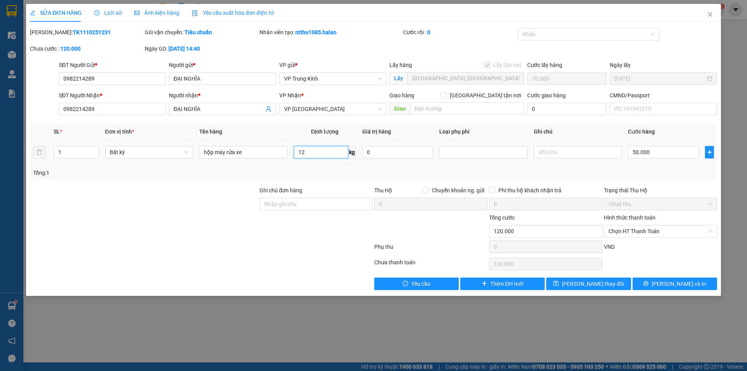
click at [310, 150] on input "12" at bounding box center [321, 152] width 54 height 12
type input "27"
click at [650, 152] on input "50.000" at bounding box center [663, 152] width 71 height 12
type input "70.006"
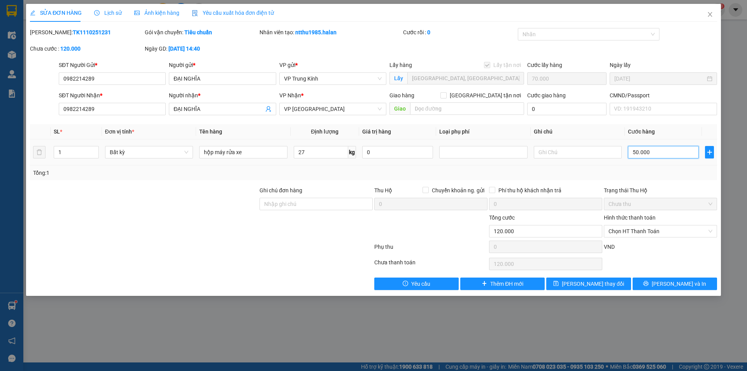
type input "70.006"
type input "65"
type input "70.065"
type input "65"
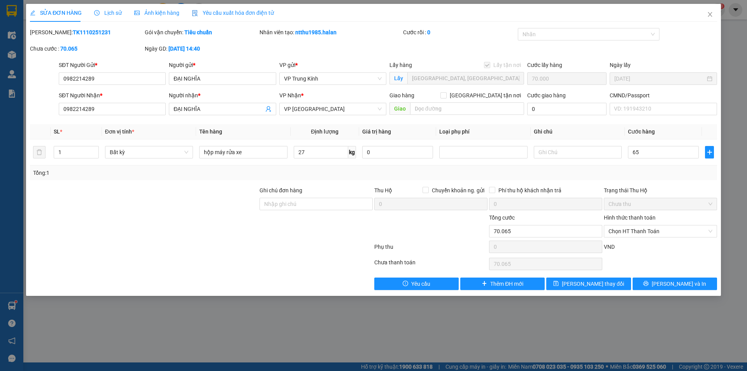
type input "135.000"
type input "65.000"
click at [342, 237] on div at bounding box center [316, 226] width 115 height 27
click at [598, 285] on span "Lưu thay đổi" at bounding box center [593, 283] width 62 height 9
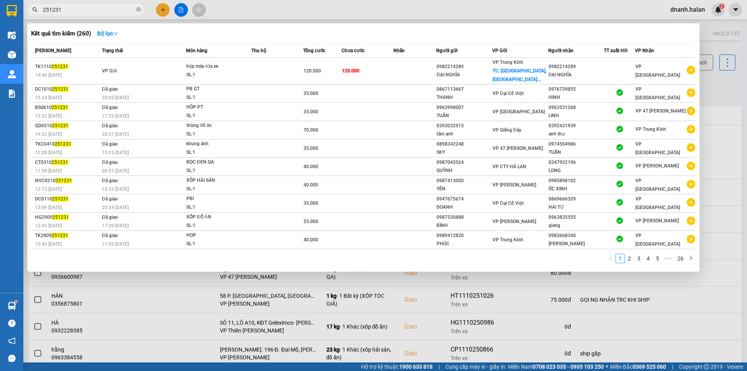
click at [83, 7] on input "251231" at bounding box center [89, 9] width 92 height 9
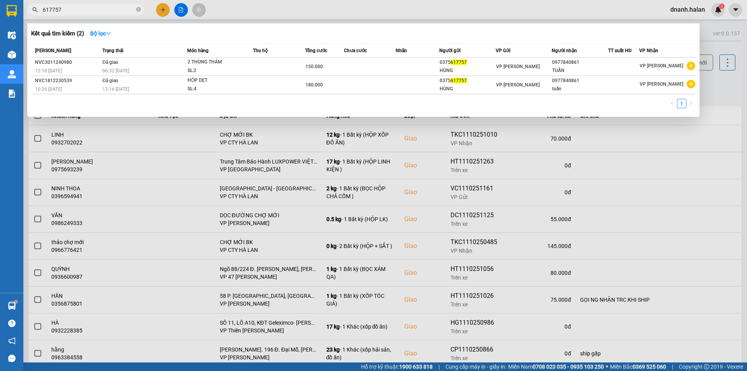
click at [81, 9] on input "617757" at bounding box center [89, 9] width 92 height 9
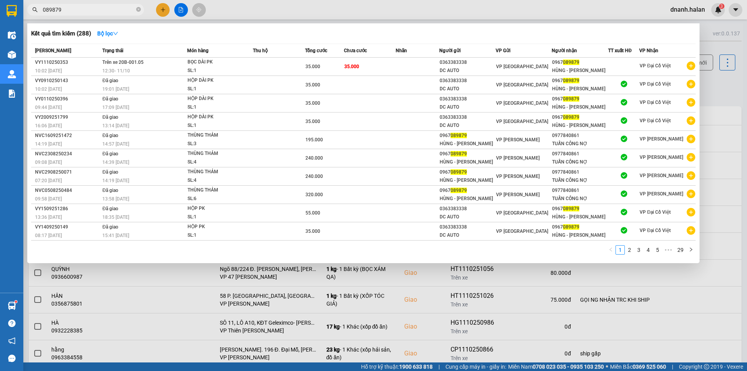
type input "089879"
click at [107, 11] on input "089879" at bounding box center [89, 9] width 92 height 9
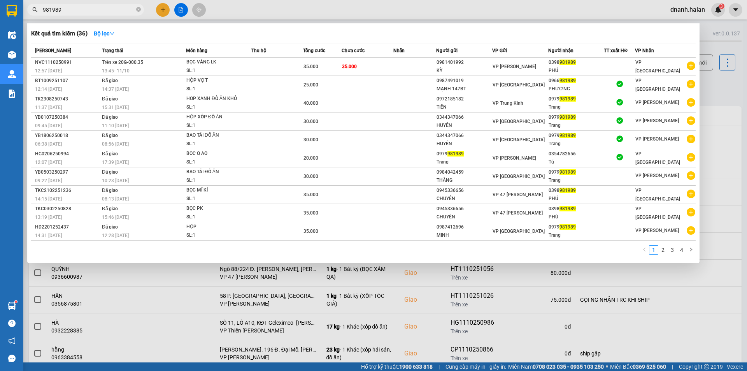
type input "981989"
click at [68, 8] on input "981989" at bounding box center [89, 9] width 92 height 9
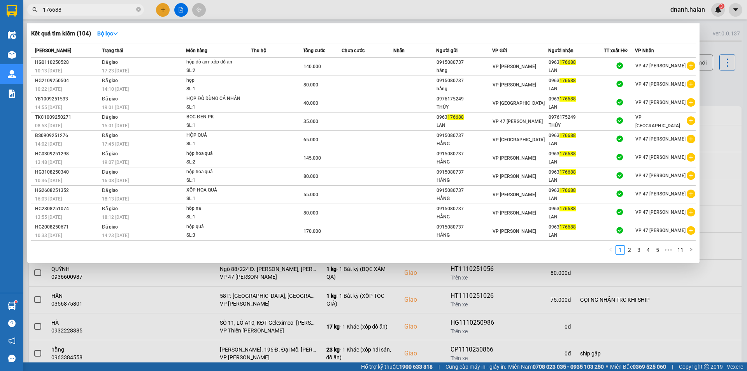
click at [124, 11] on input "176688" at bounding box center [89, 9] width 92 height 9
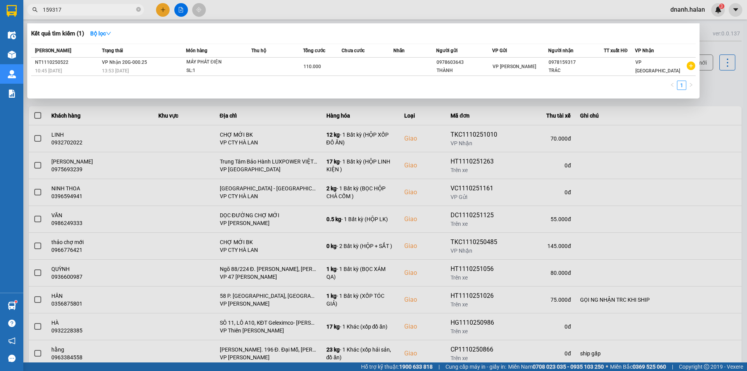
click at [100, 5] on input "159317" at bounding box center [89, 9] width 92 height 9
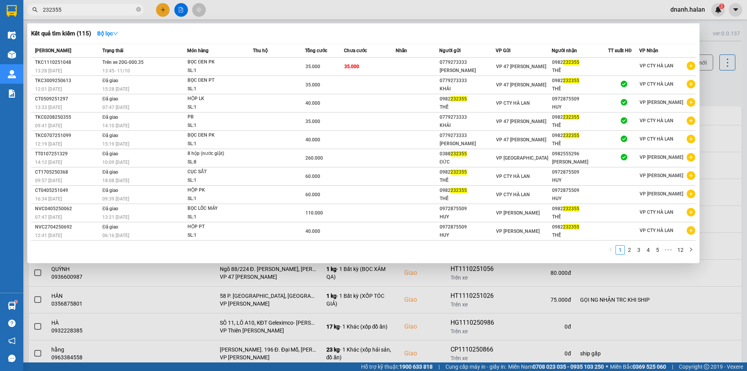
type input "232355"
click at [102, 9] on input "232355" at bounding box center [89, 9] width 92 height 9
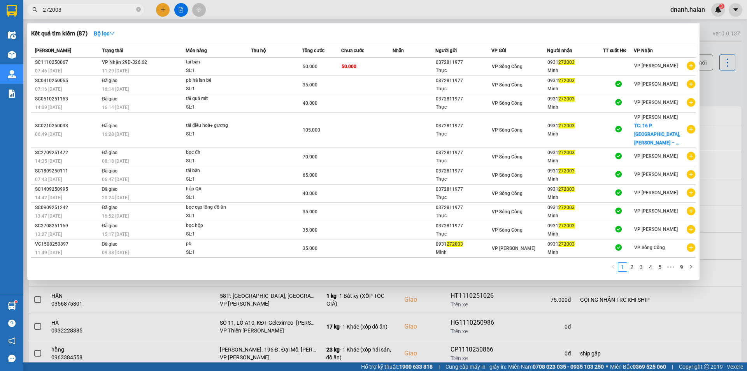
click at [88, 11] on input "272003" at bounding box center [89, 9] width 92 height 9
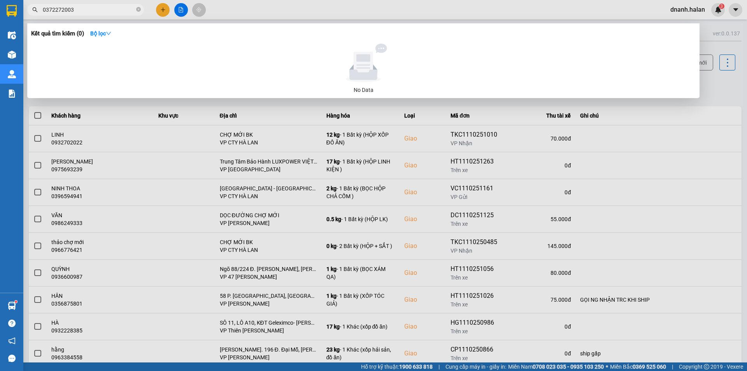
click at [62, 10] on input "0372272003" at bounding box center [89, 9] width 92 height 9
type input "0372272003"
click at [62, 11] on input "0372272003" at bounding box center [89, 9] width 92 height 9
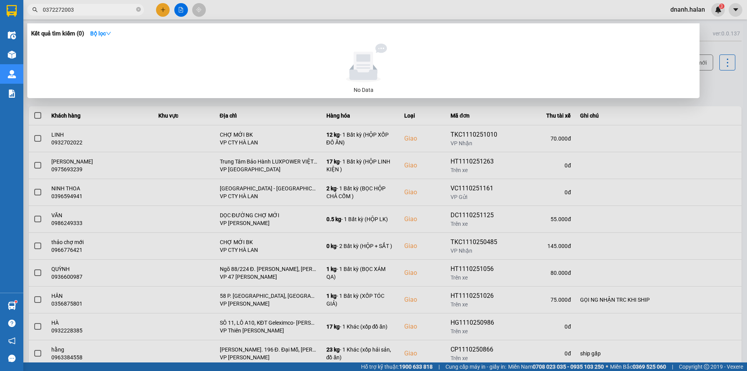
click at [62, 11] on input "0372272003" at bounding box center [89, 9] width 92 height 9
click at [103, 10] on input "0372272003" at bounding box center [89, 9] width 92 height 9
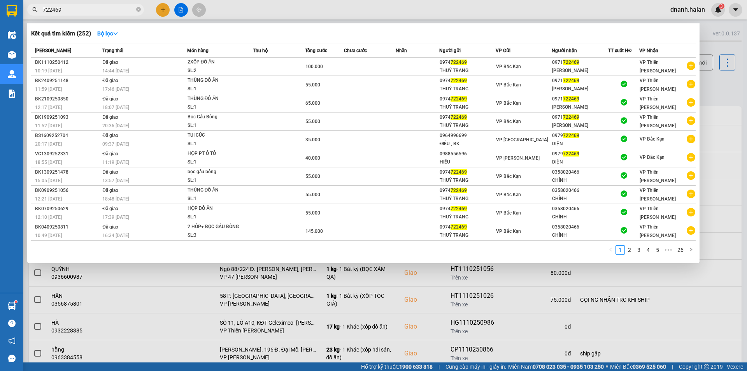
type input "722469"
click at [102, 12] on input "722469" at bounding box center [89, 9] width 92 height 9
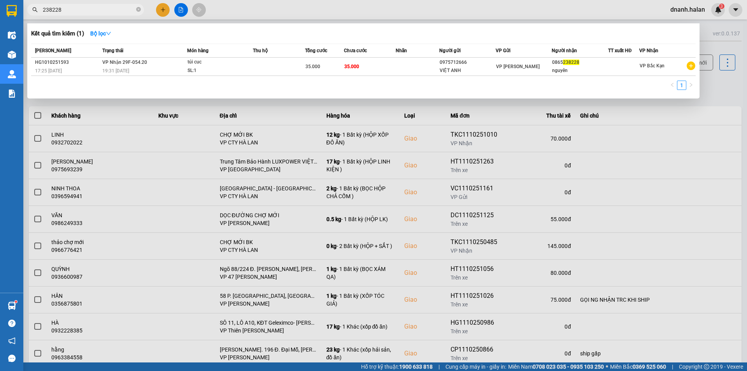
type input "238228"
click at [523, 17] on div at bounding box center [373, 185] width 747 height 371
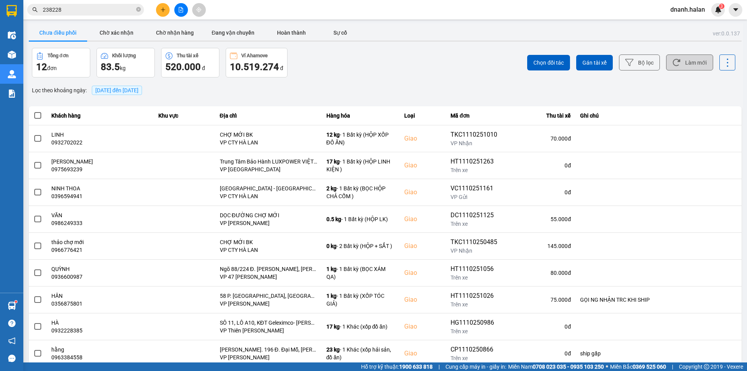
click at [682, 65] on button "Làm mới" at bounding box center [689, 62] width 47 height 16
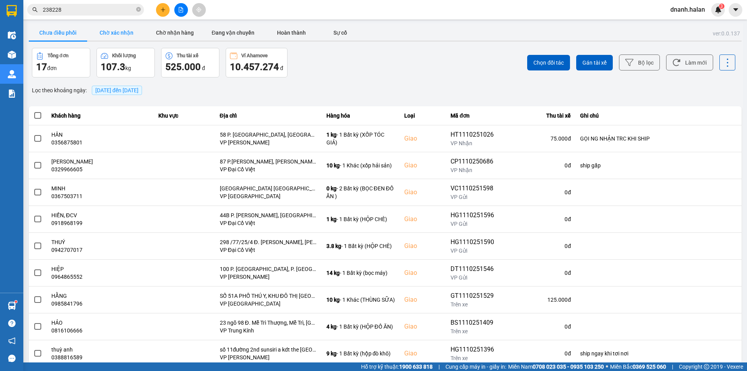
click at [120, 32] on button "Chờ xác nhận" at bounding box center [116, 33] width 58 height 16
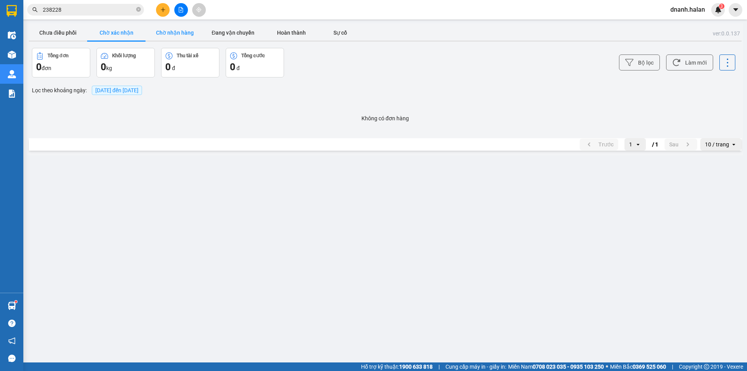
click at [169, 33] on button "Chờ nhận hàng" at bounding box center [174, 33] width 58 height 16
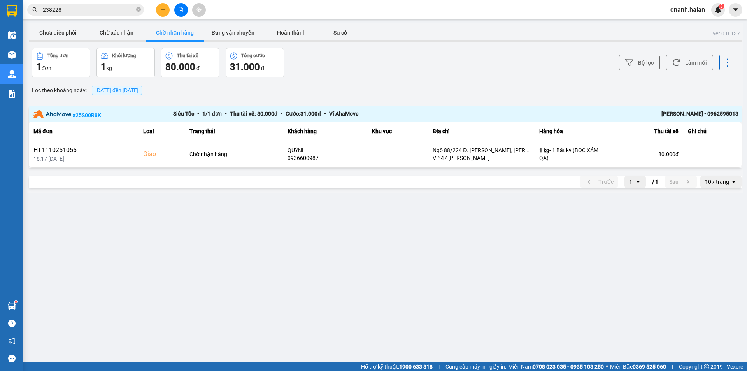
click at [256, 254] on main "ver: 0.0.137 Chưa điều phối Chờ xác nhận Chờ nhận hàng Đang vận chuyển Hoàn thà…" at bounding box center [373, 181] width 747 height 362
click at [270, 285] on main "ver: 0.0.137 Chưa điều phối Chờ xác nhận Chờ nhận hàng Đang vận chuyển Hoàn thà…" at bounding box center [373, 181] width 747 height 362
drag, startPoint x: 573, startPoint y: 55, endPoint x: 634, endPoint y: 62, distance: 61.5
click at [574, 55] on div "Bộ lọc Làm mới" at bounding box center [560, 63] width 352 height 30
click at [689, 60] on button "Làm mới" at bounding box center [689, 62] width 47 height 16
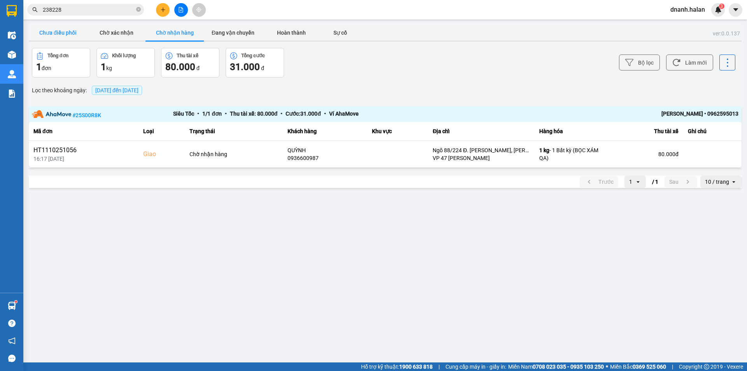
click at [67, 33] on button "Chưa điều phối" at bounding box center [58, 33] width 58 height 16
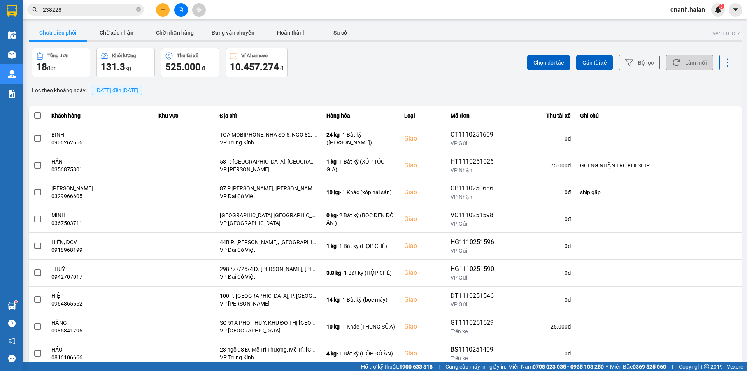
click at [686, 63] on button "Làm mới" at bounding box center [689, 62] width 47 height 16
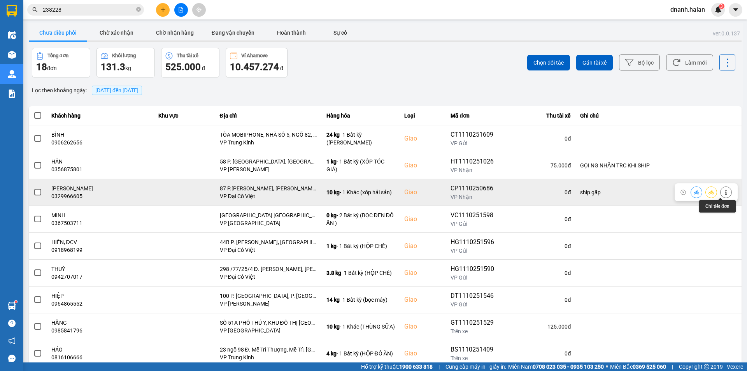
click at [725, 193] on icon at bounding box center [726, 191] width 2 height 5
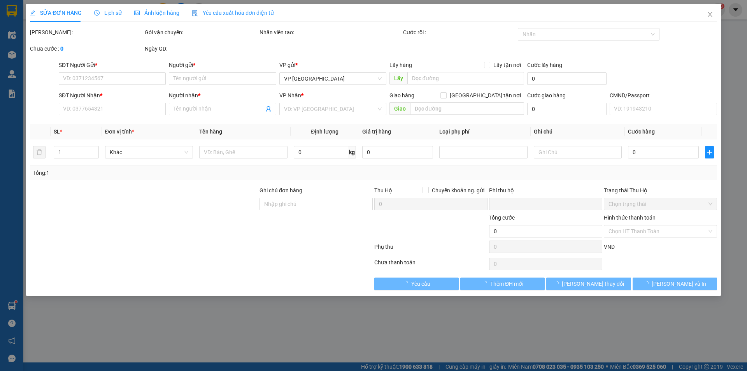
type input "0974060059"
type input "hiền"
type input "0329966605"
type input "phương thanh"
checkbox input "true"
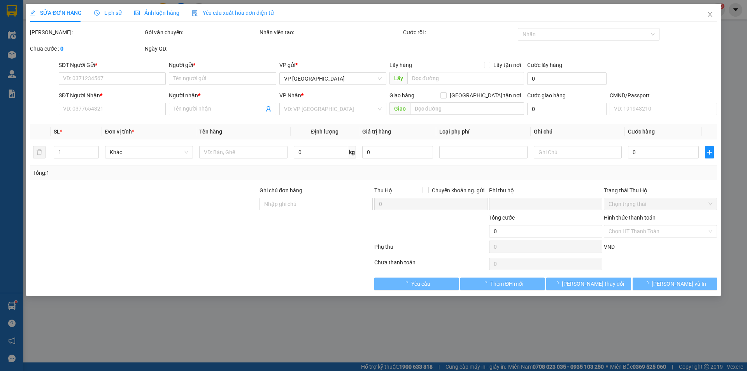
type input "87 P.Tôn Đức Thắng, Hàng Bột, Đống Đa, Hà Nội 100000, Việt Nam"
type input "ship gấp"
type input "0"
type input "135.000"
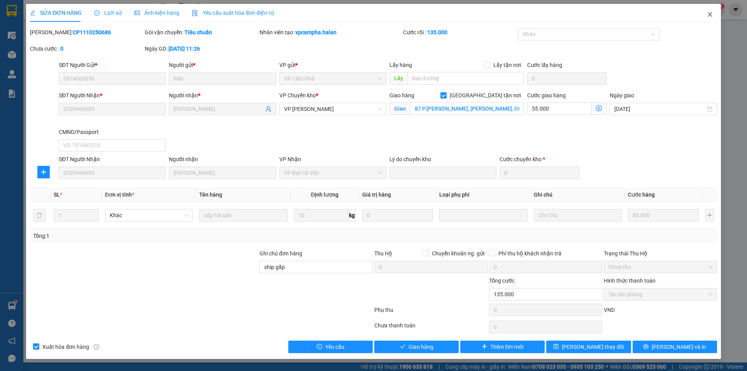
click at [711, 12] on icon "close" at bounding box center [710, 14] width 6 height 6
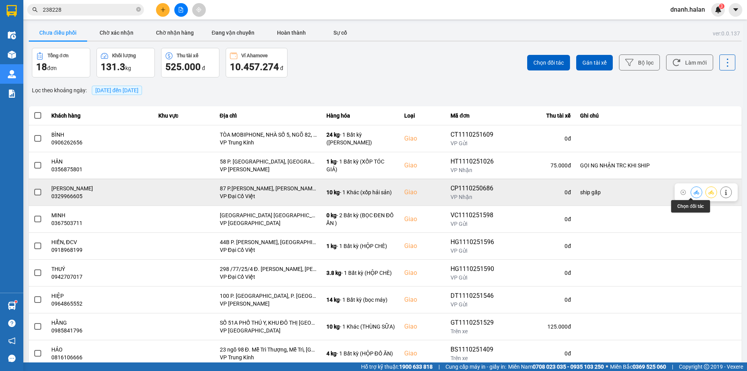
click at [694, 194] on icon at bounding box center [696, 191] width 5 height 5
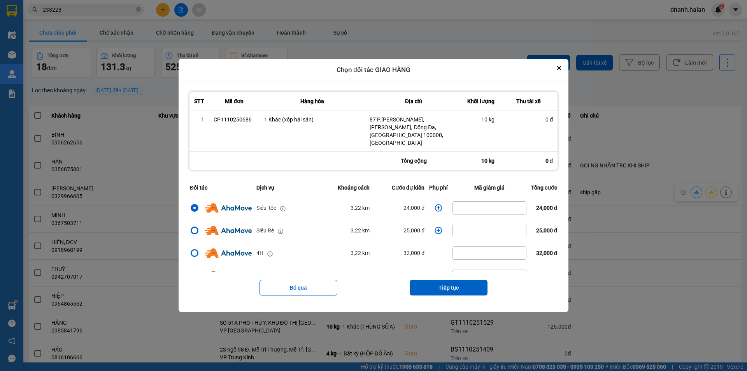
click at [436, 204] on icon "dialog" at bounding box center [439, 208] width 8 height 8
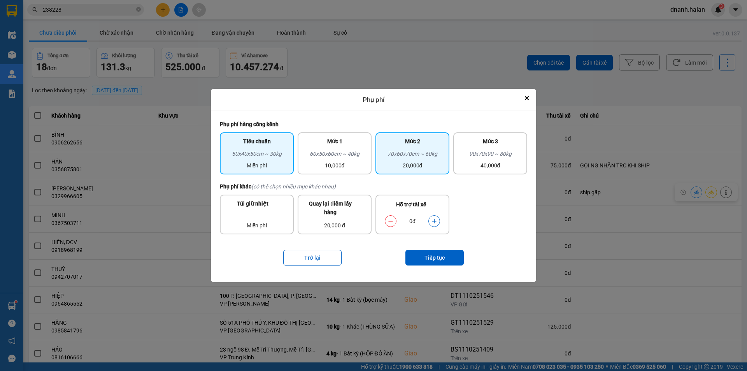
click at [408, 158] on div "70x60x70cm ~ 60kg" at bounding box center [412, 155] width 65 height 12
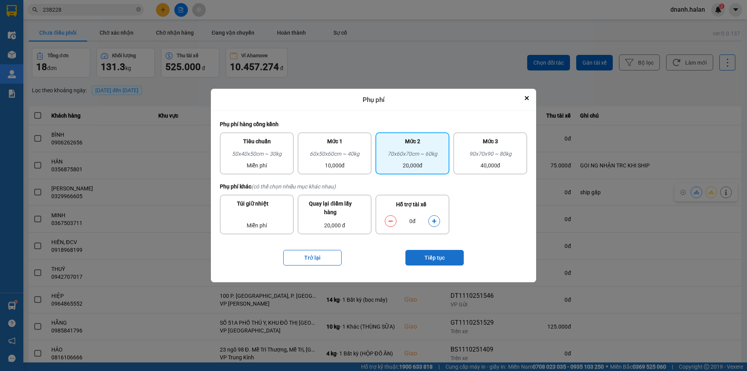
click at [435, 263] on button "Tiếp tục" at bounding box center [434, 258] width 58 height 16
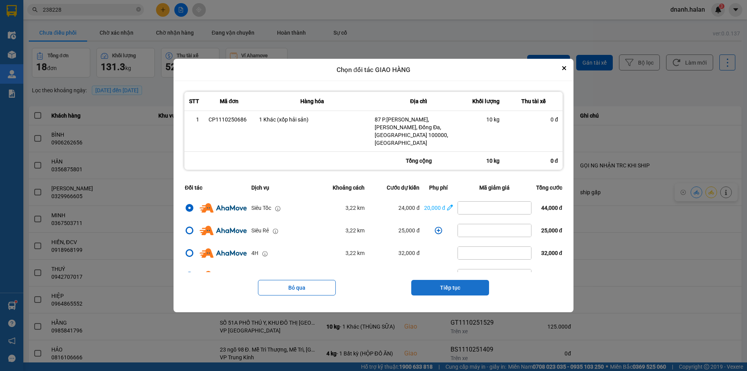
click at [462, 281] on button "Tiếp tục" at bounding box center [450, 288] width 78 height 16
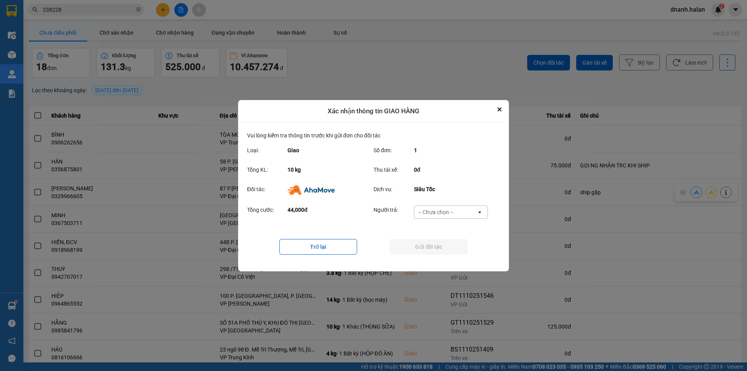
click at [447, 219] on div "Người trả: -- Chưa chọn -- open" at bounding box center [432, 214] width 119 height 18
click at [459, 216] on div "-- Chưa chọn --" at bounding box center [445, 212] width 62 height 12
click at [443, 256] on span "Ví Ahamove" at bounding box center [436, 256] width 32 height 8
click at [449, 246] on button "Gửi đối tác" at bounding box center [429, 247] width 78 height 16
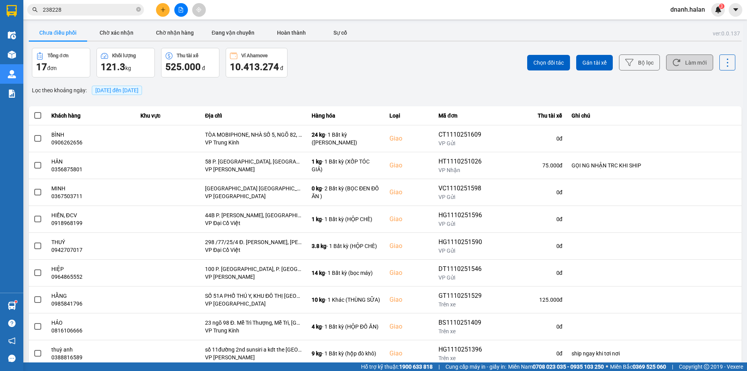
click at [683, 67] on button "Làm mới" at bounding box center [689, 62] width 47 height 16
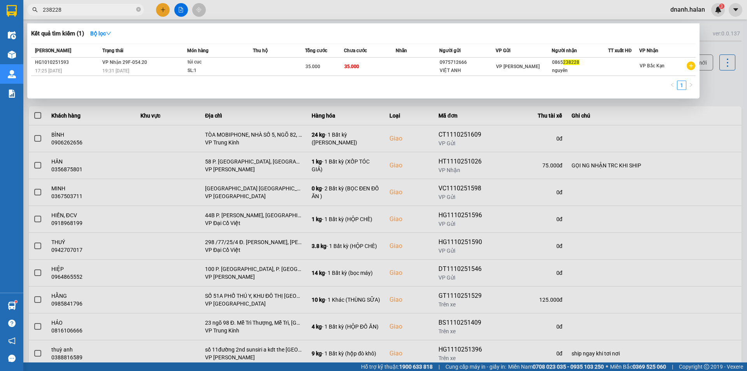
click at [103, 8] on input "238228" at bounding box center [89, 9] width 92 height 9
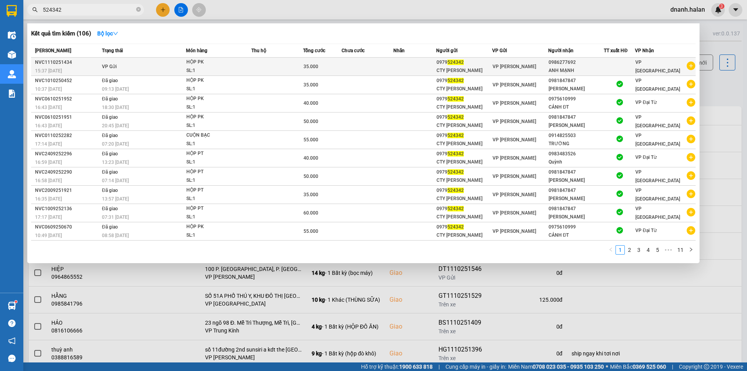
type input "524342"
click at [569, 69] on div "ANH MẠNH" at bounding box center [575, 71] width 55 height 8
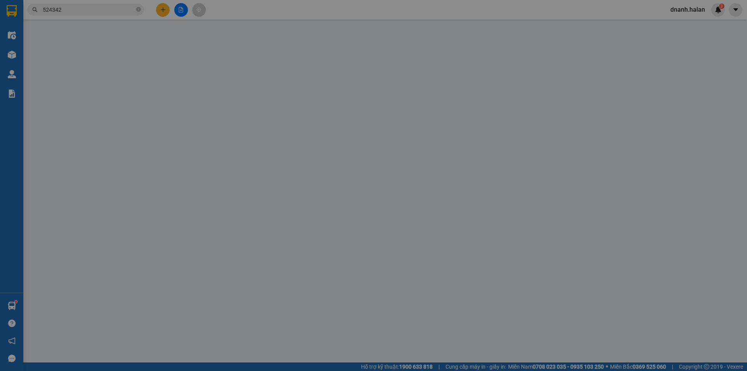
type input "0979524342"
type input "CTY TRẦN LỰC"
type input "0986277692"
type input "ANH MẠNH"
type input "0"
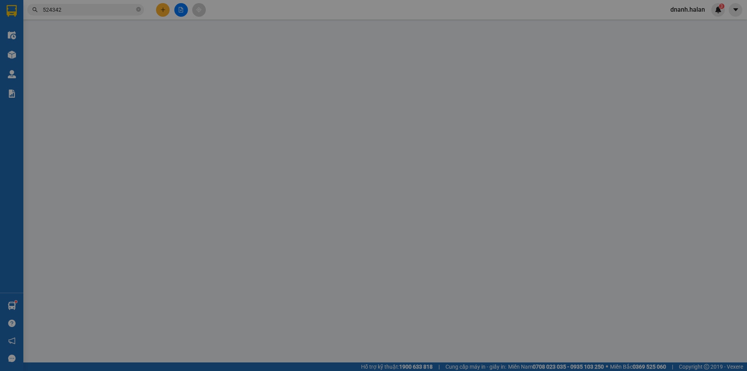
type input "35.000"
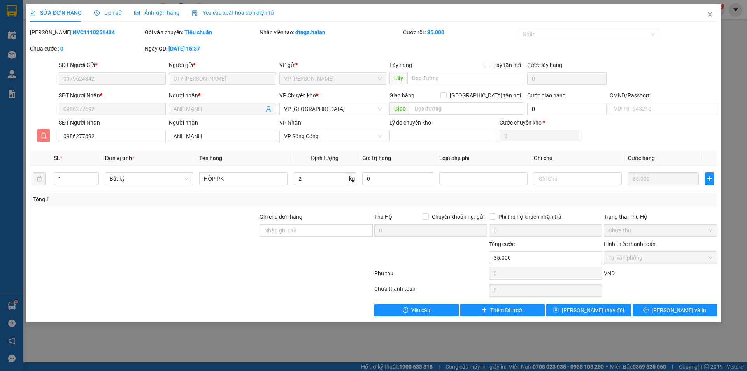
click at [42, 133] on icon "delete" at bounding box center [43, 135] width 6 height 6
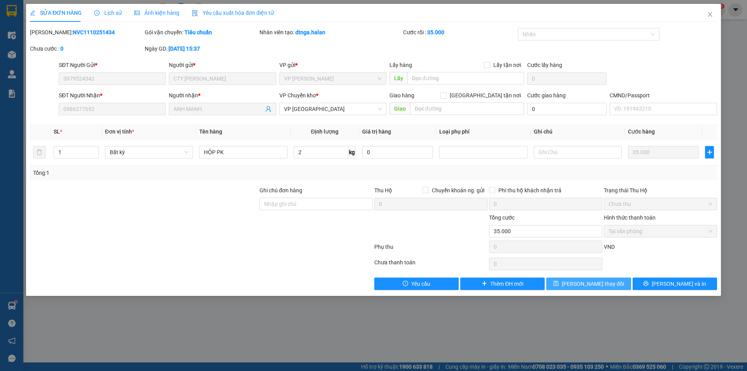
click at [586, 286] on span "Lưu thay đổi" at bounding box center [593, 283] width 62 height 9
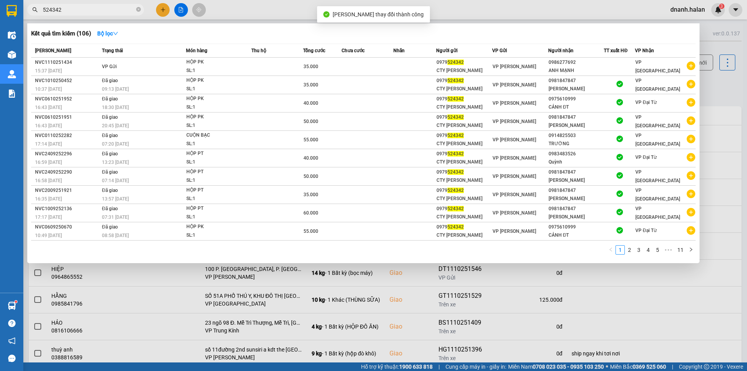
click at [88, 8] on input "524342" at bounding box center [89, 9] width 92 height 9
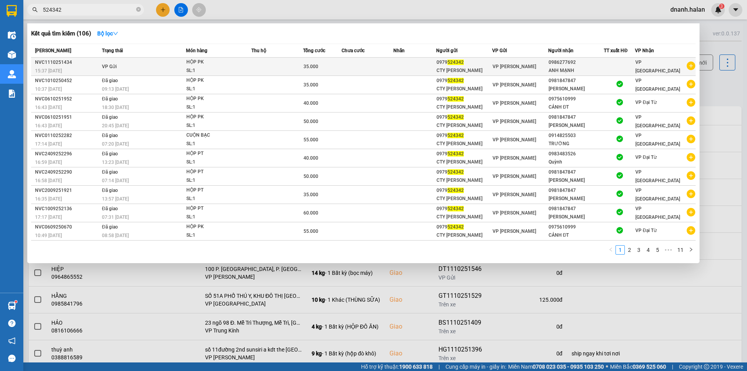
click at [615, 67] on div at bounding box center [619, 67] width 30 height 8
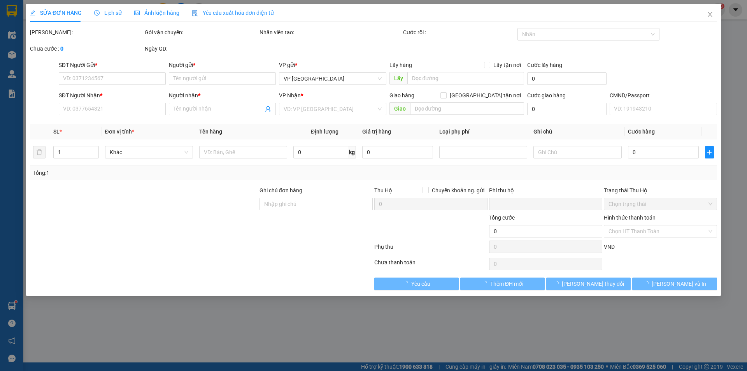
type input "0979524342"
type input "CTY TRẦN LỰC"
type input "0986277692"
type input "ANH MẠNH"
type input "0"
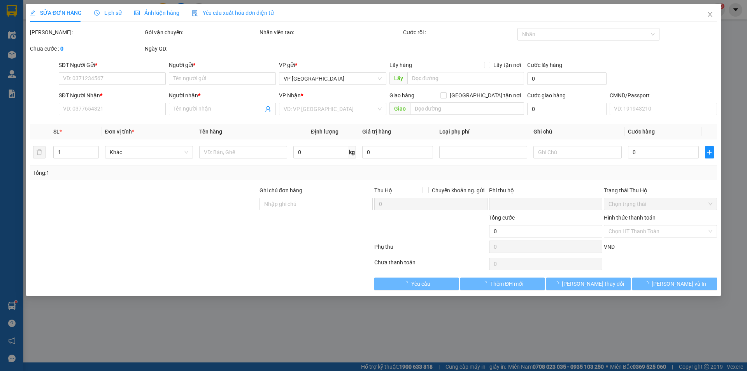
type input "35.000"
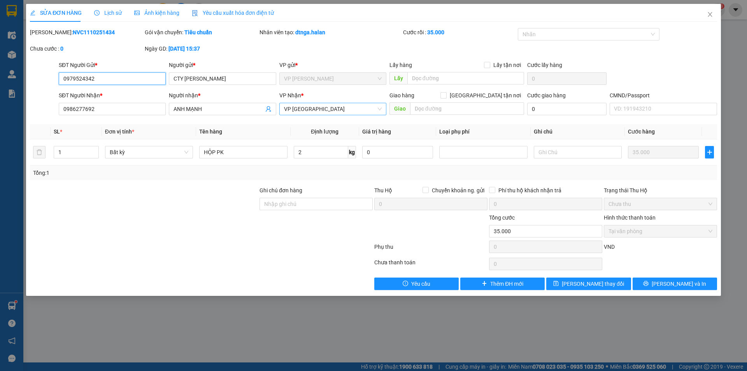
click at [326, 110] on span "VP Yên Bình" at bounding box center [333, 109] width 98 height 12
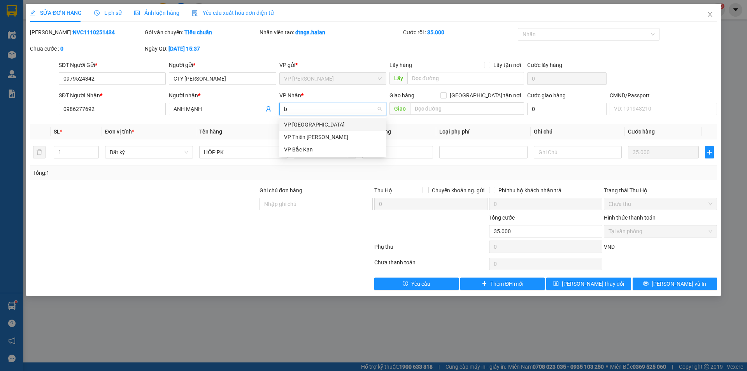
type input "bă"
click at [325, 119] on div "VP Bắc Sơn" at bounding box center [332, 124] width 107 height 12
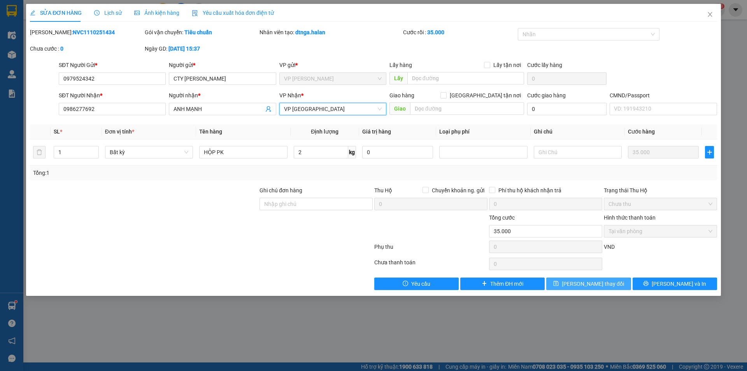
click at [616, 285] on button "Lưu thay đổi" at bounding box center [588, 283] width 84 height 12
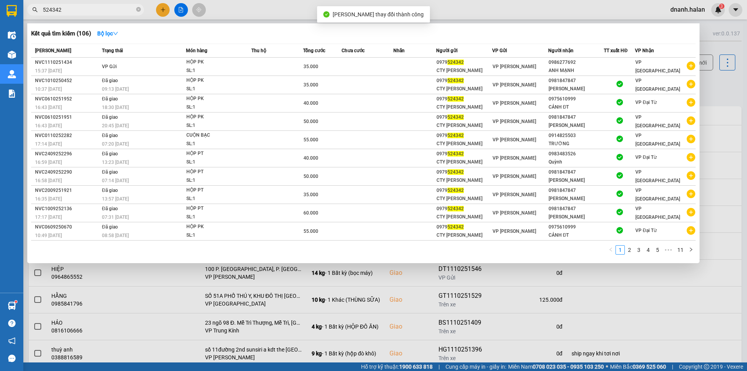
click at [87, 10] on input "524342" at bounding box center [89, 9] width 92 height 9
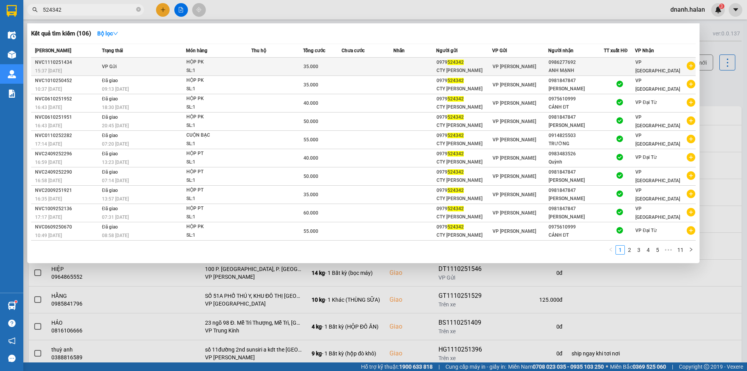
click at [588, 64] on div "0986277692" at bounding box center [575, 62] width 55 height 8
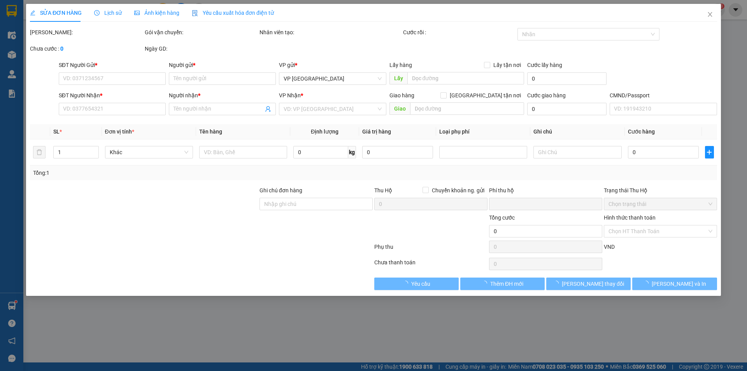
type input "0979524342"
type input "CTY TRẦN LỰC"
type input "0986277692"
type input "ANH MẠNH"
type input "0"
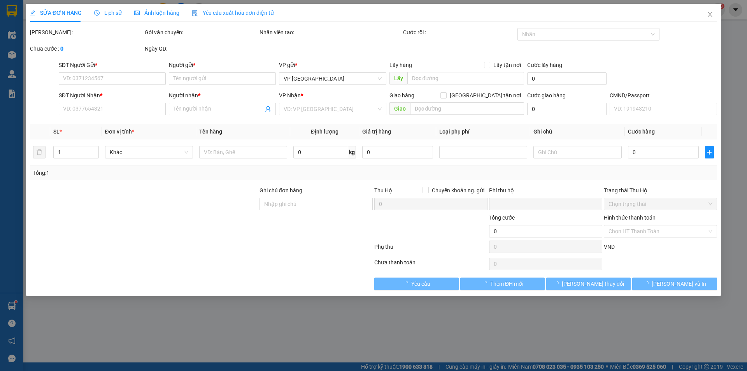
type input "35.000"
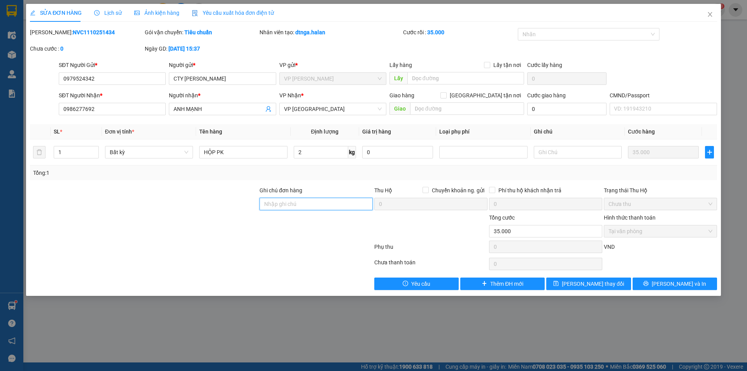
click at [298, 208] on input "Ghi chú đơn hàng" at bounding box center [315, 204] width 113 height 12
type input "ng gửi yêu cầu"
click at [576, 282] on button "Lưu thay đổi" at bounding box center [588, 283] width 84 height 12
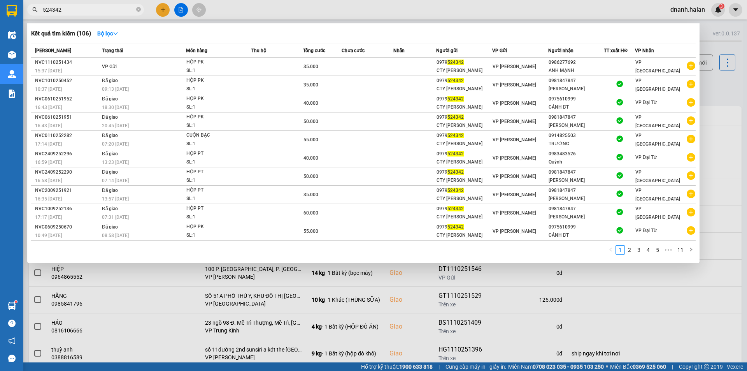
click at [85, 12] on input "524342" at bounding box center [89, 9] width 92 height 9
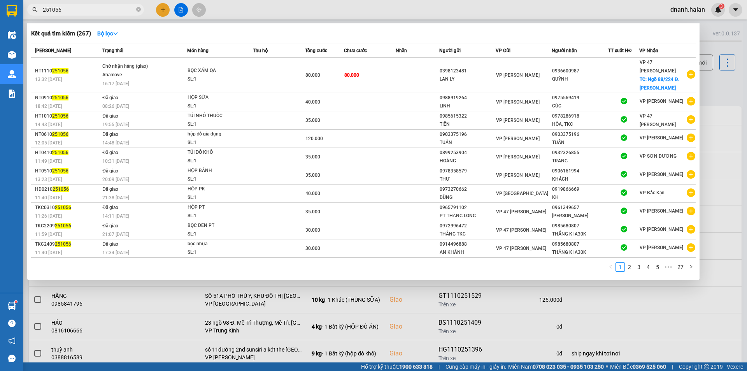
type input "251056"
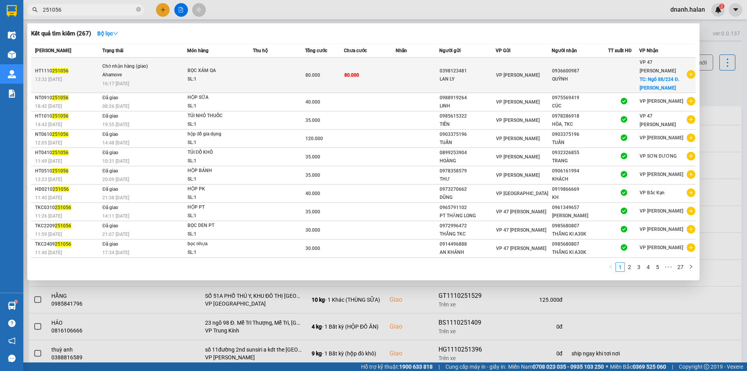
click at [492, 75] on div "LAN LY" at bounding box center [468, 79] width 56 height 8
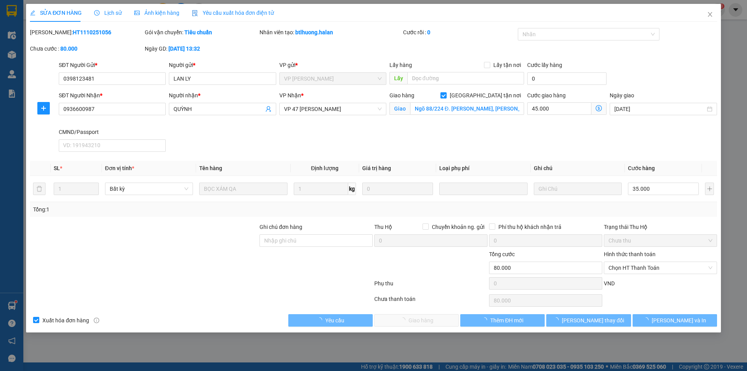
type input "0398123481"
type input "LAN LY"
type input "0936600987"
type input "QUỲNH"
checkbox input "true"
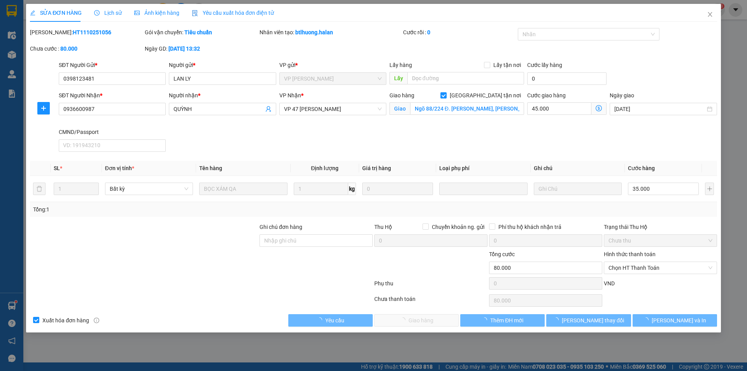
type input "Ngõ 88/224 Đ. Hoàng Mai, Hoàng Văn Thụ, Hoàng Mai, Hà Nội, Vietnam"
type input "0"
type input "80.000"
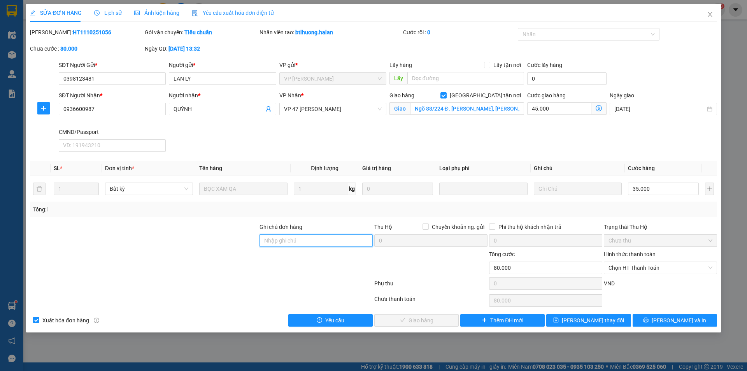
click at [278, 242] on input "Ghi chú đơn hàng" at bounding box center [315, 240] width 113 height 12
click at [708, 16] on icon "close" at bounding box center [710, 14] width 6 height 6
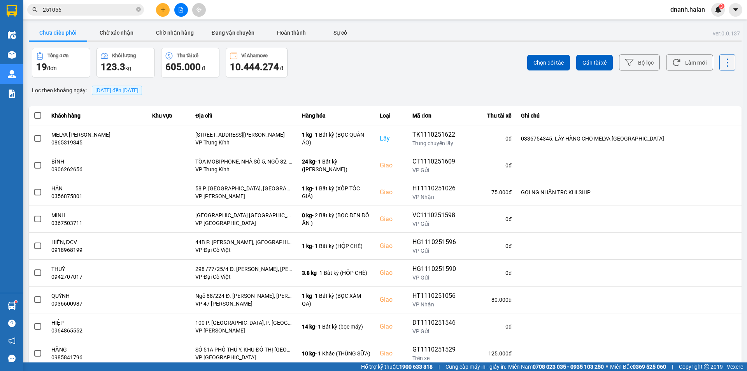
click at [81, 9] on input "251056" at bounding box center [89, 9] width 92 height 9
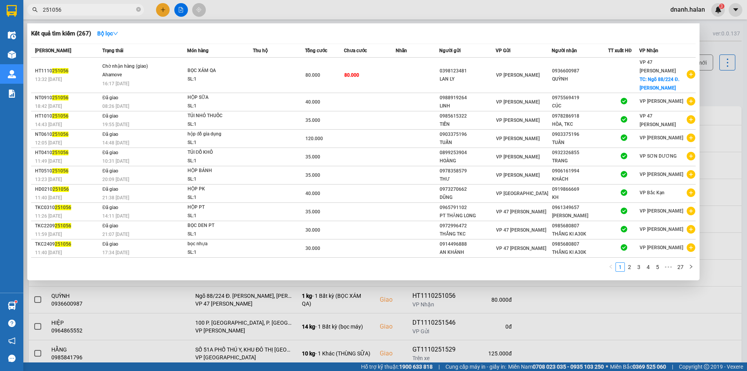
click at [81, 9] on input "251056" at bounding box center [89, 9] width 92 height 9
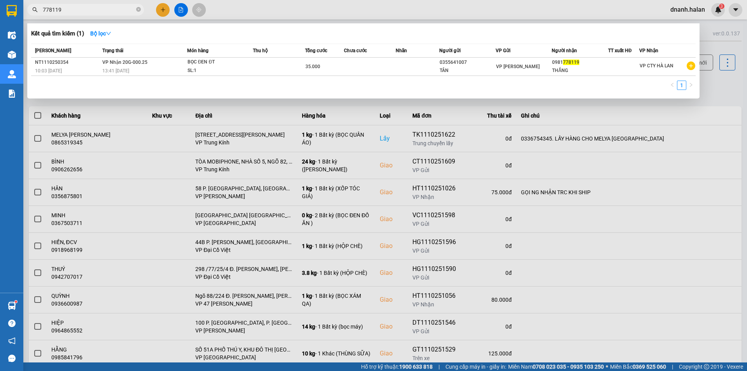
type input "778119"
click at [93, 8] on input "778119" at bounding box center [89, 9] width 92 height 9
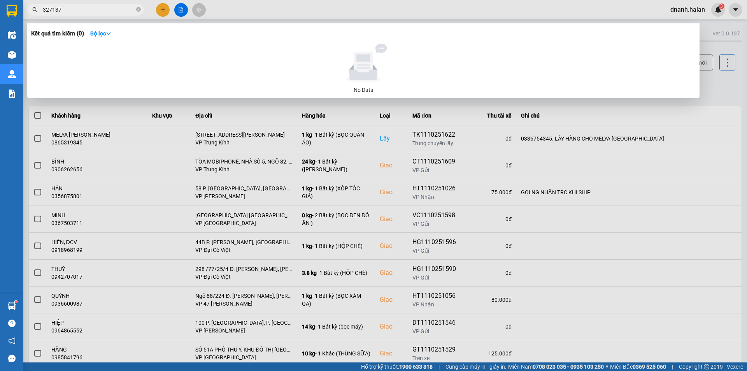
click at [89, 7] on input "327137" at bounding box center [89, 9] width 92 height 9
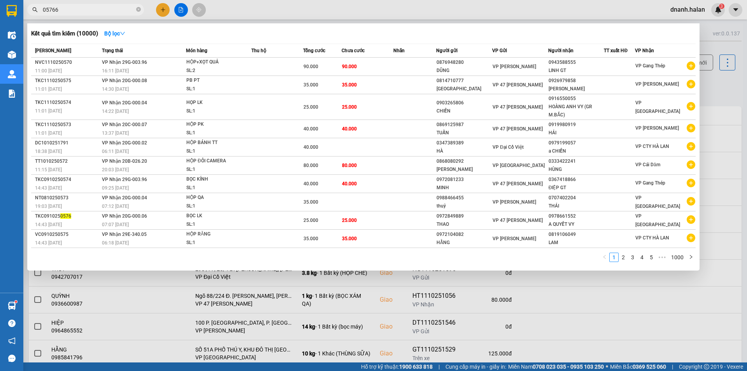
type input "057666"
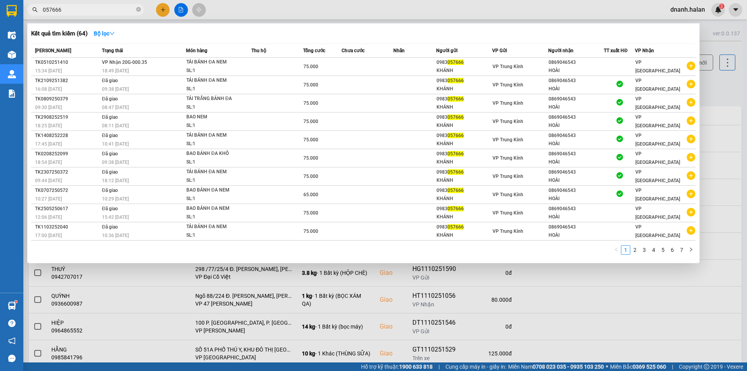
click at [89, 7] on input "057666" at bounding box center [89, 9] width 92 height 9
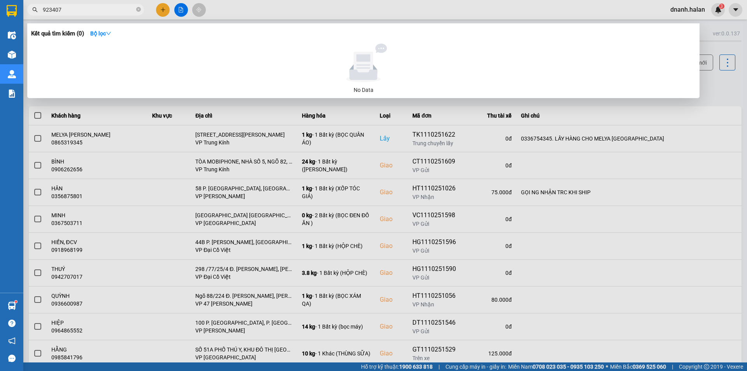
click at [72, 13] on input "923407" at bounding box center [89, 9] width 92 height 9
click at [72, 11] on input "923407" at bounding box center [89, 9] width 92 height 9
click at [75, 10] on input "923407" at bounding box center [89, 9] width 92 height 9
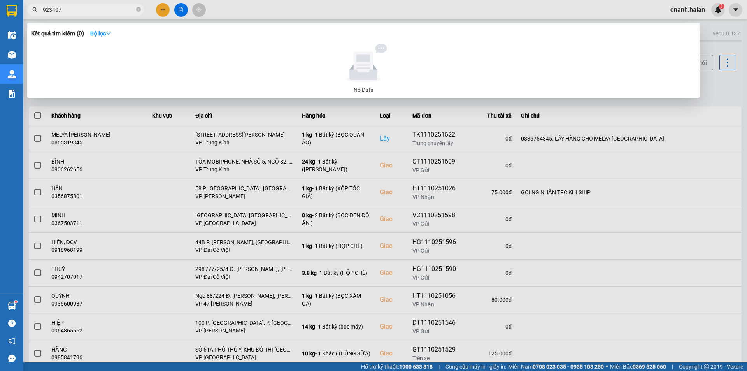
drag, startPoint x: 75, startPoint y: 10, endPoint x: 69, endPoint y: 8, distance: 6.5
click at [74, 9] on input "923407" at bounding box center [89, 9] width 92 height 9
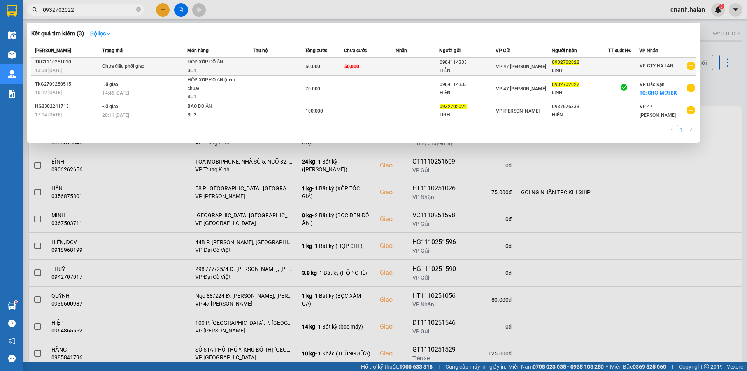
type input "0932702022"
click at [340, 66] on div "50.000" at bounding box center [324, 66] width 38 height 9
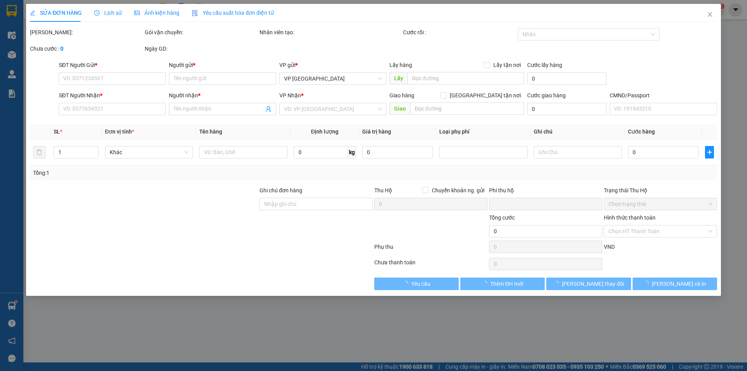
type input "0984114333"
type input "HIỂN"
type input "0932702022"
type input "LINH"
type input "0"
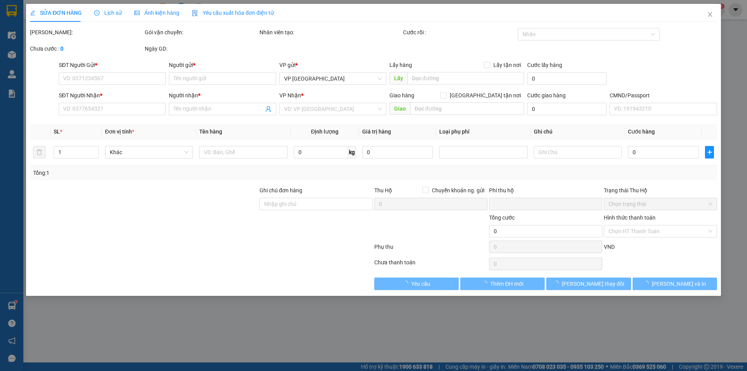
type input "50.000"
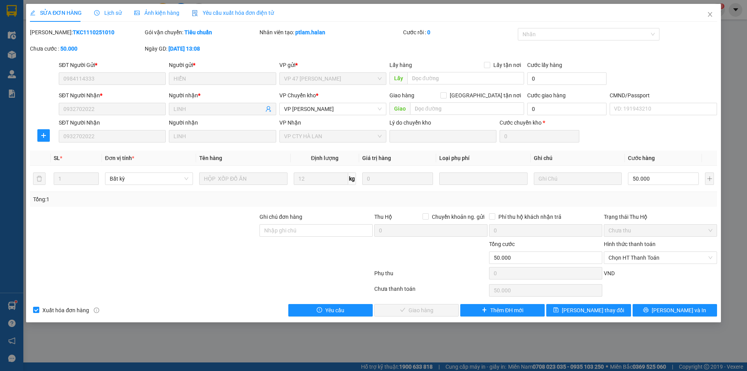
click at [54, 15] on span "SỬA ĐƠN HÀNG" at bounding box center [56, 13] width 52 height 6
click at [713, 18] on span "Close" at bounding box center [710, 15] width 22 height 22
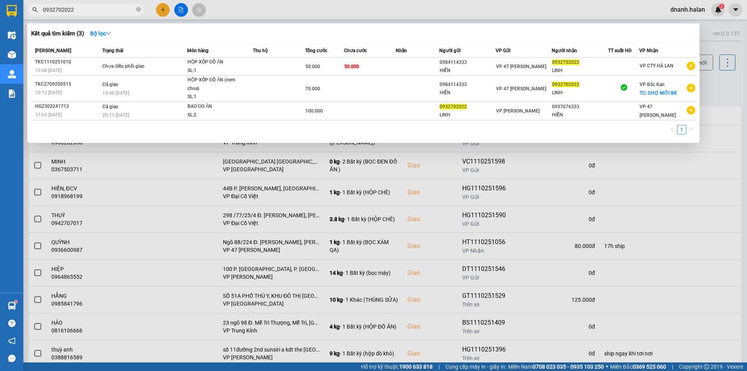
click at [93, 10] on input "0932702022" at bounding box center [89, 9] width 92 height 9
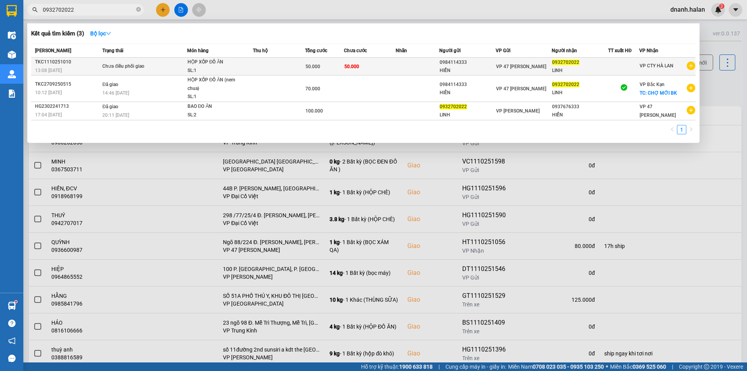
click at [84, 62] on div "TKC1110251010" at bounding box center [67, 62] width 65 height 8
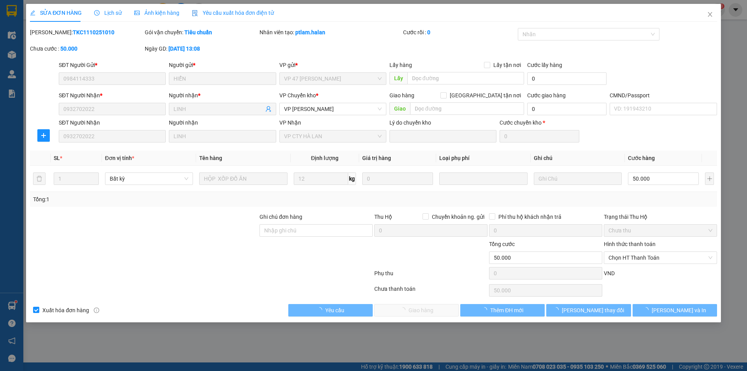
type input "0984114333"
type input "HIỂN"
type input "0932702022"
type input "LINH"
type input "0"
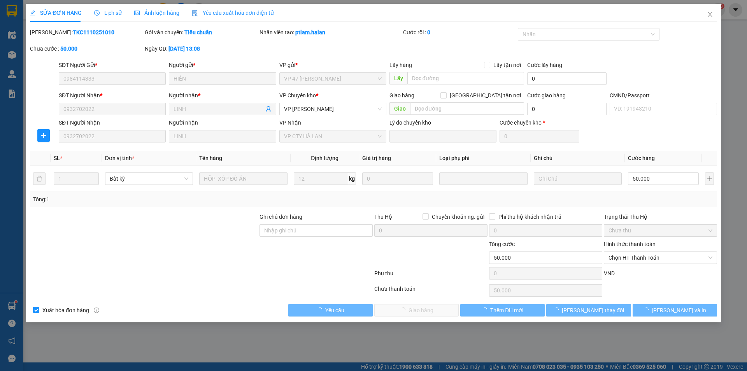
type input "50.000"
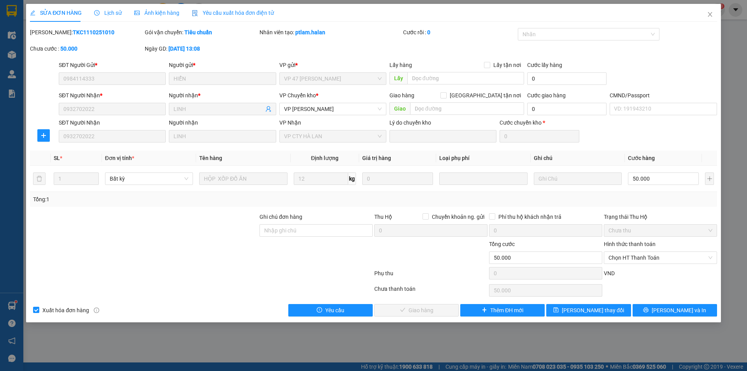
click at [73, 34] on b "TKC1110251010" at bounding box center [94, 32] width 42 height 6
copy b "TKC1110251010"
click at [707, 14] on icon "close" at bounding box center [710, 14] width 6 height 6
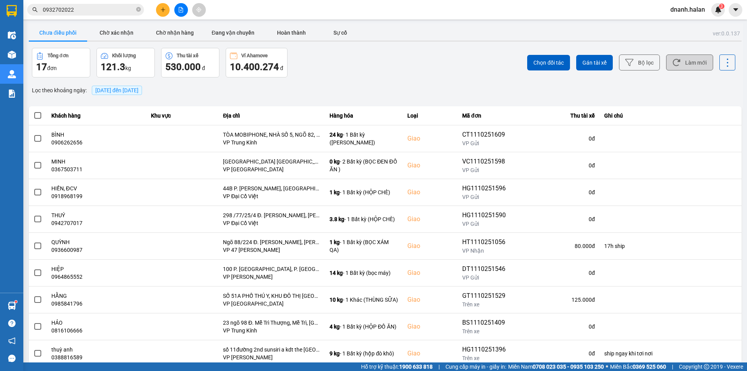
click at [703, 63] on button "Làm mới" at bounding box center [689, 62] width 47 height 16
click at [625, 73] on div "Chọn đối tác Gán tài xế Bộ lọc Làm mới" at bounding box center [560, 63] width 352 height 30
click at [625, 65] on icon at bounding box center [629, 62] width 8 height 8
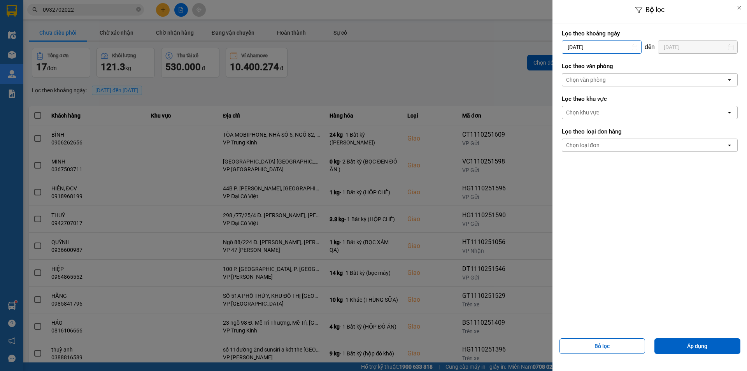
click at [593, 47] on input "11/10/2025" at bounding box center [601, 47] width 79 height 12
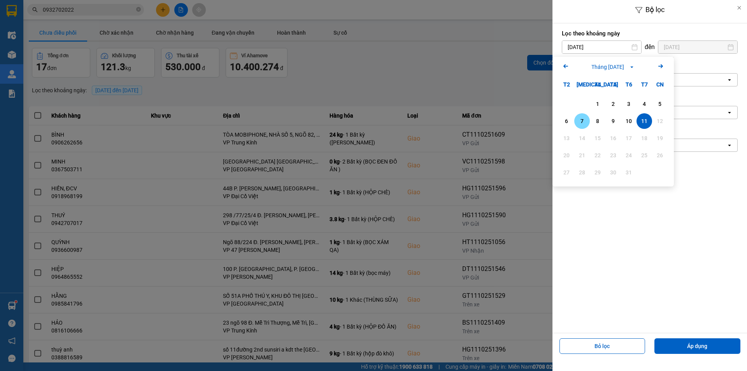
click at [584, 124] on div "7" at bounding box center [581, 120] width 11 height 9
type input "07/10/2025"
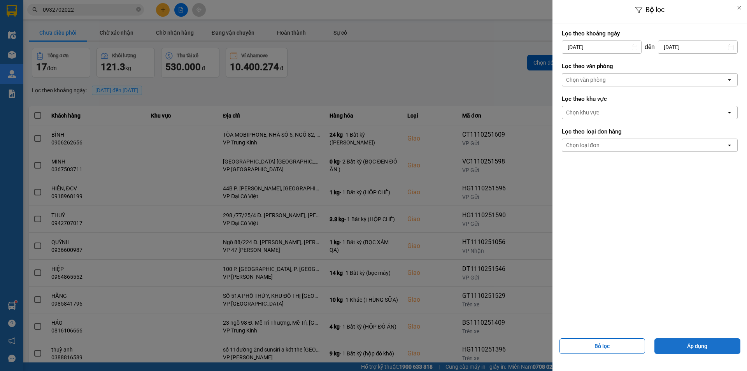
click at [707, 343] on button "Áp dụng" at bounding box center [697, 346] width 86 height 16
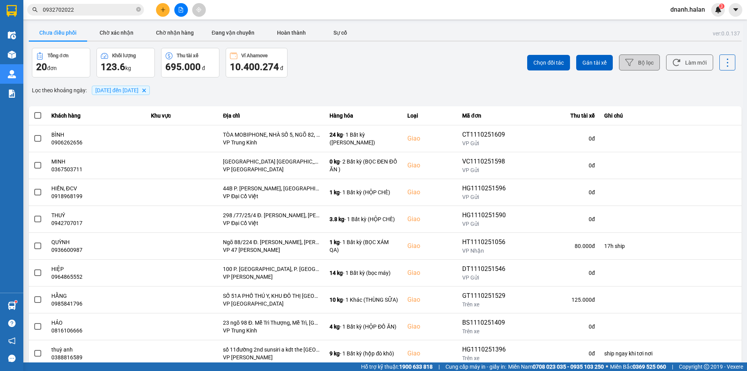
click at [446, 83] on div "ver: 0.0.137 Chưa điều phối Chờ xác nhận Chờ nhận hàng Đang vận chuyển Hoàn thà…" at bounding box center [385, 215] width 716 height 384
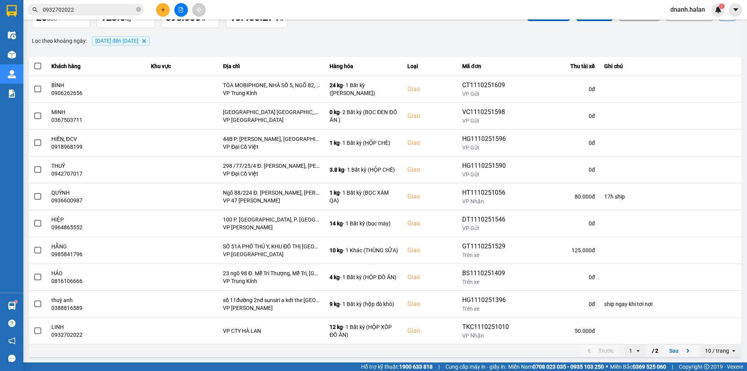
click at [674, 349] on button "Sau" at bounding box center [680, 351] width 33 height 12
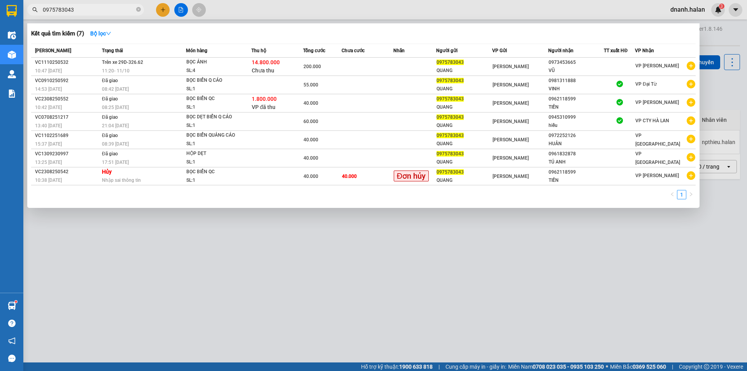
drag, startPoint x: 0, startPoint y: 0, endPoint x: 111, endPoint y: 9, distance: 111.6
click at [111, 9] on input "0975783043" at bounding box center [89, 9] width 92 height 9
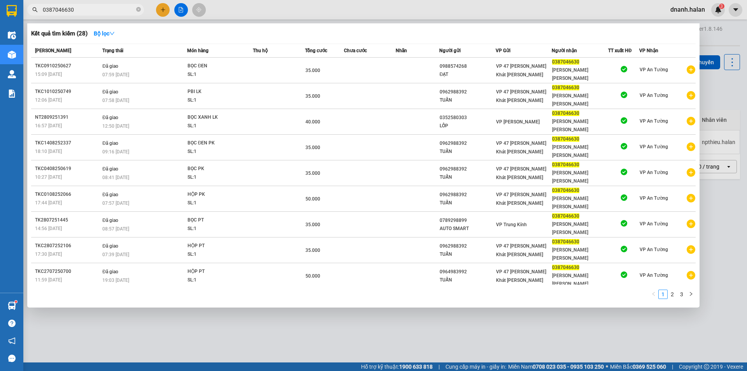
click at [113, 7] on input "0387046630" at bounding box center [89, 9] width 92 height 9
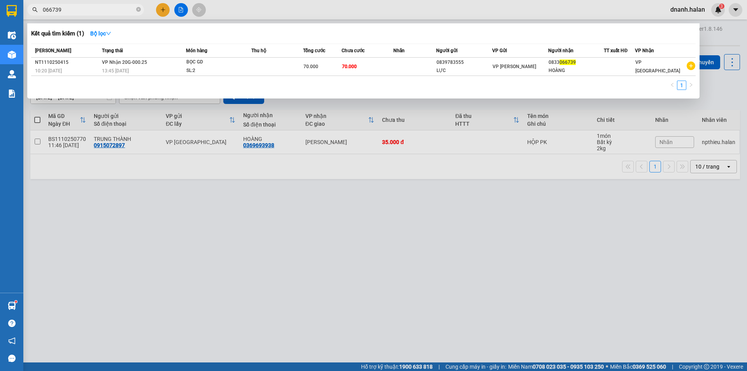
type input "066739"
click at [123, 12] on input "066739" at bounding box center [89, 9] width 92 height 9
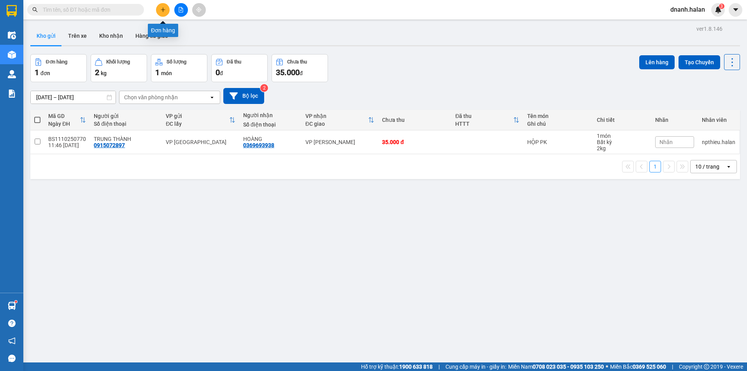
click at [163, 11] on icon "plus" at bounding box center [163, 9] width 0 height 4
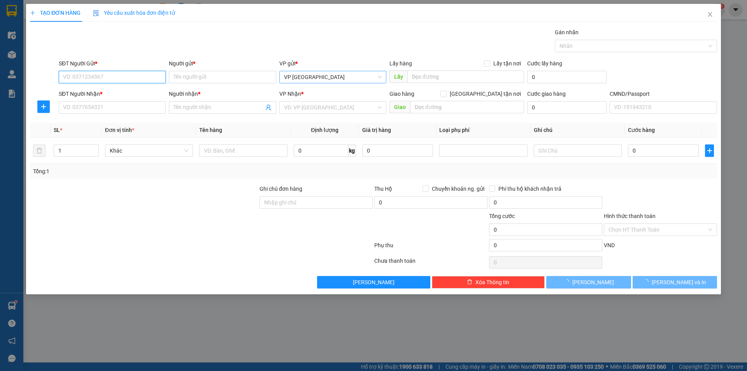
click at [332, 81] on span "VP [GEOGRAPHIC_DATA]" at bounding box center [333, 77] width 98 height 12
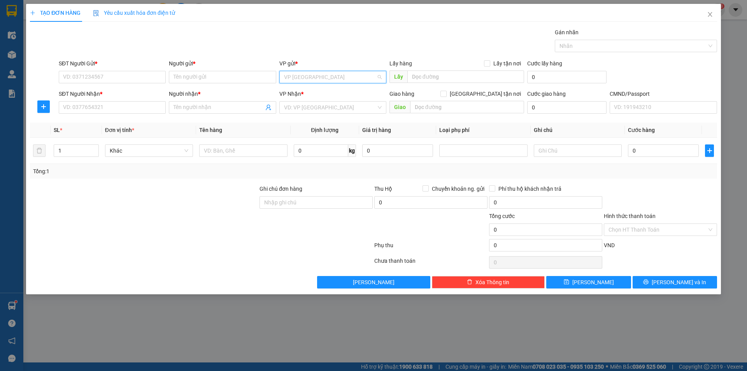
scroll to position [37, 0]
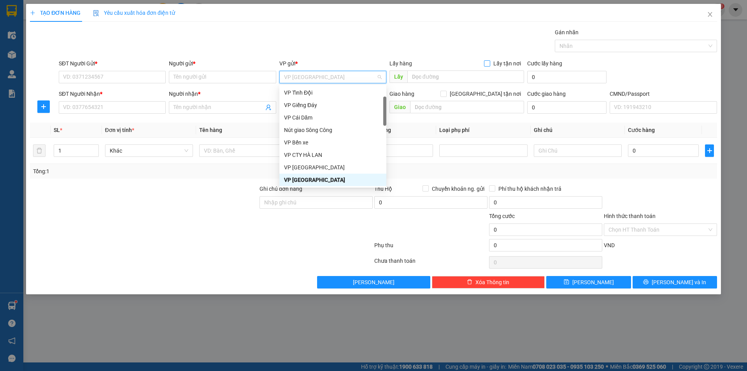
click at [486, 60] on input "Lấy tận nơi" at bounding box center [486, 62] width 5 height 5
checkbox input "true"
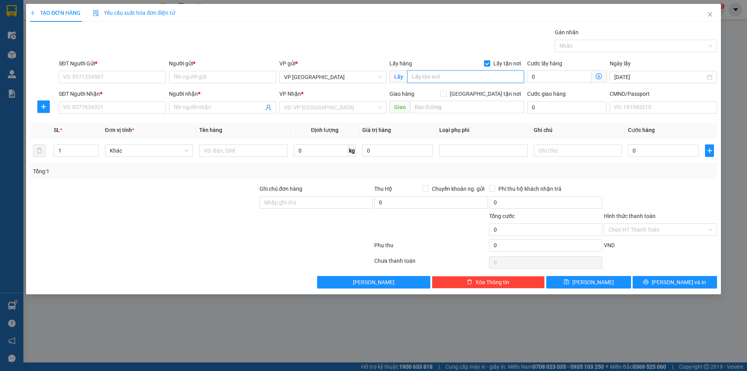
click at [454, 77] on input "text" at bounding box center [465, 76] width 117 height 12
click at [463, 75] on input "35 TRẦN THÁI TÔNG DỊCH VỌNG" at bounding box center [465, 76] width 117 height 12
click at [323, 81] on span "VP [GEOGRAPHIC_DATA]" at bounding box center [333, 77] width 98 height 12
type input "35 TRẦN THÁI TÔNG, DỊCH VỌNG"
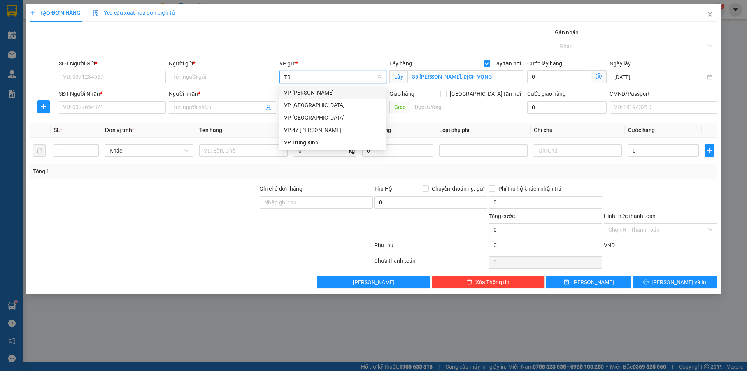
scroll to position [0, 0]
type input "TRUNG KÍNH"
click at [324, 91] on div "VP Trung Kính" at bounding box center [333, 92] width 98 height 9
click at [597, 75] on icon "dollar-circle" at bounding box center [599, 76] width 6 height 6
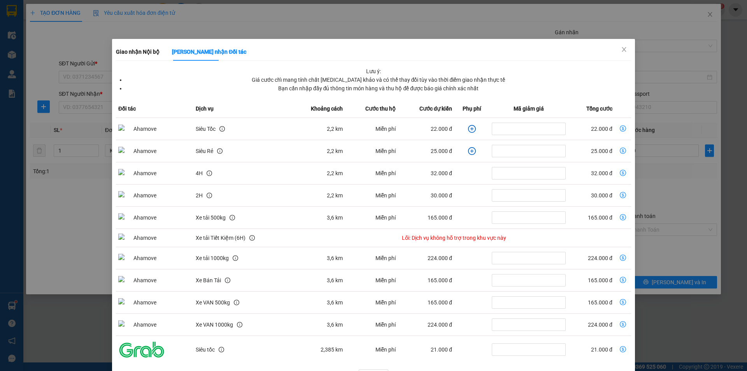
drag, startPoint x: 579, startPoint y: 8, endPoint x: 583, endPoint y: 9, distance: 4.3
click at [579, 9] on div "Giao nhận Nội bộ Giao nhận Đối tác Lưu ý: Giá cước chỉ mang tính chất tham khảo…" at bounding box center [373, 185] width 747 height 371
click at [622, 47] on icon "close" at bounding box center [624, 49] width 6 height 6
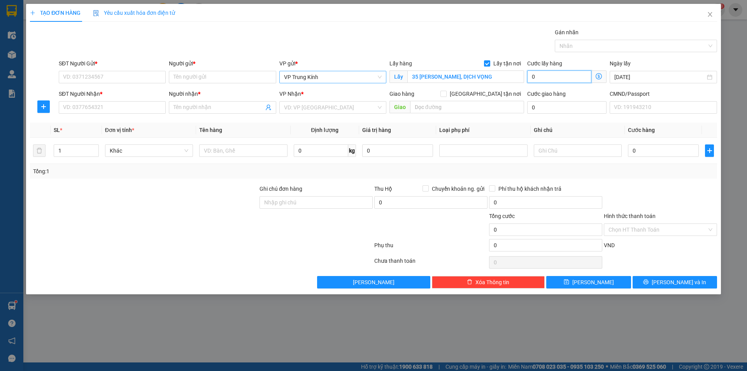
click at [571, 77] on input "0" at bounding box center [559, 76] width 64 height 12
type input "3"
type input "35"
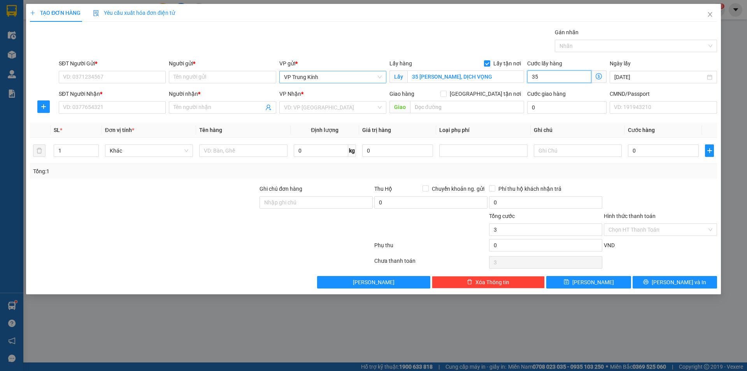
type input "35"
type input "35.000"
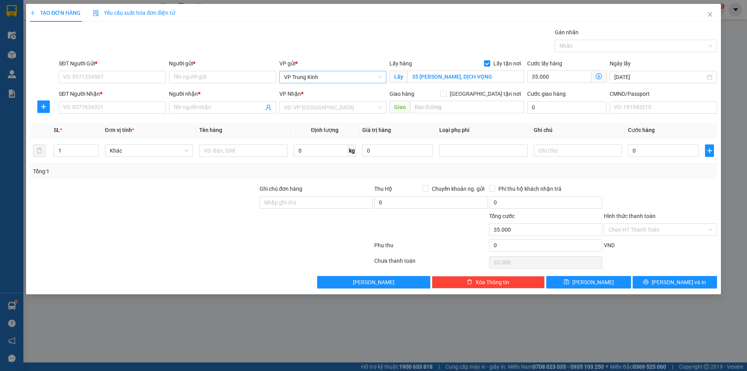
click at [506, 33] on div "Gói vận chuyển * Tiêu chuẩn Gán nhãn Nhãn" at bounding box center [387, 41] width 661 height 27
click at [556, 106] on input "0" at bounding box center [566, 107] width 79 height 12
type input "3"
type input "35.003"
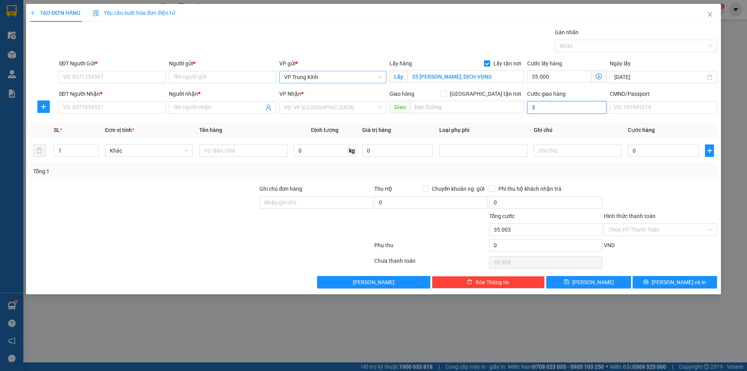
type input "30"
type input "35.030"
type input "30.000"
type input "65.000"
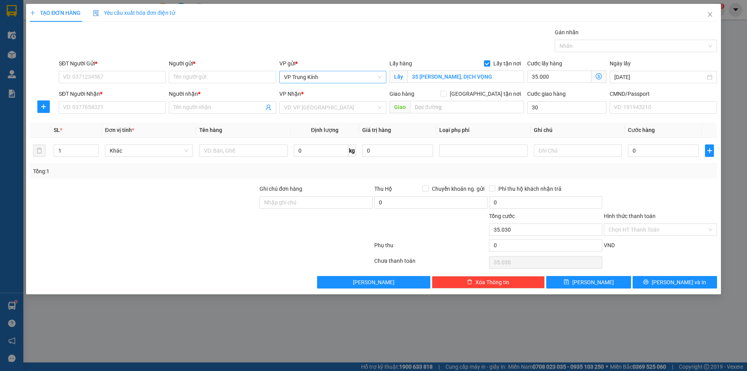
type input "65.000"
drag, startPoint x: 344, startPoint y: 230, endPoint x: 659, endPoint y: 239, distance: 315.6
click at [346, 229] on div at bounding box center [316, 225] width 115 height 27
click at [653, 156] on input "0" at bounding box center [663, 150] width 71 height 12
type input "1"
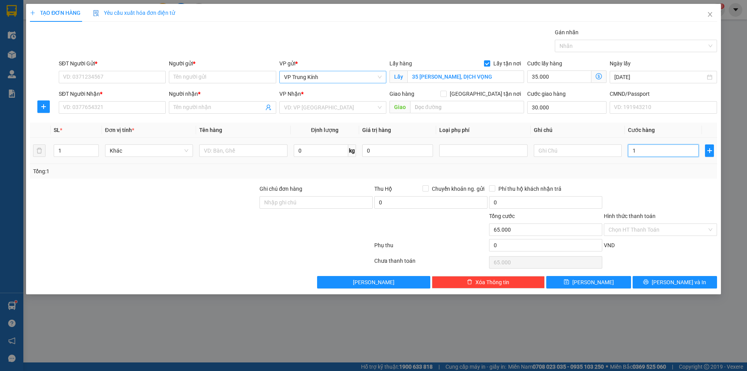
type input "65.001"
type input "10"
type input "65.010"
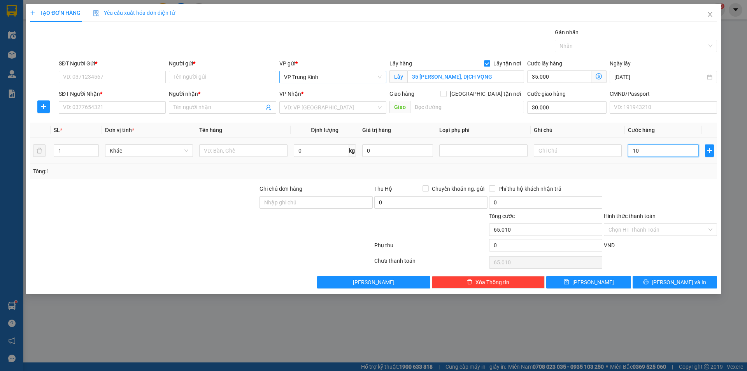
type input "100"
type input "65.100"
type input "100.000"
type input "165.000"
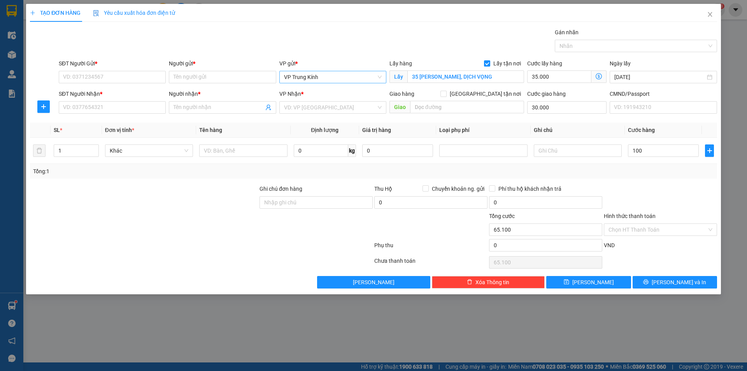
type input "165.000"
click at [315, 240] on div at bounding box center [201, 247] width 344 height 16
click at [664, 152] on input "100.000" at bounding box center [663, 150] width 71 height 12
type input "5"
type input "65.005"
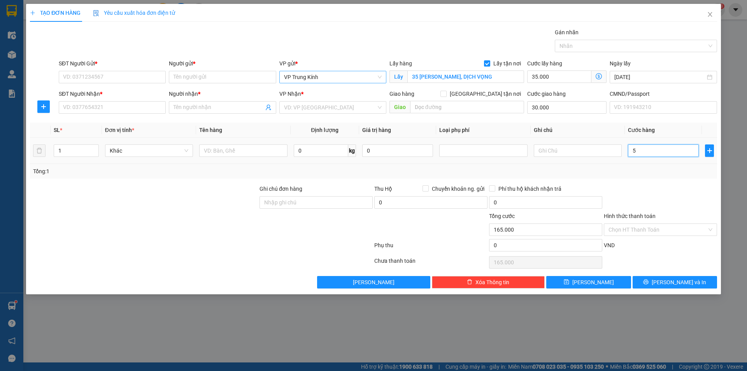
type input "65.005"
type input "50"
type input "65.050"
type input "50.000"
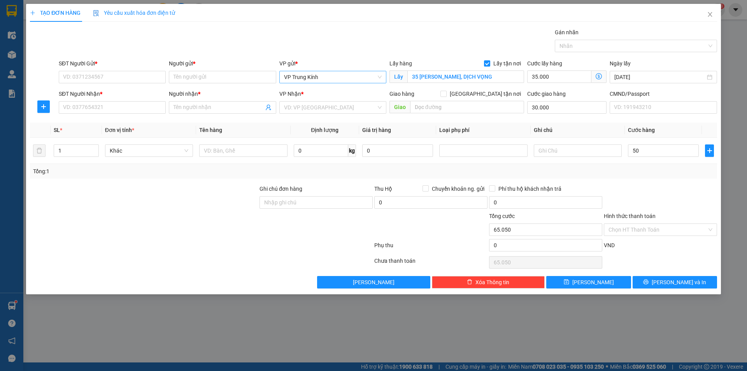
type input "115.000"
click at [352, 249] on div at bounding box center [201, 247] width 344 height 16
click at [708, 12] on icon "close" at bounding box center [710, 14] width 6 height 6
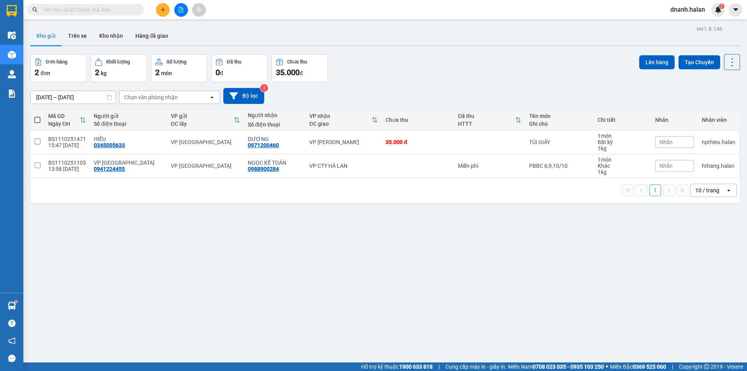
click at [100, 13] on input "text" at bounding box center [89, 9] width 92 height 9
click at [130, 9] on input "text" at bounding box center [89, 9] width 92 height 9
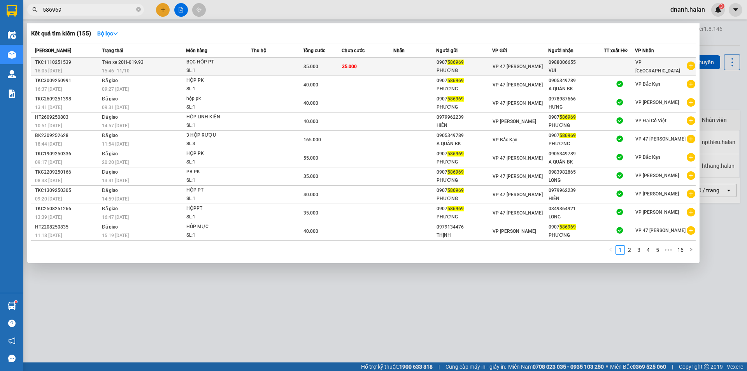
type input "586969"
click at [415, 65] on td at bounding box center [414, 67] width 43 height 18
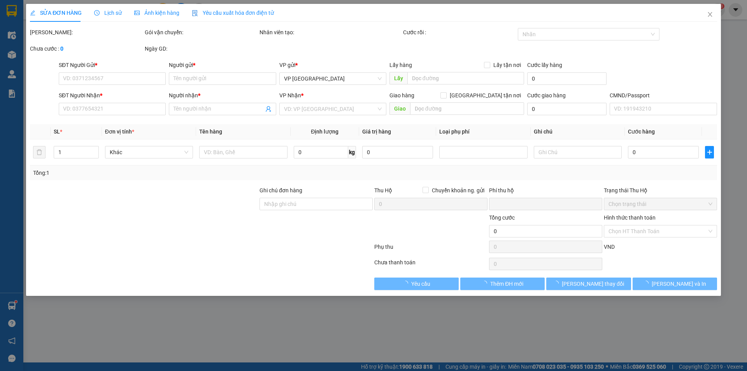
type input "0907586969"
type input "PHƯƠNG"
type input "0988006655"
type input "VUI"
type input "0"
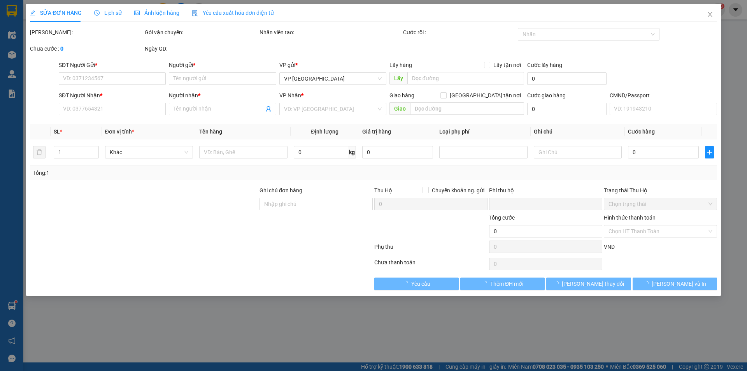
type input "35.000"
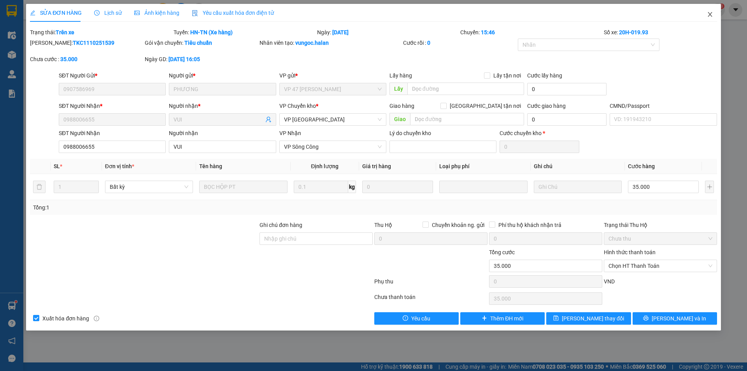
click at [707, 14] on icon "close" at bounding box center [710, 14] width 6 height 6
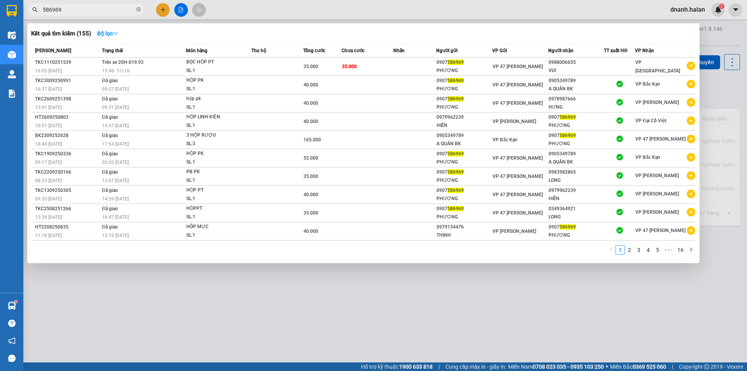
click at [76, 8] on input "586969" at bounding box center [89, 9] width 92 height 9
click at [123, 9] on input "586969" at bounding box center [89, 9] width 92 height 9
click at [290, 10] on div at bounding box center [373, 185] width 747 height 371
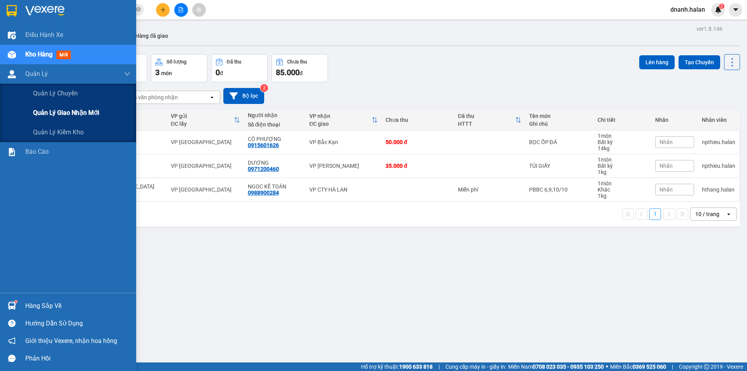
click at [84, 113] on span "Quản lý giao nhận mới" at bounding box center [66, 113] width 66 height 10
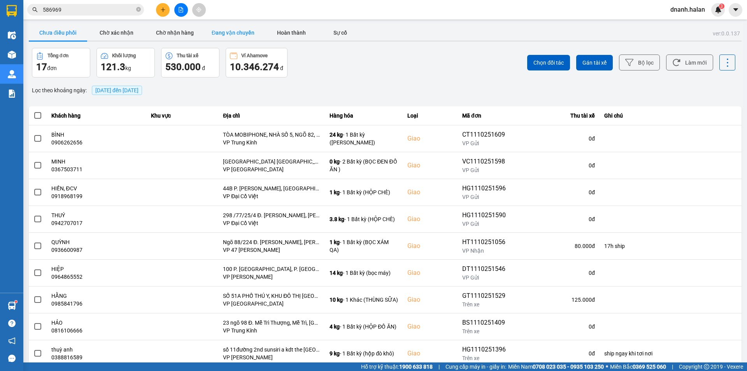
click at [246, 32] on button "Đang vận chuyển" at bounding box center [233, 33] width 58 height 16
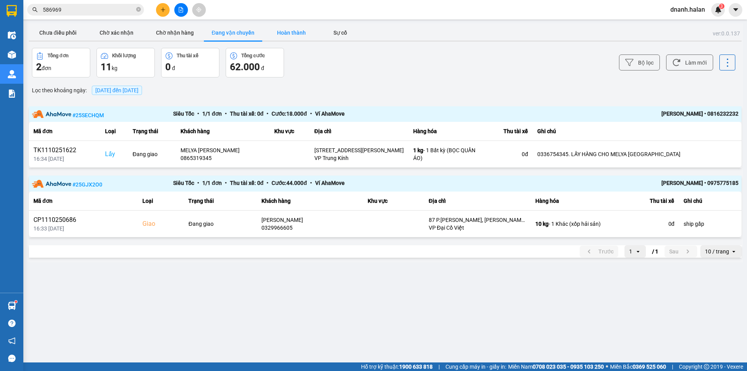
click at [293, 33] on button "Hoàn thành" at bounding box center [291, 33] width 58 height 16
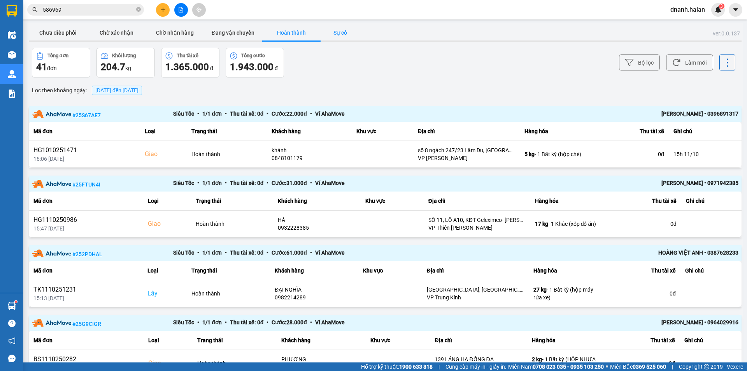
click at [338, 39] on button "Sự cố" at bounding box center [340, 33] width 39 height 16
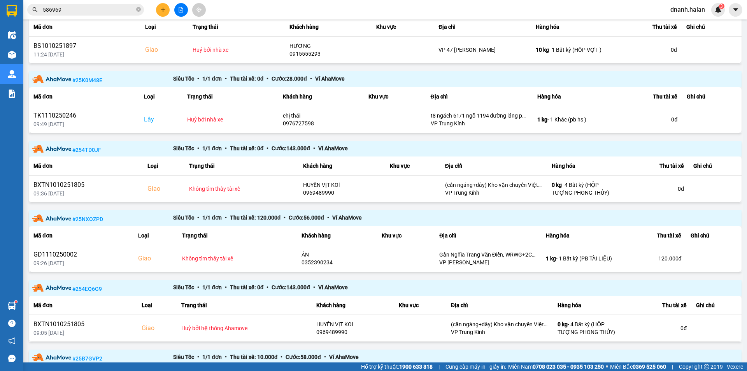
scroll to position [274, 0]
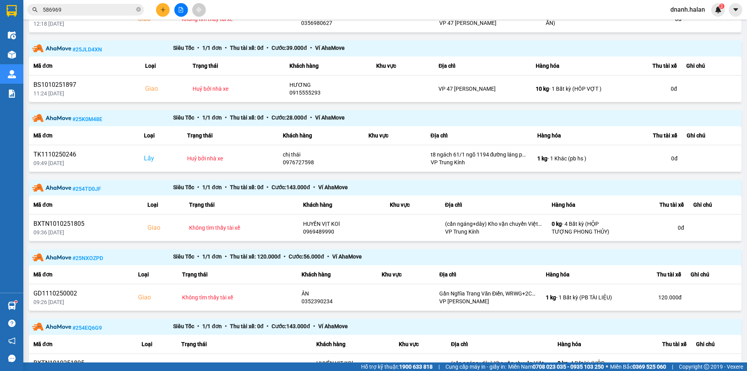
click at [106, 12] on input "586969" at bounding box center [89, 9] width 92 height 9
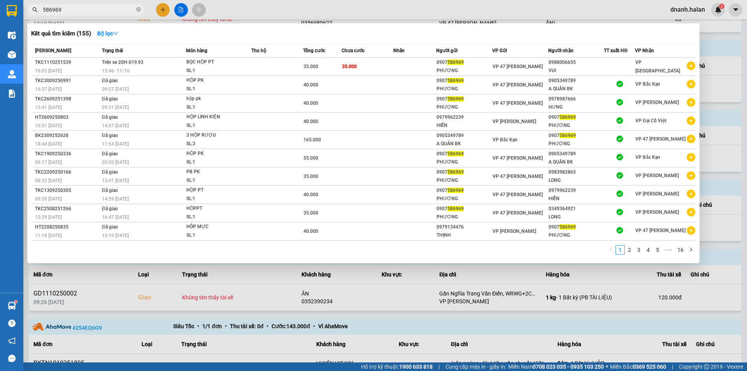
click at [106, 12] on input "586969" at bounding box center [89, 9] width 92 height 9
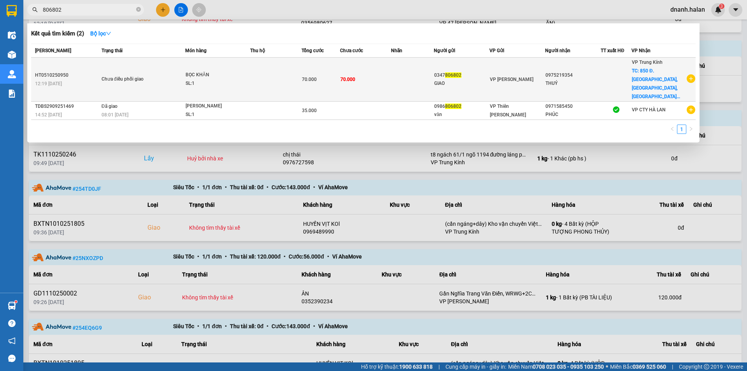
type input "806802"
click at [267, 69] on td at bounding box center [275, 80] width 51 height 44
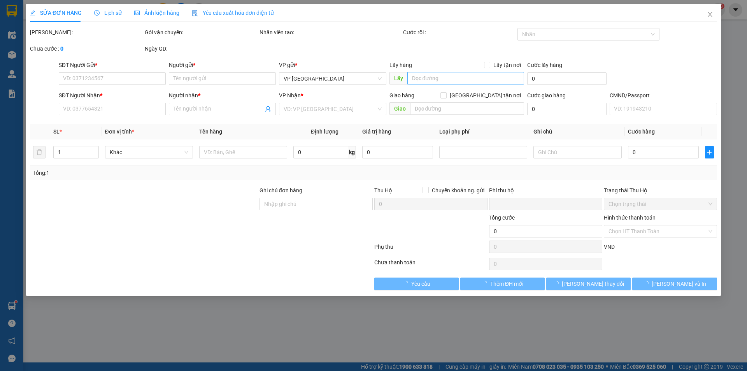
type input "0347806802"
type input "GIAO"
type input "0975219354"
type input "THUÝ"
checkbox input "true"
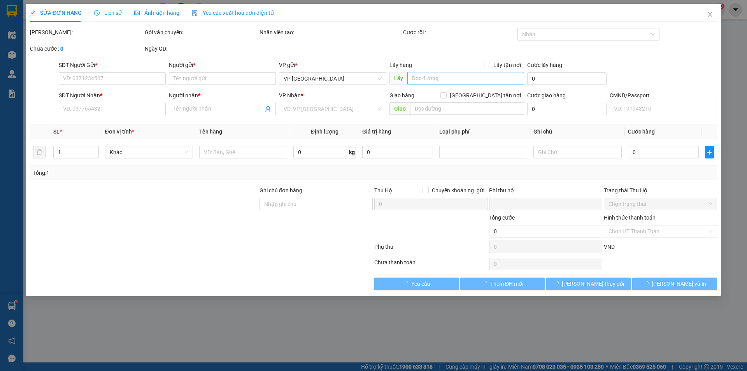
type input "850 Đ. Láng, Trung Hoà, Đống Đa, Hà Nội, Việt Nam"
type input "đã ship 1 lần nn k nghe máy"
type input "0"
type input "70.000"
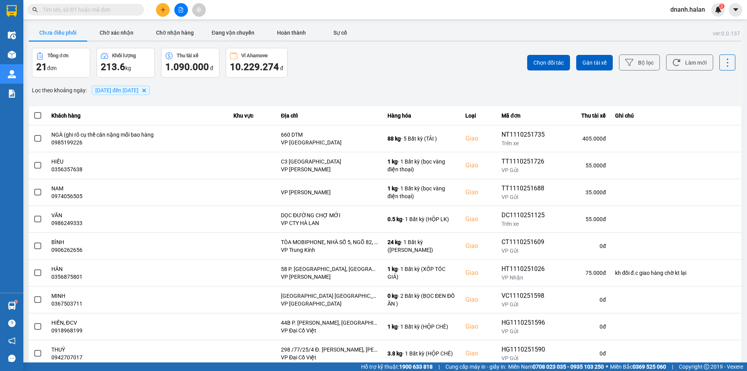
click at [84, 9] on input "text" at bounding box center [89, 9] width 92 height 9
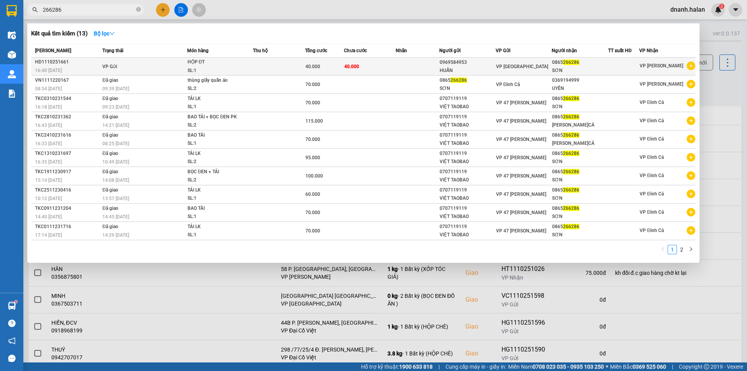
type input "266286"
click at [589, 64] on div "0865 266286" at bounding box center [580, 62] width 56 height 8
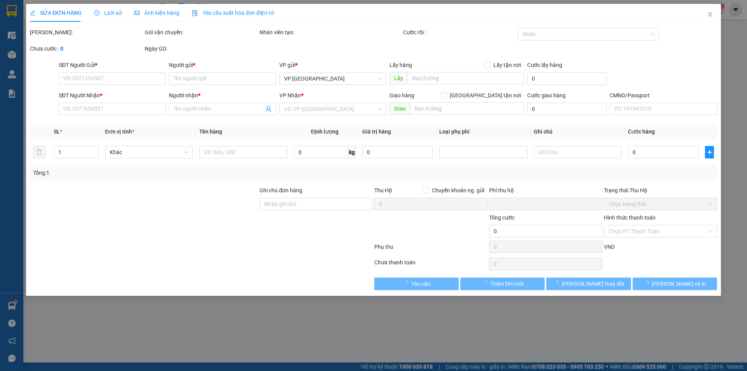
type input "0969584953"
type input "HUẤN"
type input "0865266286"
type input "SƠN"
type input "0"
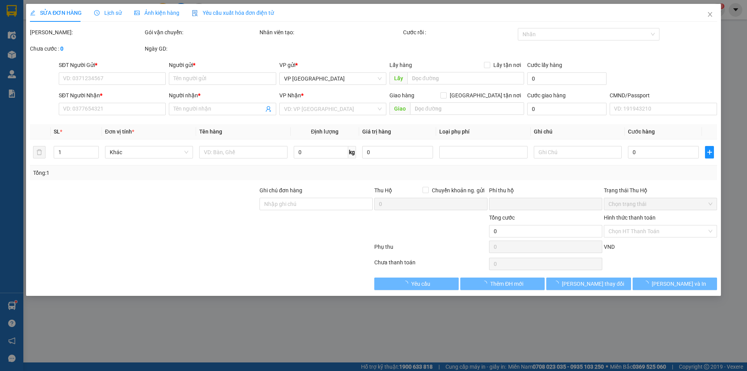
type input "40.000"
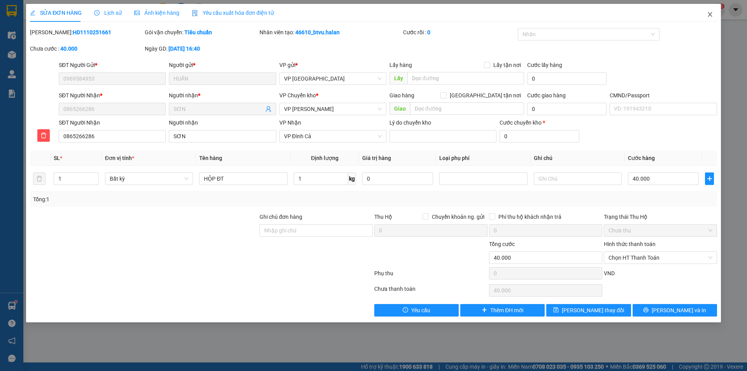
click at [710, 13] on icon "close" at bounding box center [710, 14] width 6 height 6
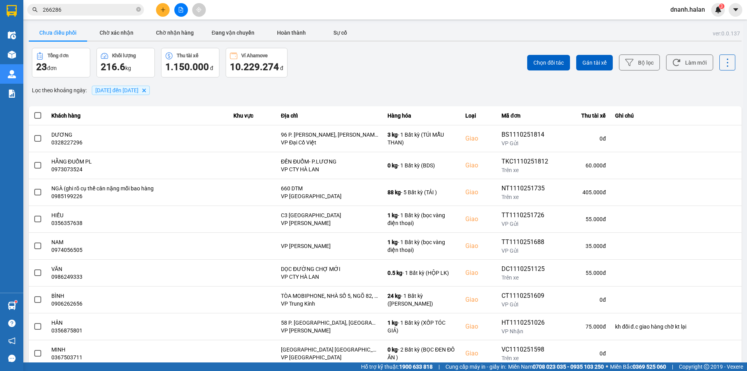
click at [87, 8] on input "266286" at bounding box center [89, 9] width 92 height 9
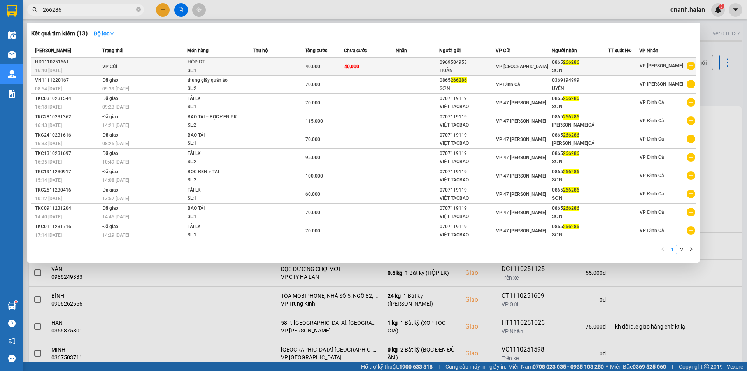
click at [580, 63] on div "0865 266286" at bounding box center [580, 62] width 56 height 8
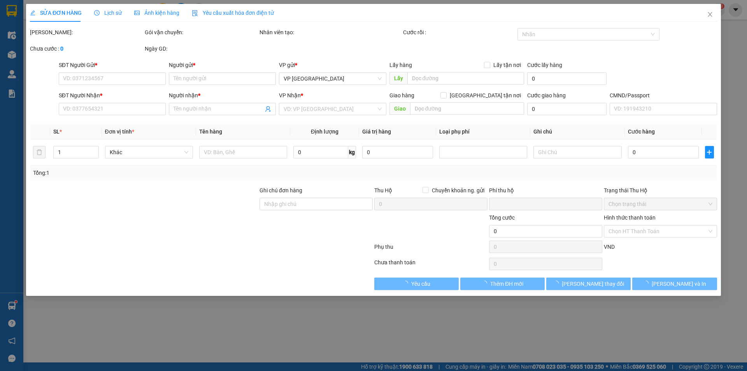
type input "0969584953"
type input "HUẤN"
type input "0865266286"
type input "SƠN"
type input "0"
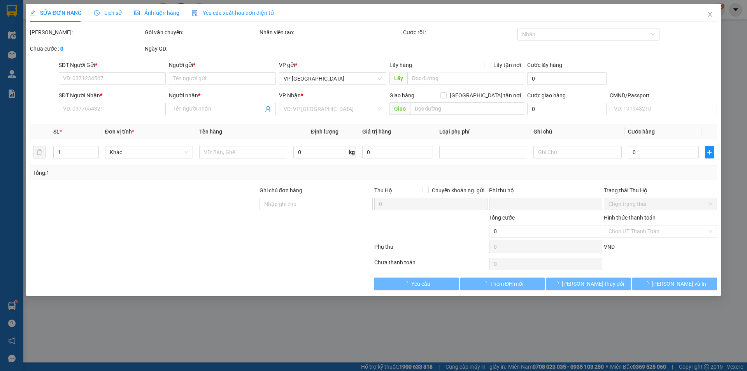
type input "40.000"
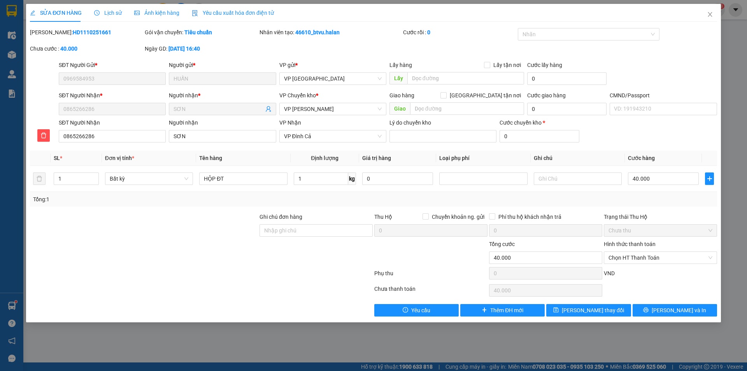
click at [116, 12] on span "Lịch sử" at bounding box center [108, 13] width 28 height 6
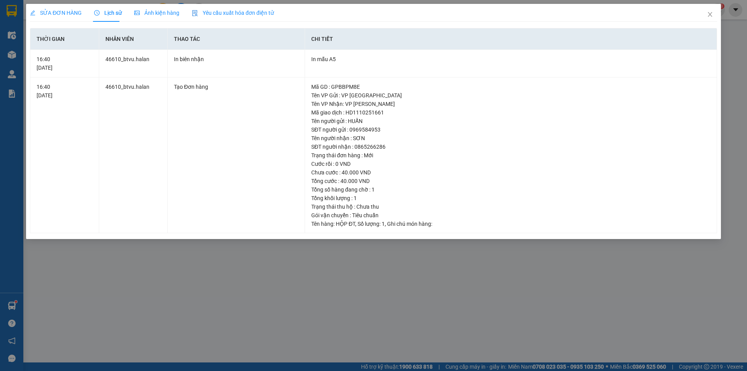
click at [51, 17] on div "SỬA ĐƠN HÀNG" at bounding box center [56, 13] width 52 height 18
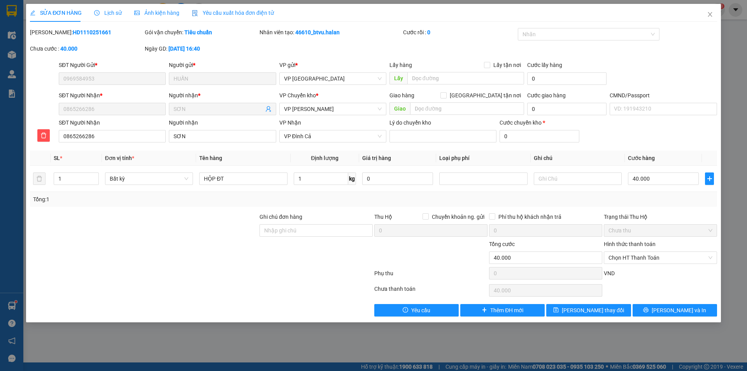
click at [73, 32] on b "HD1110251661" at bounding box center [92, 32] width 39 height 6
click at [280, 307] on div "Yêu cầu Thêm ĐH mới Lưu thay đổi Lưu và In" at bounding box center [373, 310] width 689 height 12
